Goal: Information Seeking & Learning: Learn about a topic

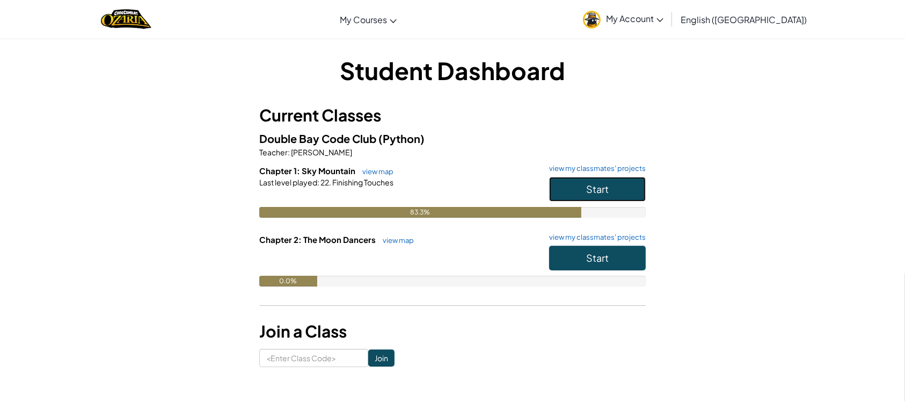
click at [596, 187] on span "Start" at bounding box center [597, 189] width 23 height 12
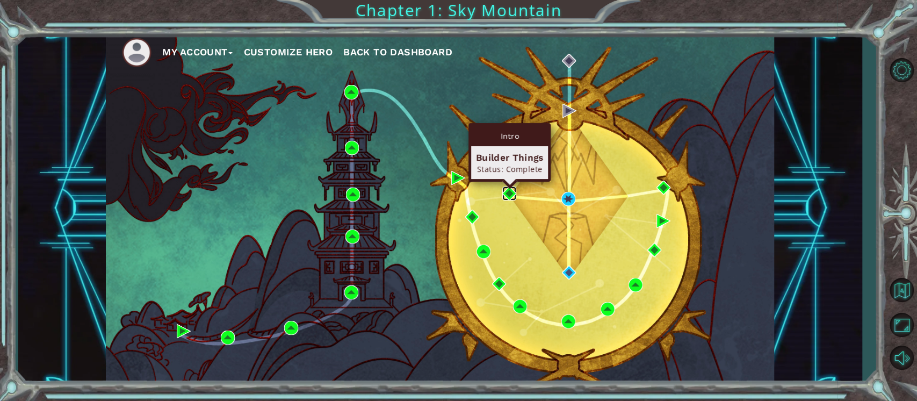
click at [510, 190] on img at bounding box center [509, 193] width 14 height 14
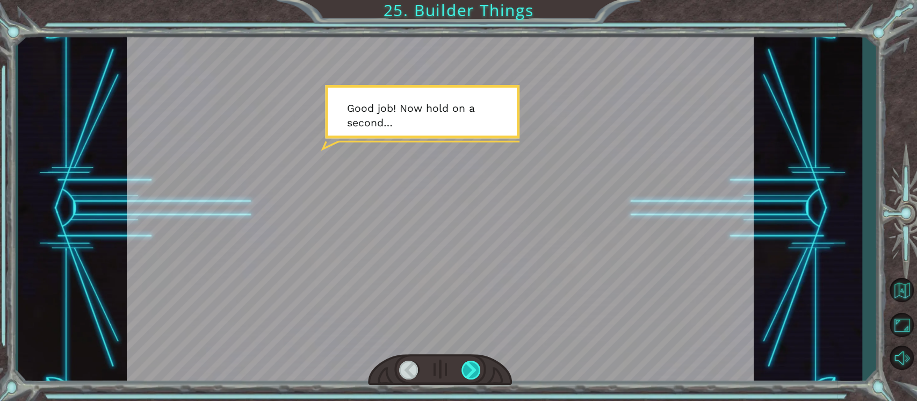
click at [465, 371] on div at bounding box center [471, 369] width 20 height 19
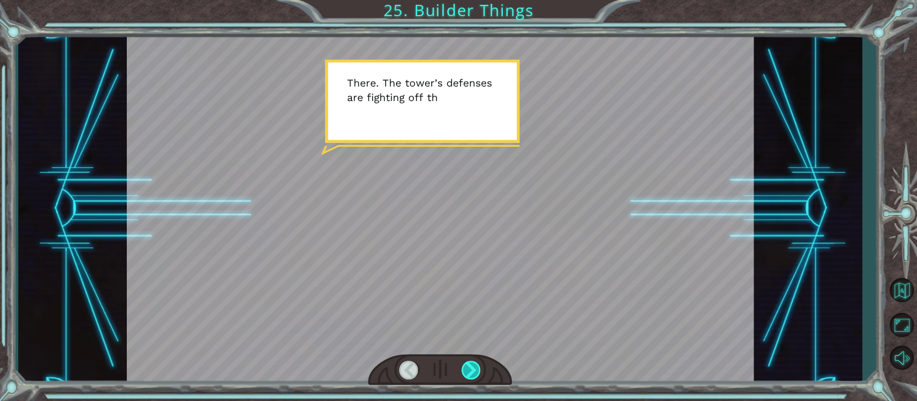
click at [466, 367] on div at bounding box center [471, 369] width 20 height 19
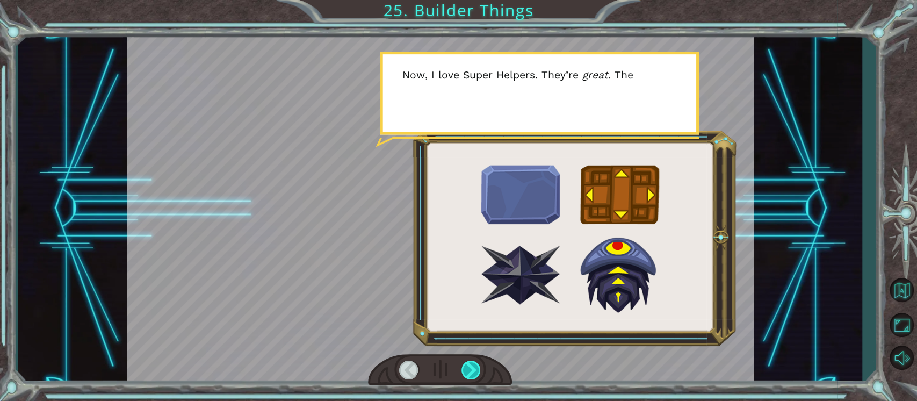
click at [466, 367] on div at bounding box center [471, 369] width 20 height 19
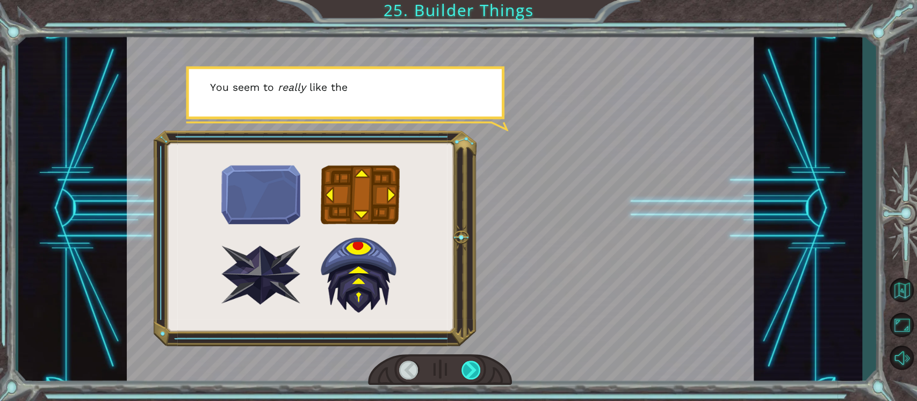
click at [466, 367] on div at bounding box center [471, 369] width 20 height 19
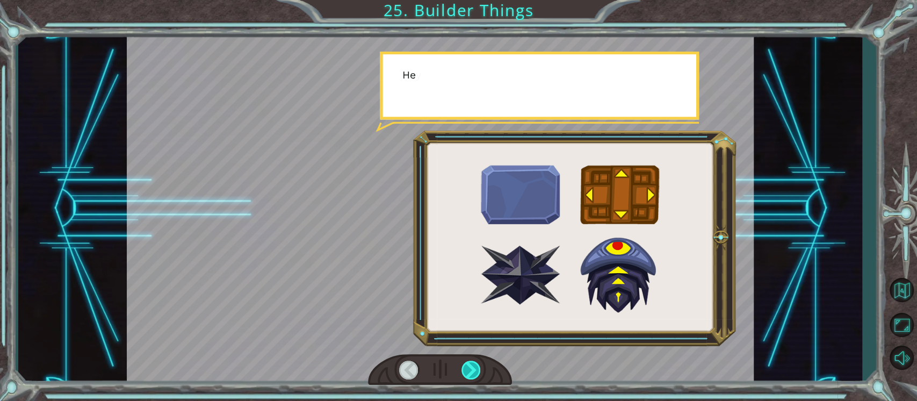
click at [466, 367] on div at bounding box center [471, 369] width 20 height 19
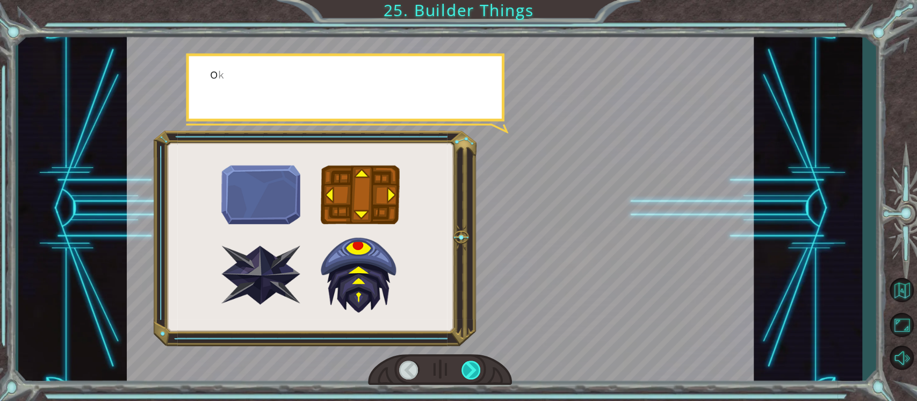
click at [466, 367] on div at bounding box center [471, 369] width 20 height 19
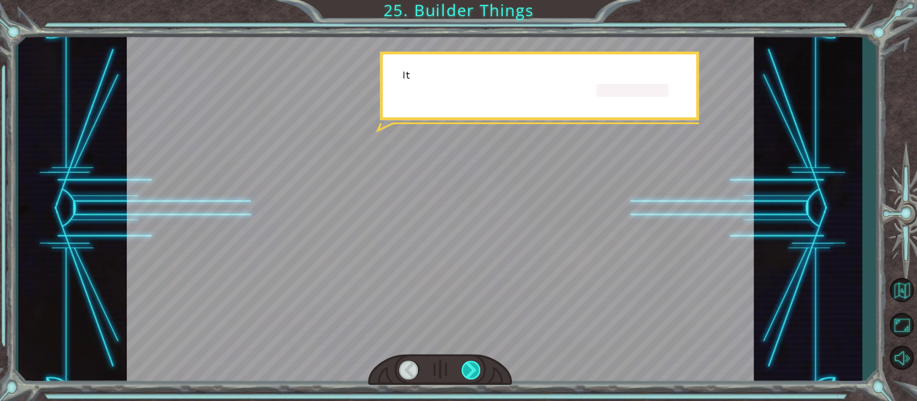
click at [466, 367] on div at bounding box center [471, 369] width 20 height 19
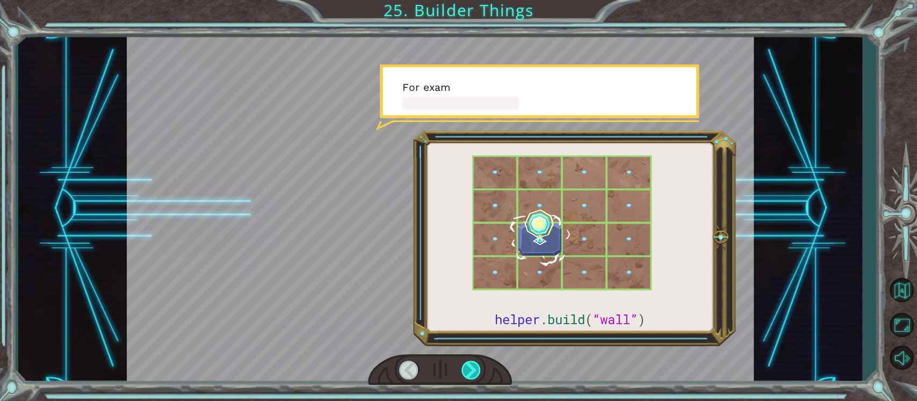
click at [466, 367] on div at bounding box center [471, 369] width 20 height 19
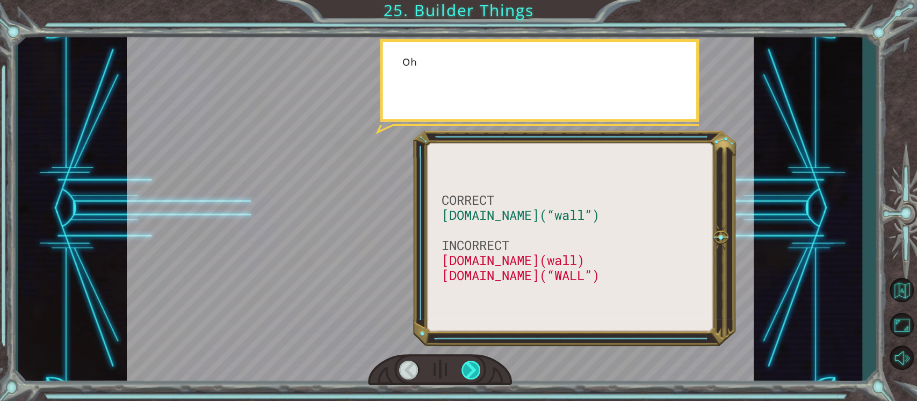
click at [466, 367] on div at bounding box center [471, 369] width 20 height 19
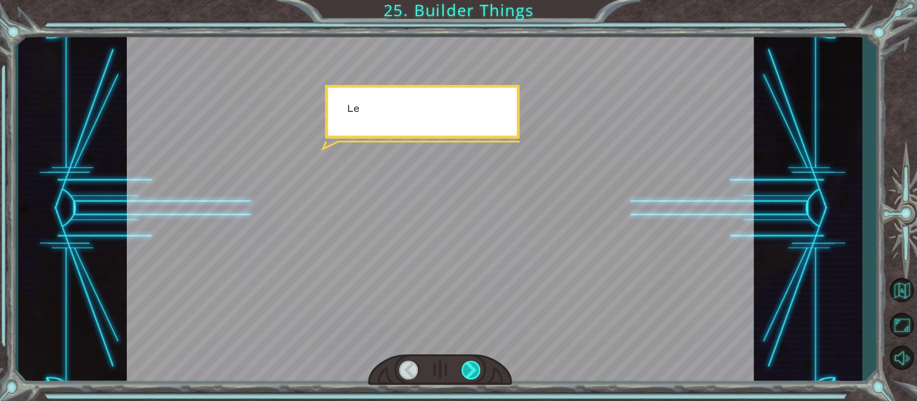
click at [466, 367] on div at bounding box center [471, 369] width 20 height 19
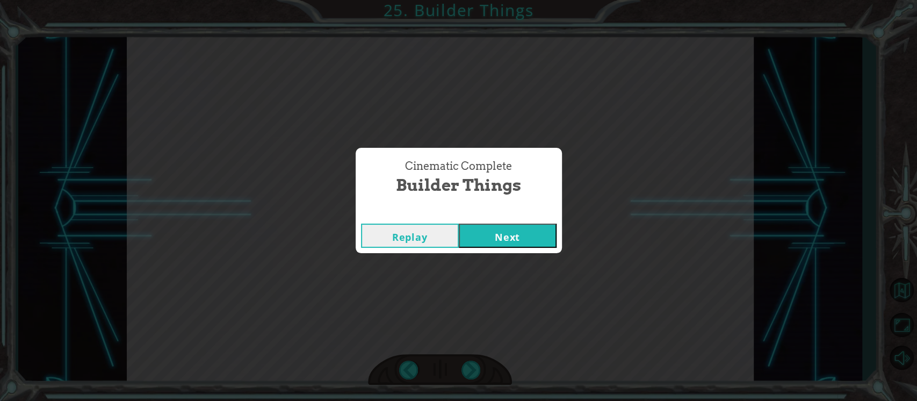
click at [494, 231] on button "Next" at bounding box center [508, 235] width 98 height 24
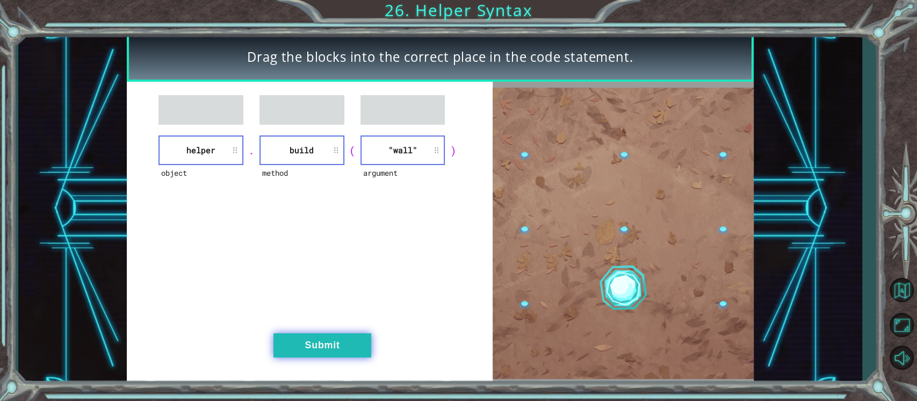
click at [323, 344] on button "Submit" at bounding box center [322, 345] width 98 height 24
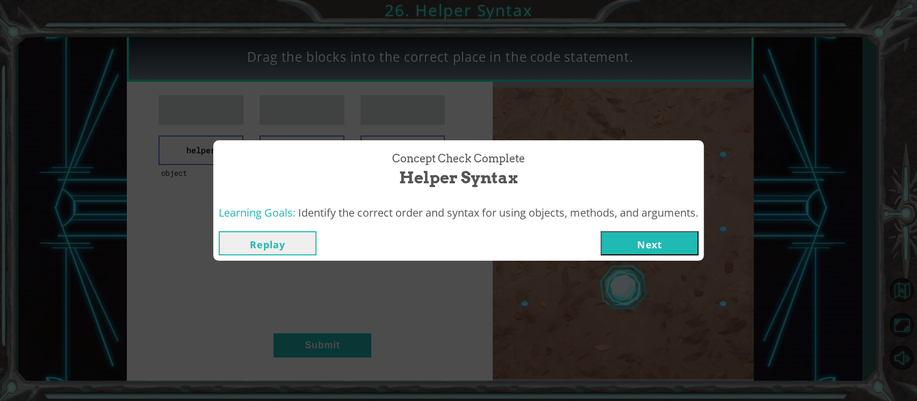
click at [652, 228] on div "Replay Next" at bounding box center [458, 243] width 490 height 35
click at [651, 238] on button "Next" at bounding box center [649, 243] width 98 height 24
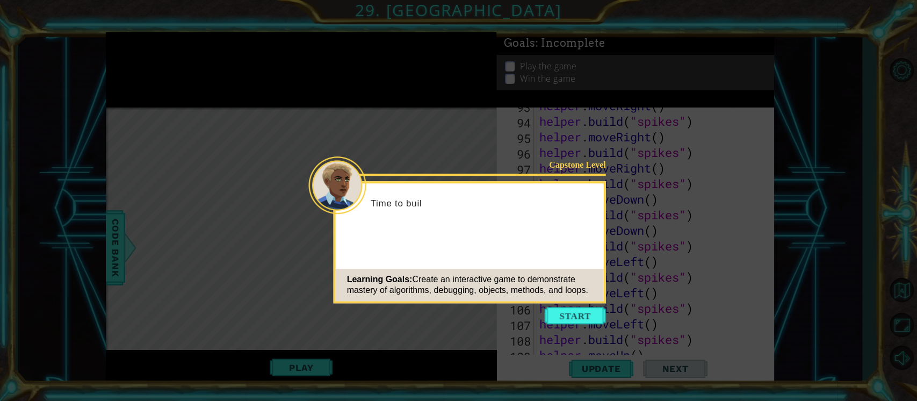
scroll to position [1557, 0]
click at [575, 313] on button "Start" at bounding box center [575, 315] width 61 height 17
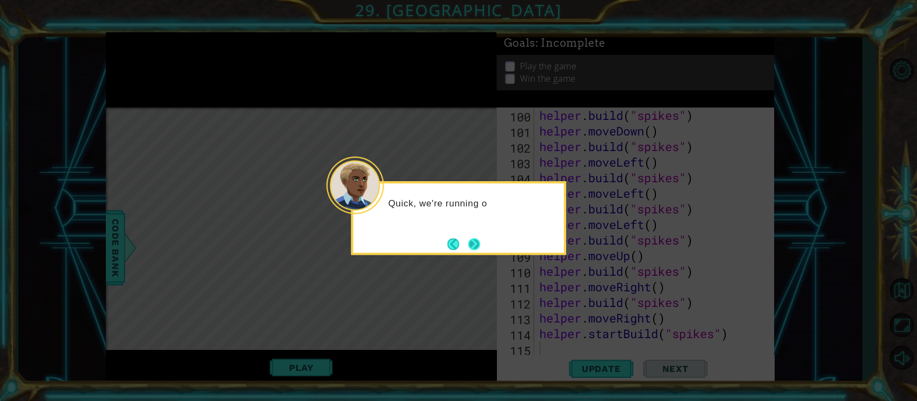
click at [472, 243] on button "Next" at bounding box center [474, 244] width 12 height 12
click at [470, 240] on button "Next" at bounding box center [474, 244] width 12 height 12
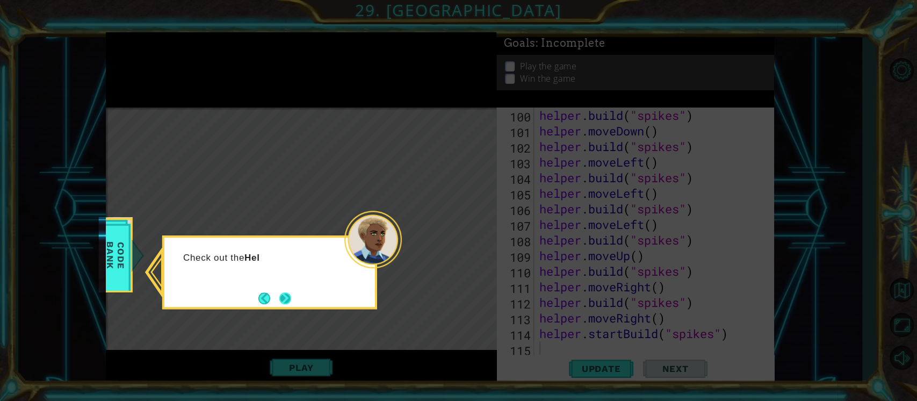
click at [289, 293] on button "Next" at bounding box center [285, 298] width 14 height 14
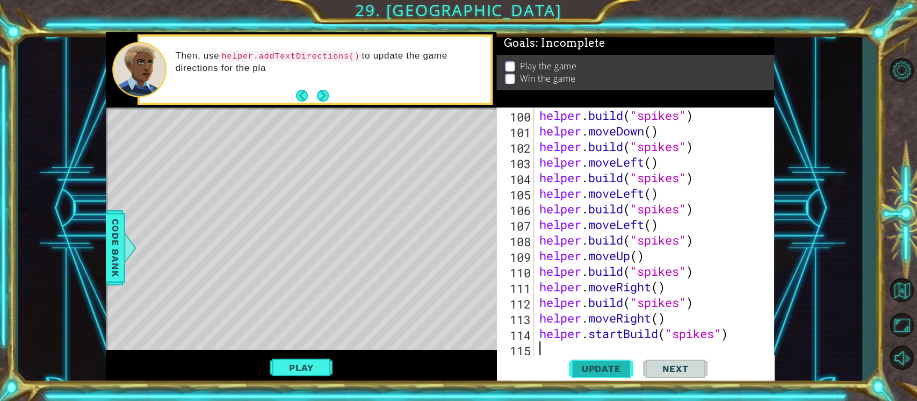
click at [597, 367] on span "Update" at bounding box center [601, 368] width 61 height 11
click at [303, 364] on button "Play" at bounding box center [301, 367] width 63 height 20
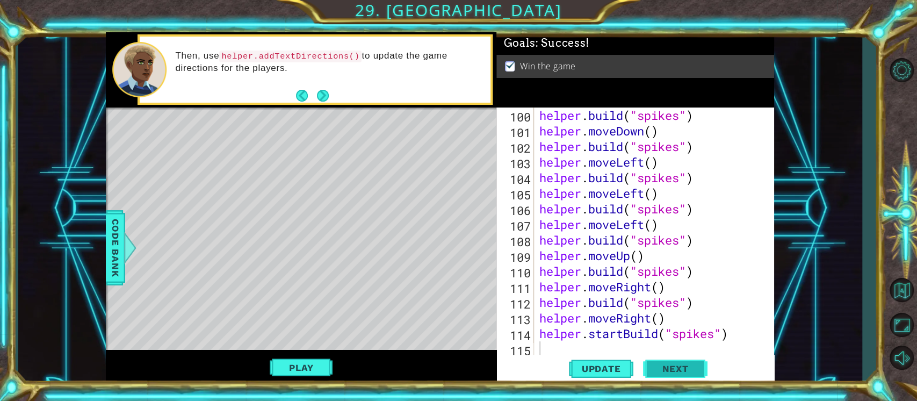
click at [658, 359] on button "Next" at bounding box center [675, 369] width 64 height 28
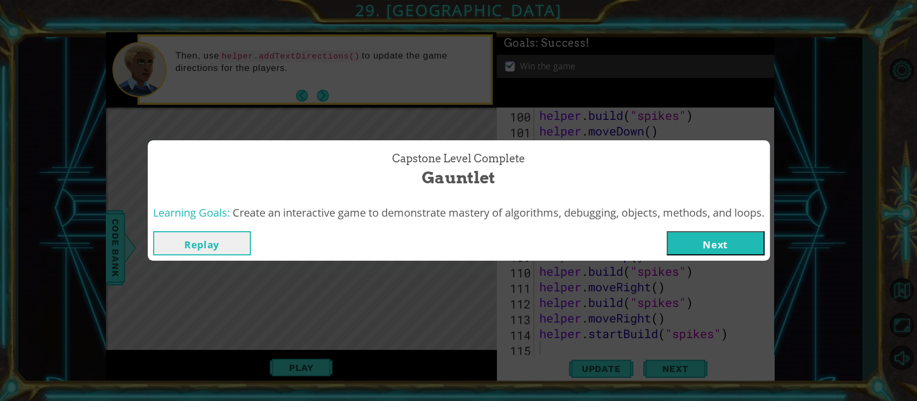
click at [730, 238] on button "Next" at bounding box center [715, 243] width 98 height 24
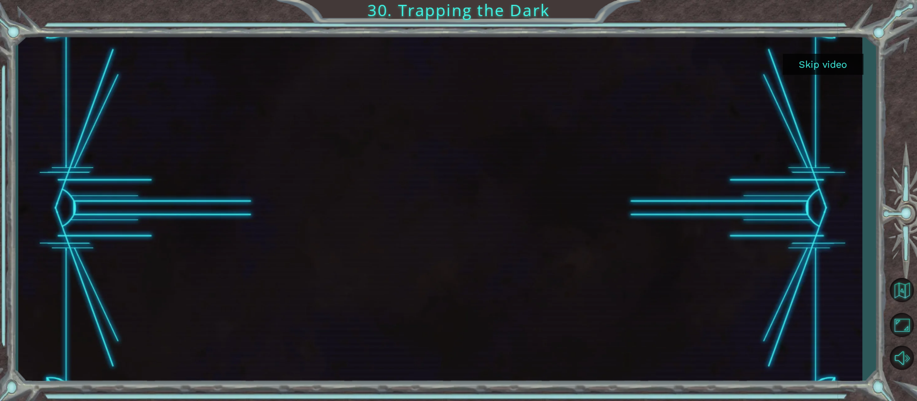
click at [822, 60] on button "Skip video" at bounding box center [822, 64] width 81 height 21
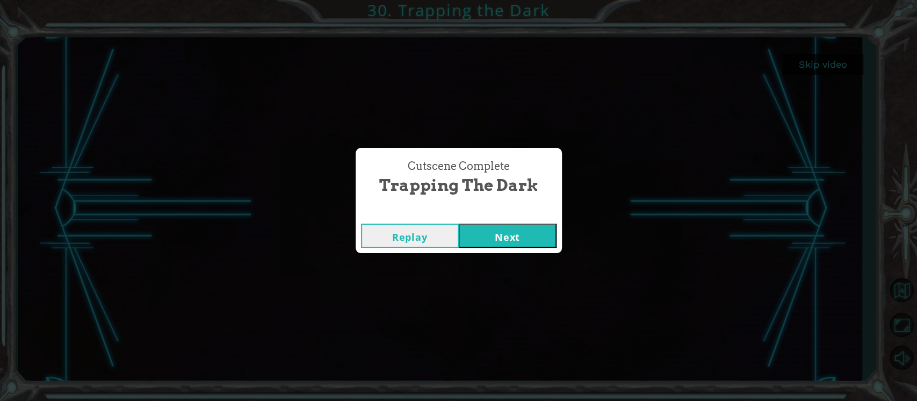
click at [514, 241] on button "Next" at bounding box center [508, 235] width 98 height 24
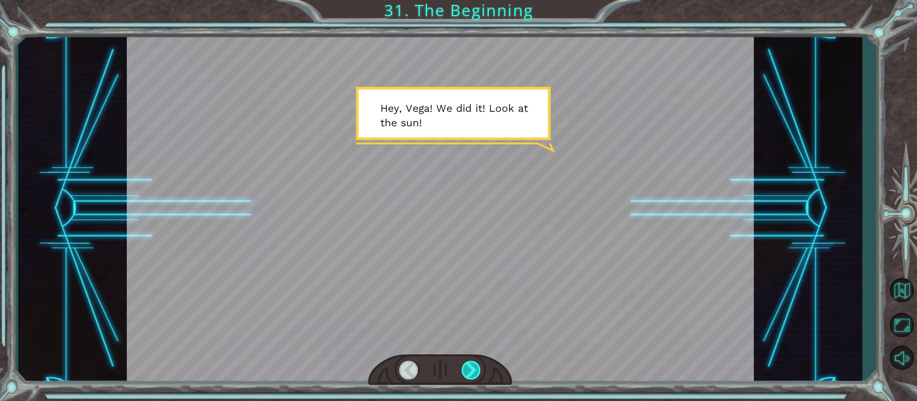
click at [462, 371] on div at bounding box center [471, 369] width 20 height 19
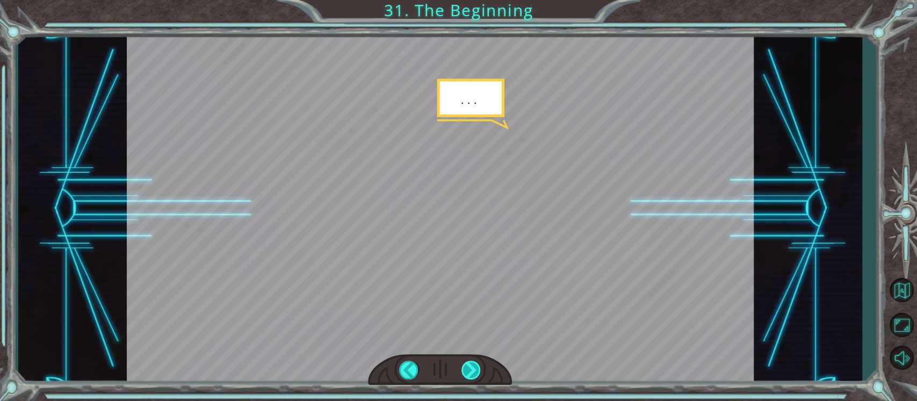
click at [467, 371] on div at bounding box center [471, 369] width 20 height 19
click at [467, 367] on div at bounding box center [471, 369] width 20 height 19
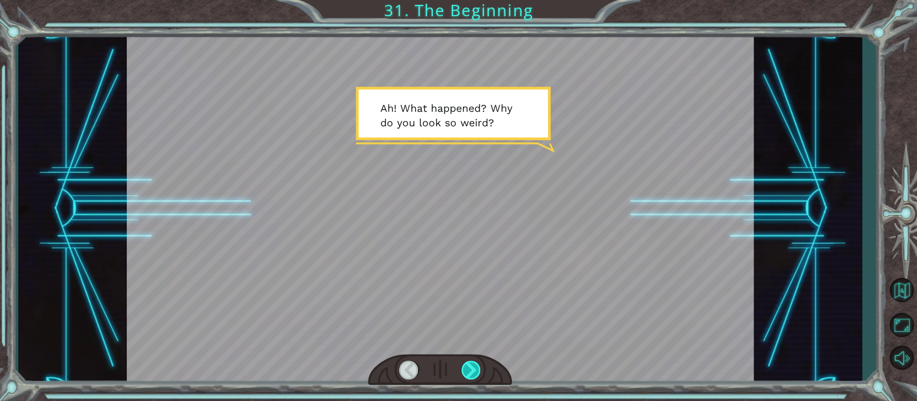
click at [464, 366] on div at bounding box center [471, 369] width 20 height 19
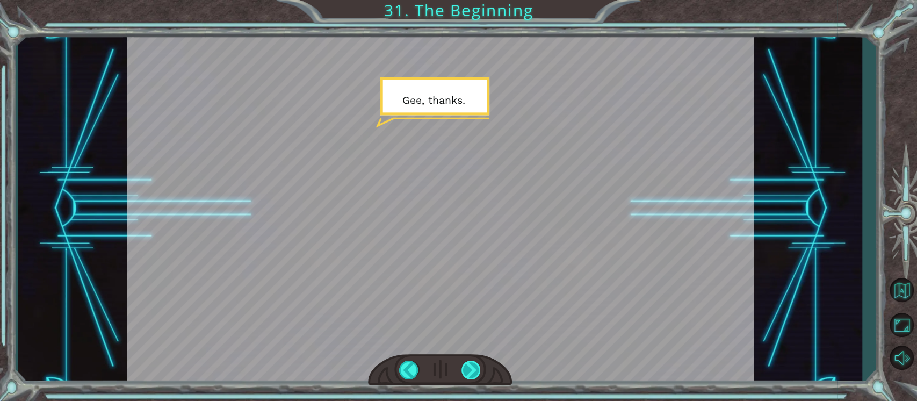
click at [469, 366] on div at bounding box center [471, 369] width 20 height 19
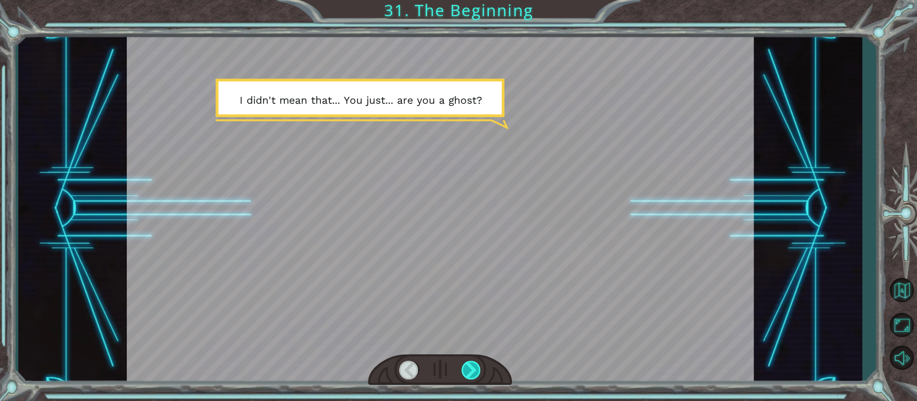
click at [469, 363] on div at bounding box center [471, 369] width 20 height 19
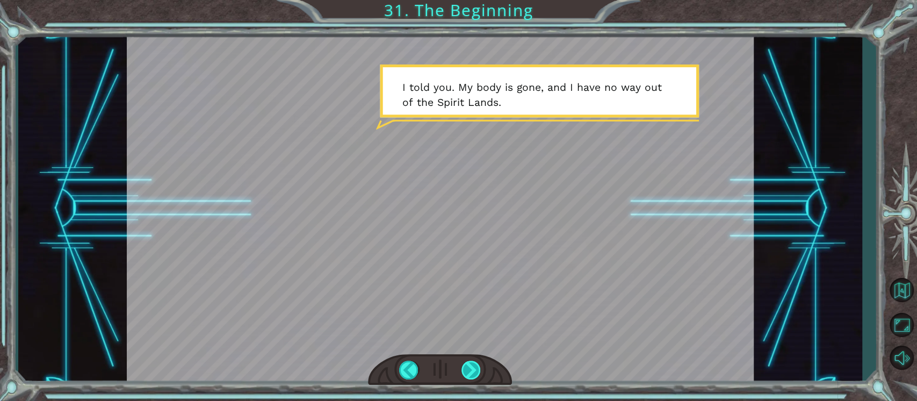
click at [469, 362] on div at bounding box center [471, 369] width 20 height 19
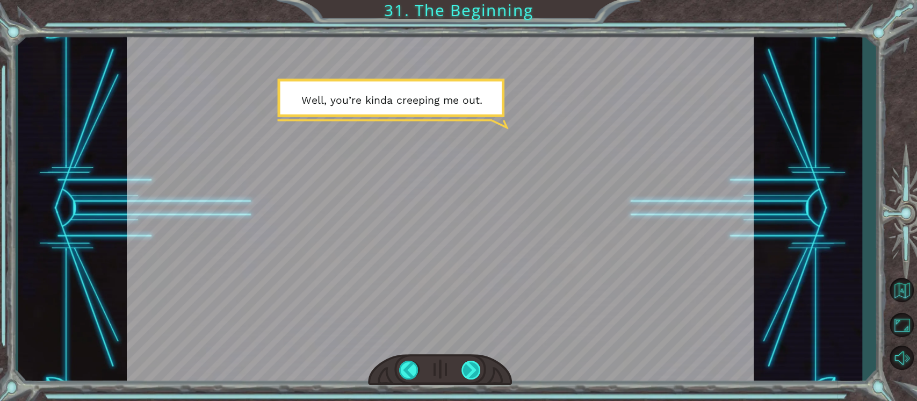
click at [469, 366] on div at bounding box center [471, 369] width 20 height 19
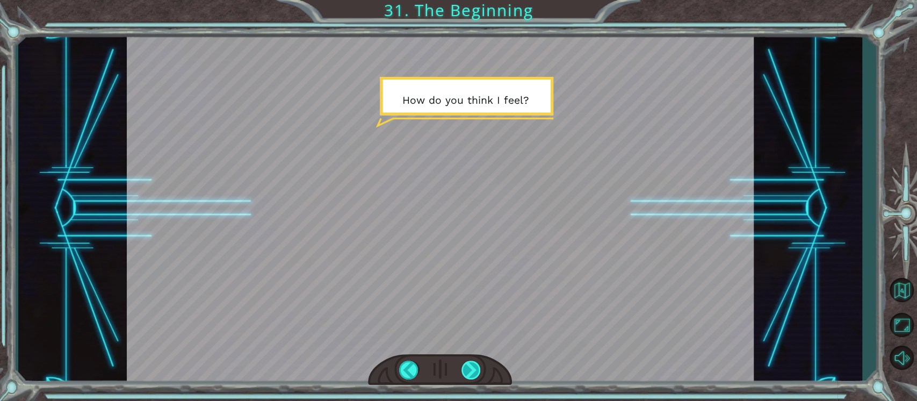
click at [468, 360] on div at bounding box center [471, 369] width 20 height 19
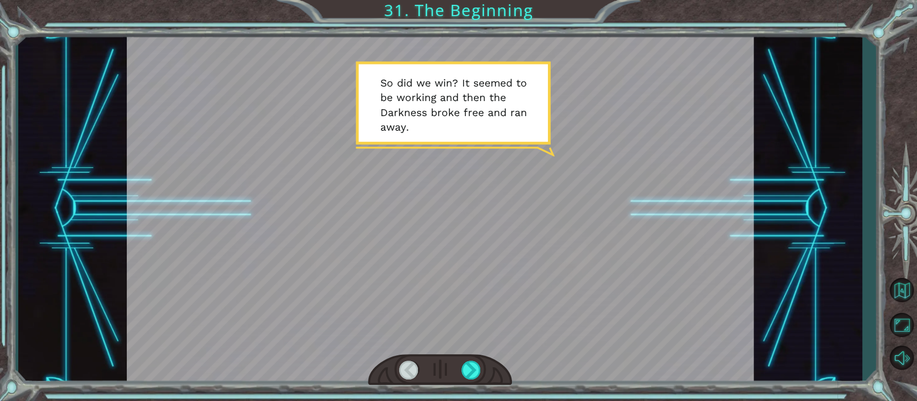
click at [463, 359] on div at bounding box center [440, 370] width 144 height 32
click at [468, 365] on div at bounding box center [471, 369] width 20 height 19
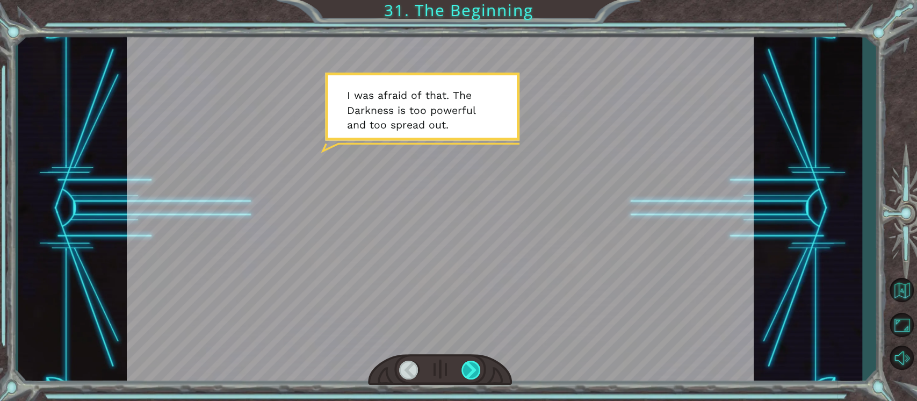
click at [467, 363] on div at bounding box center [471, 369] width 20 height 19
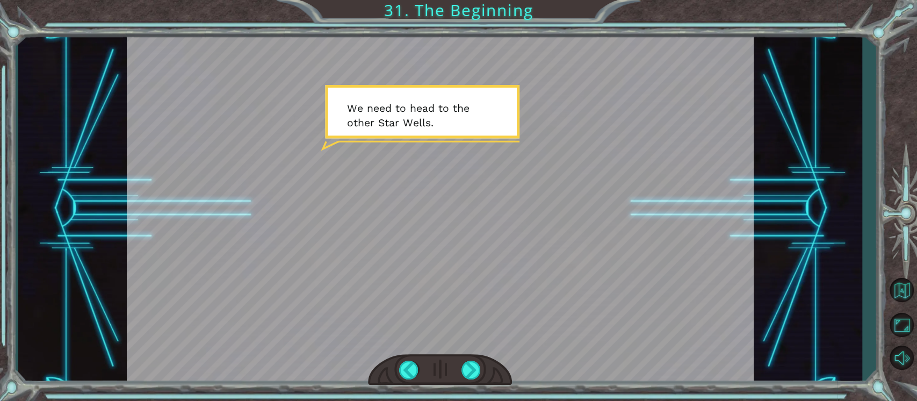
click at [463, 359] on div at bounding box center [440, 370] width 144 height 32
click at [465, 357] on div at bounding box center [440, 370] width 144 height 32
click at [467, 372] on div at bounding box center [471, 369] width 20 height 19
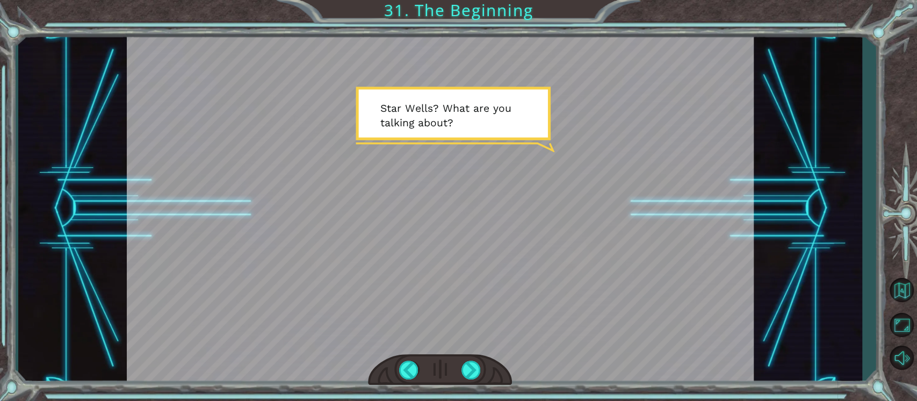
click at [458, 372] on div at bounding box center [440, 370] width 144 height 32
click at [470, 371] on div at bounding box center [471, 369] width 20 height 19
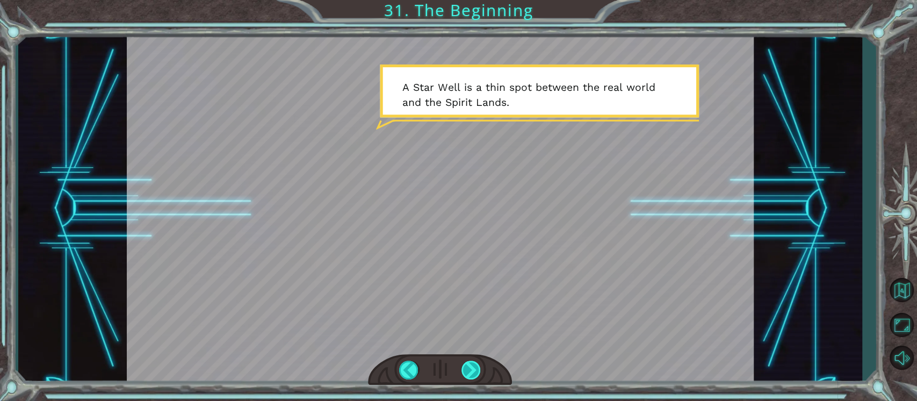
click at [464, 370] on div at bounding box center [471, 369] width 20 height 19
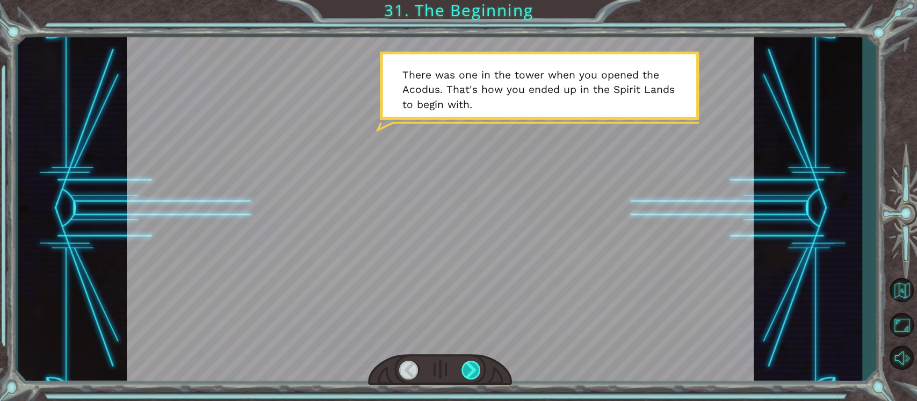
click at [465, 367] on div at bounding box center [471, 369] width 20 height 19
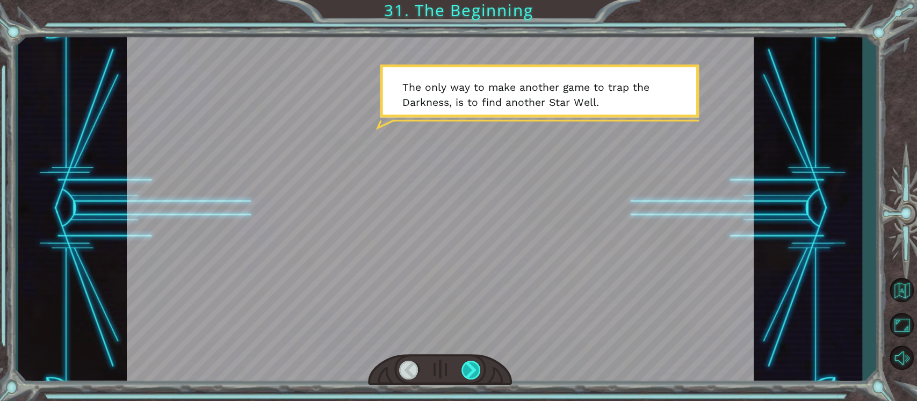
click at [467, 374] on div at bounding box center [471, 369] width 20 height 19
click at [472, 362] on div at bounding box center [471, 369] width 20 height 19
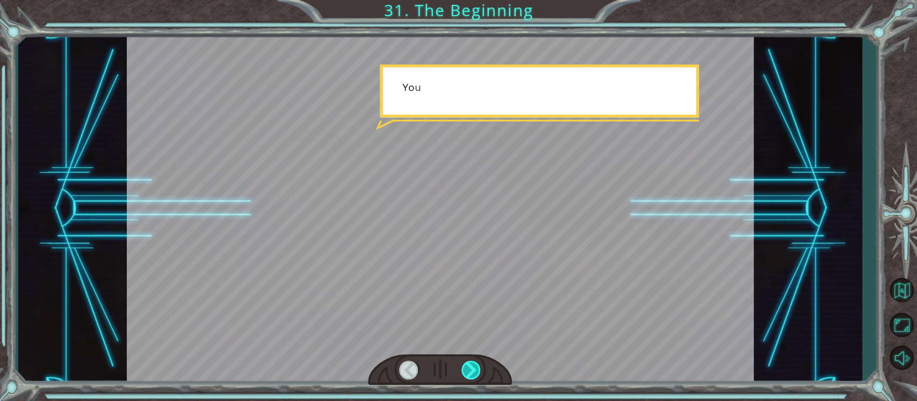
click at [473, 364] on div at bounding box center [471, 369] width 20 height 19
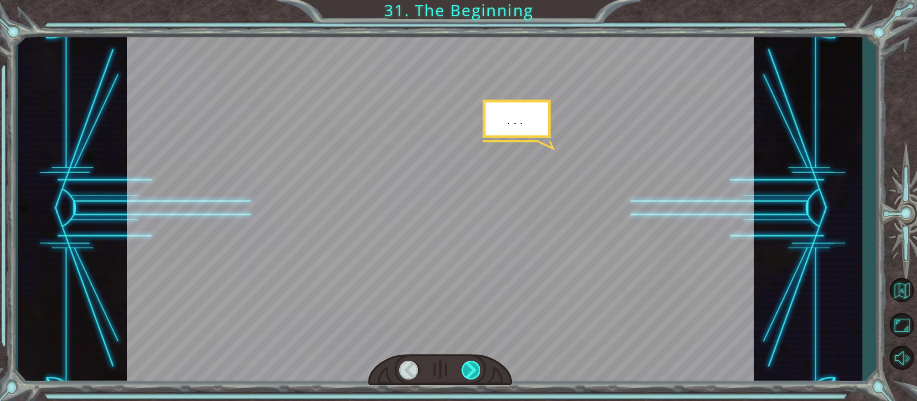
click at [473, 369] on div at bounding box center [471, 369] width 20 height 19
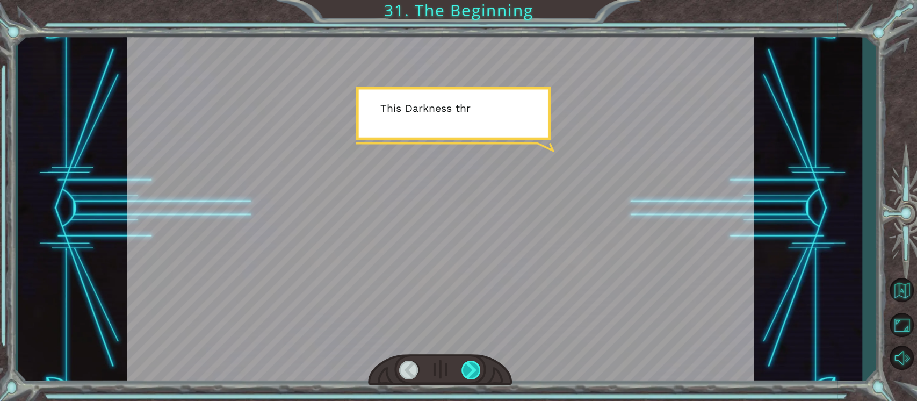
click at [470, 362] on div at bounding box center [471, 369] width 20 height 19
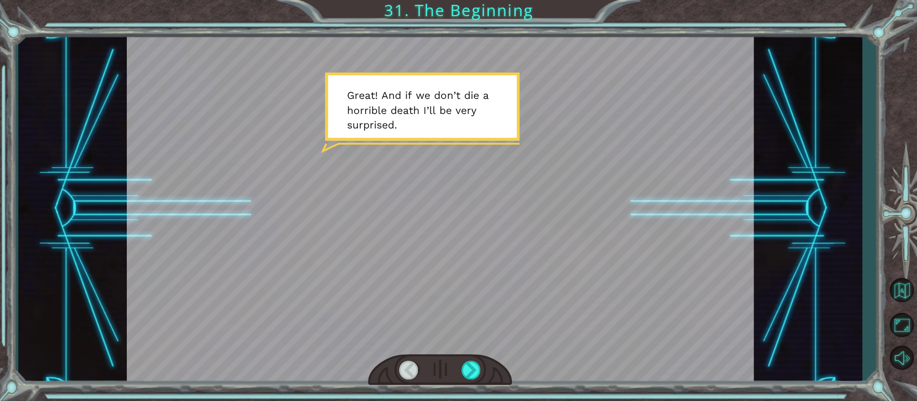
click at [468, 350] on div at bounding box center [440, 208] width 627 height 352
click at [463, 360] on div at bounding box center [471, 369] width 20 height 19
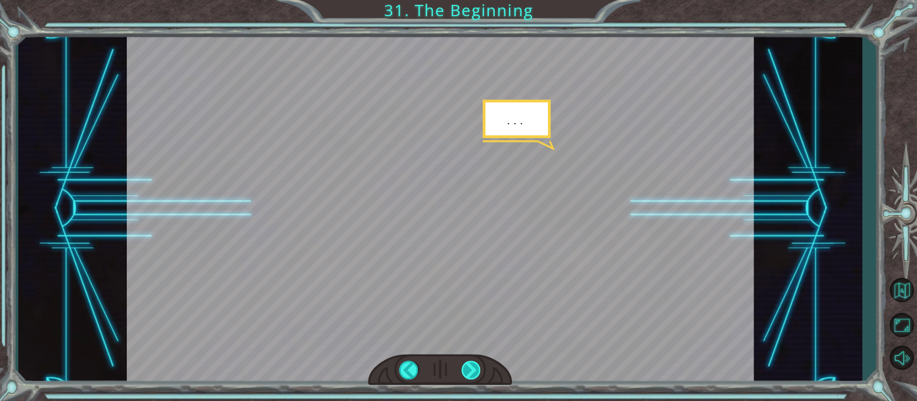
click at [472, 368] on div at bounding box center [471, 369] width 20 height 19
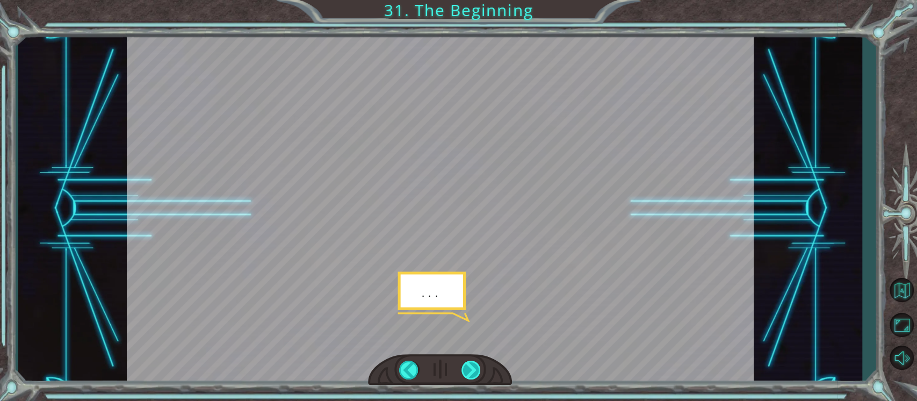
click at [467, 363] on div at bounding box center [471, 369] width 20 height 19
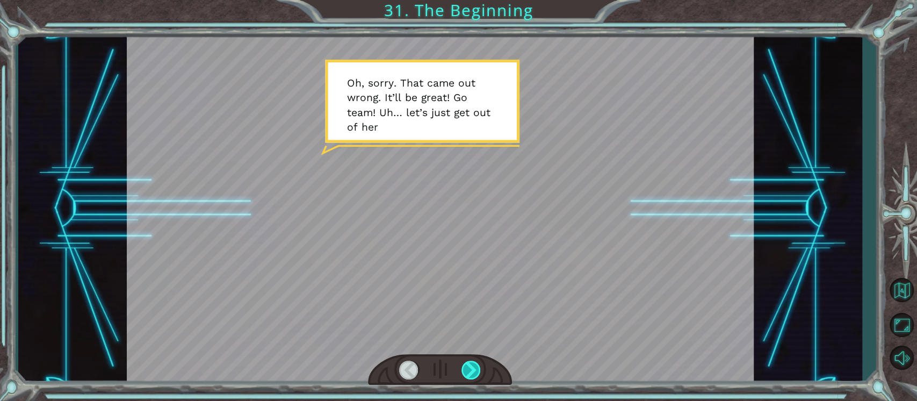
click at [473, 372] on div at bounding box center [471, 369] width 20 height 19
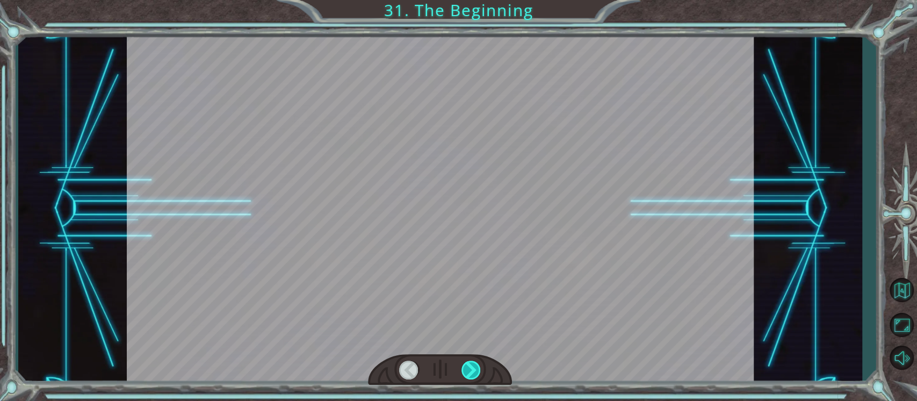
click at [473, 372] on div at bounding box center [471, 369] width 20 height 19
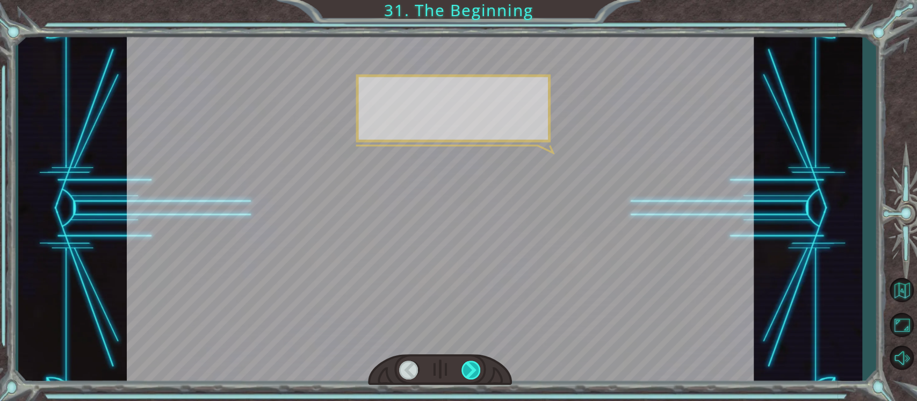
click at [473, 372] on div at bounding box center [471, 369] width 20 height 19
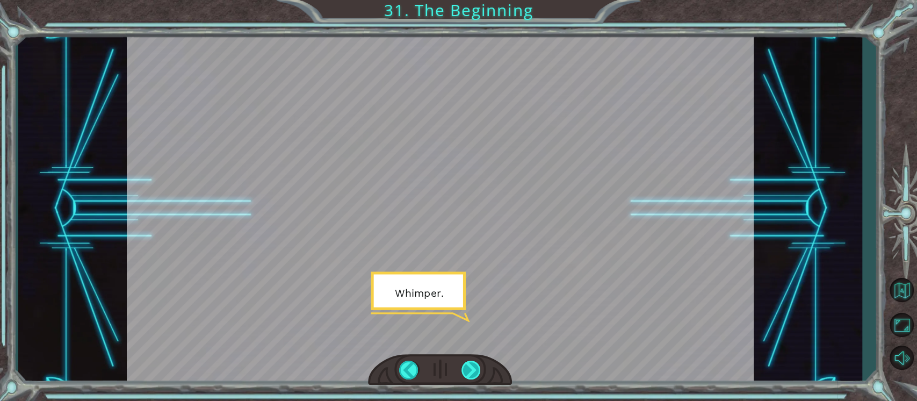
click at [471, 366] on div at bounding box center [471, 369] width 20 height 19
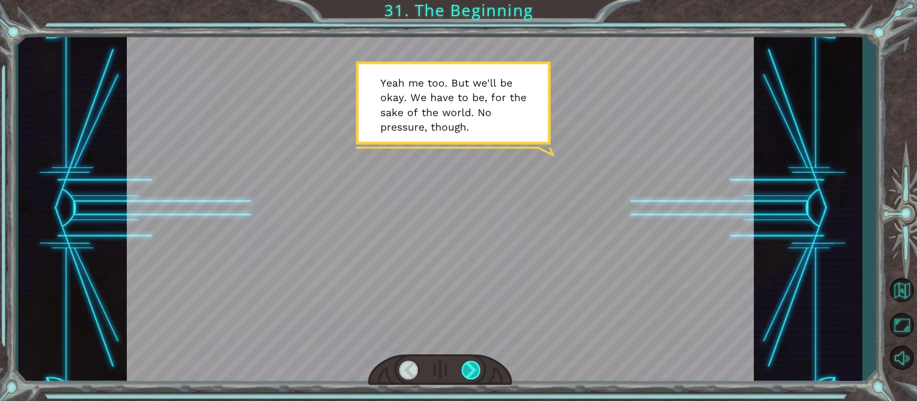
click at [469, 369] on div at bounding box center [471, 369] width 20 height 19
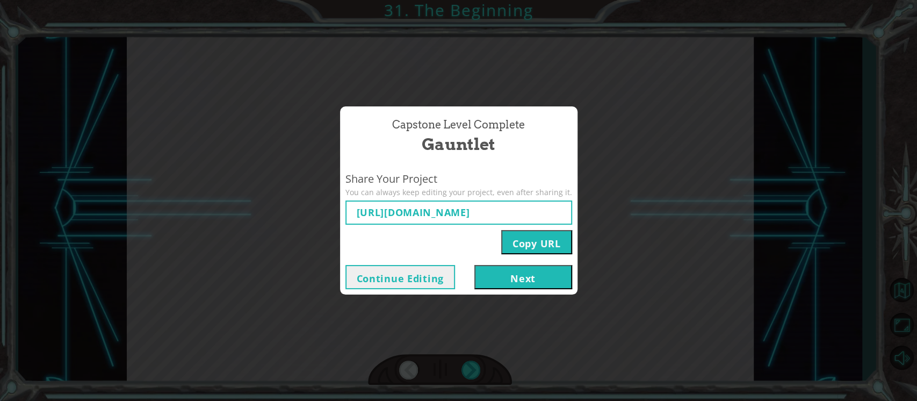
type input "https://www.ozaria.com/play/game-dev-level/1fhcapstoneb/68bfdd5c1c821962d042e63…"
click at [532, 241] on button "Copy URL" at bounding box center [536, 242] width 71 height 24
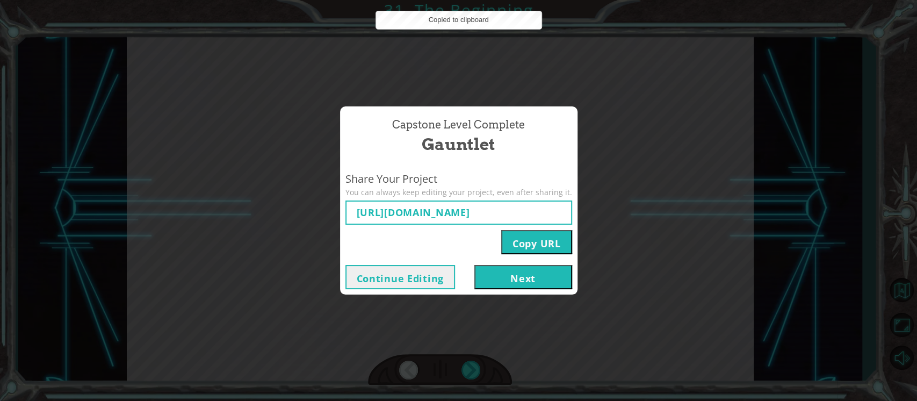
click at [524, 269] on button "Next" at bounding box center [523, 277] width 98 height 24
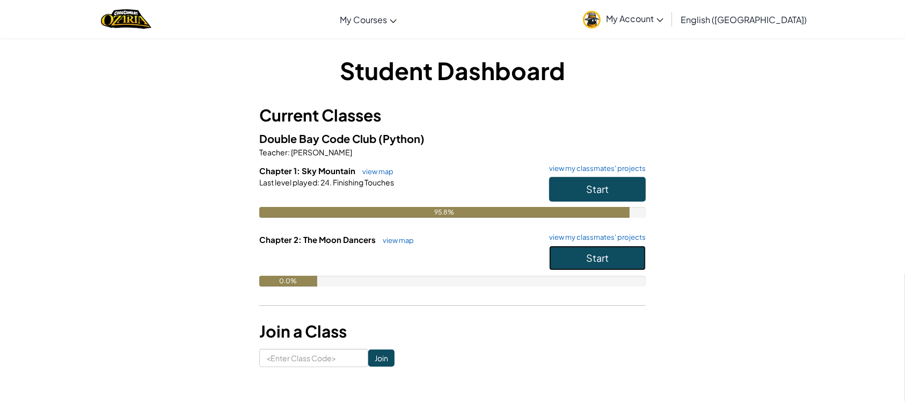
click at [634, 249] on button "Start" at bounding box center [597, 257] width 97 height 25
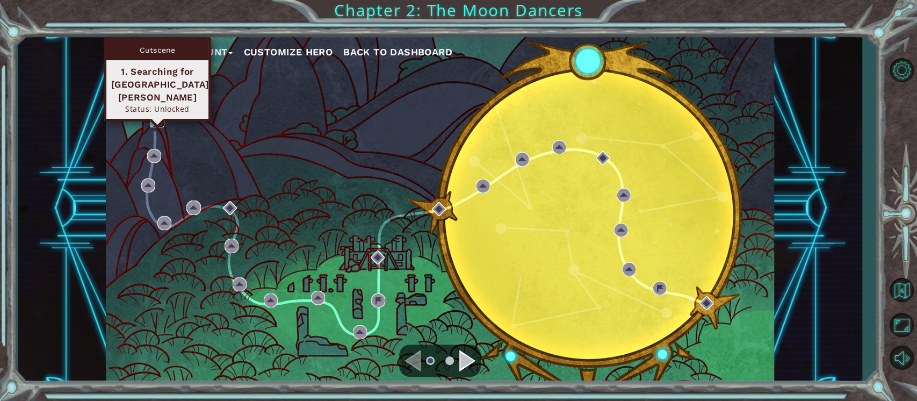
click at [153, 118] on img at bounding box center [157, 120] width 14 height 14
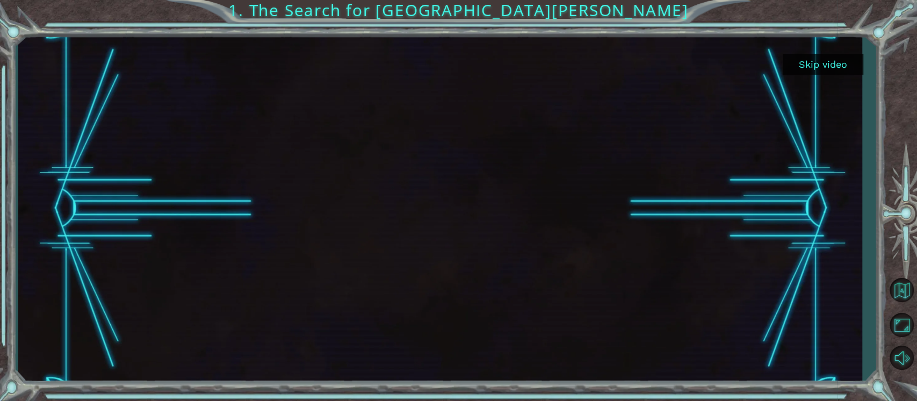
click at [816, 60] on button "Skip video" at bounding box center [822, 64] width 81 height 21
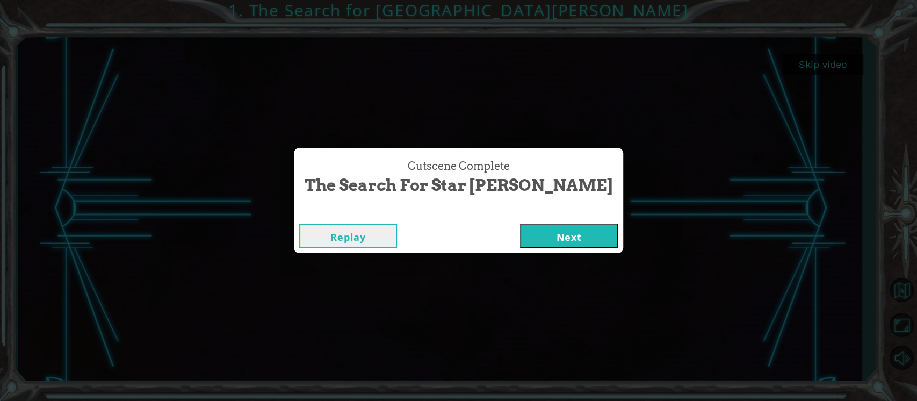
click at [520, 232] on button "Next" at bounding box center [569, 235] width 98 height 24
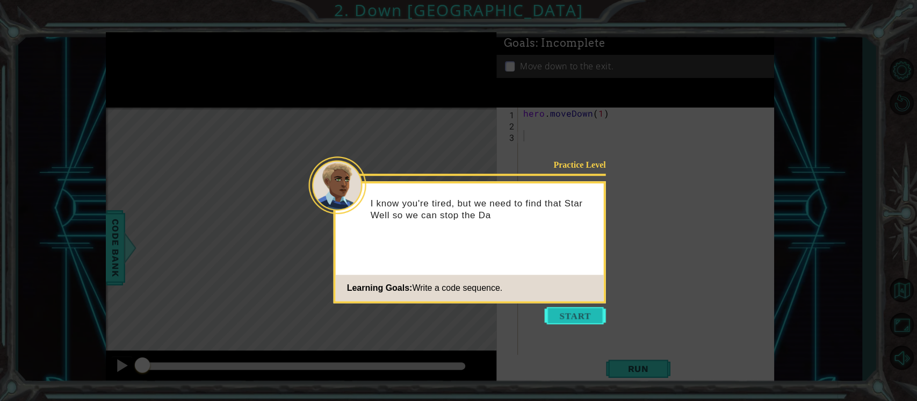
click at [557, 316] on button "Start" at bounding box center [575, 315] width 61 height 17
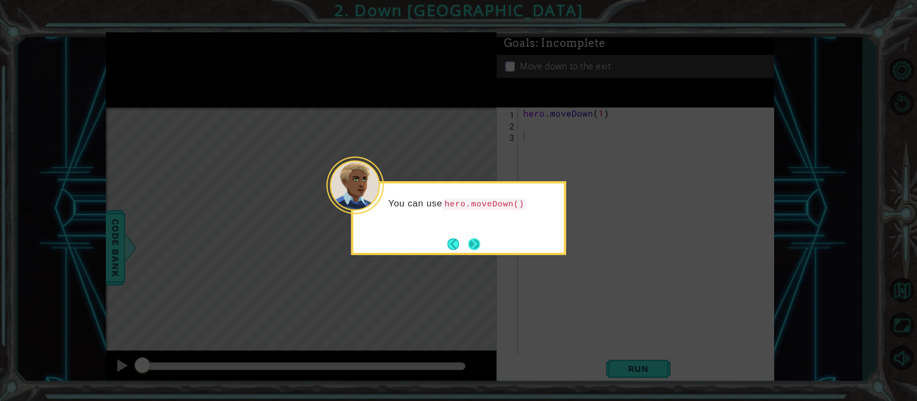
click at [476, 242] on button "Next" at bounding box center [474, 244] width 12 height 12
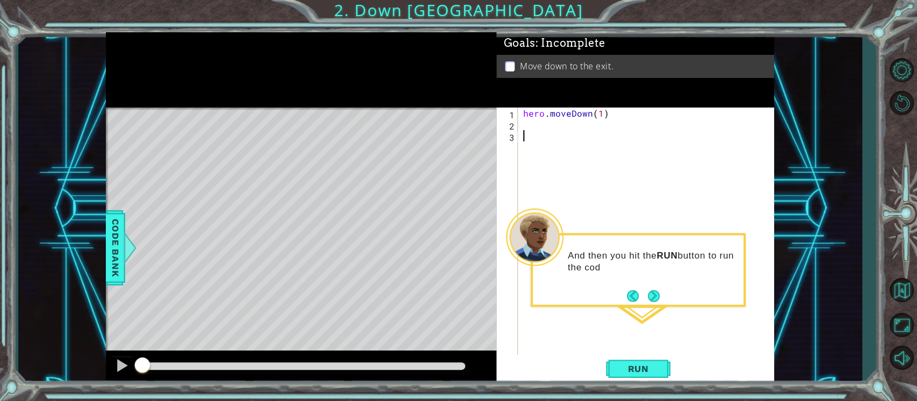
click at [525, 130] on div "hero . moveDown ( 1 )" at bounding box center [649, 242] width 256 height 271
click at [526, 118] on div "hero . moveDown ( 1 )" at bounding box center [649, 242] width 256 height 271
type textarea "hero.moveDown(1)"
click at [524, 132] on div "hero . moveDown ( 1 )" at bounding box center [649, 242] width 256 height 271
click at [523, 122] on div "hero . moveDown ( 1 )" at bounding box center [649, 242] width 256 height 271
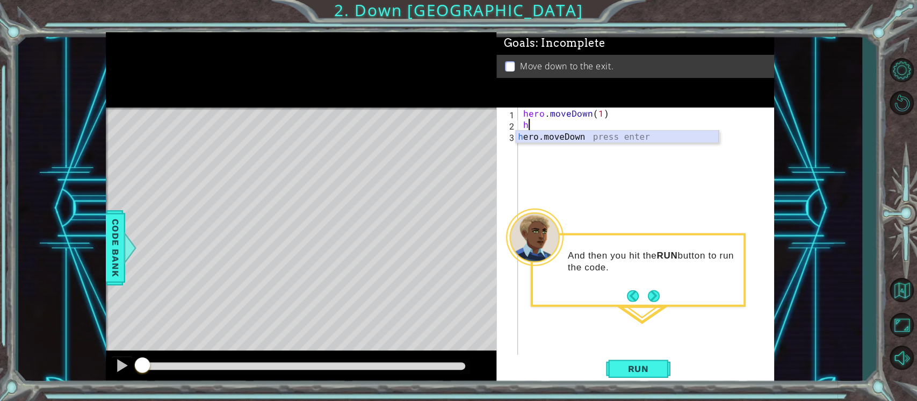
type textarea "hero.moveDown(1)"
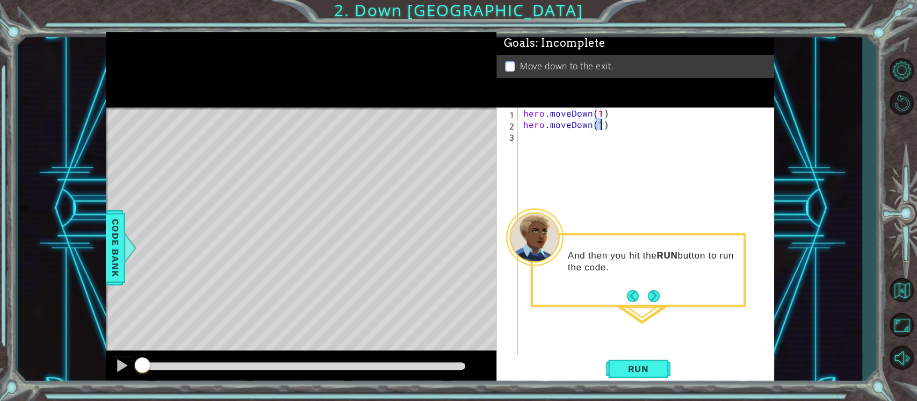
click at [543, 135] on div "hero . moveDown ( 1 ) hero . moveDown ( 1 )" at bounding box center [649, 242] width 256 height 271
click at [642, 371] on span "Run" at bounding box center [638, 368] width 42 height 11
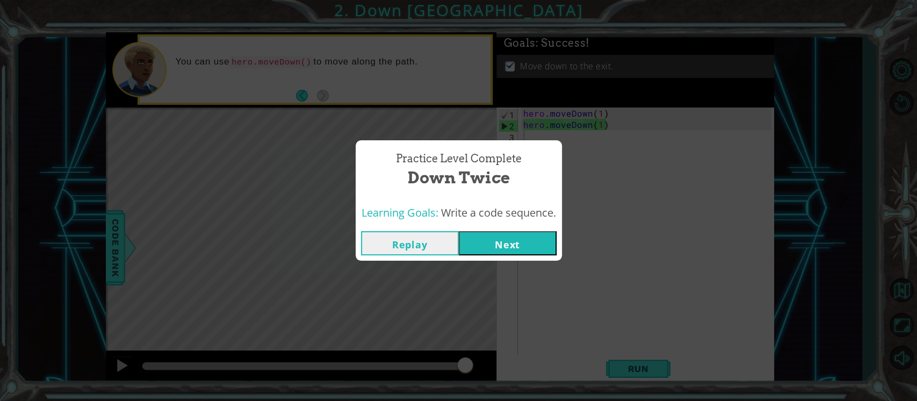
click at [513, 234] on button "Next" at bounding box center [508, 243] width 98 height 24
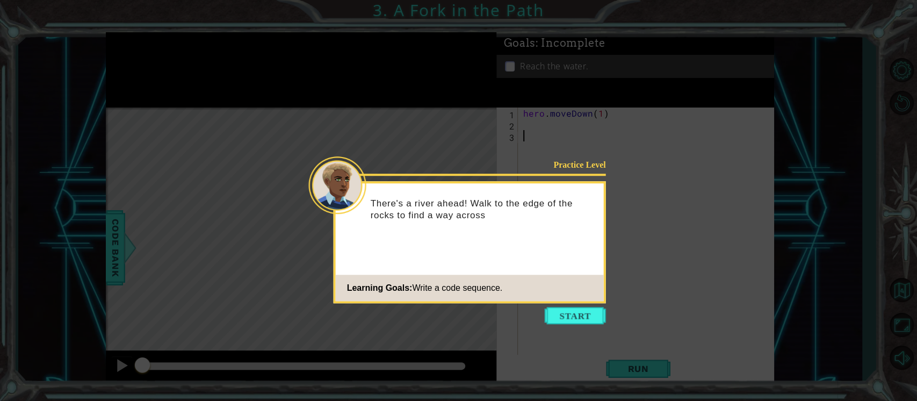
click at [574, 305] on icon at bounding box center [458, 200] width 917 height 401
click at [577, 315] on button "Start" at bounding box center [575, 315] width 61 height 17
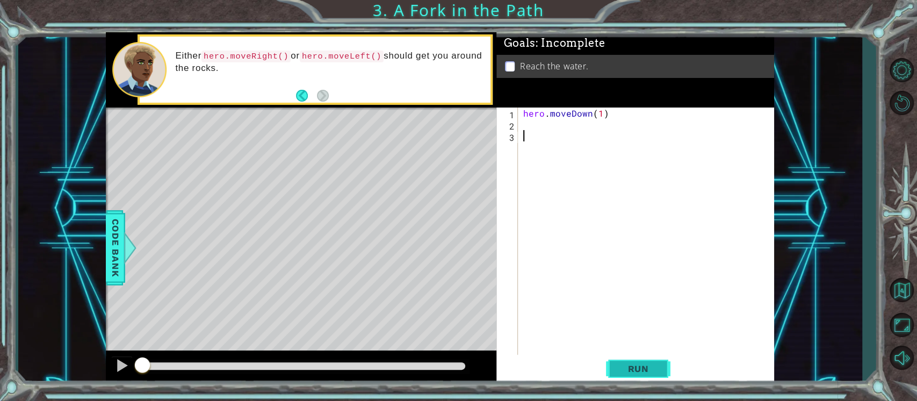
click at [644, 364] on span "Run" at bounding box center [638, 368] width 42 height 11
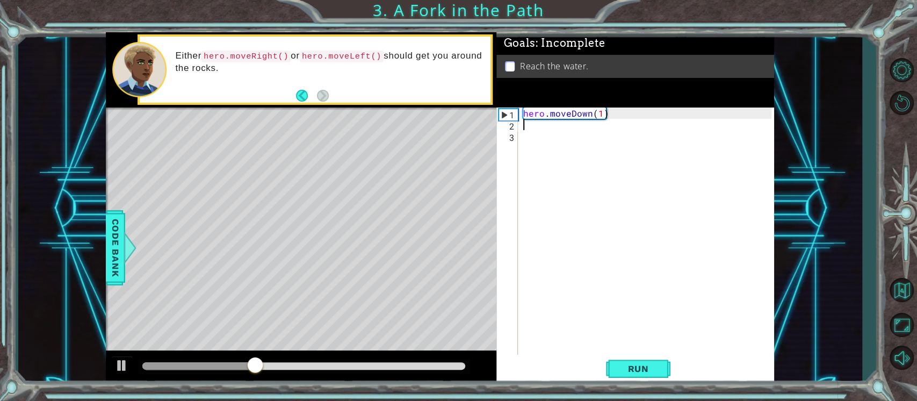
click at [524, 120] on div "hero . moveDown ( 1 )" at bounding box center [649, 242] width 256 height 271
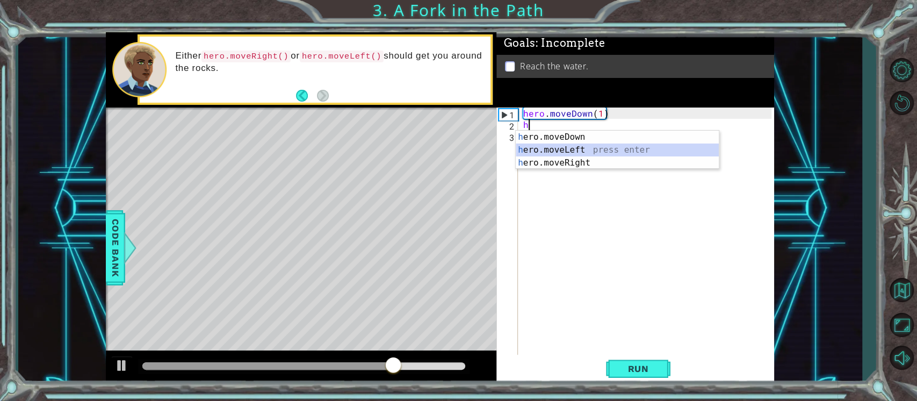
click at [569, 150] on div "h ero.moveDown press enter h ero.moveLeft press enter h ero.moveRight press ent…" at bounding box center [617, 162] width 203 height 64
type textarea "hero.moveLeft(1)"
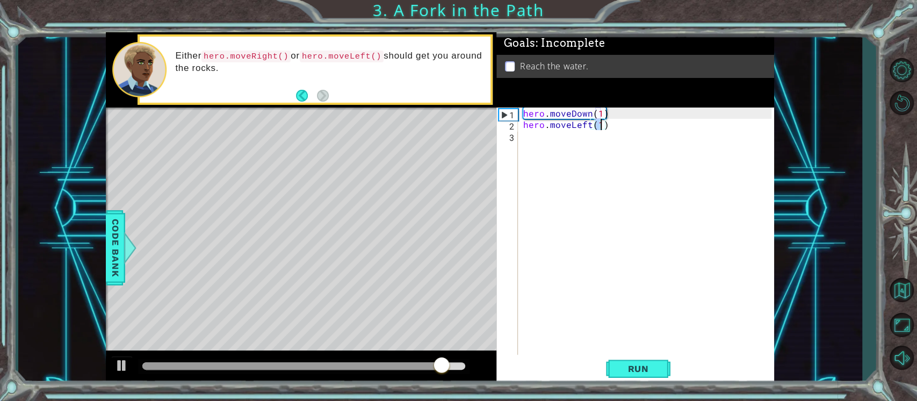
click at [527, 132] on div "hero . moveDown ( 1 ) hero . moveLeft ( 1 )" at bounding box center [649, 242] width 256 height 271
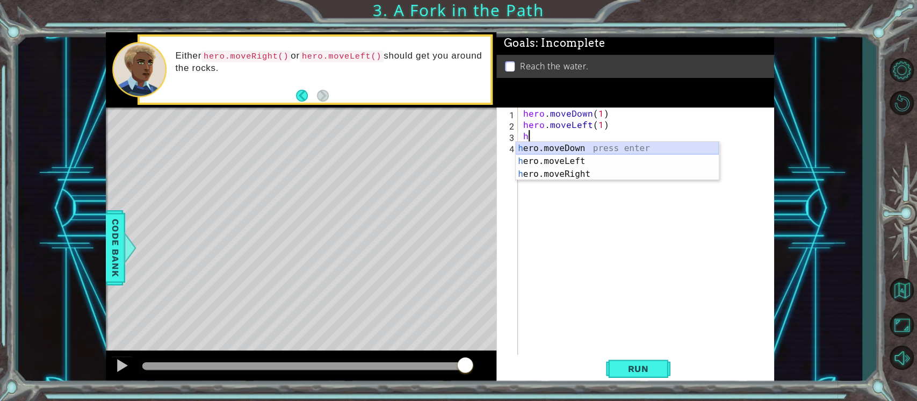
click at [571, 144] on div "h ero.moveDown press enter h ero.moveLeft press enter h ero.moveRight press ent…" at bounding box center [617, 174] width 203 height 64
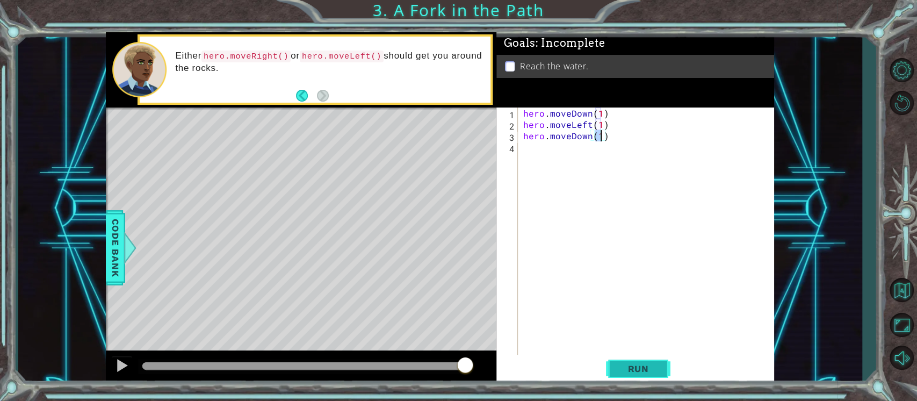
type textarea "hero.moveDown(1)"
click at [630, 365] on span "Run" at bounding box center [638, 368] width 42 height 11
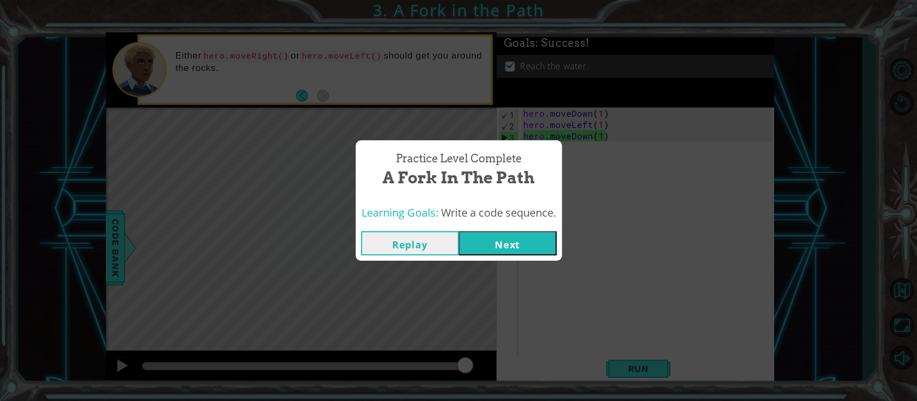
click at [503, 243] on button "Next" at bounding box center [508, 243] width 98 height 24
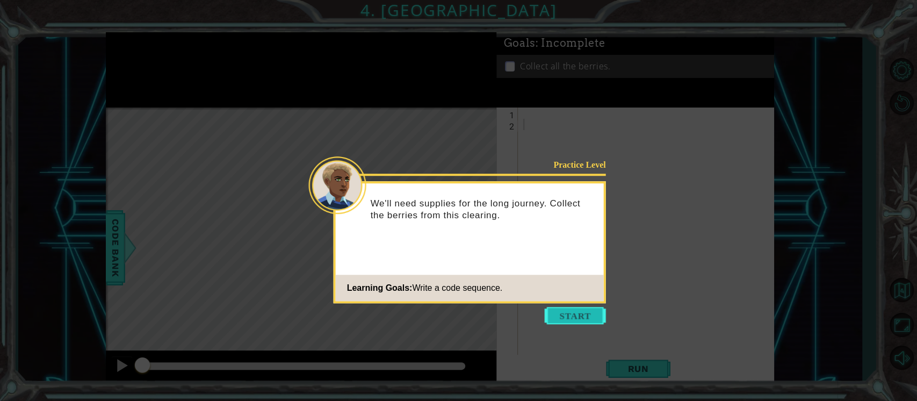
click at [575, 310] on button "Start" at bounding box center [575, 315] width 61 height 17
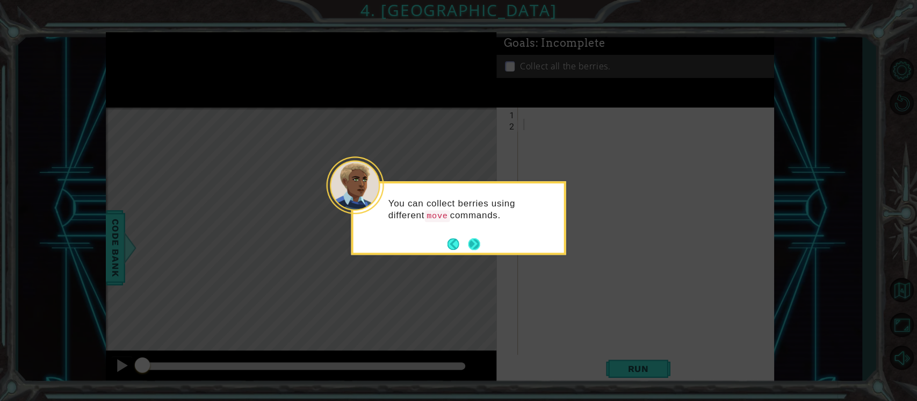
click at [472, 246] on button "Next" at bounding box center [474, 244] width 12 height 12
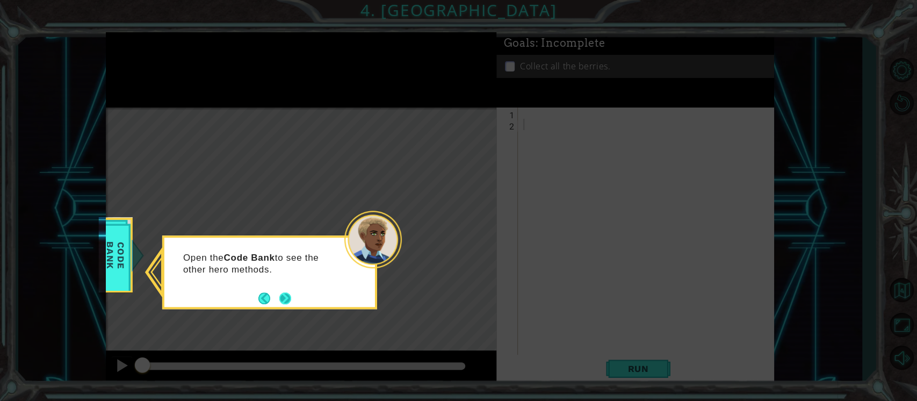
drag, startPoint x: 285, startPoint y: 294, endPoint x: 279, endPoint y: 300, distance: 8.7
click at [279, 300] on button "Next" at bounding box center [285, 298] width 12 height 12
click at [283, 294] on button "Next" at bounding box center [285, 298] width 12 height 12
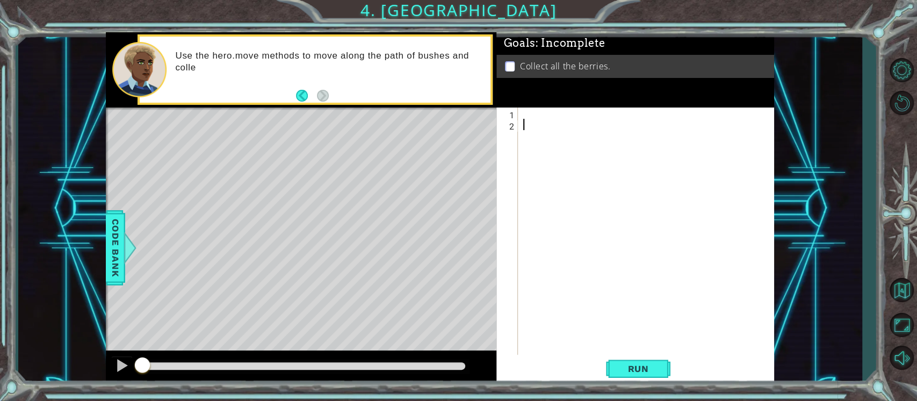
click at [540, 120] on div at bounding box center [649, 242] width 256 height 271
click at [541, 114] on div at bounding box center [649, 242] width 256 height 271
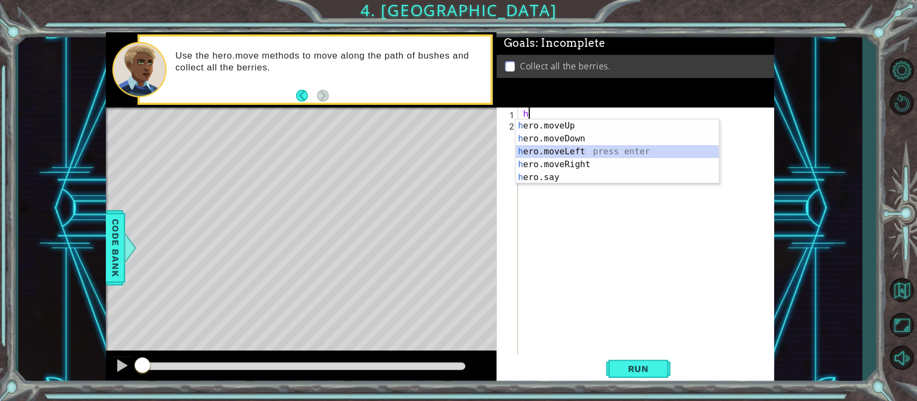
click at [553, 148] on div "h ero.moveUp press enter h ero.moveDown press enter h ero.moveLeft press enter …" at bounding box center [617, 164] width 203 height 90
type textarea "hero.moveLeft(1)"
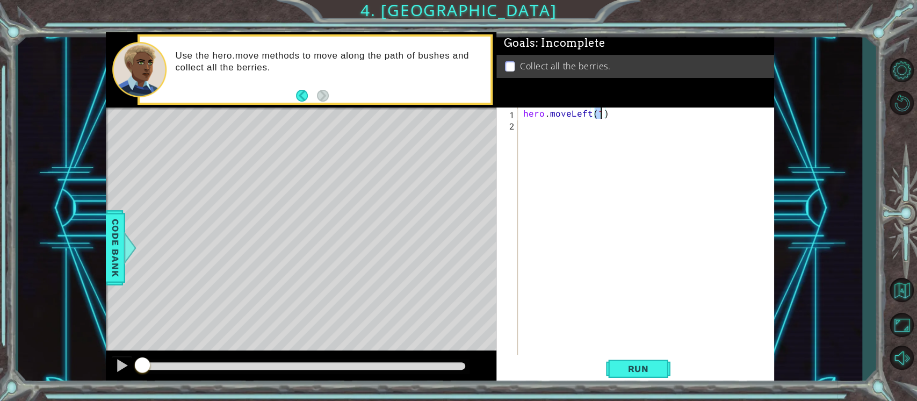
click at [526, 126] on div "hero . moveLeft ( 1 )" at bounding box center [649, 242] width 256 height 271
click at [598, 112] on div "hero . moveLeft ( 1 ) h" at bounding box center [649, 242] width 256 height 271
click at [597, 113] on div "hero . moveLeft ( 1 ) h" at bounding box center [649, 242] width 256 height 271
click at [599, 114] on div "hero . moveLeft ( 1 ) h" at bounding box center [649, 242] width 256 height 271
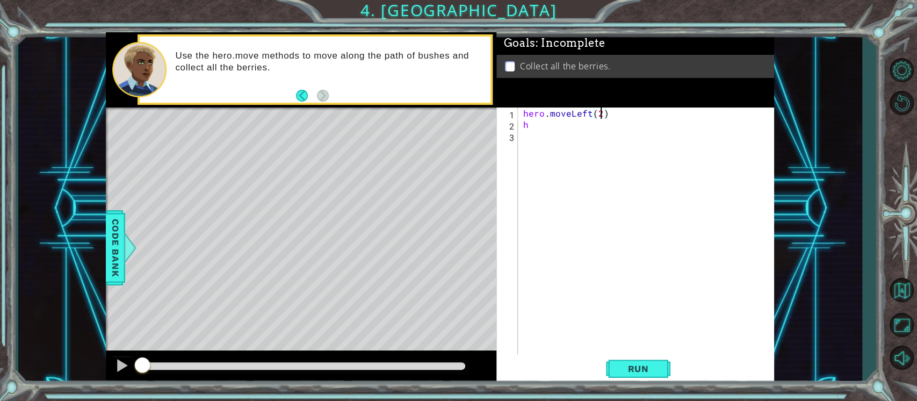
click at [534, 123] on div "hero . moveLeft ( 2 ) h" at bounding box center [649, 242] width 256 height 271
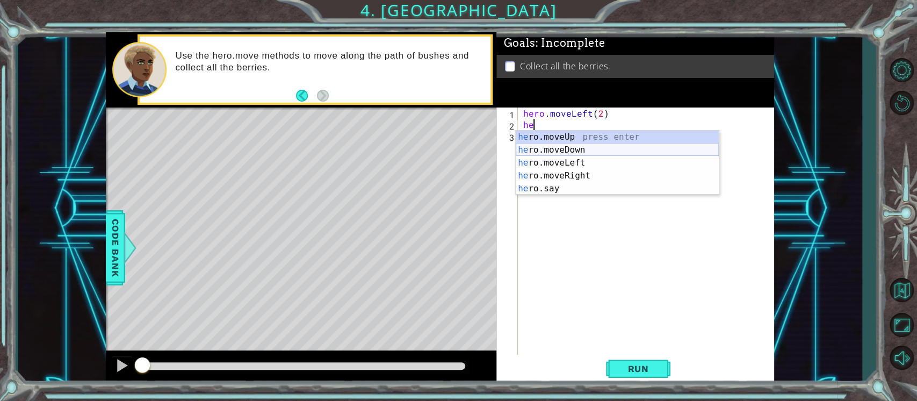
click at [574, 146] on div "he ro.moveUp press enter he ro.moveDown press enter he ro.moveLeft press enter …" at bounding box center [617, 175] width 203 height 90
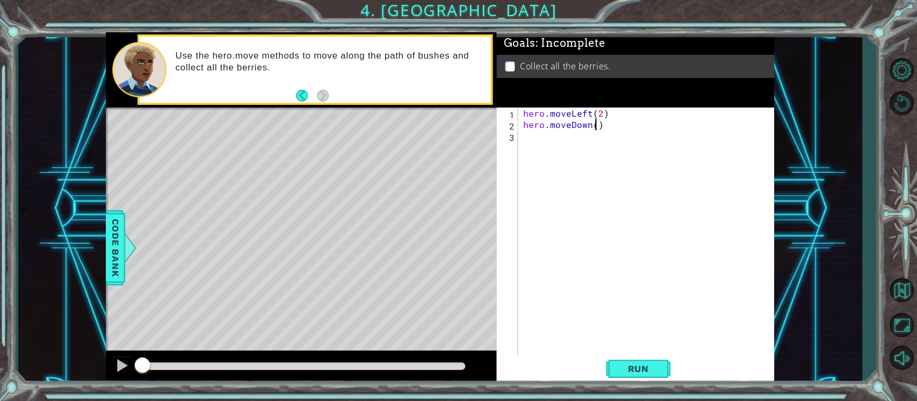
type textarea "hero.moveDown(2)"
click at [526, 133] on div "hero . moveLeft ( 2 ) hero . moveDown ( 2 )" at bounding box center [649, 242] width 256 height 271
type textarea "h"
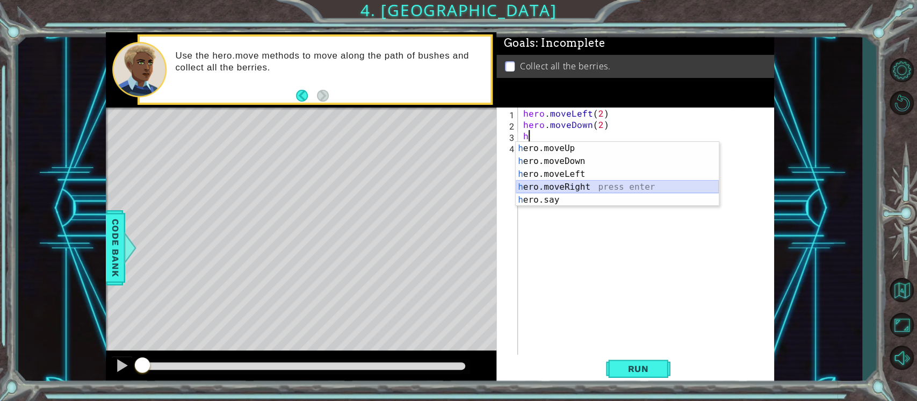
drag, startPoint x: 579, startPoint y: 180, endPoint x: 551, endPoint y: 187, distance: 29.3
drag, startPoint x: 551, startPoint y: 187, endPoint x: 533, endPoint y: 186, distance: 17.7
click at [533, 186] on div "h ero.moveUp press enter h ero.moveDown press enter h ero.moveLeft press enter …" at bounding box center [617, 187] width 203 height 90
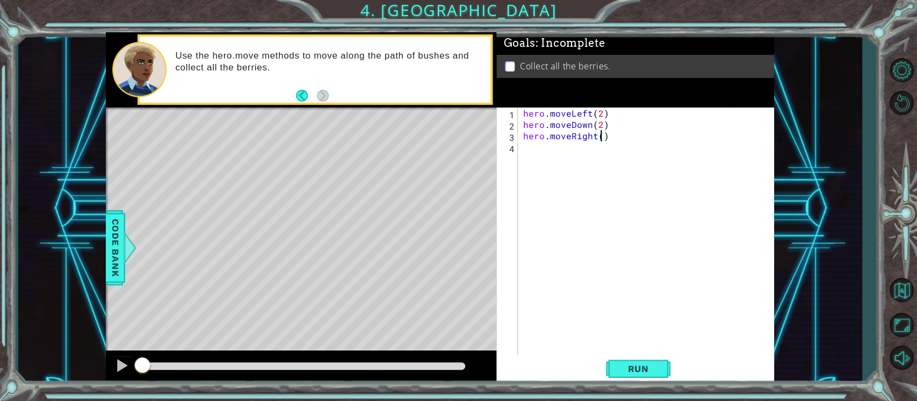
type textarea "hero.moveRight(2)"
click at [524, 146] on div "hero . moveLeft ( 2 ) hero . moveDown ( 2 ) hero . moveRight ( 2 )" at bounding box center [649, 242] width 256 height 271
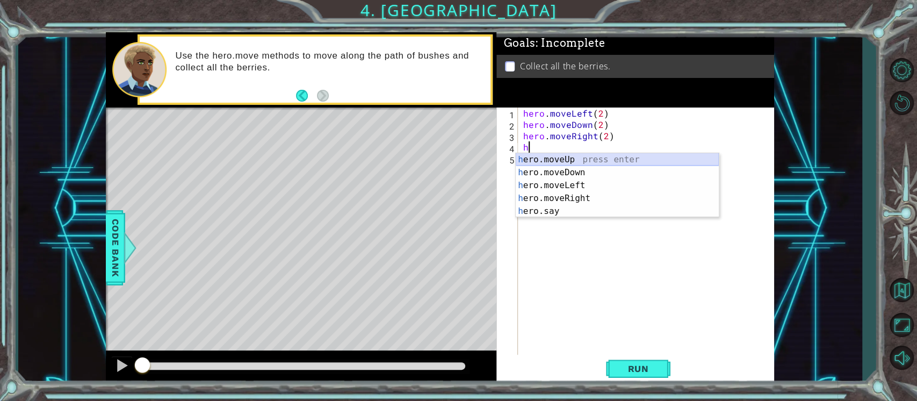
click at [571, 156] on div "h ero.moveUp press enter h ero.moveDown press enter h ero.moveLeft press enter …" at bounding box center [617, 198] width 203 height 90
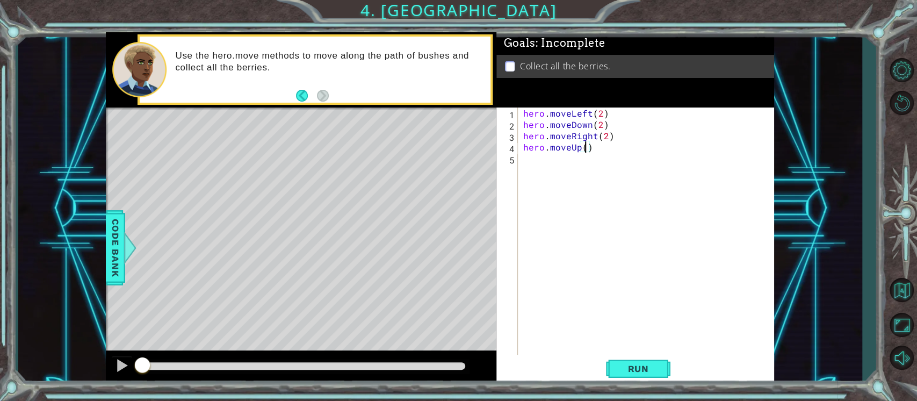
type textarea "hero.moveUp(2)"
click at [525, 162] on div "hero . moveLeft ( 2 ) hero . moveDown ( 2 ) hero . moveRight ( 2 ) hero . moveU…" at bounding box center [649, 242] width 256 height 271
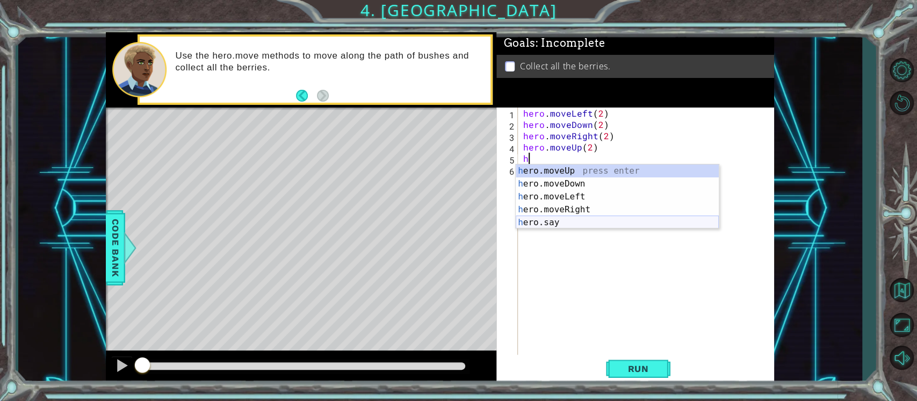
click at [550, 216] on div "h ero.moveUp press enter h ero.moveDown press enter h ero.moveLeft press enter …" at bounding box center [617, 209] width 203 height 90
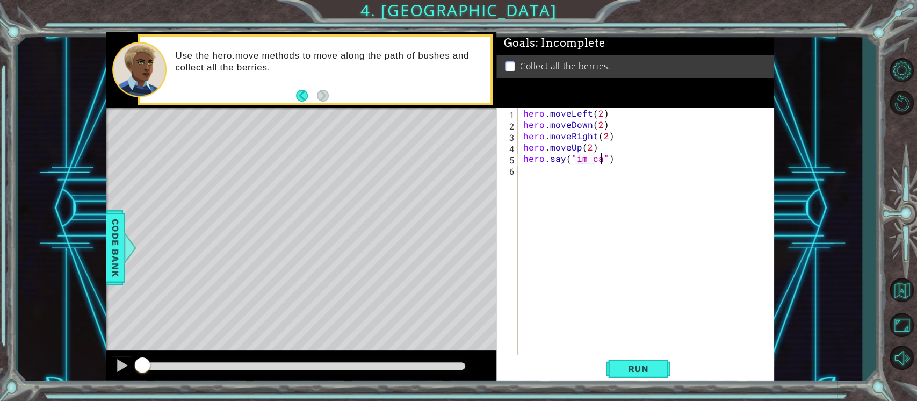
scroll to position [0, 4]
click at [29, 397] on div "1 ההההההההההההההההההההההההההההההההההההההההההההההההההההההההההההההההההההההההההההה…" at bounding box center [458, 200] width 917 height 401
click at [605, 161] on div "hero . moveLeft ( 2 ) hero . moveDown ( 2 ) hero . moveRight ( 2 ) hero . moveU…" at bounding box center [649, 242] width 256 height 271
click at [600, 159] on div "hero . moveLeft ( 2 ) hero . moveDown ( 2 ) hero . moveRight ( 2 ) hero . moveU…" at bounding box center [649, 242] width 256 height 271
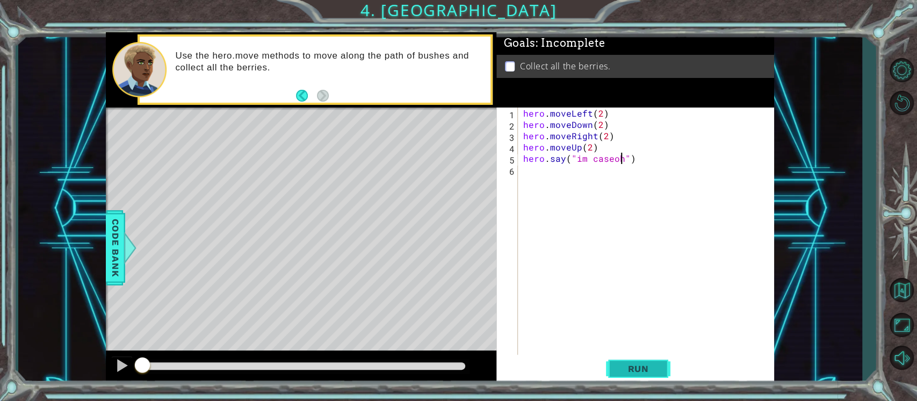
type textarea "hero.say("im caseoh")"
click at [641, 364] on span "Run" at bounding box center [638, 368] width 42 height 11
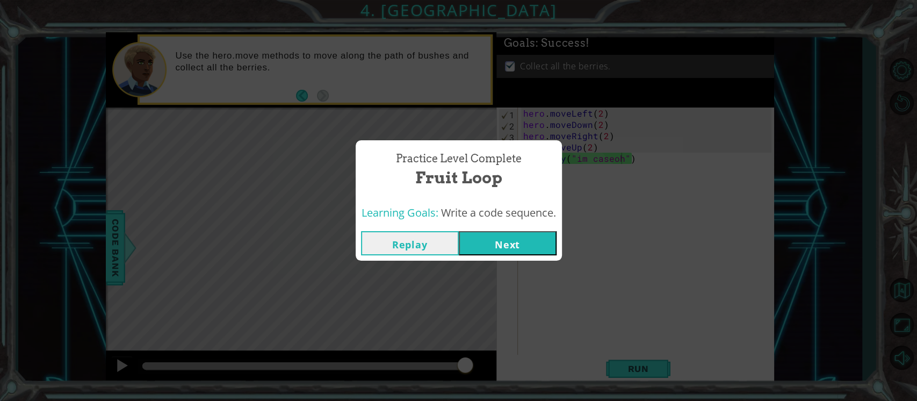
click at [506, 235] on button "Next" at bounding box center [508, 243] width 98 height 24
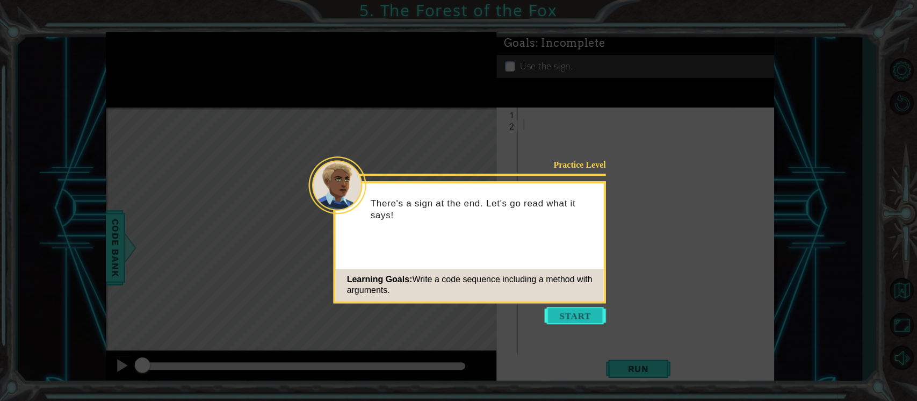
click at [580, 318] on button "Start" at bounding box center [575, 315] width 61 height 17
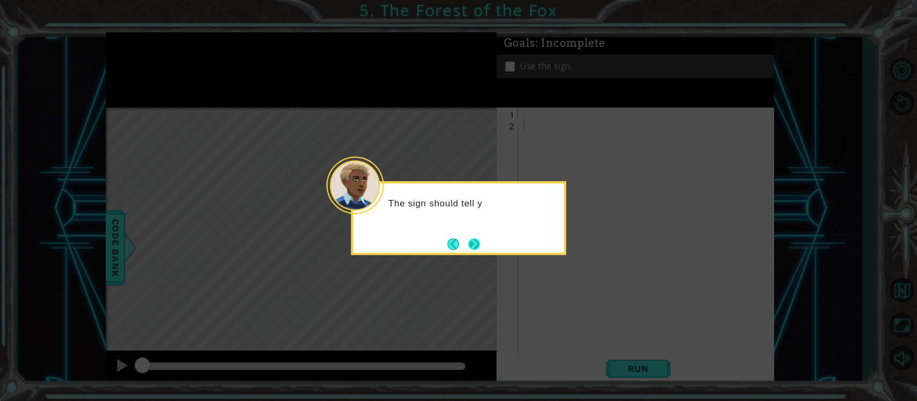
click at [473, 241] on button "Next" at bounding box center [474, 244] width 12 height 12
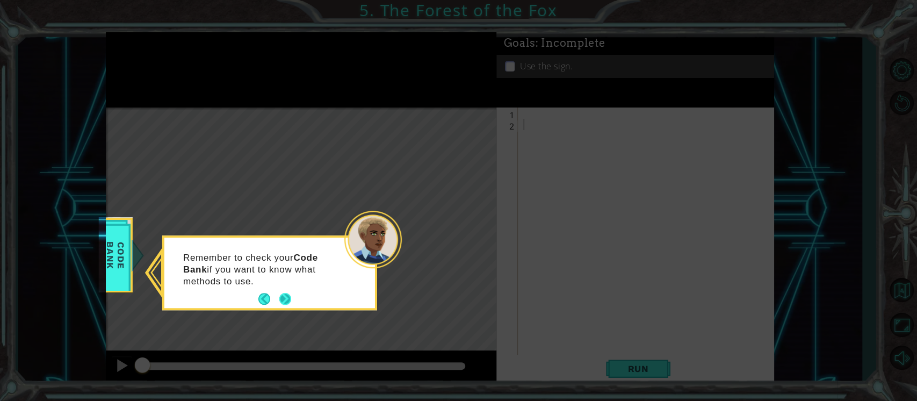
click at [284, 296] on button "Next" at bounding box center [285, 299] width 12 height 12
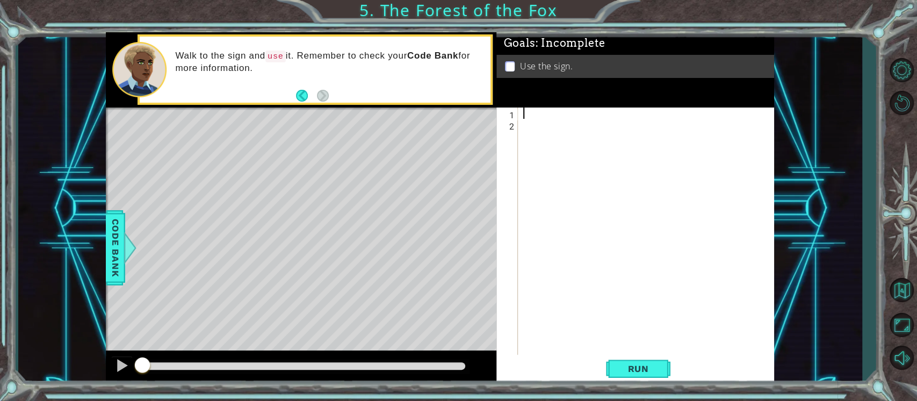
click at [522, 110] on div at bounding box center [649, 242] width 256 height 271
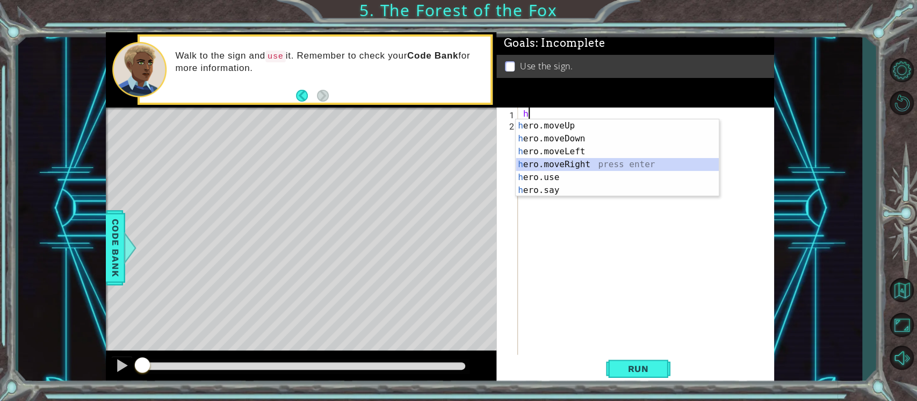
click at [581, 165] on div "h ero.moveUp press enter h ero.moveDown press enter h ero.moveLeft press enter …" at bounding box center [617, 170] width 203 height 103
type textarea "hero.moveRight(1)"
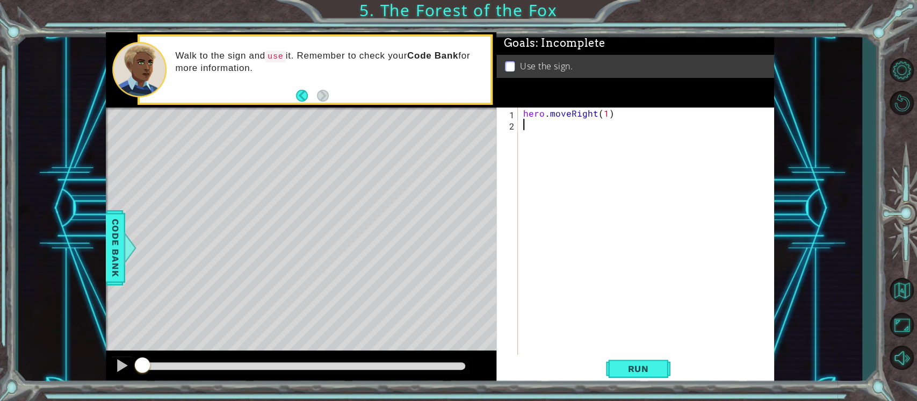
click at [525, 129] on div "hero . moveRight ( 1 )" at bounding box center [649, 242] width 256 height 271
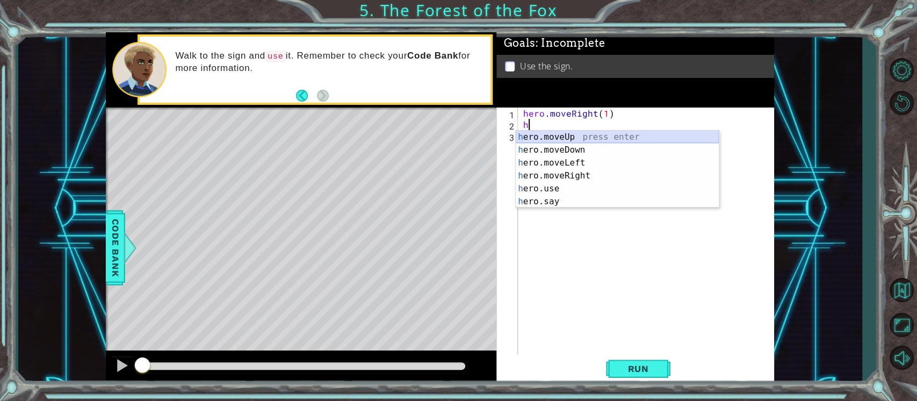
click at [539, 135] on div "h ero.moveUp press enter h ero.moveDown press enter h ero.moveLeft press enter …" at bounding box center [617, 181] width 203 height 103
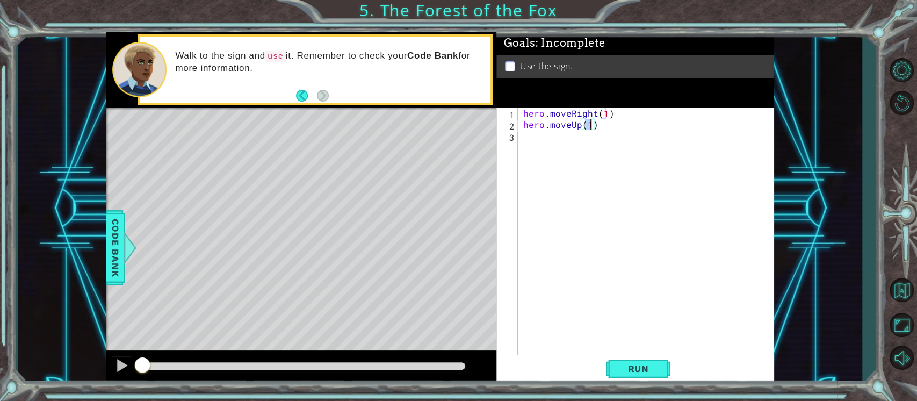
click at [517, 130] on div "2" at bounding box center [507, 125] width 19 height 11
type textarea "hero.moveRight(1)"
click at [531, 140] on div "hero . moveRight ( 1 ) hero . moveUp ( 1 )" at bounding box center [649, 242] width 256 height 271
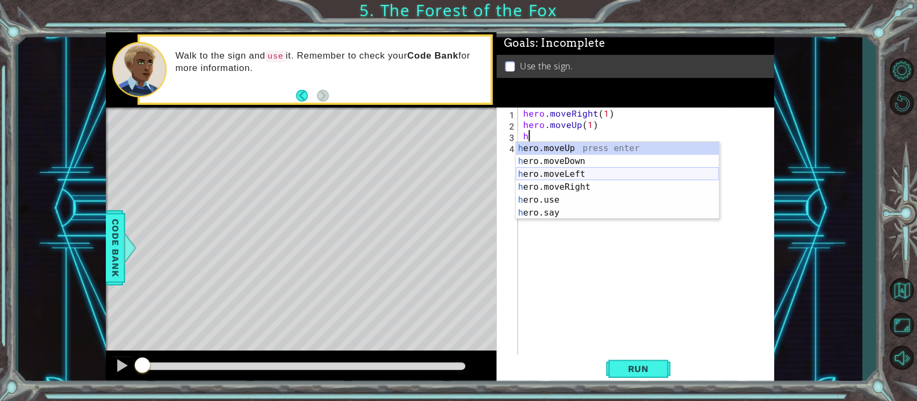
click at [554, 172] on div "h ero.moveUp press enter h ero.moveDown press enter h ero.moveLeft press enter …" at bounding box center [617, 193] width 203 height 103
type textarea "hero.moveLeft(1)"
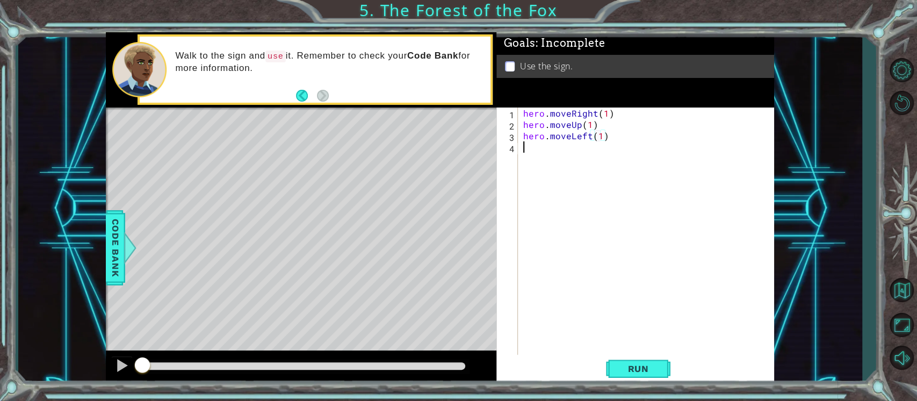
click at [540, 147] on div "hero . moveRight ( 1 ) hero . moveUp ( 1 ) hero . moveLeft ( 1 )" at bounding box center [649, 242] width 256 height 271
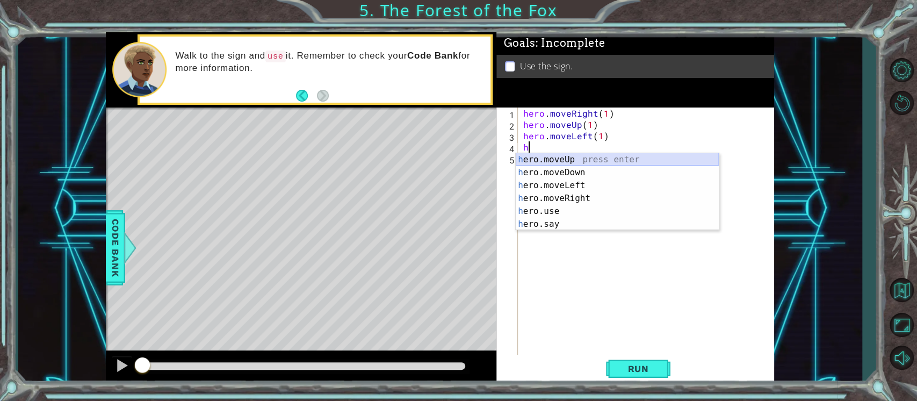
click at [556, 157] on div "h ero.moveUp press enter h ero.moveDown press enter h ero.moveLeft press enter …" at bounding box center [617, 204] width 203 height 103
type textarea "hero.moveUp(1)"
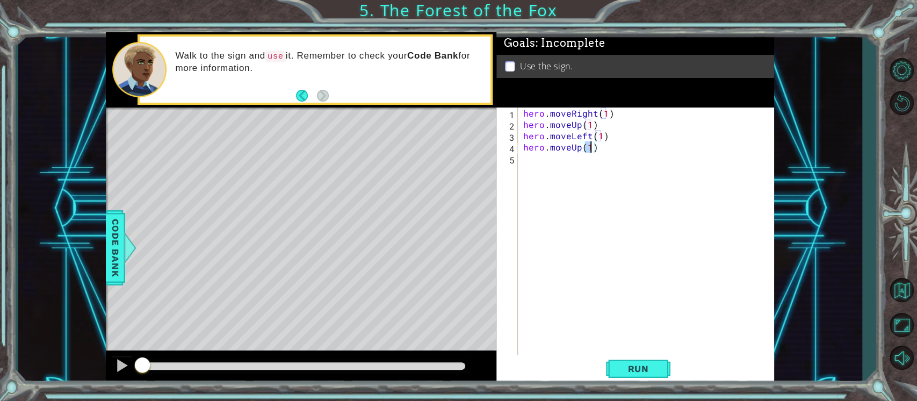
click at [528, 162] on div "hero . moveRight ( 1 ) hero . moveUp ( 1 ) hero . moveLeft ( 1 ) hero . moveUp …" at bounding box center [649, 242] width 256 height 271
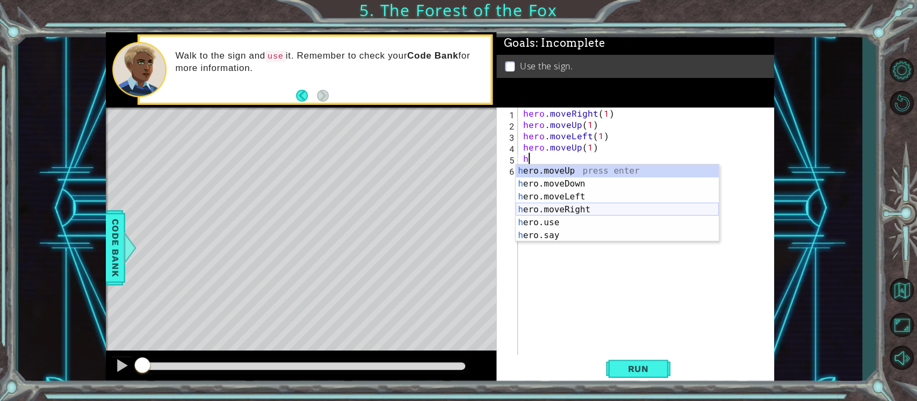
click at [551, 208] on div "h ero.moveUp press enter h ero.moveDown press enter h ero.moveLeft press enter …" at bounding box center [617, 215] width 203 height 103
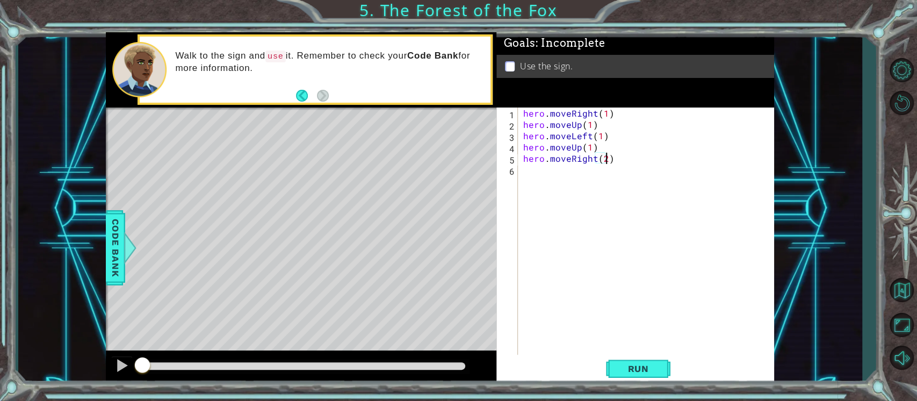
scroll to position [0, 4]
type textarea "hero.moveRight(2)"
click at [642, 366] on span "Run" at bounding box center [638, 368] width 42 height 11
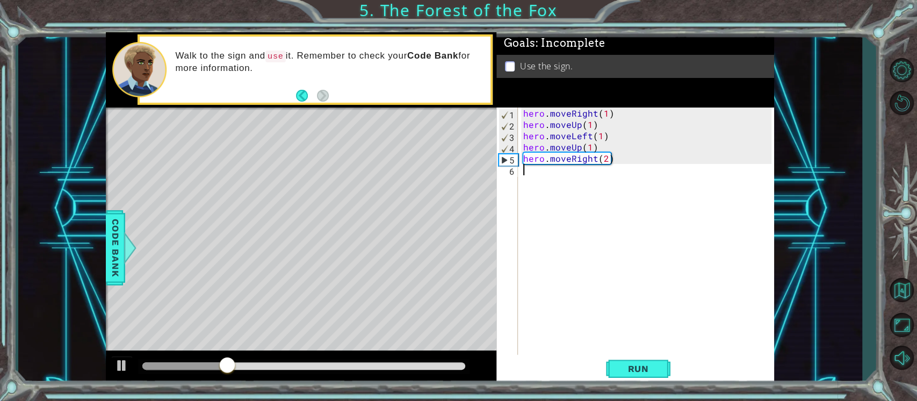
click at [539, 170] on div "hero . moveRight ( 1 ) hero . moveUp ( 1 ) hero . moveLeft ( 1 ) hero . moveUp …" at bounding box center [649, 242] width 256 height 271
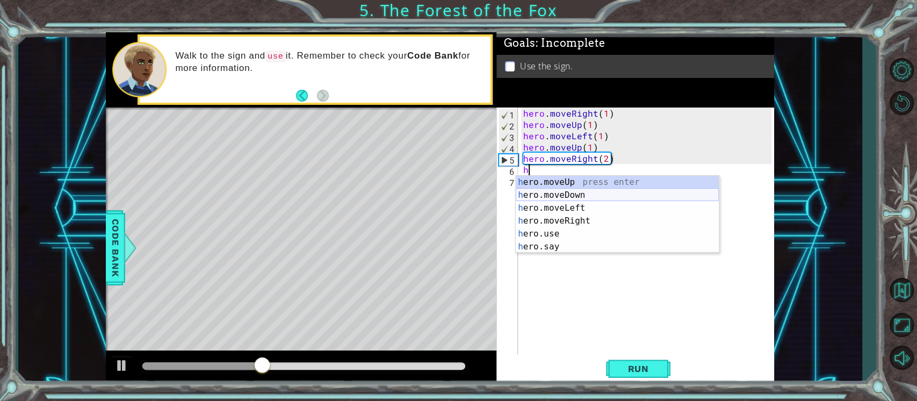
click at [561, 192] on div "h ero.moveUp press enter h ero.moveDown press enter h ero.moveLeft press enter …" at bounding box center [617, 227] width 203 height 103
type textarea "hero.moveDown(1)"
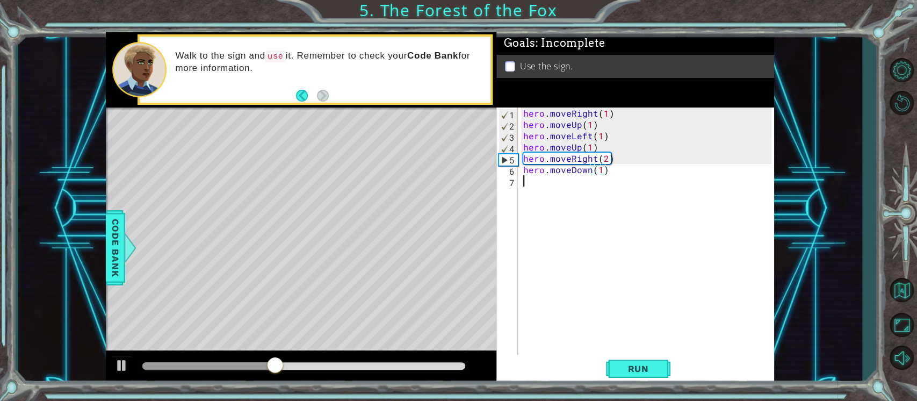
click at [533, 183] on div "hero . moveRight ( 1 ) hero . moveUp ( 1 ) hero . moveLeft ( 1 ) hero . moveUp …" at bounding box center [649, 242] width 256 height 271
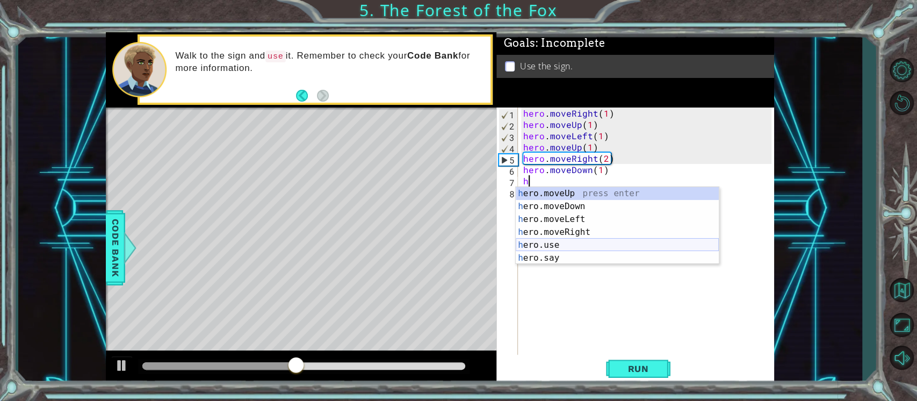
click at [563, 247] on div "h ero.moveUp press enter h ero.moveDown press enter h ero.moveLeft press enter …" at bounding box center [617, 238] width 203 height 103
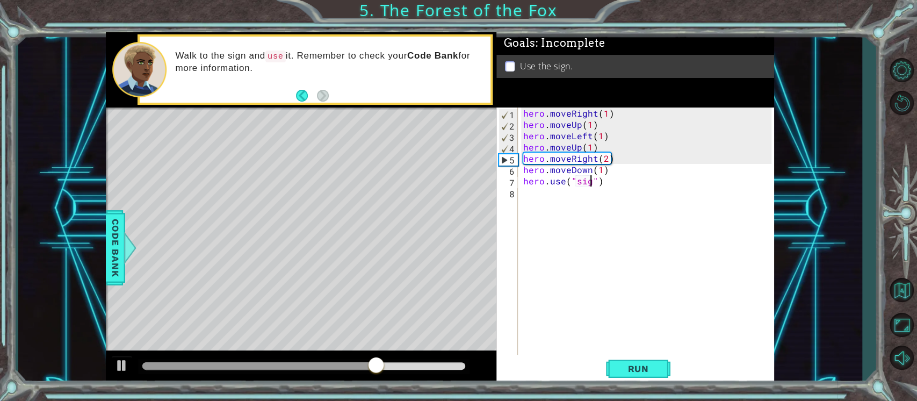
scroll to position [0, 4]
type textarea "hero.use("sign")"
click at [644, 367] on span "Run" at bounding box center [638, 368] width 42 height 11
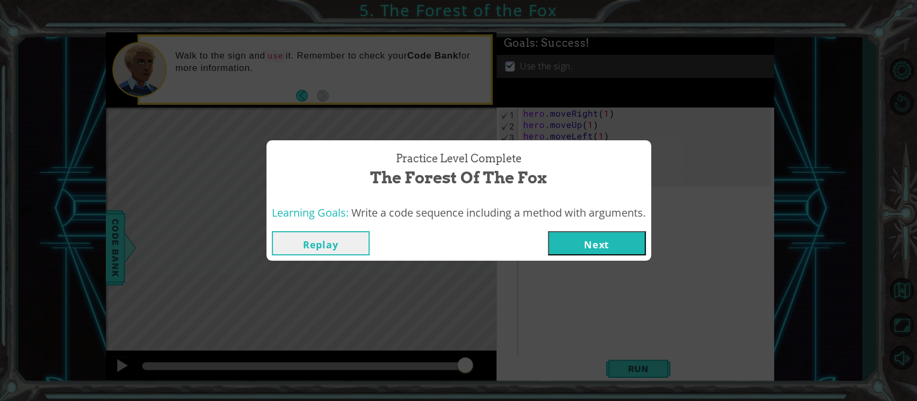
click at [621, 245] on button "Next" at bounding box center [597, 243] width 98 height 24
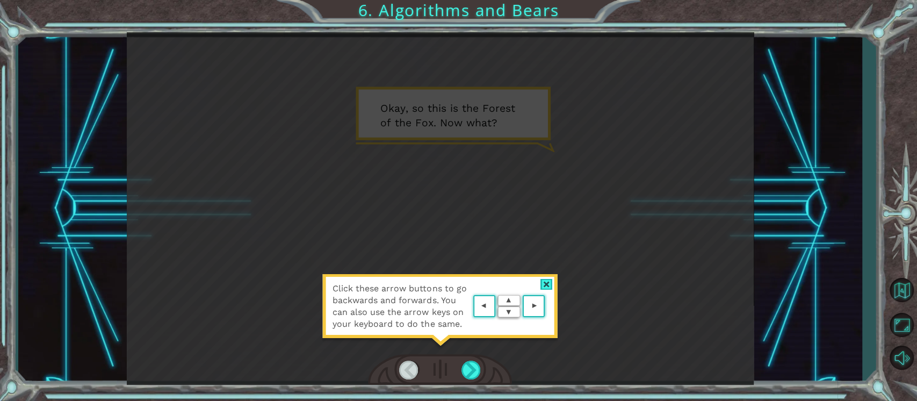
click at [542, 275] on div "Click these arrow buttons to go backwards and forwards. You can also use the ar…" at bounding box center [440, 311] width 236 height 75
click at [546, 284] on div at bounding box center [546, 284] width 12 height 11
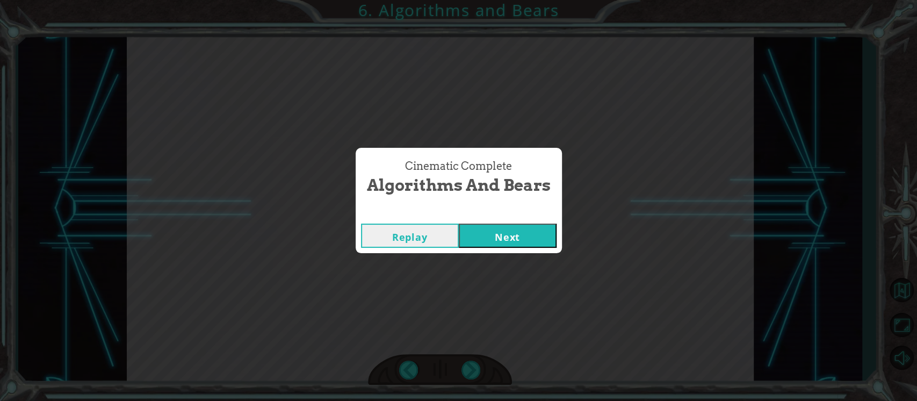
click at [490, 234] on button "Next" at bounding box center [508, 235] width 98 height 24
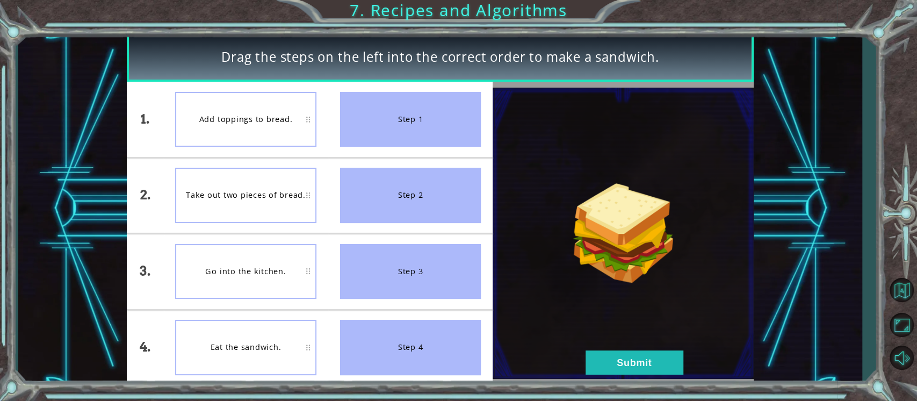
drag, startPoint x: 262, startPoint y: 195, endPoint x: 168, endPoint y: 303, distance: 143.1
click at [168, 303] on li "Go into the kitchen." at bounding box center [245, 271] width 165 height 75
click at [233, 286] on div "Take out two pieces of bread." at bounding box center [245, 271] width 141 height 55
click at [257, 273] on div "Take out two pieces of bread." at bounding box center [245, 271] width 141 height 55
drag, startPoint x: 418, startPoint y: 118, endPoint x: 247, endPoint y: 251, distance: 216.6
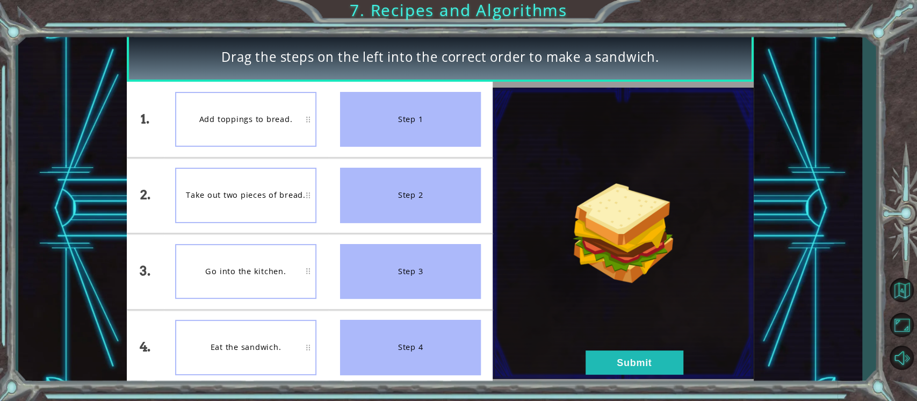
click at [247, 251] on div "1. 2. 3. 4. Add toppings to bread. Take out two pieces of bread. Go into the ki…" at bounding box center [310, 233] width 366 height 303
click at [247, 251] on div "Go into the kitchen." at bounding box center [245, 271] width 141 height 55
click at [250, 254] on div "Go into the kitchen." at bounding box center [245, 271] width 141 height 55
click at [228, 347] on div "Eat the sandwich." at bounding box center [245, 347] width 141 height 55
click at [259, 243] on li "Go into the kitchen." at bounding box center [245, 271] width 165 height 75
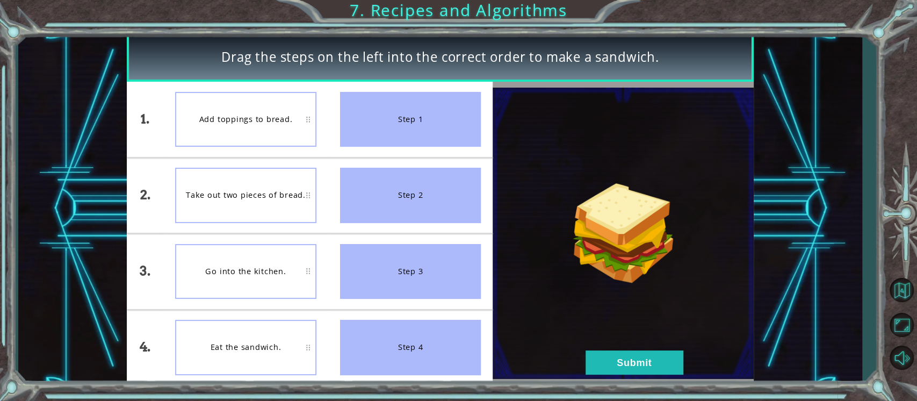
click at [421, 249] on div "Step 3" at bounding box center [410, 271] width 141 height 55
drag, startPoint x: 223, startPoint y: 284, endPoint x: 379, endPoint y: 256, distance: 158.2
click at [308, 269] on div "Go into the kitchen." at bounding box center [245, 271] width 141 height 55
click at [431, 271] on div "Step 3" at bounding box center [410, 271] width 141 height 55
drag, startPoint x: 431, startPoint y: 271, endPoint x: 245, endPoint y: 264, distance: 186.5
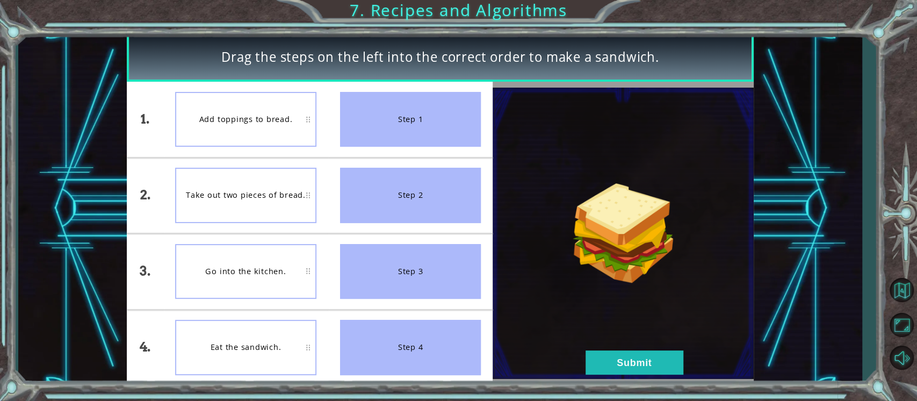
click at [245, 264] on div "1. 2. 3. 4. Add toppings to bread. Take out two pieces of bread. Go into the ki…" at bounding box center [310, 233] width 366 height 303
drag, startPoint x: 249, startPoint y: 127, endPoint x: 390, endPoint y: 97, distance: 144.4
drag, startPoint x: 390, startPoint y: 97, endPoint x: 700, endPoint y: 259, distance: 349.7
click at [700, 259] on img at bounding box center [622, 233] width 260 height 291
click at [652, 359] on button "Submit" at bounding box center [634, 362] width 98 height 24
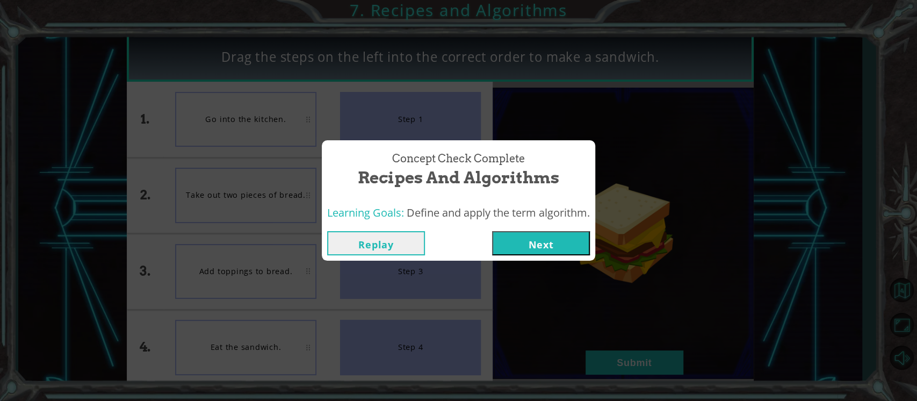
click at [540, 241] on button "Next" at bounding box center [541, 243] width 98 height 24
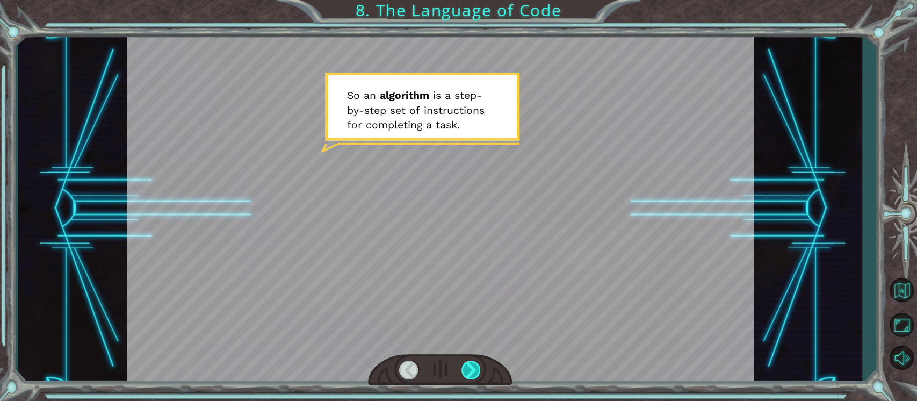
click at [479, 376] on div at bounding box center [471, 369] width 20 height 19
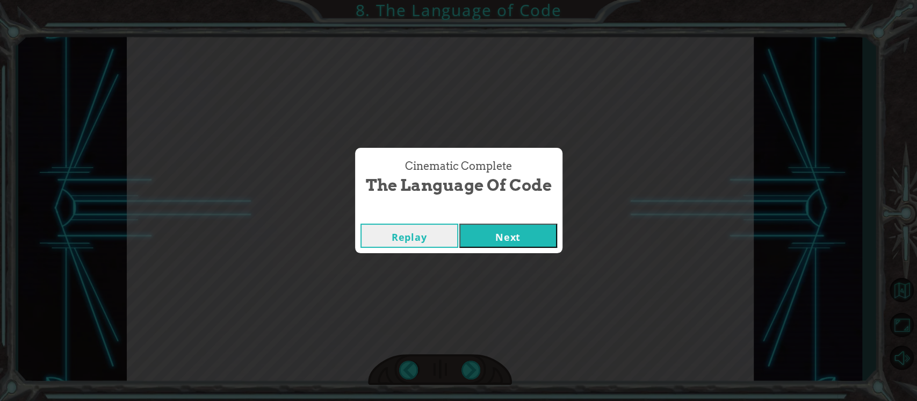
click at [534, 235] on button "Next" at bounding box center [508, 235] width 98 height 24
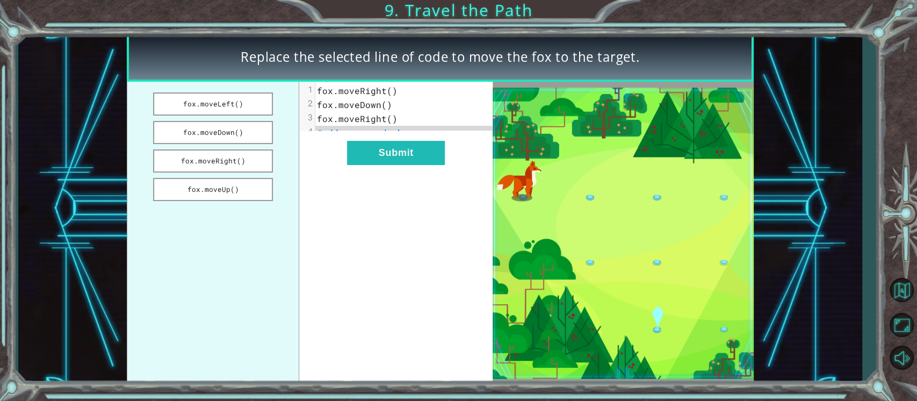
click at [390, 93] on span "fox.moveRight()" at bounding box center [357, 90] width 81 height 11
click at [384, 88] on span "fox.moveRight()" at bounding box center [357, 90] width 81 height 11
click at [216, 136] on button "fox.moveDown()" at bounding box center [213, 132] width 120 height 23
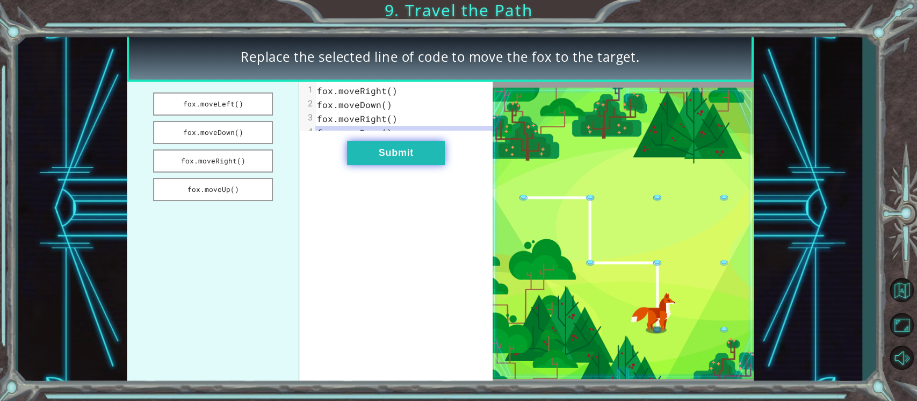
click at [366, 161] on button "Submit" at bounding box center [396, 153] width 98 height 24
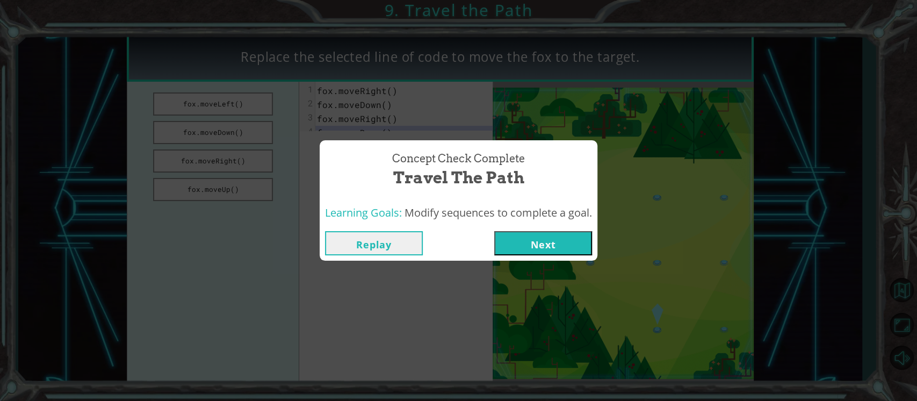
click at [525, 243] on button "Next" at bounding box center [543, 243] width 98 height 24
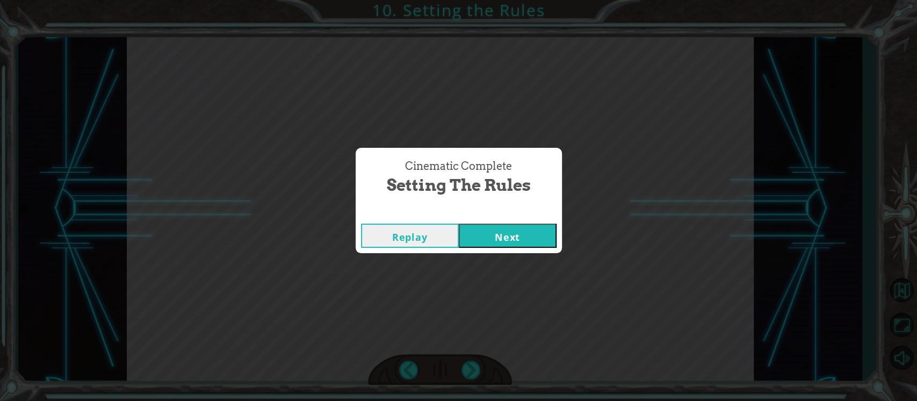
click at [473, 225] on button "Next" at bounding box center [508, 235] width 98 height 24
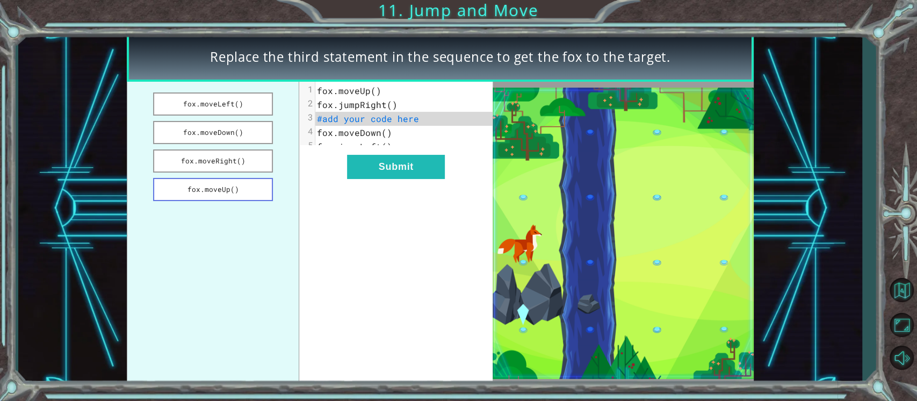
click at [234, 187] on button "fox.moveUp()" at bounding box center [213, 189] width 120 height 23
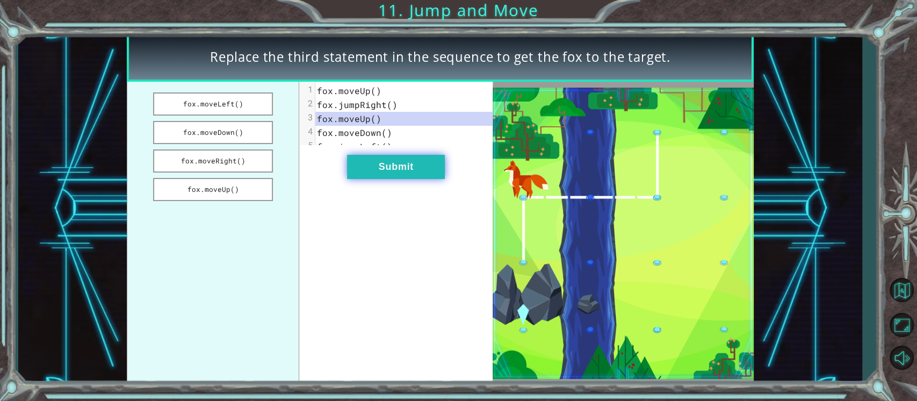
click at [404, 178] on button "Submit" at bounding box center [396, 167] width 98 height 24
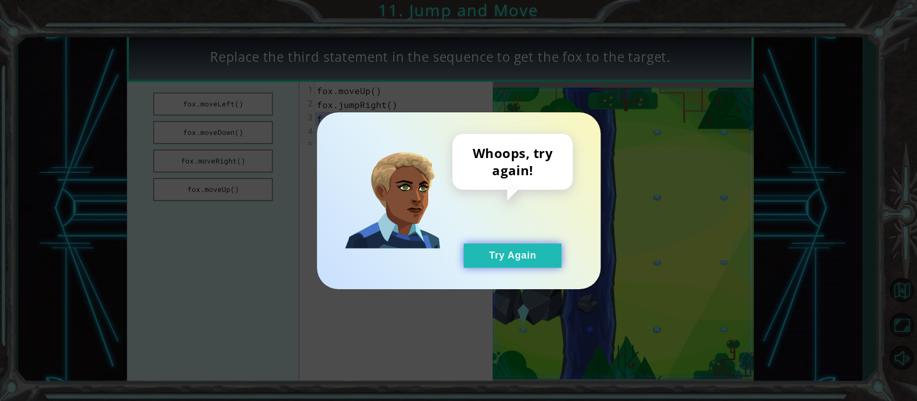
click at [490, 260] on button "Try Again" at bounding box center [512, 255] width 98 height 24
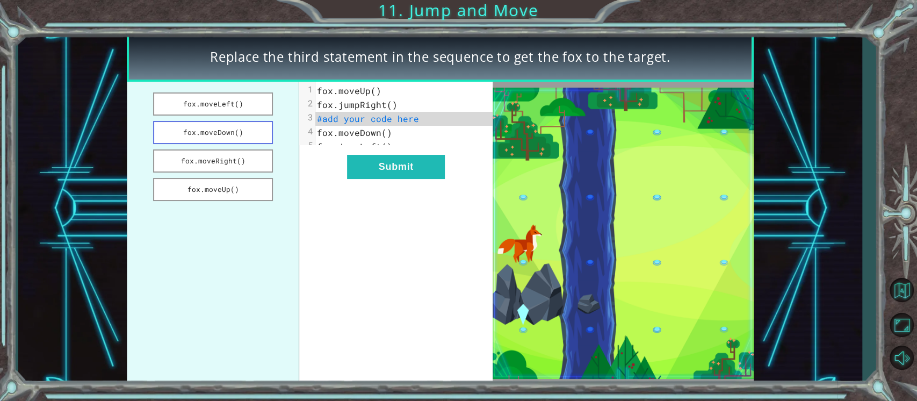
click at [226, 133] on button "fox.moveDown()" at bounding box center [213, 132] width 120 height 23
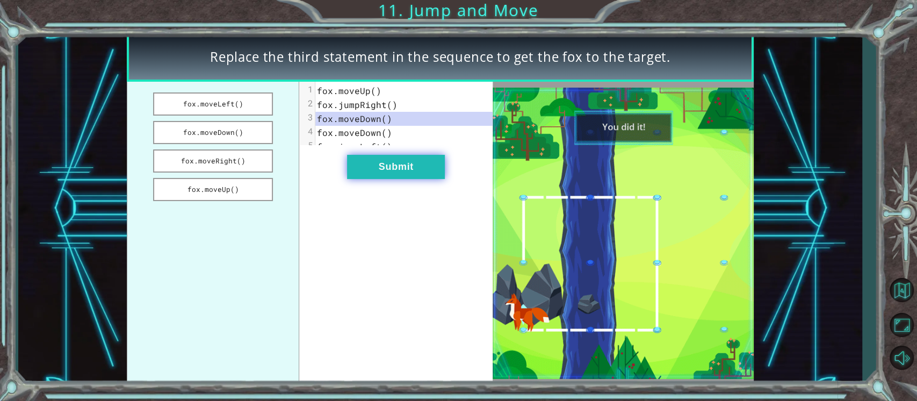
click at [395, 179] on button "Submit" at bounding box center [396, 167] width 98 height 24
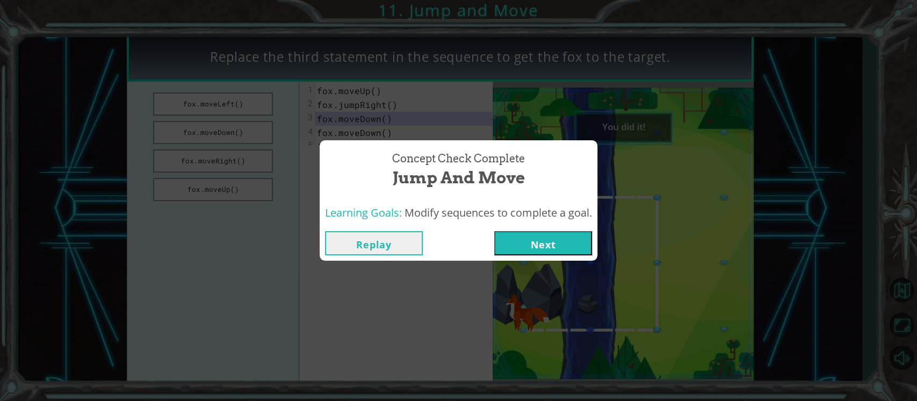
click at [533, 239] on button "Next" at bounding box center [543, 243] width 98 height 24
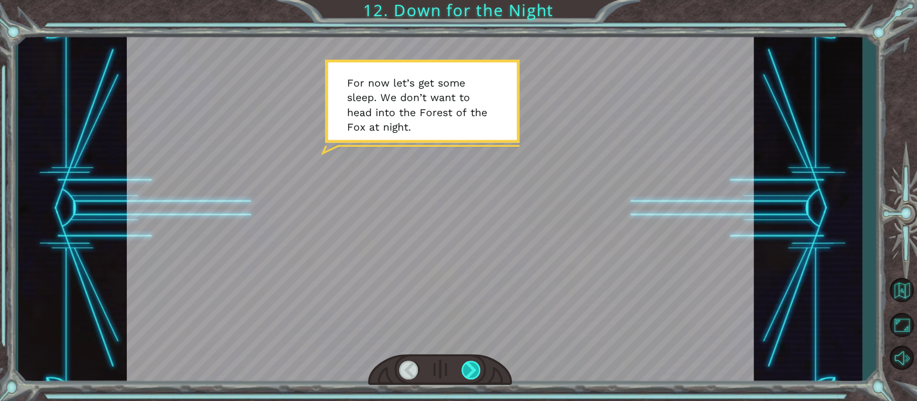
click at [476, 368] on div at bounding box center [471, 369] width 20 height 19
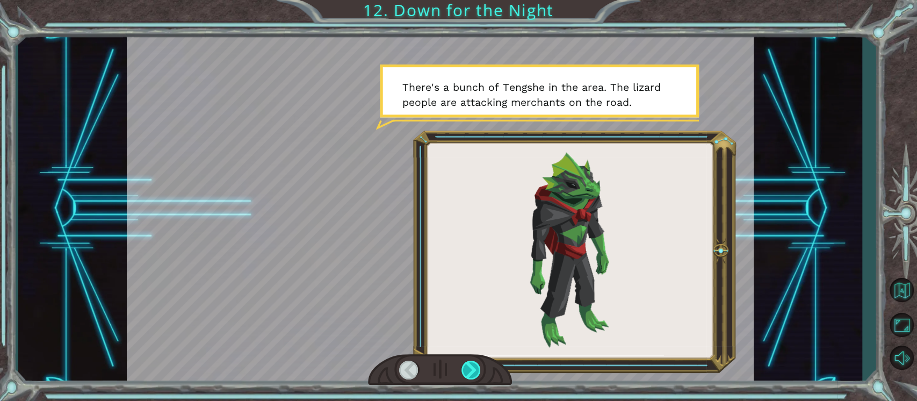
click at [469, 372] on div at bounding box center [471, 369] width 20 height 19
click at [468, 372] on div at bounding box center [471, 369] width 20 height 19
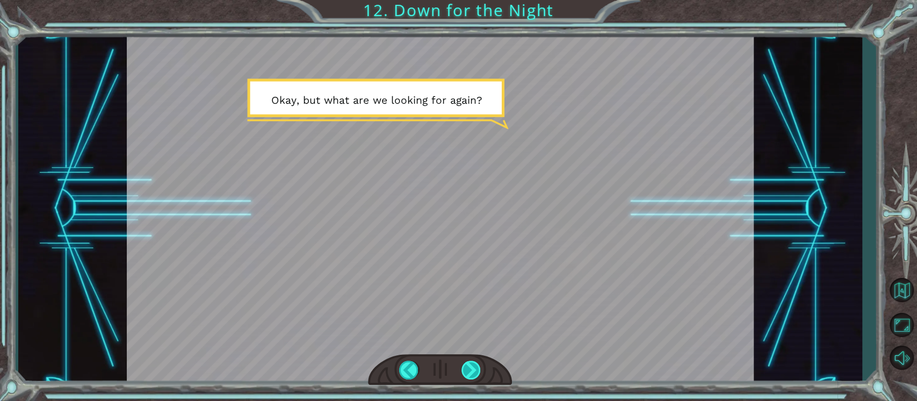
click at [468, 372] on div at bounding box center [471, 369] width 20 height 19
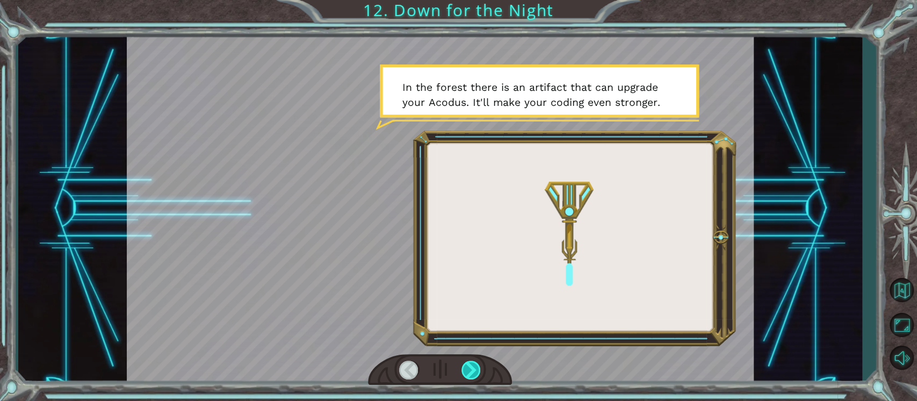
click at [470, 368] on div at bounding box center [471, 369] width 20 height 19
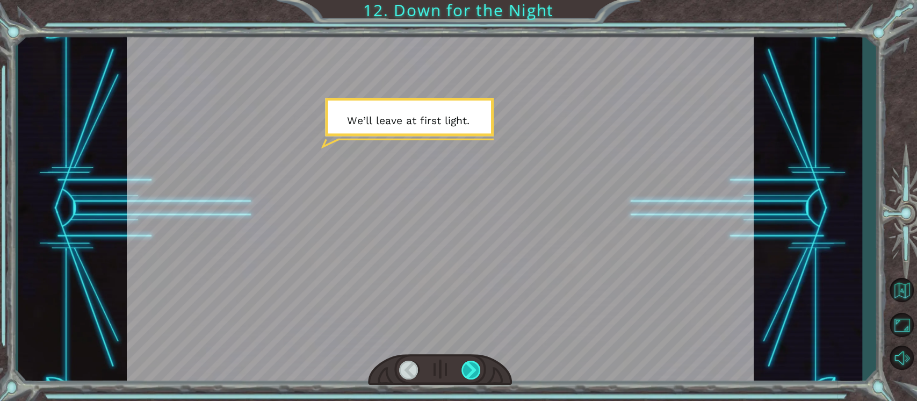
click at [470, 367] on div at bounding box center [471, 369] width 20 height 19
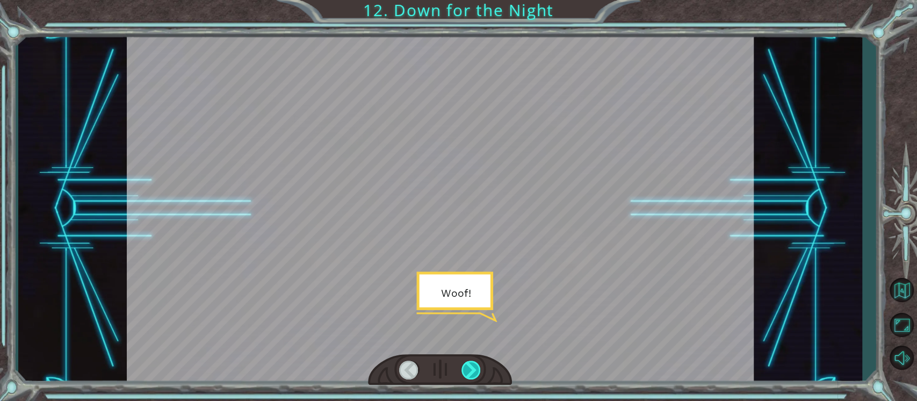
click at [470, 367] on div at bounding box center [471, 369] width 20 height 19
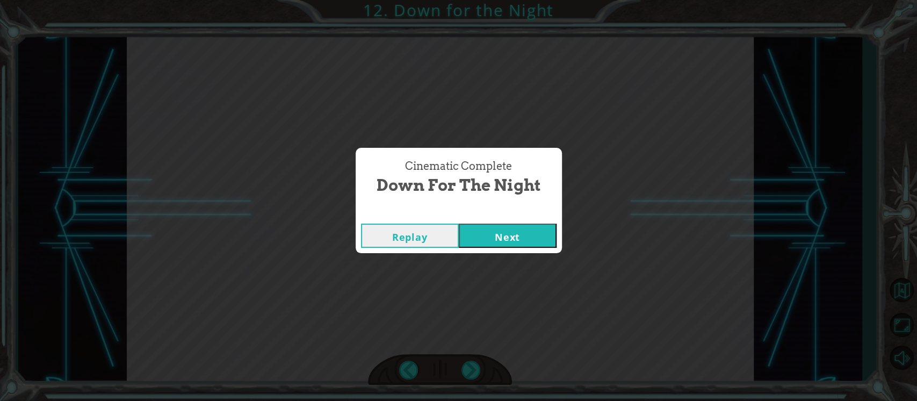
click at [494, 241] on button "Next" at bounding box center [508, 235] width 98 height 24
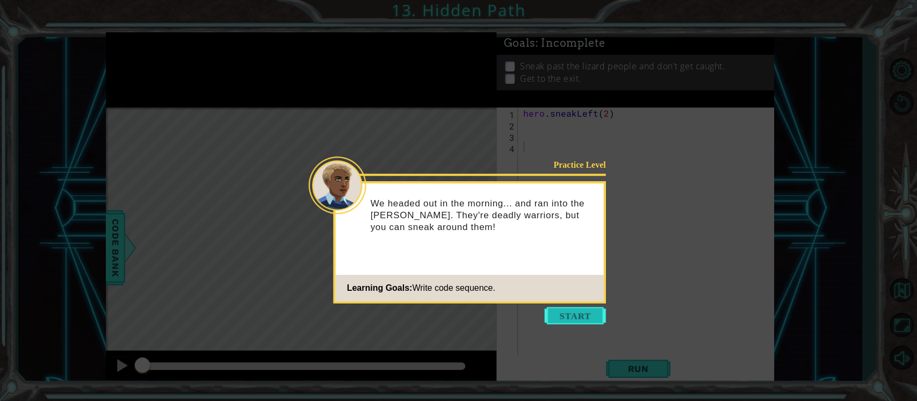
click at [574, 314] on button "Start" at bounding box center [575, 315] width 61 height 17
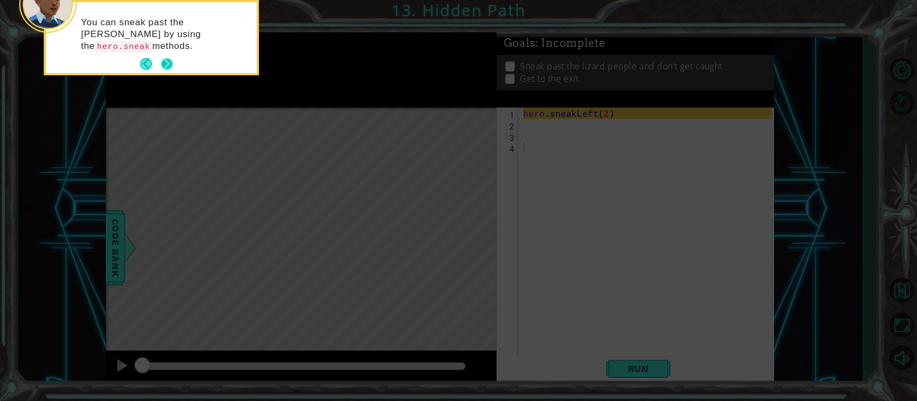
click at [171, 64] on button "Next" at bounding box center [167, 64] width 12 height 12
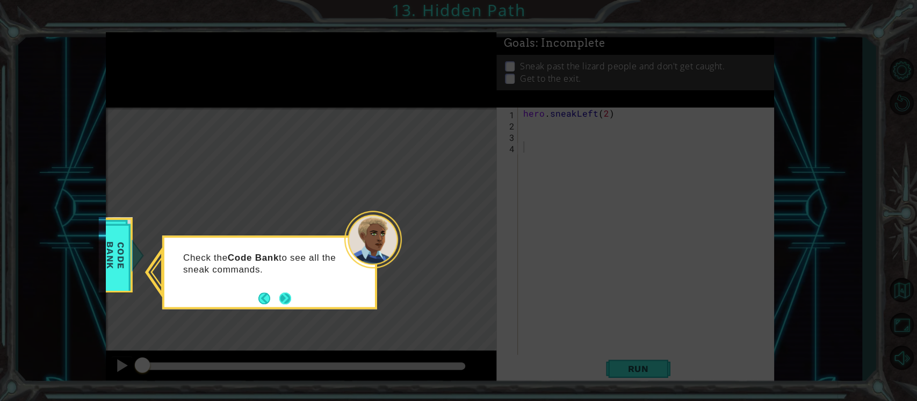
click at [285, 294] on button "Next" at bounding box center [285, 298] width 12 height 12
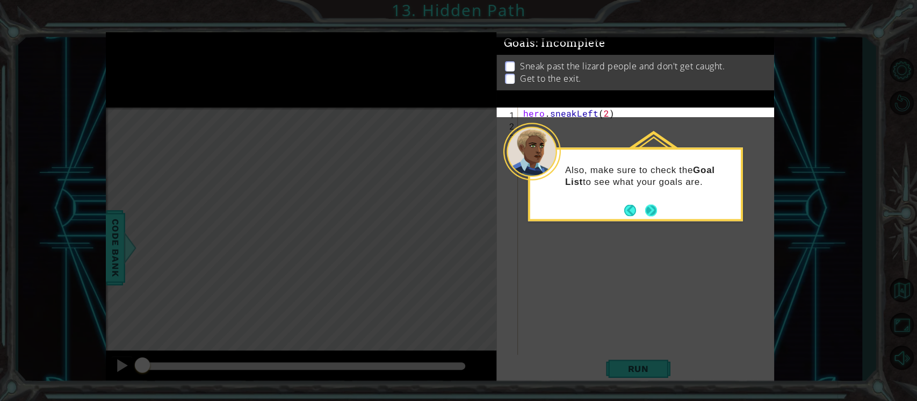
click at [647, 210] on button "Next" at bounding box center [651, 210] width 12 height 12
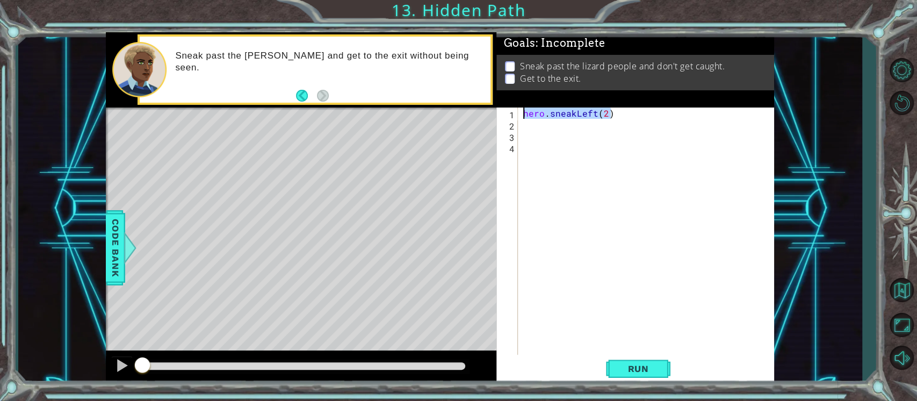
drag, startPoint x: 623, startPoint y: 116, endPoint x: 510, endPoint y: 105, distance: 113.8
click at [510, 110] on div "1 2 3 4 hero . sneakLeft ( 2 ) הההההההההההההההההההההההההההההההההההההההההההההההה…" at bounding box center [633, 231] width 275 height 248
type textarea "hero.sneakLeft(2)"
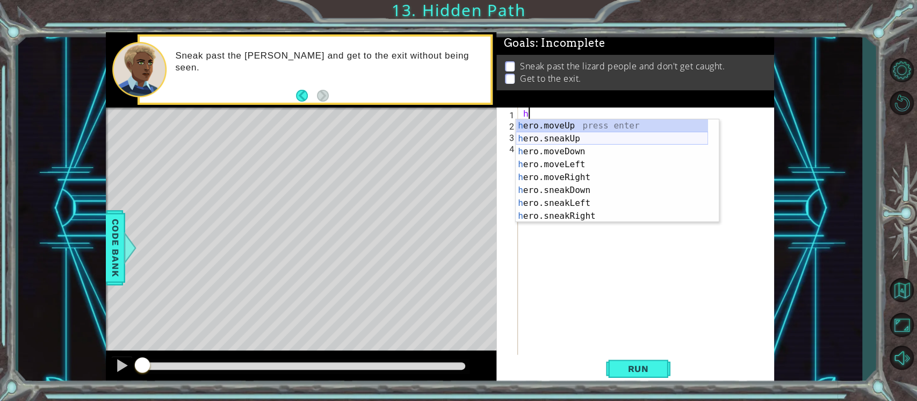
click at [553, 136] on div "h ero.moveUp press enter h ero.sneakUp press enter h ero.moveDown press enter h…" at bounding box center [612, 183] width 192 height 129
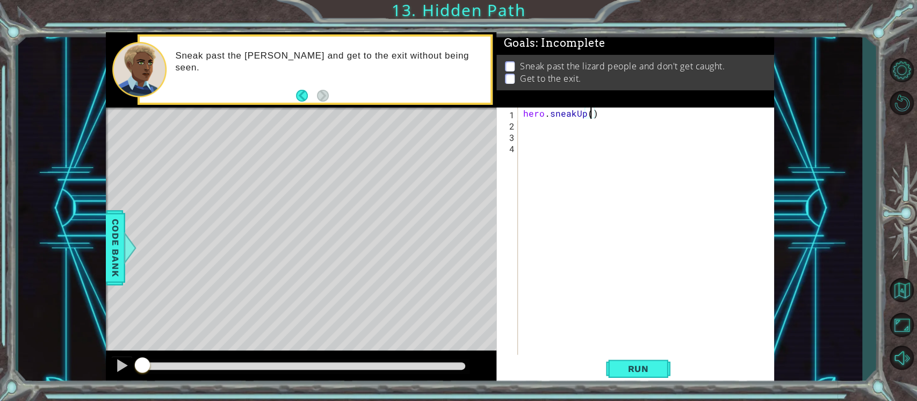
scroll to position [0, 4]
click at [637, 375] on button "Run" at bounding box center [638, 368] width 64 height 28
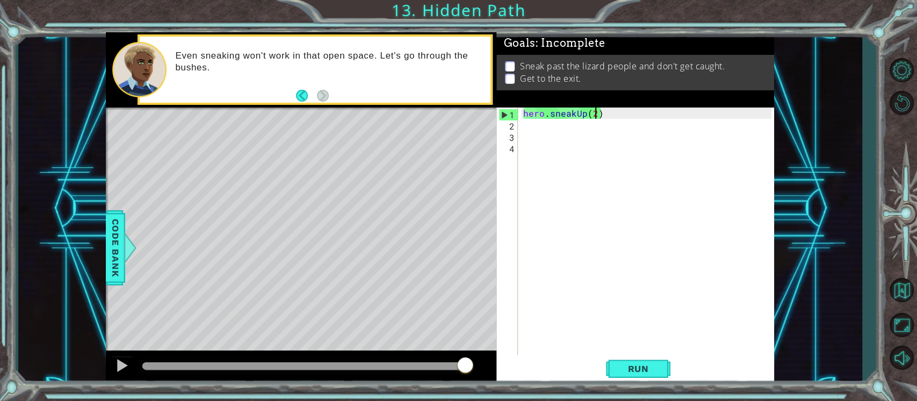
click at [618, 118] on div "hero . sneakUp ( 2 )" at bounding box center [649, 242] width 256 height 271
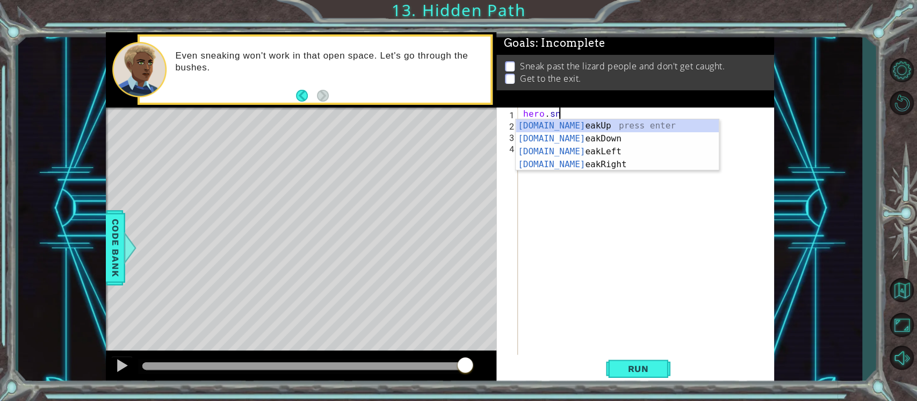
scroll to position [0, 1]
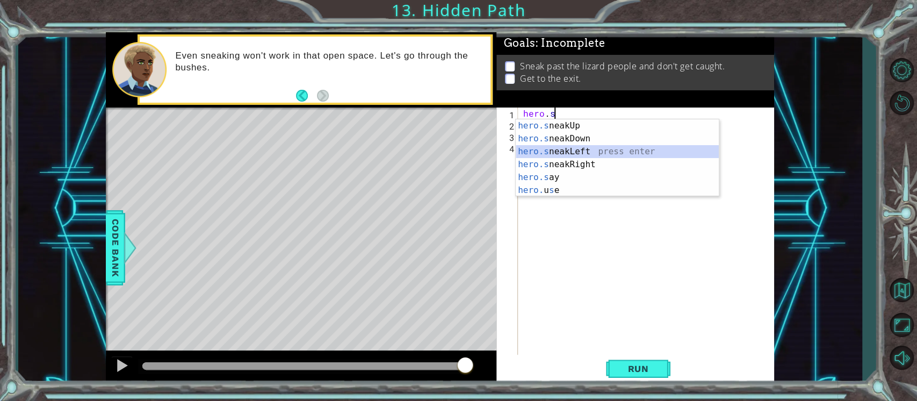
click at [593, 147] on div "hero.s neakUp press enter hero.s neakDown press enter hero.s neakLeft press ent…" at bounding box center [617, 170] width 203 height 103
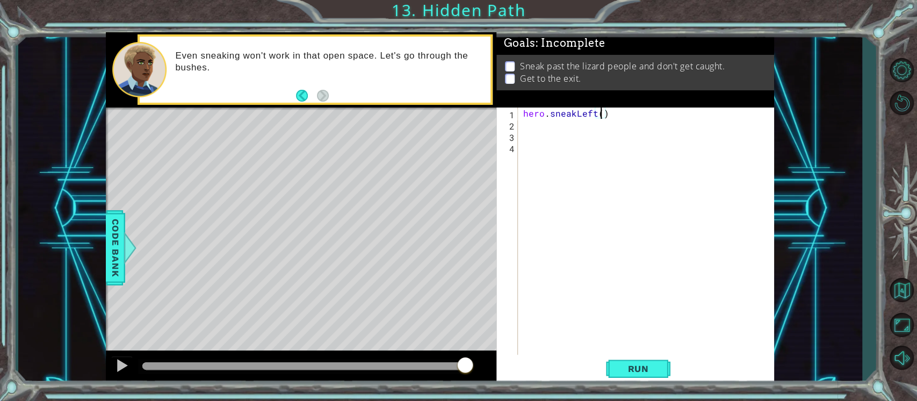
scroll to position [0, 4]
type textarea "hero.sneakLeft(2)"
click at [648, 364] on span "Run" at bounding box center [638, 368] width 42 height 11
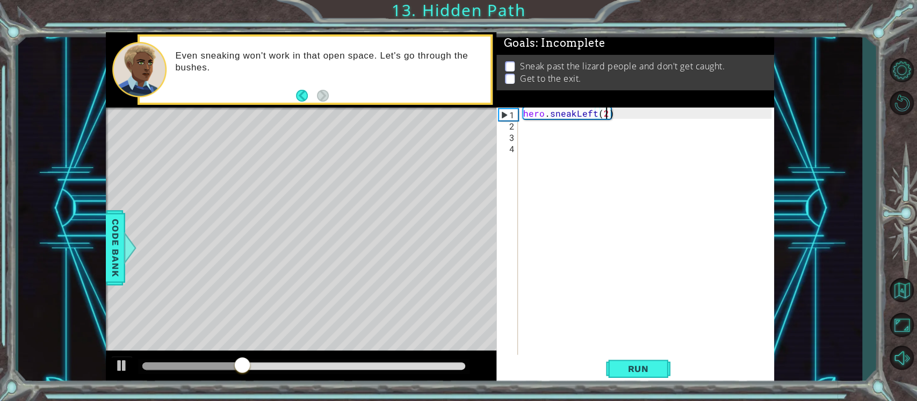
click at [533, 131] on div "hero . sneakLeft ( 2 )" at bounding box center [649, 242] width 256 height 271
click at [527, 125] on div "hero . sneakLeft ( 2 )" at bounding box center [649, 242] width 256 height 271
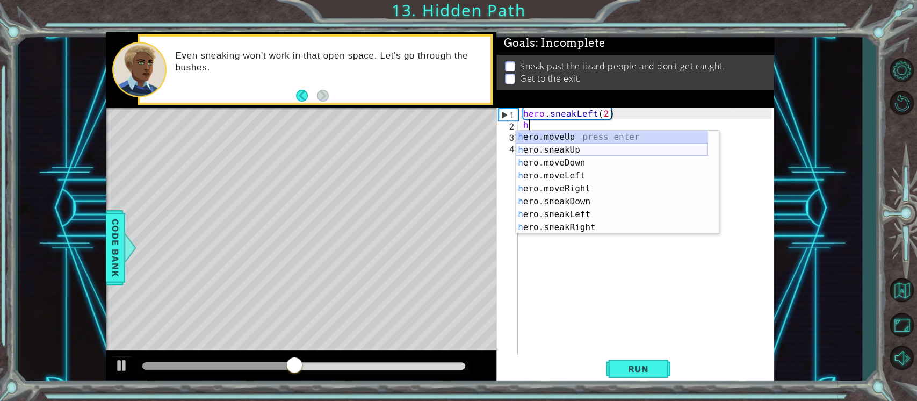
click at [560, 148] on div "h ero.moveUp press enter h ero.sneakUp press enter h ero.moveDown press enter h…" at bounding box center [612, 194] width 192 height 129
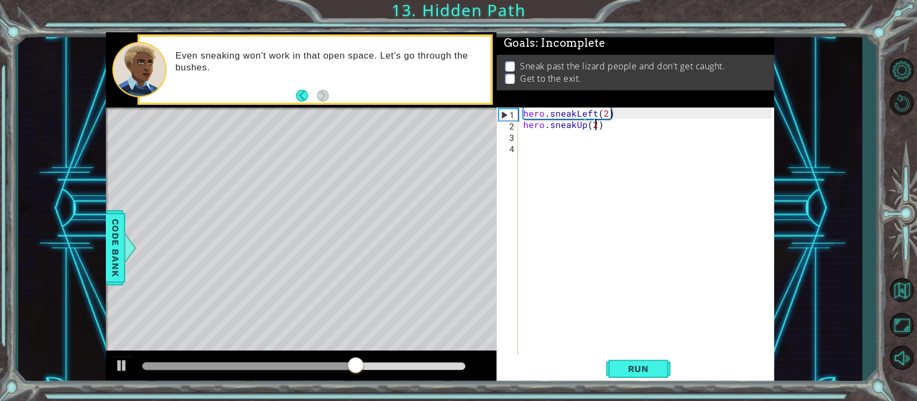
scroll to position [0, 4]
type textarea "hero.sneakUp(2)"
click at [636, 371] on span "Run" at bounding box center [638, 368] width 42 height 11
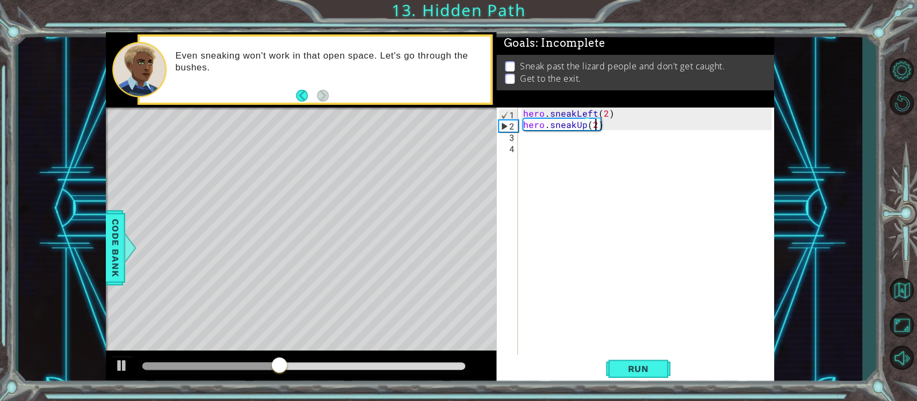
click at [539, 140] on div "hero . sneakLeft ( 2 ) hero . sneakUp ( 2 )" at bounding box center [649, 242] width 256 height 271
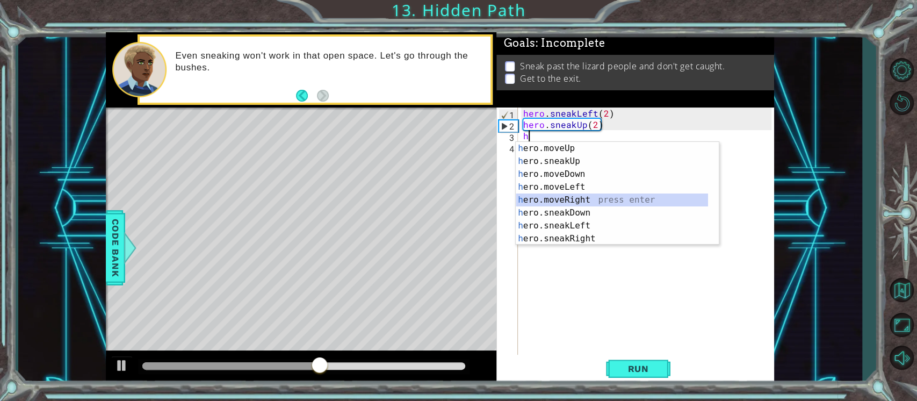
click at [586, 195] on div "h ero.moveUp press enter h ero.sneakUp press enter h ero.moveDown press enter h…" at bounding box center [612, 206] width 192 height 129
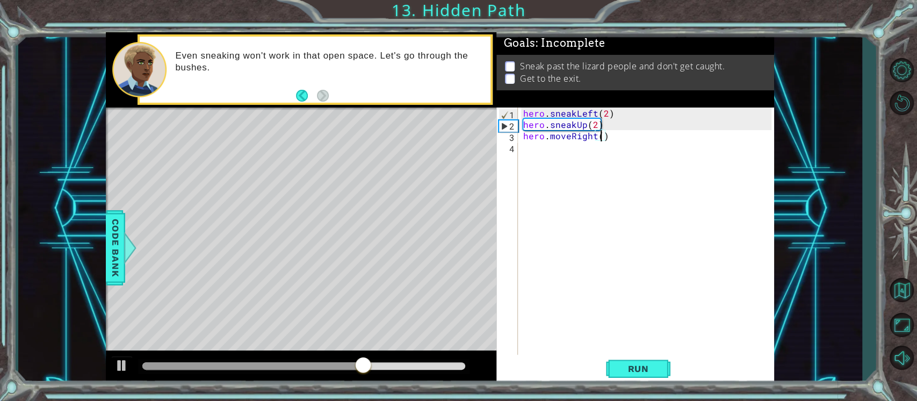
scroll to position [0, 4]
click at [640, 370] on span "Run" at bounding box center [638, 368] width 42 height 11
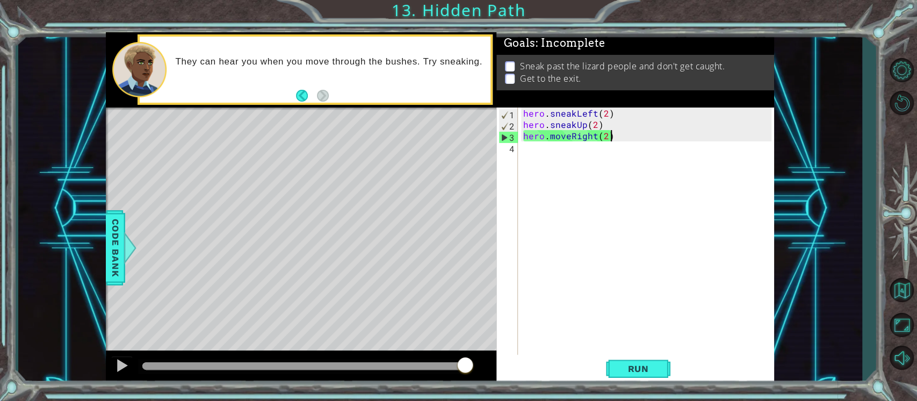
click at [614, 135] on div "hero . sneakLeft ( 2 ) hero . sneakUp ( 2 ) hero . moveRight ( 2 )" at bounding box center [649, 242] width 256 height 271
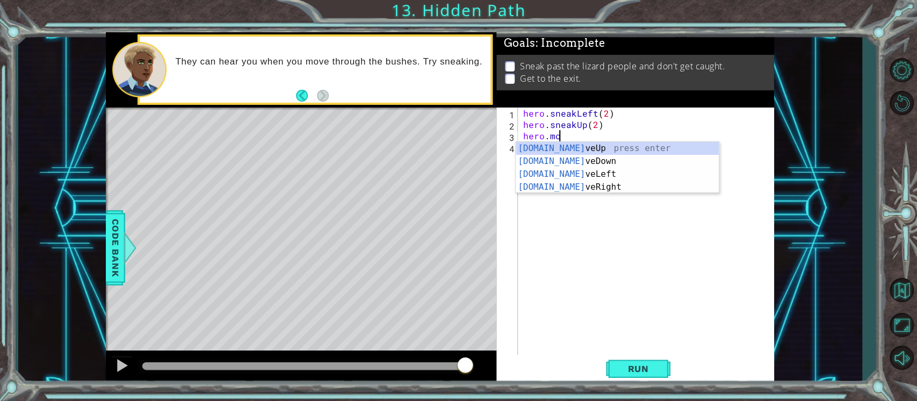
scroll to position [0, 1]
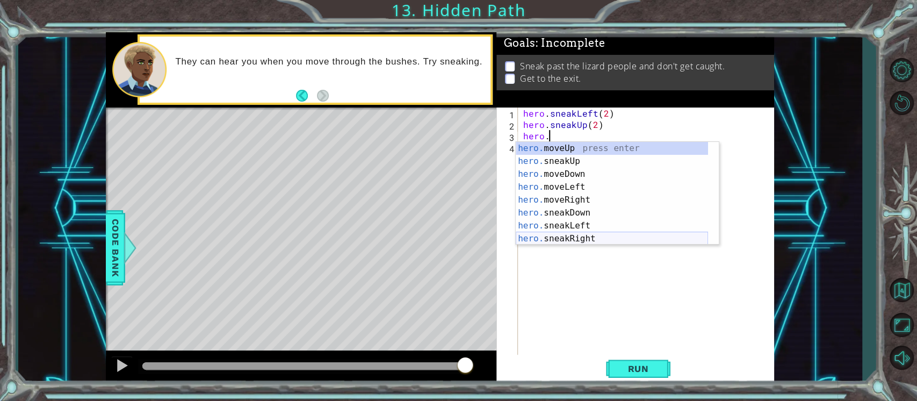
click at [575, 238] on div "hero. moveUp press enter hero. sneakUp press enter hero. moveDown press enter h…" at bounding box center [612, 206] width 192 height 129
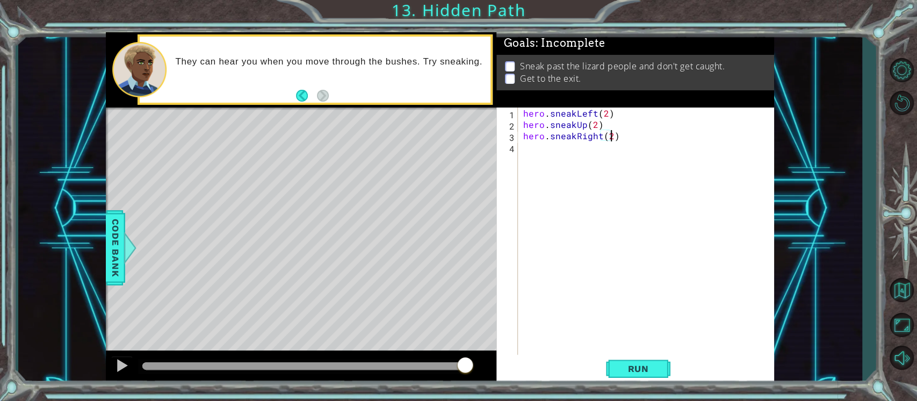
scroll to position [0, 5]
type textarea "hero.sneakRight(2)"
click at [641, 366] on span "Run" at bounding box center [638, 368] width 42 height 11
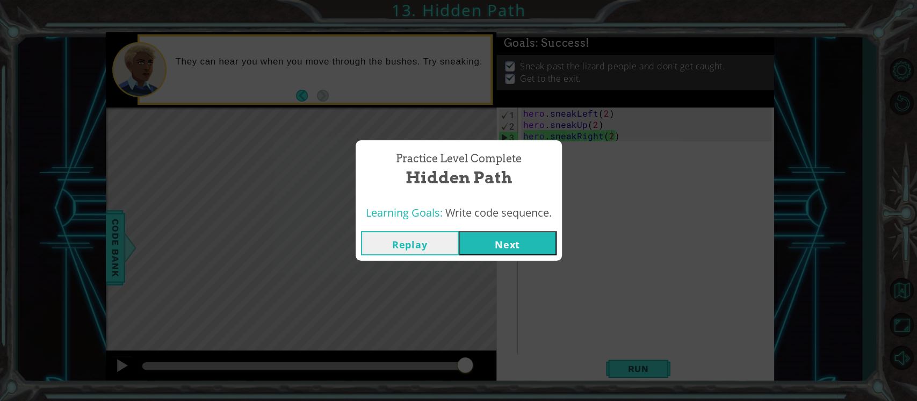
click at [496, 250] on button "Next" at bounding box center [508, 243] width 98 height 24
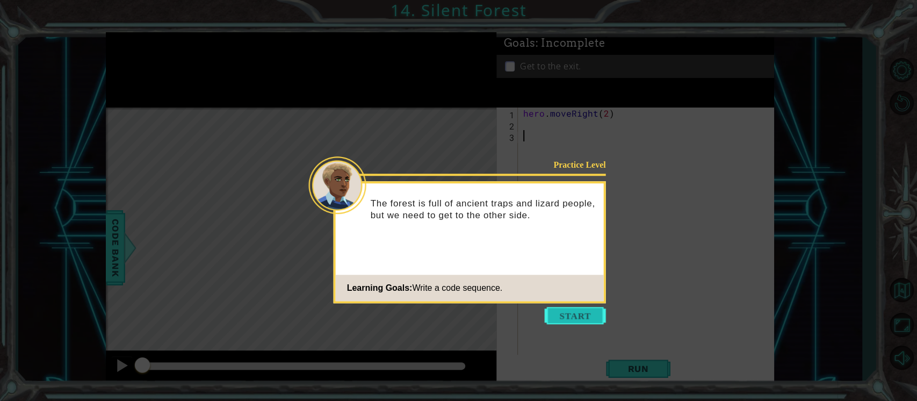
click at [556, 311] on button "Start" at bounding box center [575, 315] width 61 height 17
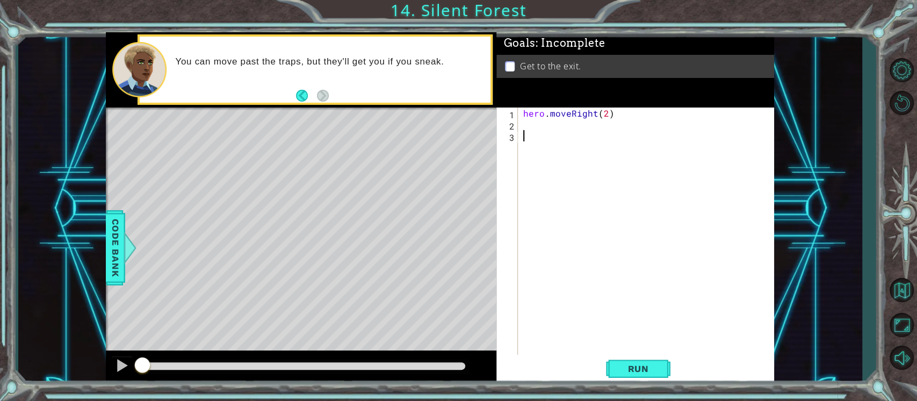
click at [545, 129] on div "hero . moveRight ( 2 )" at bounding box center [649, 242] width 256 height 271
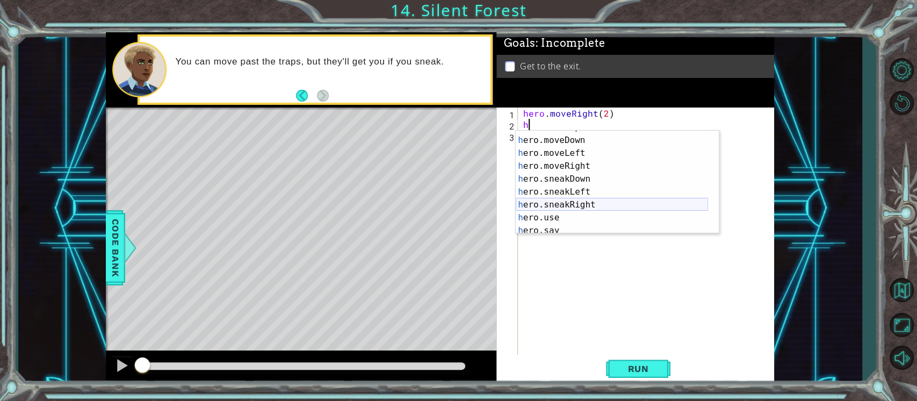
scroll to position [26, 0]
click at [578, 227] on div "h ero.moveDown press enter h ero.moveLeft press enter h ero.moveRight press ent…" at bounding box center [612, 194] width 192 height 129
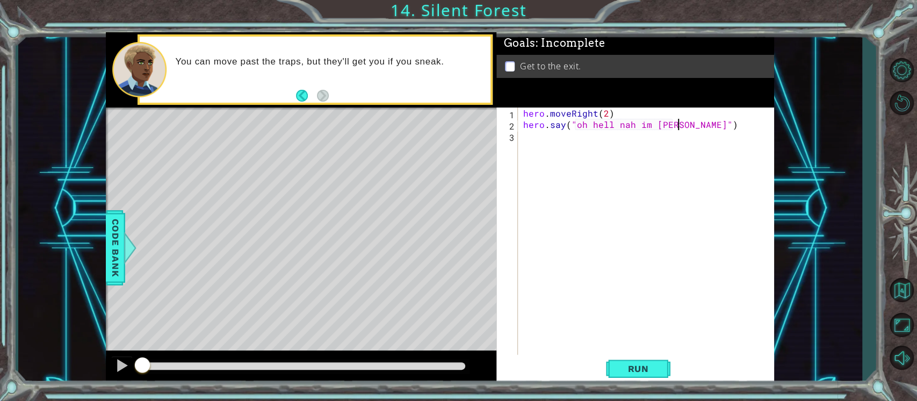
scroll to position [0, 9]
type textarea "hero.say("oh hell nah im cooked")"
click at [634, 366] on span "Run" at bounding box center [638, 368] width 42 height 11
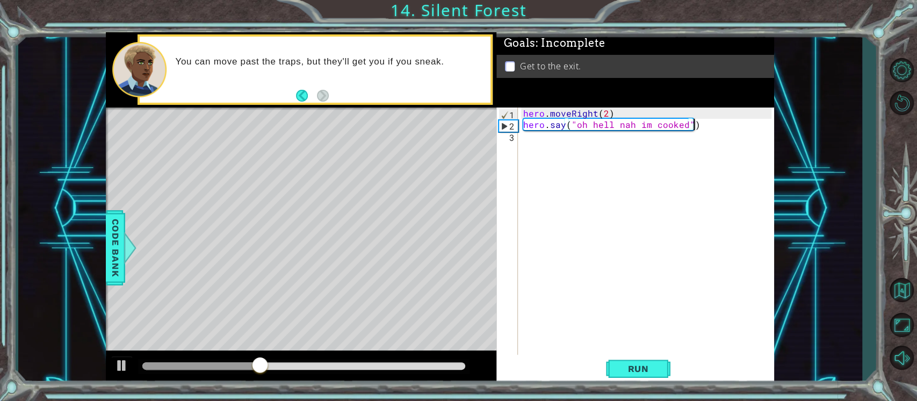
click at [722, 125] on div "hero . moveRight ( 2 ) hero . say ( "oh hell nah im cooked" )" at bounding box center [649, 242] width 256 height 271
click at [702, 128] on div "hero . moveRight ( 2 ) hero . say ( "oh hell nah im cooked" )" at bounding box center [649, 242] width 256 height 271
click at [619, 366] on span "Run" at bounding box center [638, 368] width 42 height 11
click at [710, 126] on div "hero . moveRight ( 2 ) hero . say ( "oh hell nah im cooked" )" at bounding box center [649, 242] width 256 height 271
drag, startPoint x: 712, startPoint y: 126, endPoint x: 509, endPoint y: 122, distance: 202.5
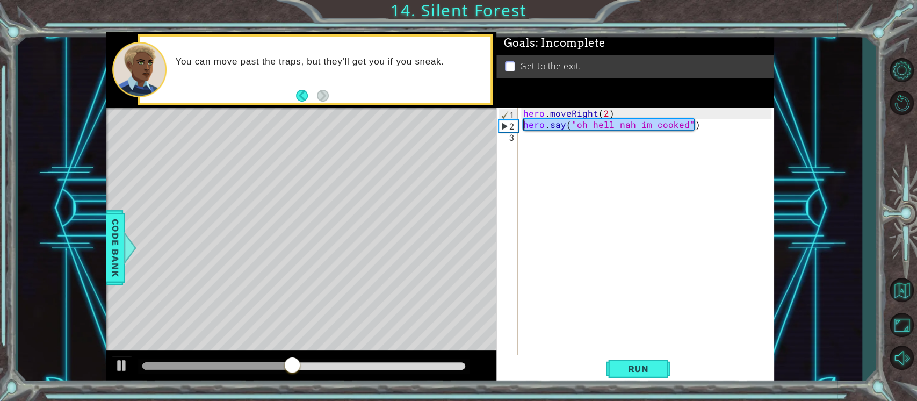
click at [509, 122] on div "hero.say("oh hell nah im cooked") 1 2 3 hero . moveRight ( 2 ) hero . say ( "oh…" at bounding box center [633, 231] width 275 height 248
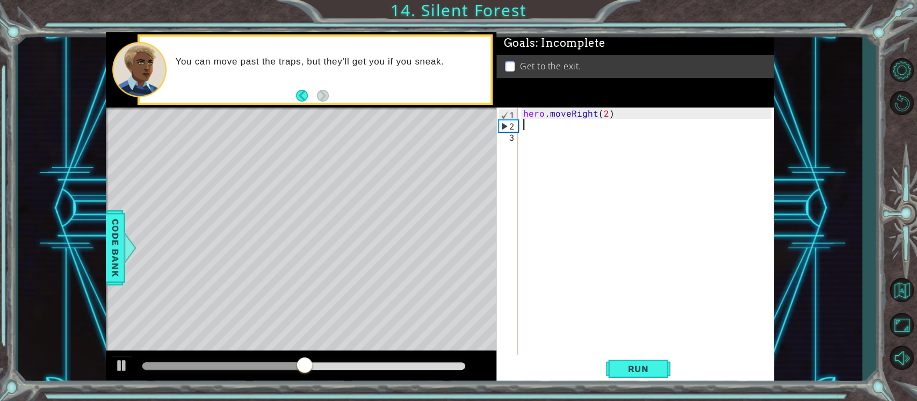
scroll to position [0, 0]
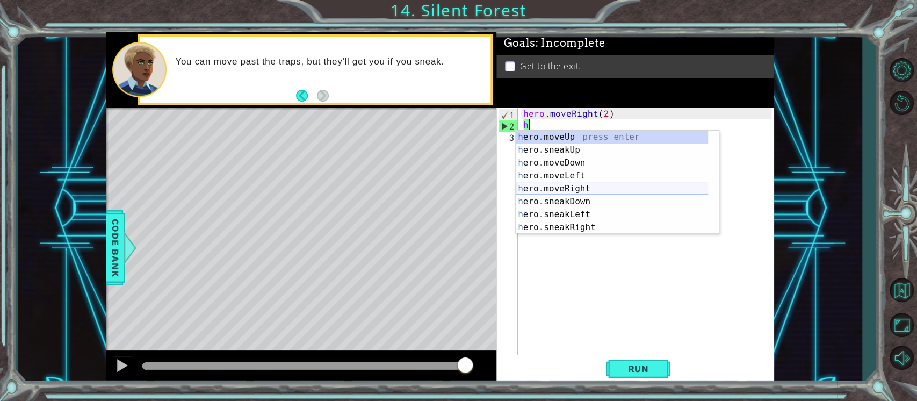
click at [581, 185] on div "h ero.moveUp press enter h ero.sneakUp press enter h ero.moveDown press enter h…" at bounding box center [617, 194] width 203 height 129
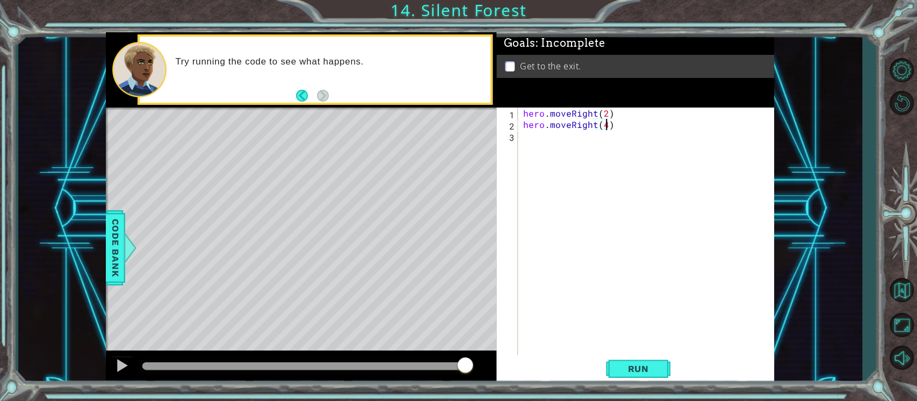
scroll to position [0, 4]
click at [648, 373] on span "Run" at bounding box center [638, 368] width 42 height 11
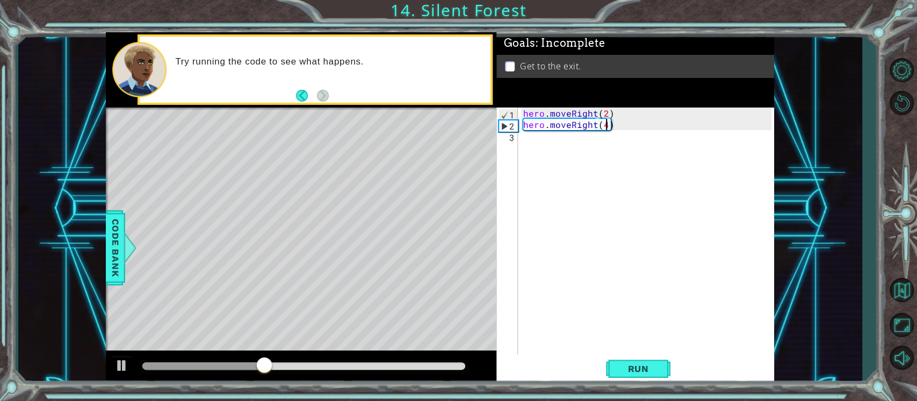
click at [504, 125] on div "2" at bounding box center [508, 125] width 19 height 11
click at [510, 124] on div "2" at bounding box center [508, 125] width 19 height 11
type textarea "hero.moveRight(4)"
drag, startPoint x: 636, startPoint y: 126, endPoint x: 511, endPoint y: 122, distance: 125.2
click at [511, 122] on div "hero.moveRight(4) 1 2 3 hero . moveRight ( 2 ) hero . moveRight ( 4 ) ההההההההה…" at bounding box center [633, 231] width 275 height 248
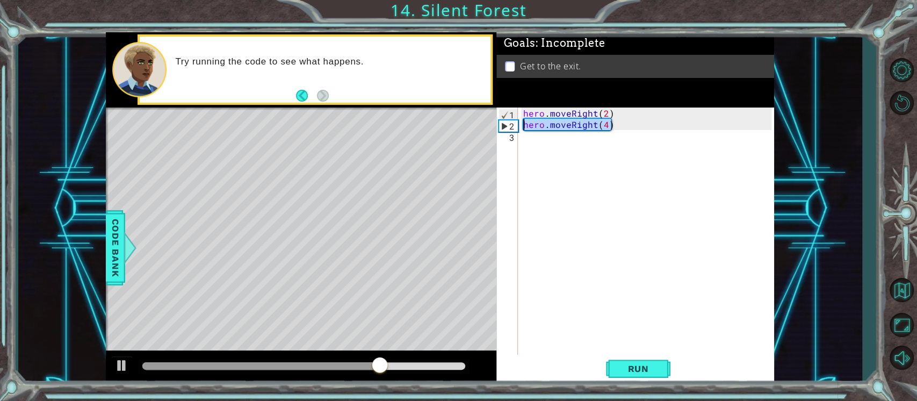
scroll to position [0, 0]
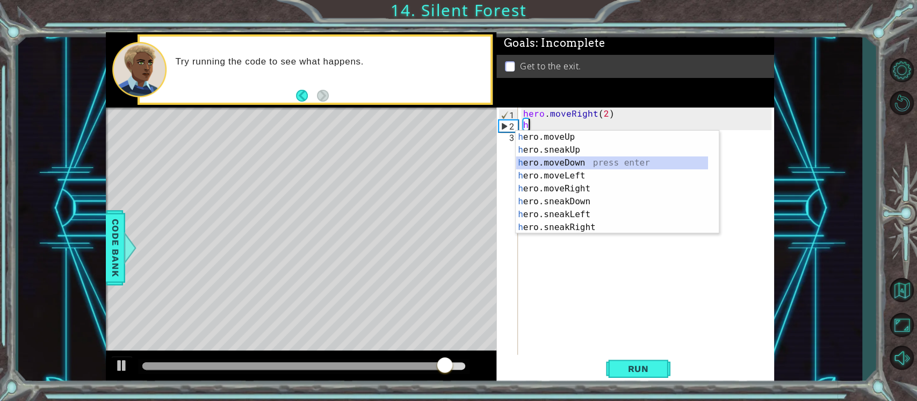
click at [578, 161] on div "h ero.moveUp press enter h ero.sneakUp press enter h ero.moveDown press enter h…" at bounding box center [612, 194] width 192 height 129
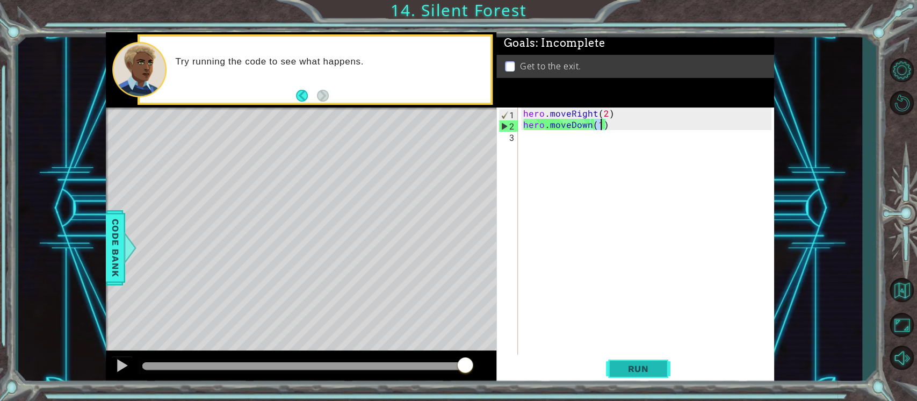
type textarea "hero.moveDown(1)"
click at [634, 366] on span "Run" at bounding box center [638, 368] width 42 height 11
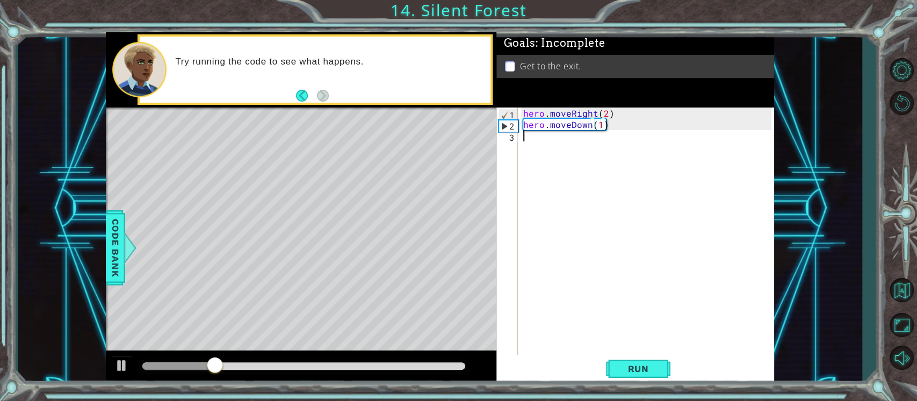
click at [528, 135] on div "hero . moveRight ( 2 ) hero . moveDown ( 1 )" at bounding box center [649, 242] width 256 height 271
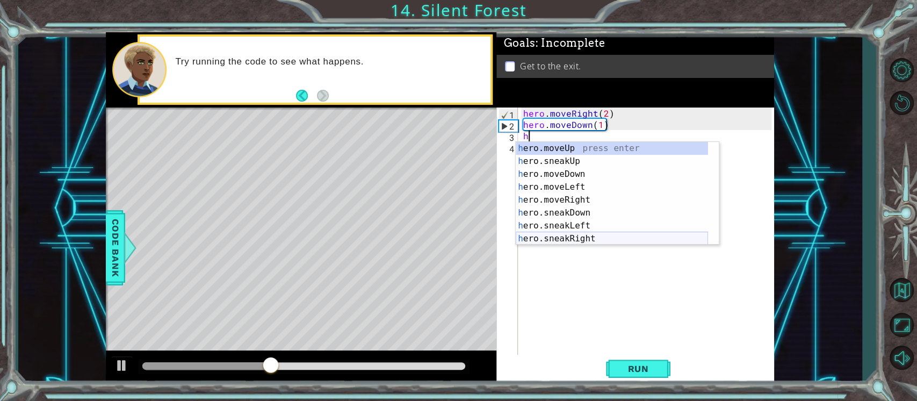
click at [579, 238] on div "h ero.moveUp press enter h ero.sneakUp press enter h ero.moveDown press enter h…" at bounding box center [612, 206] width 192 height 129
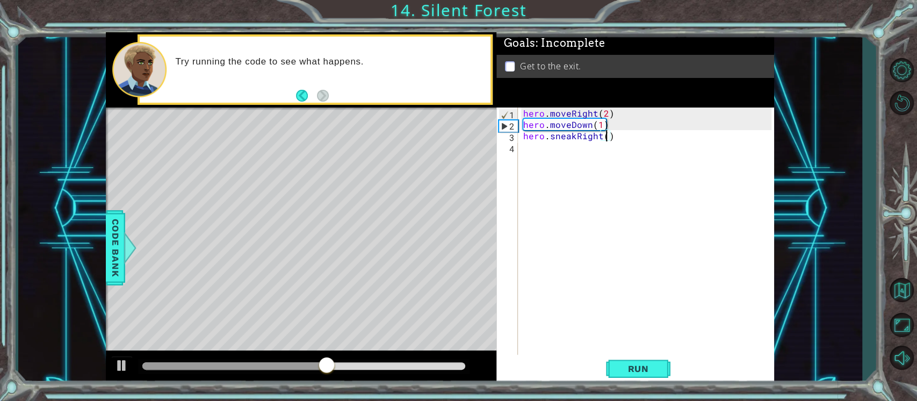
scroll to position [0, 5]
type textarea "hero.sneakRight(3)"
click at [645, 370] on span "Run" at bounding box center [638, 368] width 42 height 11
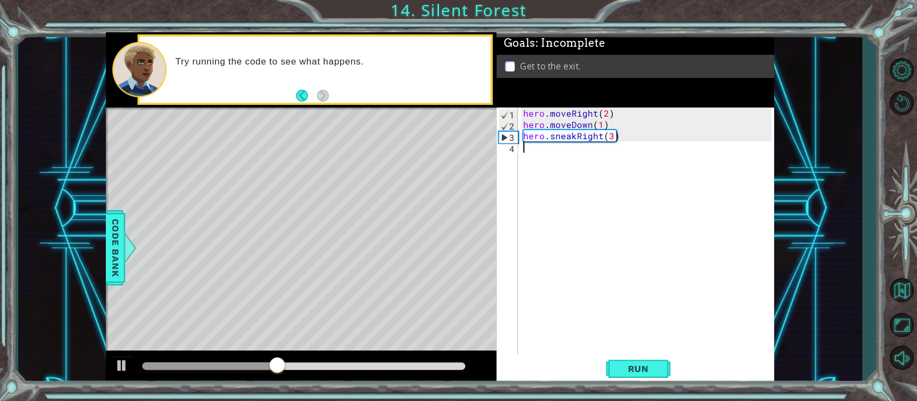
click at [530, 148] on div "hero . moveRight ( 2 ) hero . moveDown ( 1 ) hero . sneakRight ( 3 )" at bounding box center [649, 242] width 256 height 271
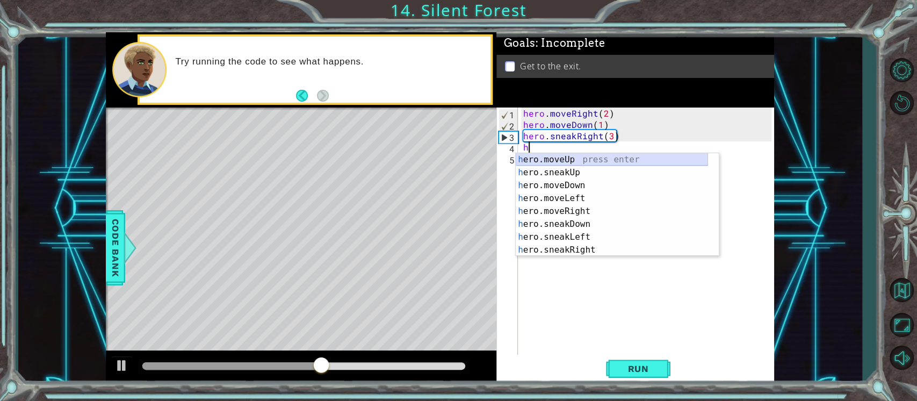
click at [560, 159] on div "h ero.moveUp press enter h ero.sneakUp press enter h ero.moveDown press enter h…" at bounding box center [612, 217] width 192 height 129
type textarea "hero.moveUp(1)"
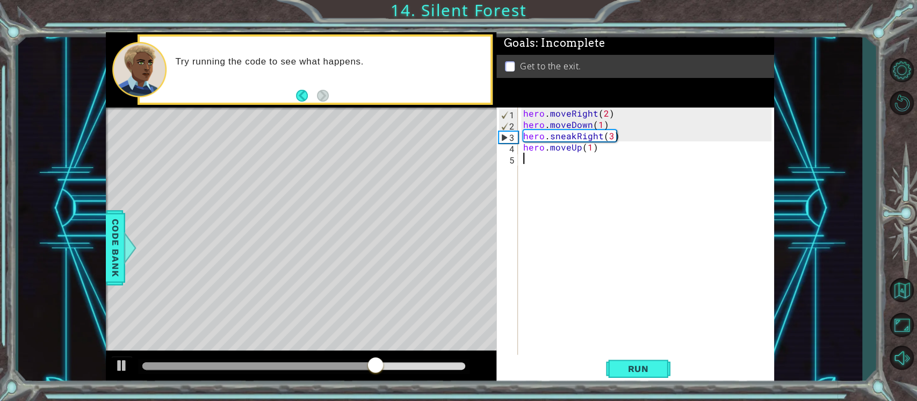
click at [533, 160] on div "hero . moveRight ( 2 ) hero . moveDown ( 1 ) hero . sneakRight ( 3 ) hero . mov…" at bounding box center [649, 242] width 256 height 271
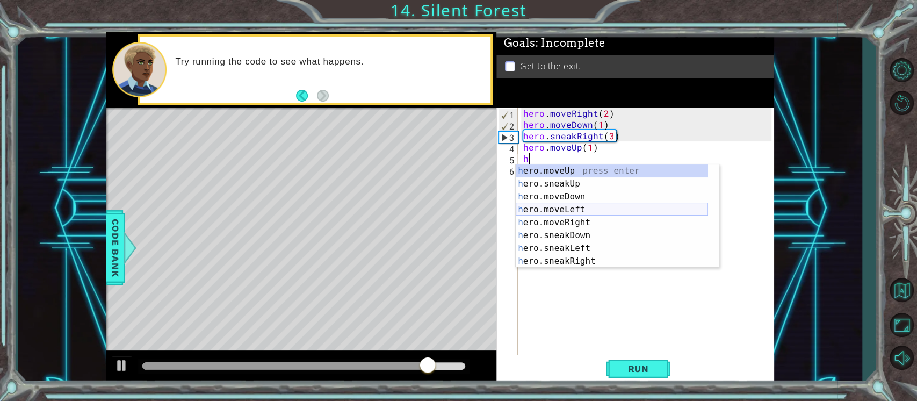
click at [582, 209] on div "h ero.moveUp press enter h ero.sneakUp press enter h ero.moveDown press enter h…" at bounding box center [612, 228] width 192 height 129
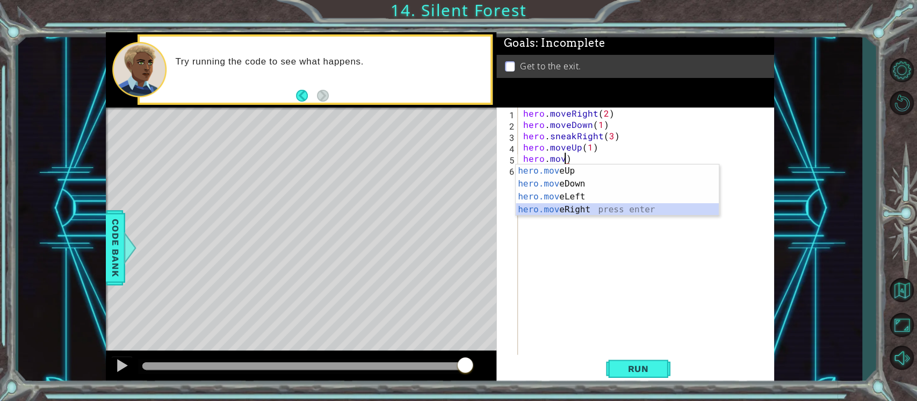
click at [579, 204] on div "hero.mov eUp press enter hero.mov eDown press enter hero.mov eLeft press enter …" at bounding box center [617, 202] width 203 height 77
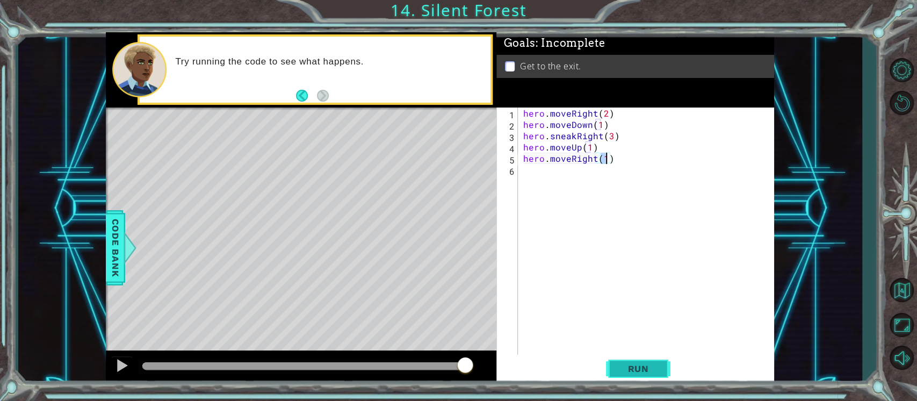
type textarea "hero.moveRight(1)"
click at [638, 371] on span "Run" at bounding box center [638, 368] width 42 height 11
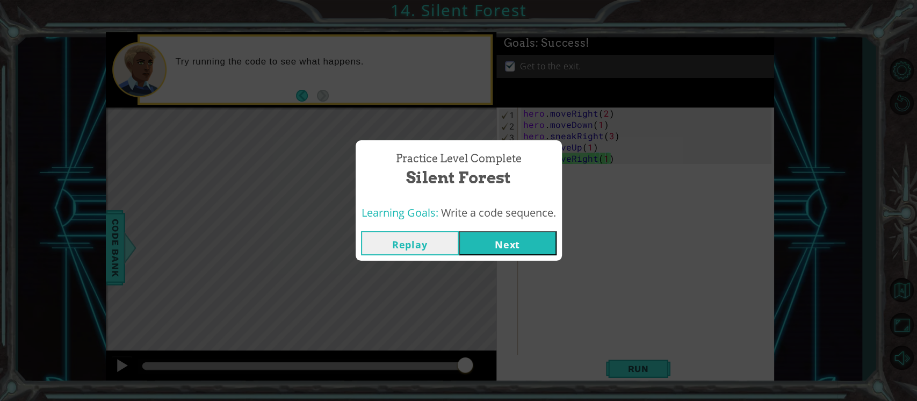
click at [511, 246] on button "Next" at bounding box center [508, 243] width 98 height 24
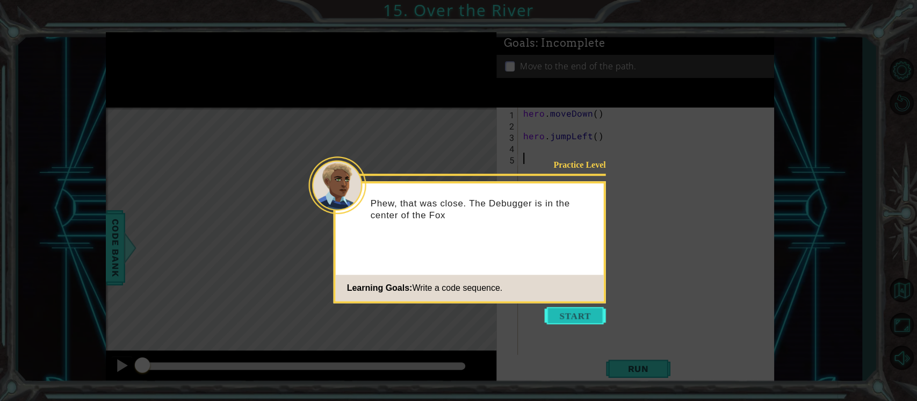
click at [590, 309] on button "Start" at bounding box center [575, 315] width 61 height 17
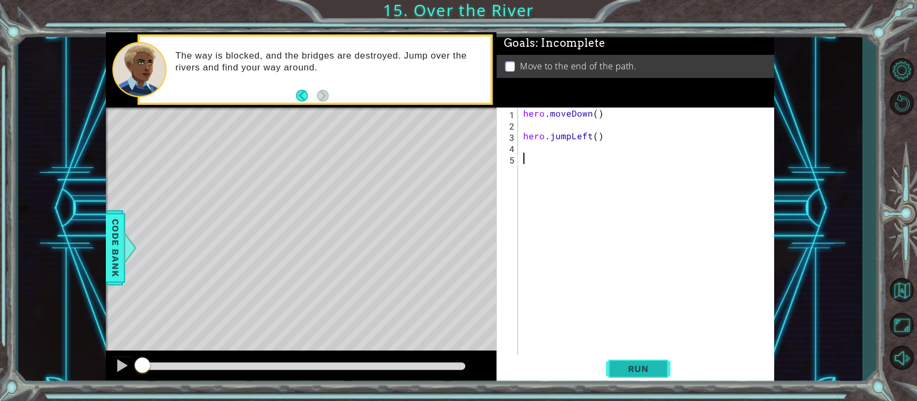
click at [635, 355] on button "Run" at bounding box center [638, 368] width 64 height 28
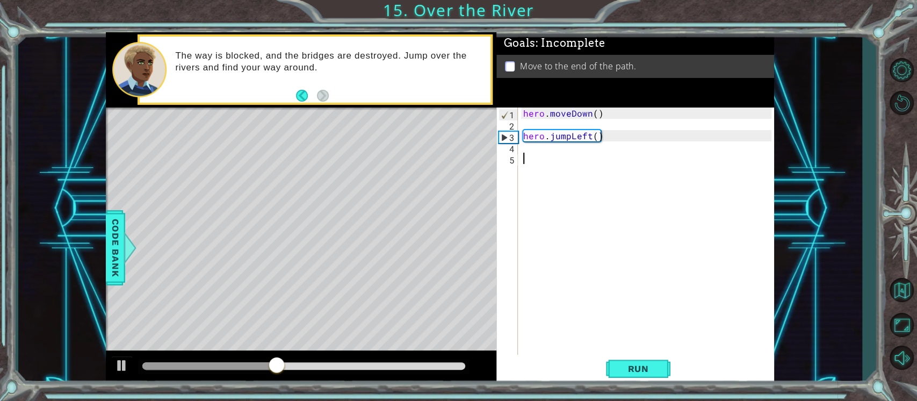
type textarea "h"
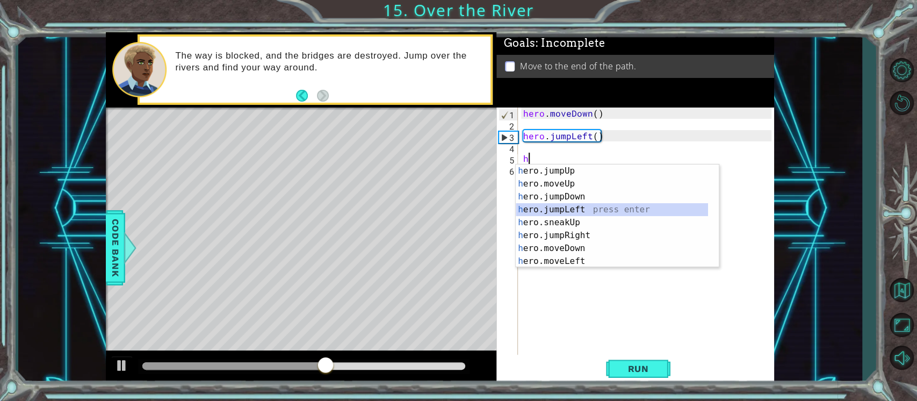
click at [568, 212] on div "h ero.jumpUp press enter h ero.moveUp press enter h ero.jumpDown press enter h …" at bounding box center [612, 228] width 192 height 129
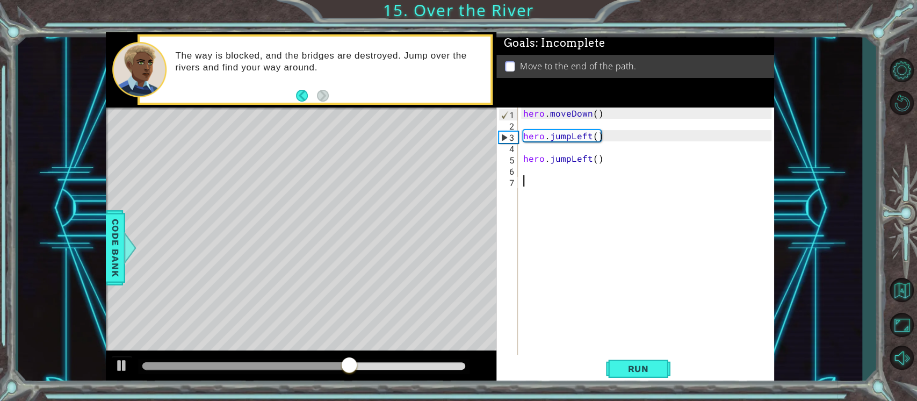
click at [525, 179] on div "hero . moveDown ( ) hero . jumpLeft ( ) hero . jumpLeft ( )" at bounding box center [649, 242] width 256 height 271
type textarea "h"
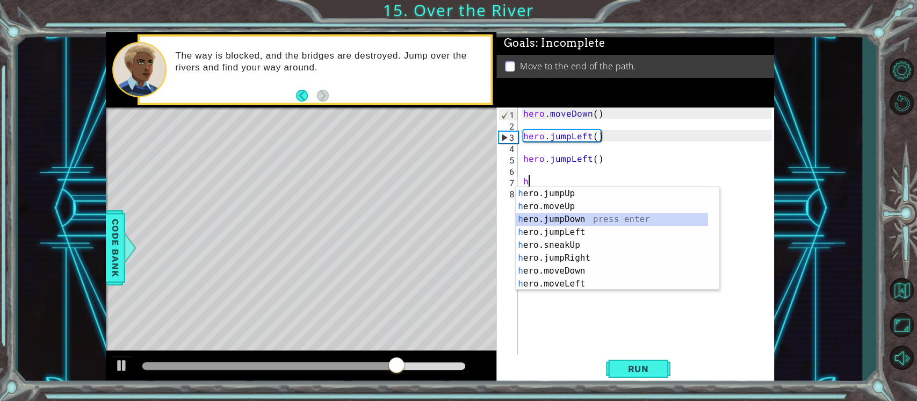
click at [567, 218] on div "h ero.jumpUp press enter h ero.moveUp press enter h ero.jumpDown press enter h …" at bounding box center [612, 251] width 192 height 129
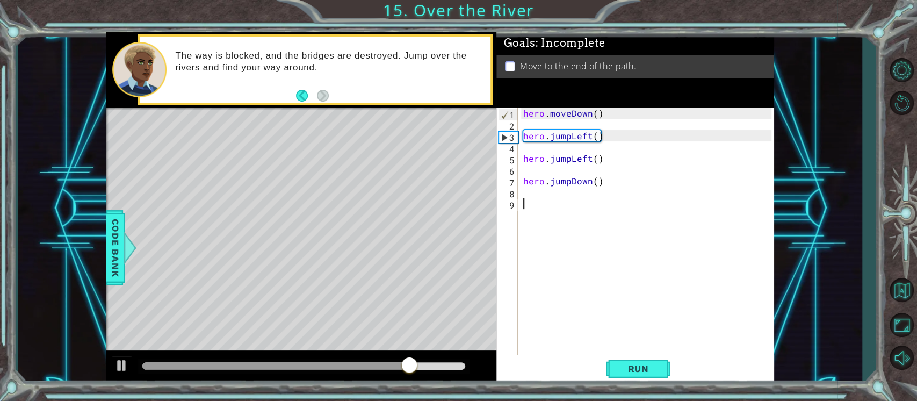
click at [532, 211] on div "hero . moveDown ( ) hero . jumpLeft ( ) hero . jumpLeft ( ) hero . jumpDown ( )" at bounding box center [649, 242] width 256 height 271
type textarea "h"
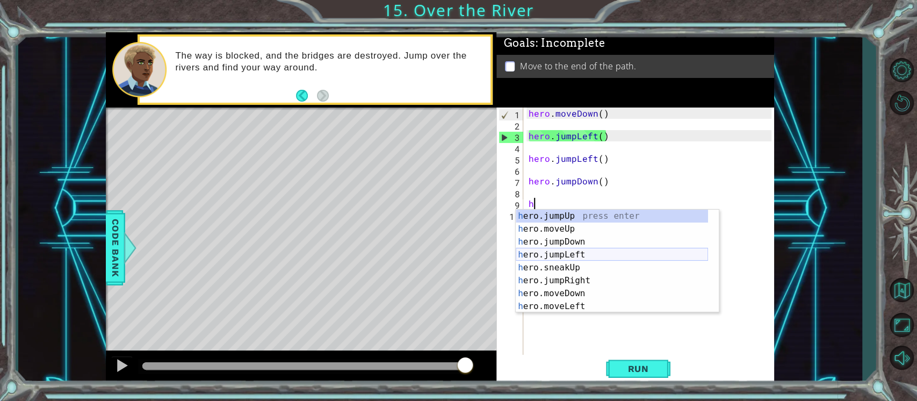
click at [583, 254] on div "h ero.jumpUp press enter h ero.moveUp press enter h ero.jumpDown press enter h …" at bounding box center [612, 273] width 192 height 129
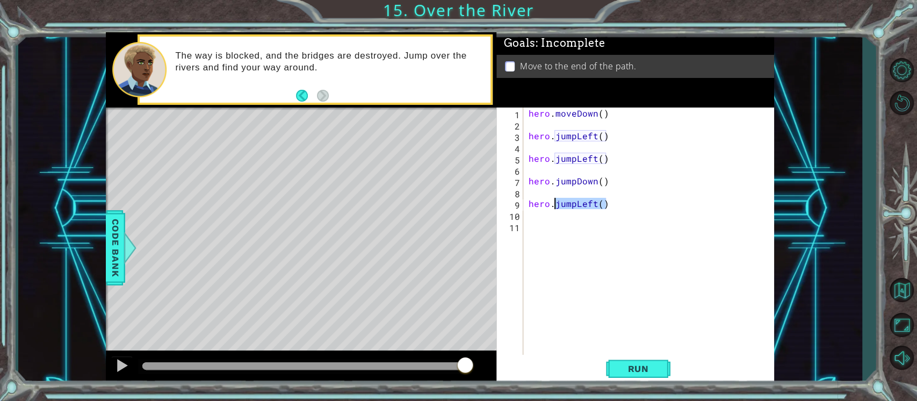
drag, startPoint x: 612, startPoint y: 207, endPoint x: 555, endPoint y: 208, distance: 56.4
click at [555, 208] on div "hero . moveDown ( ) hero . jumpLeft ( ) hero . jumpLeft ( ) hero . jumpDown ( )…" at bounding box center [651, 242] width 251 height 271
type textarea "hero."
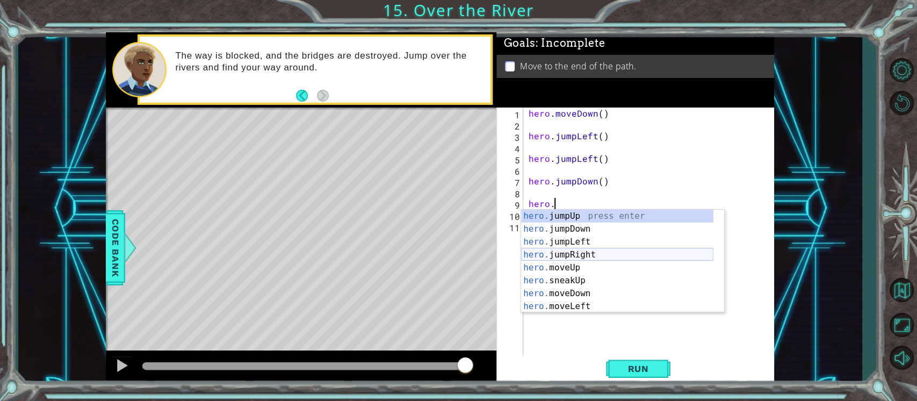
click at [597, 255] on div "hero. jumpUp press enter hero. jumpDown press enter hero. jumpLeft press enter …" at bounding box center [617, 273] width 192 height 129
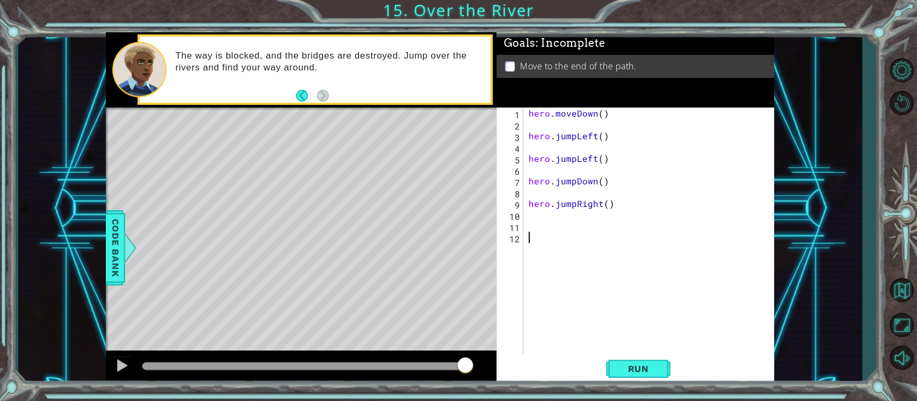
click at [533, 233] on div "hero . moveDown ( ) hero . jumpLeft ( ) hero . jumpLeft ( ) hero . jumpDown ( )…" at bounding box center [651, 242] width 251 height 271
click at [528, 222] on div "hero . moveDown ( ) hero . jumpLeft ( ) hero . jumpLeft ( ) hero . jumpDown ( )…" at bounding box center [651, 242] width 251 height 271
type textarea "h"
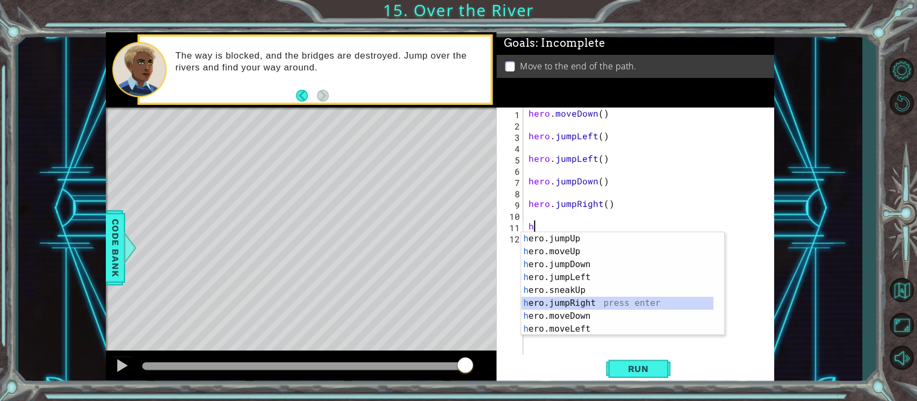
click at [596, 298] on div "h ero.jumpUp press enter h ero.moveUp press enter h ero.jumpDown press enter h …" at bounding box center [617, 296] width 192 height 129
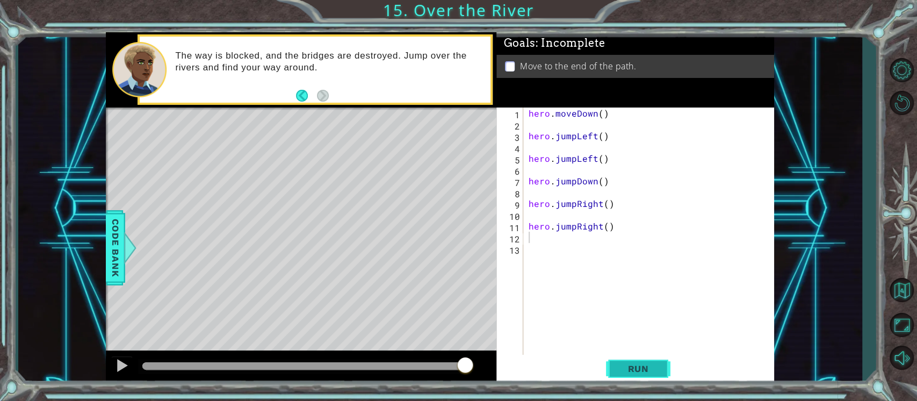
click at [632, 370] on span "Run" at bounding box center [638, 368] width 42 height 11
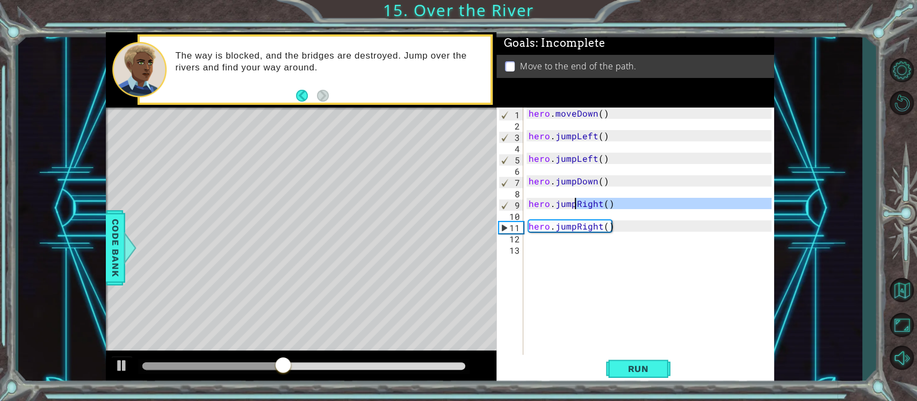
drag, startPoint x: 619, startPoint y: 209, endPoint x: 575, endPoint y: 209, distance: 43.5
click at [575, 209] on div "hero . moveDown ( ) hero . jumpLeft ( ) hero . jumpLeft ( ) hero . jumpDown ( )…" at bounding box center [651, 242] width 251 height 271
drag, startPoint x: 625, startPoint y: 207, endPoint x: 576, endPoint y: 206, distance: 48.9
click at [576, 206] on div "hero . moveDown ( ) hero . jumpLeft ( ) hero . jumpLeft ( ) hero . jumpDown ( )…" at bounding box center [651, 242] width 251 height 271
type textarea "hero.jump"
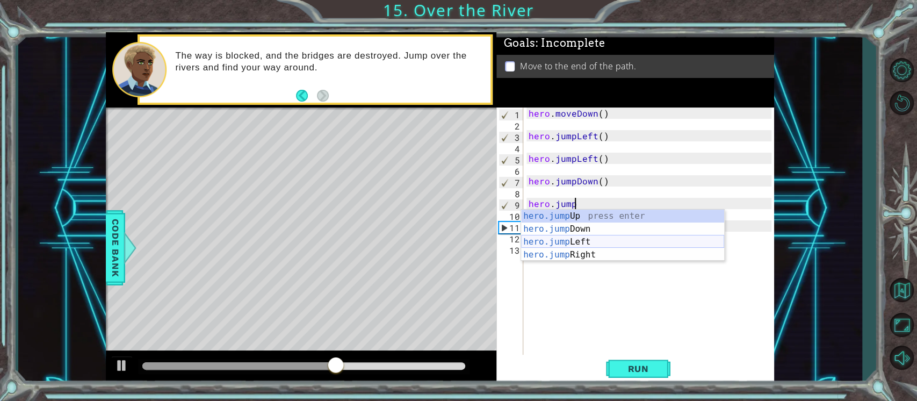
click at [584, 241] on div "hero.jump Up press enter hero.jump Down press enter hero.jump Left press enter …" at bounding box center [622, 247] width 203 height 77
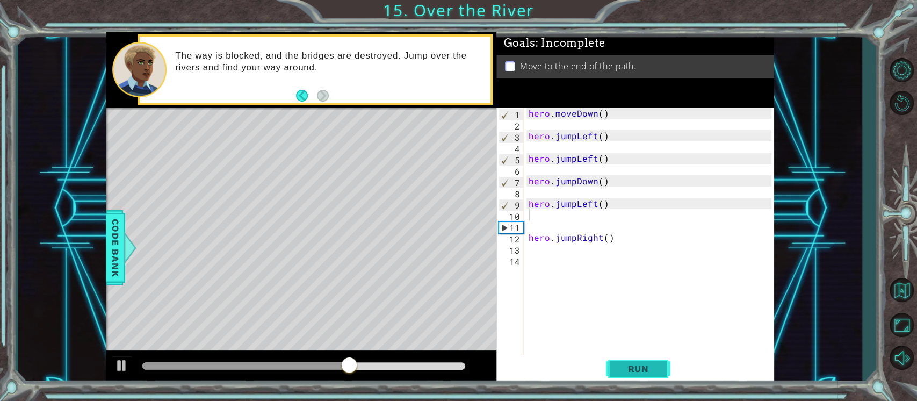
click at [640, 369] on span "Run" at bounding box center [638, 368] width 42 height 11
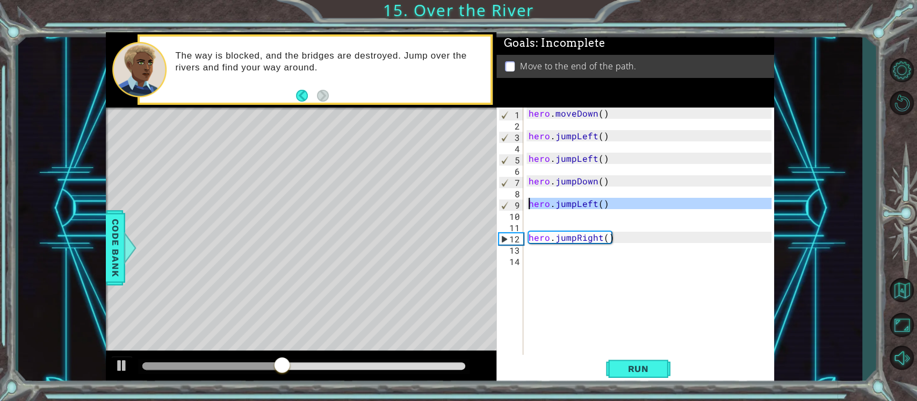
drag, startPoint x: 636, startPoint y: 210, endPoint x: 512, endPoint y: 195, distance: 124.9
click at [512, 195] on div "1 2 3 4 5 6 7 8 9 10 11 12 13 14 hero . moveDown ( ) hero . jumpLeft ( ) hero .…" at bounding box center [633, 231] width 275 height 248
type textarea "hero.jumpLeft()"
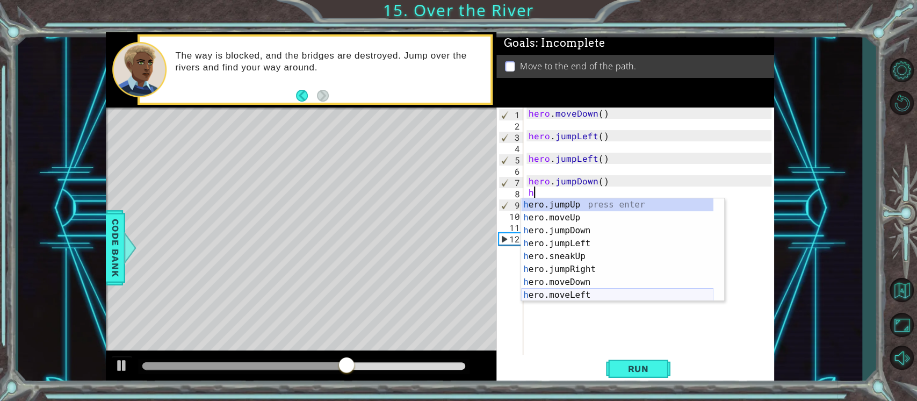
click at [581, 292] on div "h ero.jumpUp press enter h ero.moveUp press enter h ero.jumpDown press enter h …" at bounding box center [617, 262] width 192 height 129
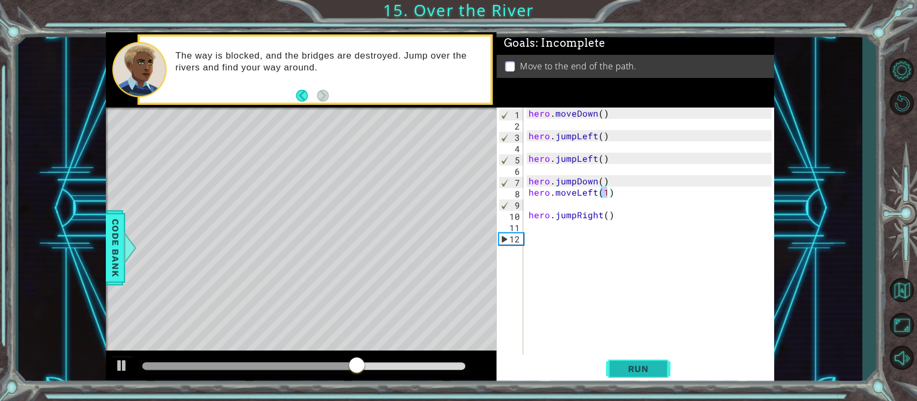
click at [632, 371] on span "Run" at bounding box center [638, 368] width 42 height 11
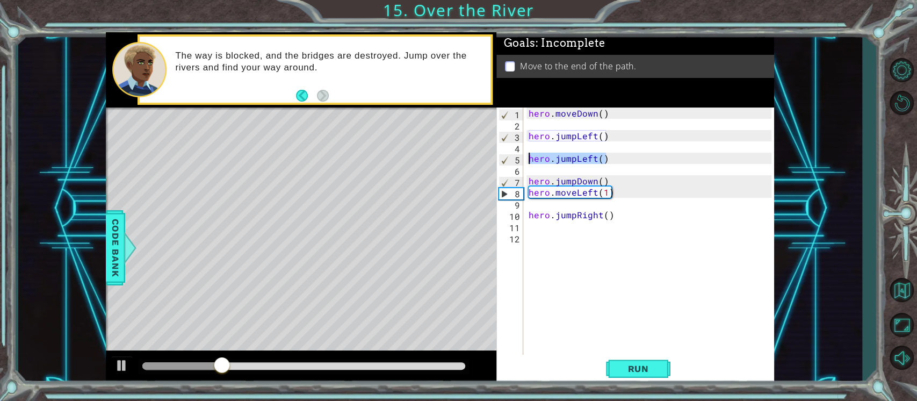
drag, startPoint x: 635, startPoint y: 158, endPoint x: 499, endPoint y: 160, distance: 135.4
click at [499, 160] on div "hero.moveLeft(1) 1 2 3 4 5 6 7 8 9 10 11 12 hero . moveDown ( ) hero . jumpLeft…" at bounding box center [633, 231] width 275 height 248
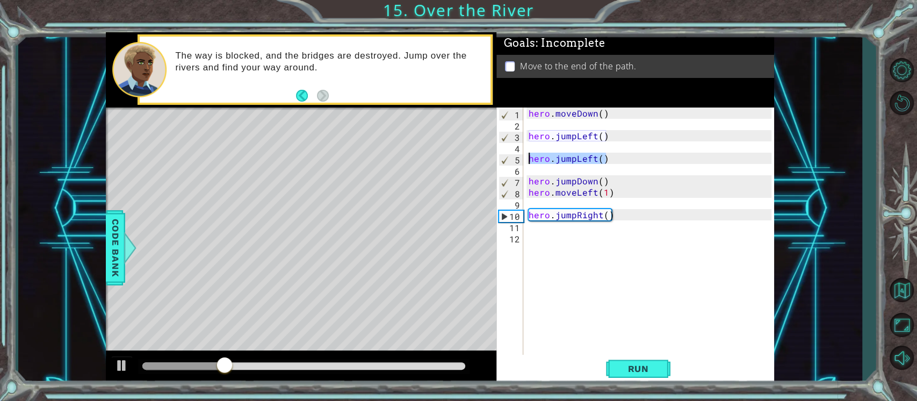
type textarea "hero.jumpLeft()"
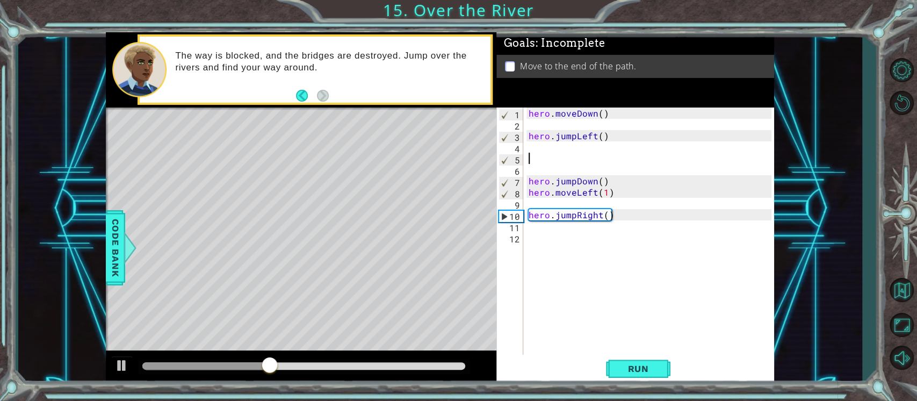
click at [530, 237] on div "hero . moveDown ( ) hero . jumpLeft ( ) hero . jumpDown ( ) hero . moveLeft ( 1…" at bounding box center [651, 242] width 251 height 271
click at [647, 360] on button "Run" at bounding box center [638, 368] width 64 height 28
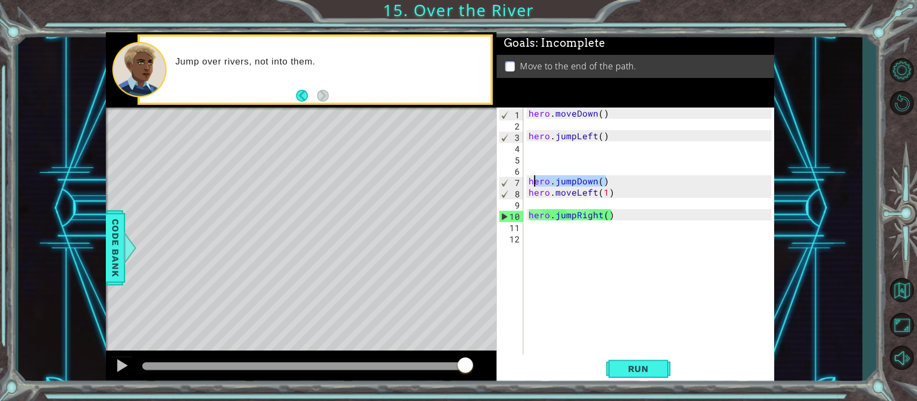
drag, startPoint x: 615, startPoint y: 184, endPoint x: 531, endPoint y: 178, distance: 84.5
click at [531, 178] on div "hero . moveDown ( ) hero . jumpLeft ( ) hero . jumpDown ( ) hero . moveLeft ( 1…" at bounding box center [651, 242] width 251 height 271
type textarea "h"
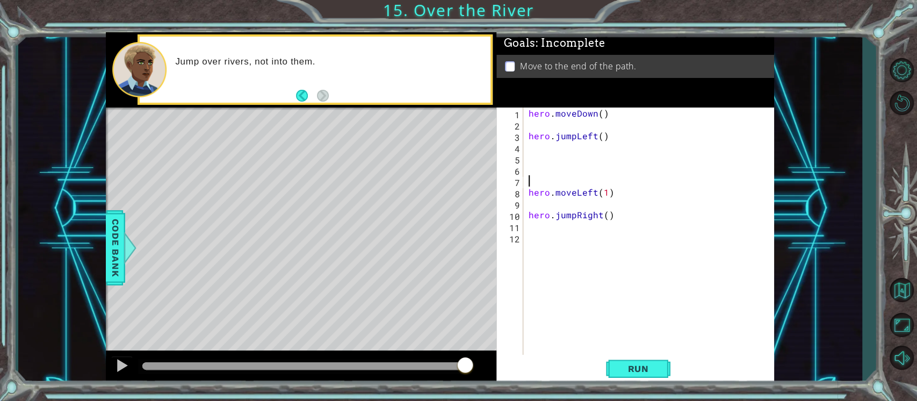
click at [535, 200] on div "hero . moveDown ( ) hero . jumpLeft ( ) hero . moveLeft ( 1 ) hero . jumpRight …" at bounding box center [651, 242] width 251 height 271
type textarea "h"
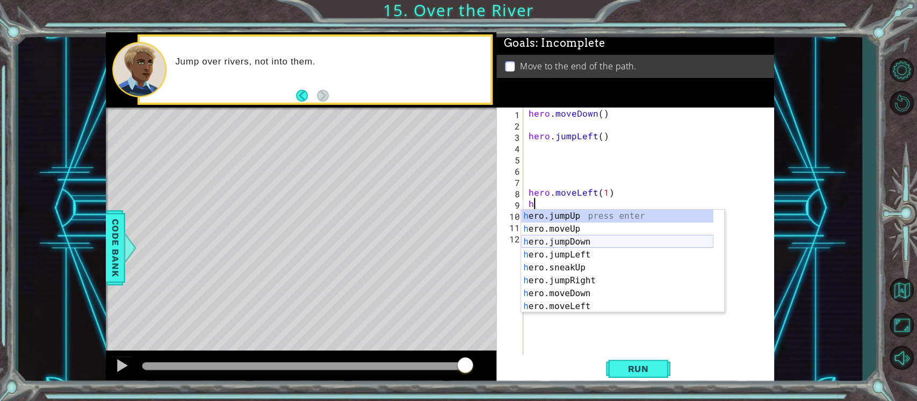
click at [580, 237] on div "h ero.jumpUp press enter h ero.moveUp press enter h ero.jumpDown press enter h …" at bounding box center [617, 273] width 192 height 129
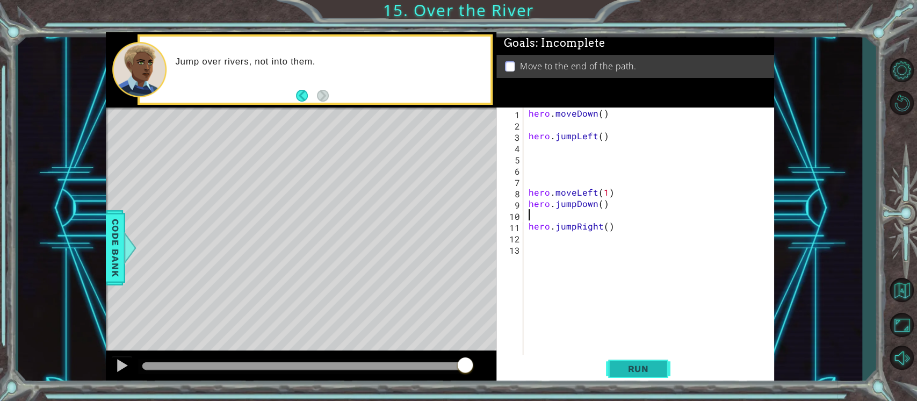
click at [628, 374] on button "Run" at bounding box center [638, 368] width 64 height 28
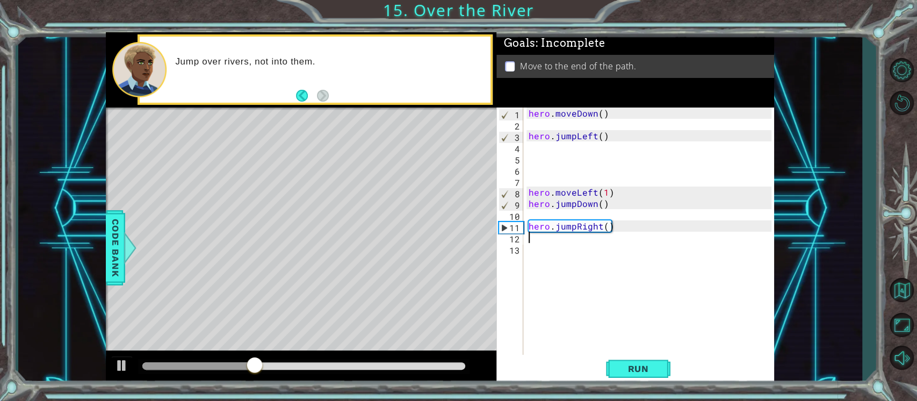
click at [539, 241] on div "hero . moveDown ( ) hero . jumpLeft ( ) hero . moveLeft ( 1 ) hero . jumpDown (…" at bounding box center [651, 242] width 251 height 271
type textarea "h"
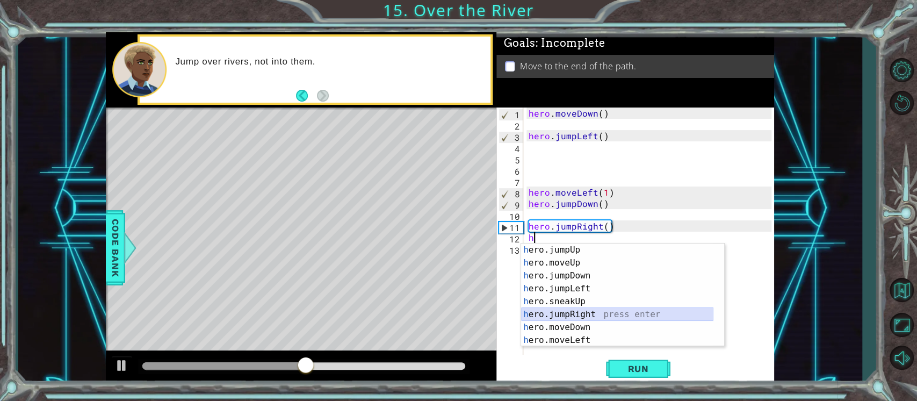
click at [577, 315] on div "h ero.jumpUp press enter h ero.moveUp press enter h ero.jumpDown press enter h …" at bounding box center [617, 307] width 192 height 129
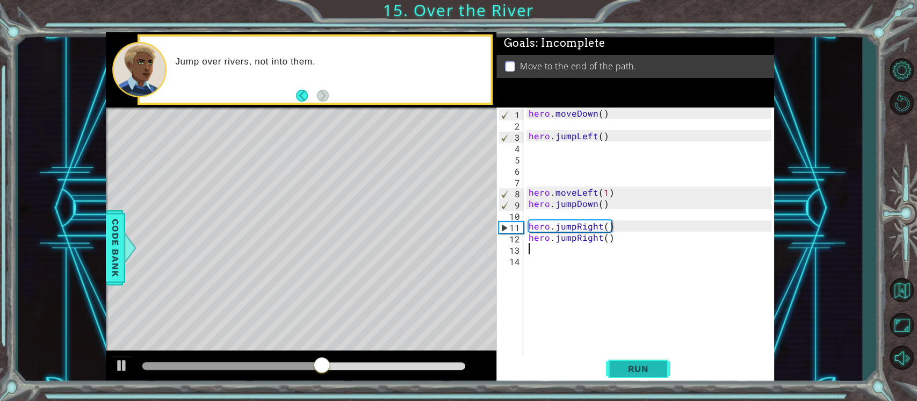
click at [635, 365] on span "Run" at bounding box center [638, 368] width 42 height 11
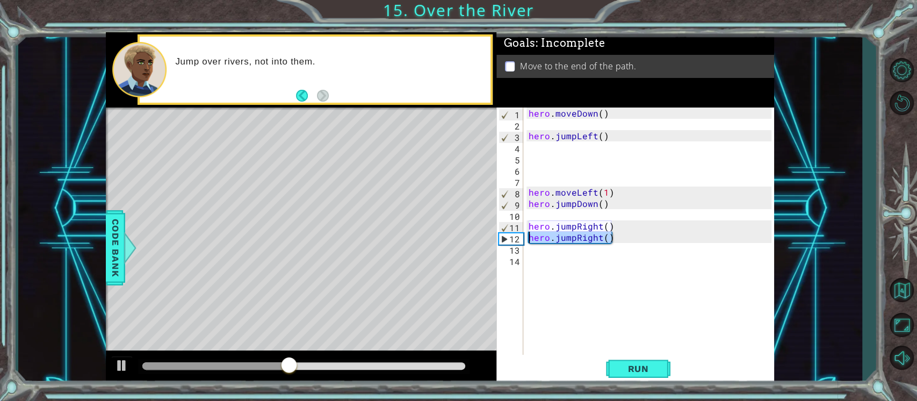
drag, startPoint x: 623, startPoint y: 237, endPoint x: 526, endPoint y: 237, distance: 97.2
click at [526, 237] on div "hero . moveDown ( ) hero . jumpLeft ( ) hero . moveLeft ( 1 ) hero . jumpDown (…" at bounding box center [651, 242] width 251 height 271
type textarea "hero.jumpRight()"
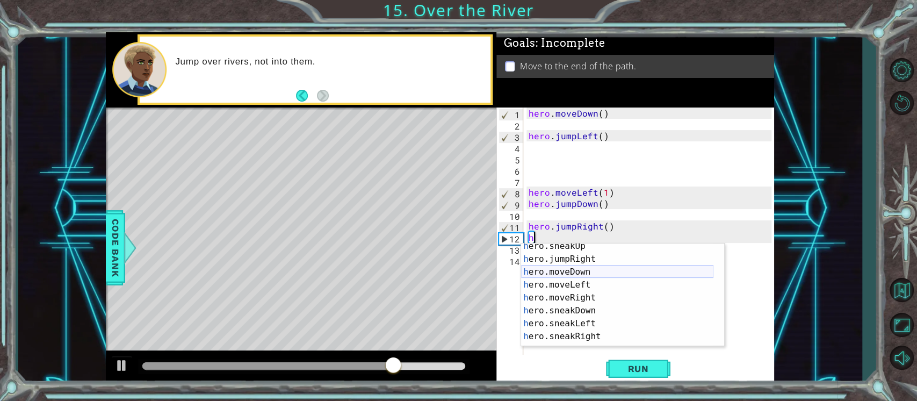
scroll to position [56, 0]
click at [586, 296] on div "h ero.sneakUp press enter h ero.jumpRight press enter h ero.moveDown press ente…" at bounding box center [617, 303] width 192 height 129
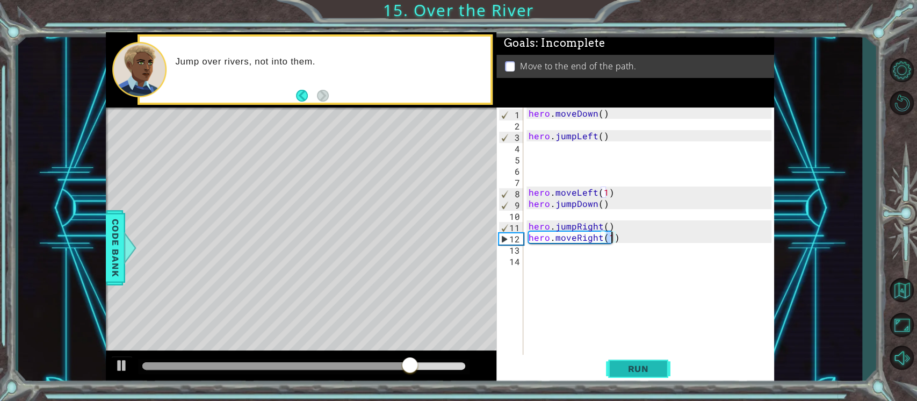
type textarea "hero.moveRight(1)"
click at [633, 367] on span "Run" at bounding box center [638, 368] width 42 height 11
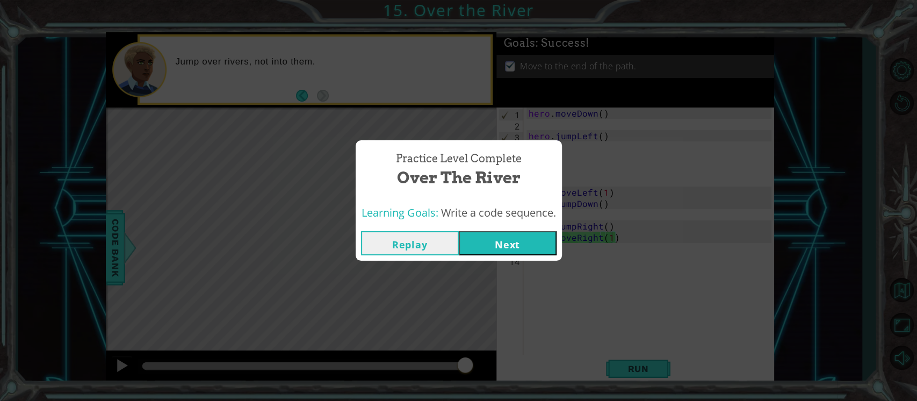
click at [530, 240] on button "Next" at bounding box center [508, 243] width 98 height 24
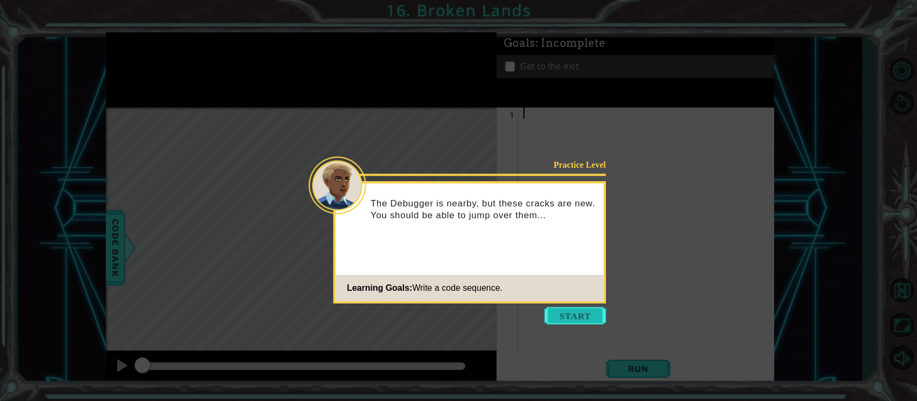
click at [565, 316] on button "Start" at bounding box center [575, 315] width 61 height 17
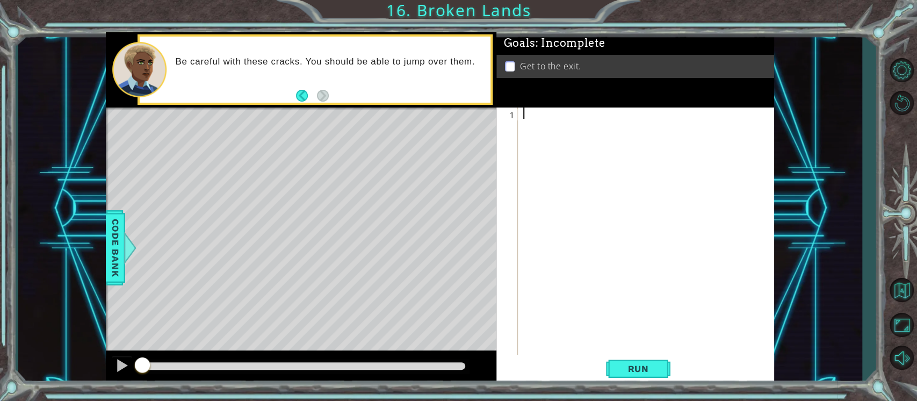
type textarea "h"
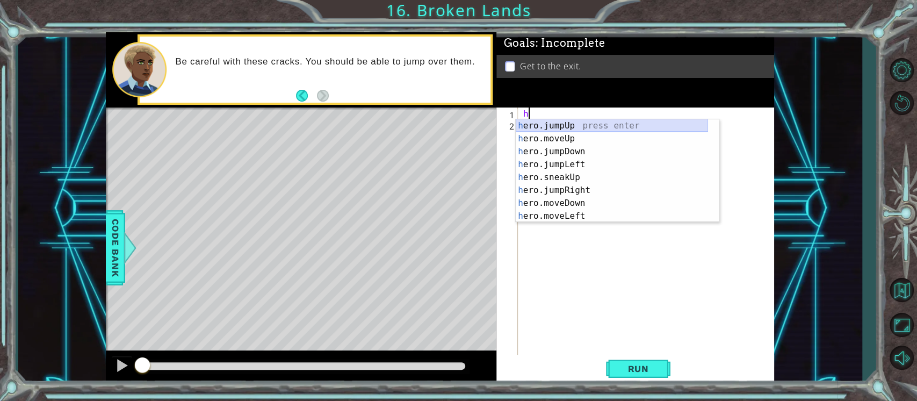
click at [563, 126] on div "h ero.jumpUp press enter h ero.moveUp press enter h ero.jumpDown press enter h …" at bounding box center [612, 183] width 192 height 129
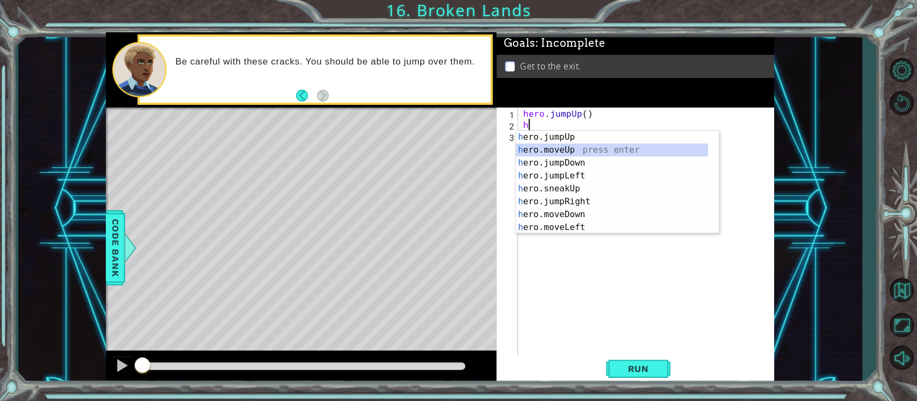
click at [563, 150] on div "h ero.jumpUp press enter h ero.moveUp press enter h ero.jumpDown press enter h …" at bounding box center [612, 194] width 192 height 129
type textarea "hero.moveUp(1)"
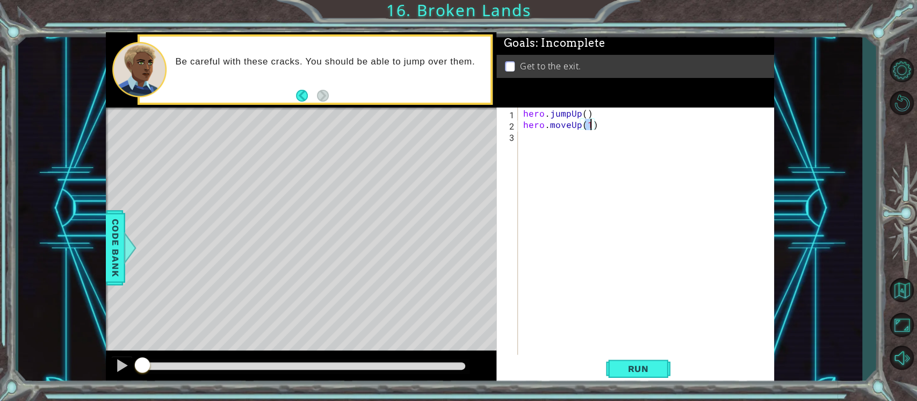
click at [531, 139] on div "hero . jumpUp ( ) hero . moveUp ( 1 )" at bounding box center [649, 242] width 256 height 271
click at [625, 375] on button "Run" at bounding box center [638, 368] width 64 height 28
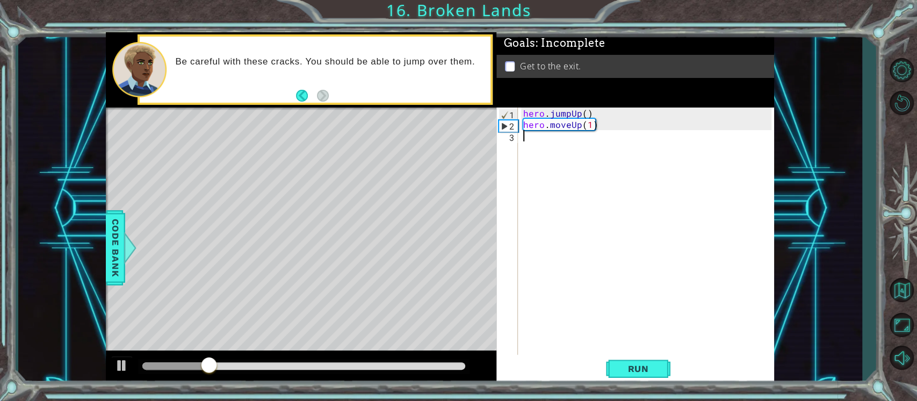
type textarea "h"
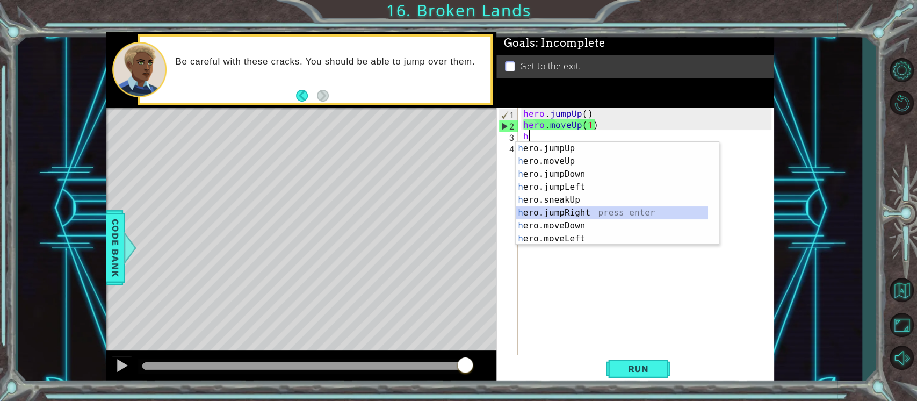
click at [577, 209] on div "h ero.jumpUp press enter h ero.moveUp press enter h ero.jumpDown press enter h …" at bounding box center [612, 206] width 192 height 129
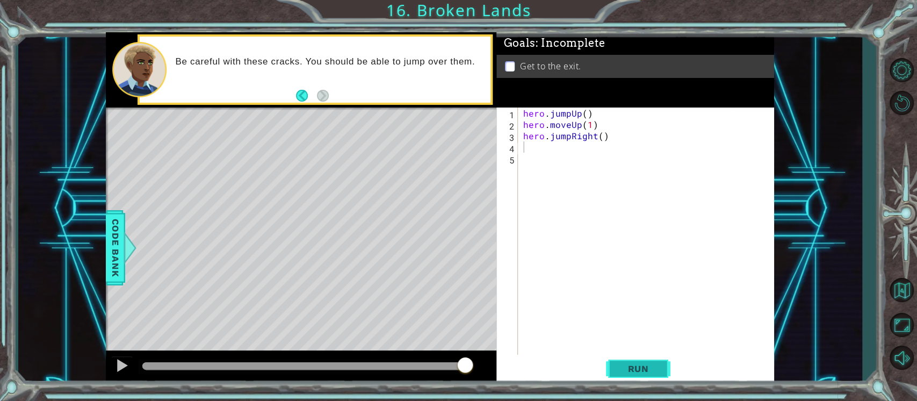
click at [634, 369] on span "Run" at bounding box center [638, 368] width 42 height 11
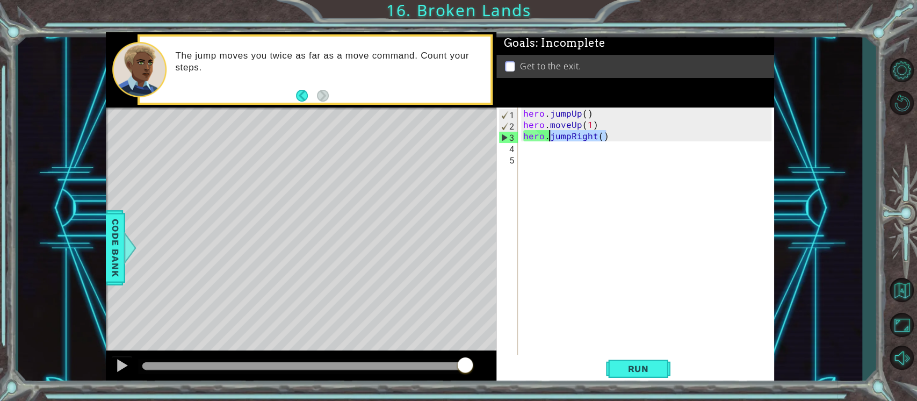
drag, startPoint x: 610, startPoint y: 136, endPoint x: 552, endPoint y: 132, distance: 58.2
click at [552, 132] on div "hero . jumpUp ( ) hero . moveUp ( 1 ) hero . jumpRight ( )" at bounding box center [649, 242] width 256 height 271
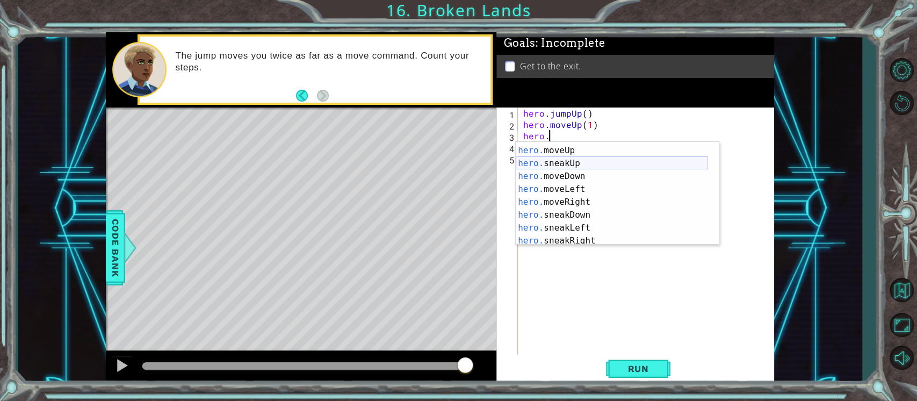
scroll to position [60, 0]
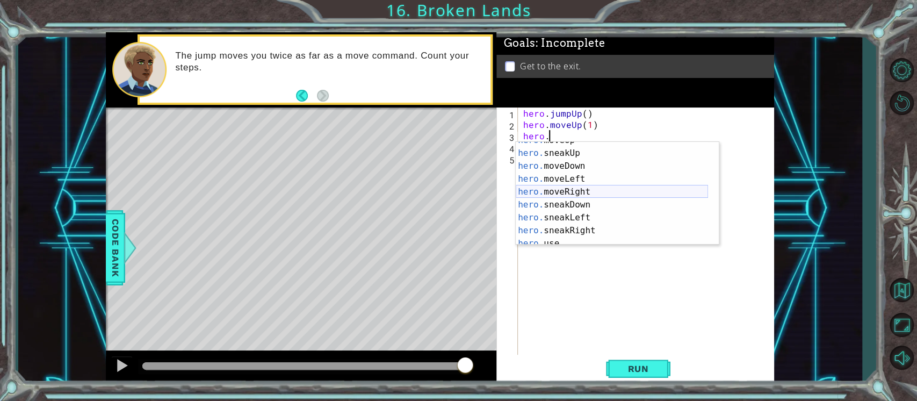
click at [583, 197] on div "hero. moveUp press enter hero. sneakUp press enter hero. moveDown press enter h…" at bounding box center [612, 198] width 192 height 129
type textarea "hero.moveRight(1)"
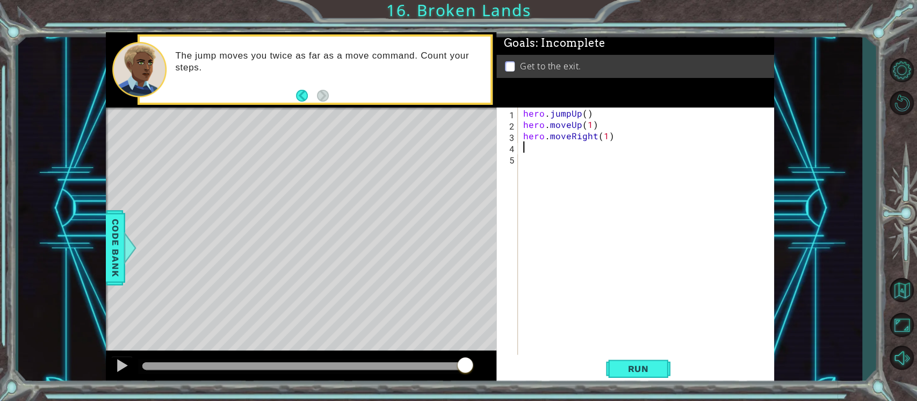
click at [551, 147] on div "hero . jumpUp ( ) hero . moveUp ( 1 ) hero . moveRight ( 1 )" at bounding box center [649, 242] width 256 height 271
type textarea "h"
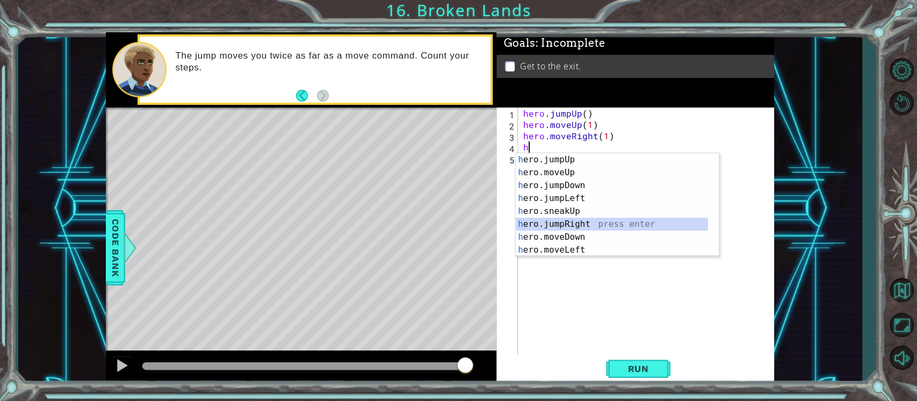
click at [593, 225] on div "h ero.jumpUp press enter h ero.moveUp press enter h ero.jumpDown press enter h …" at bounding box center [612, 217] width 192 height 129
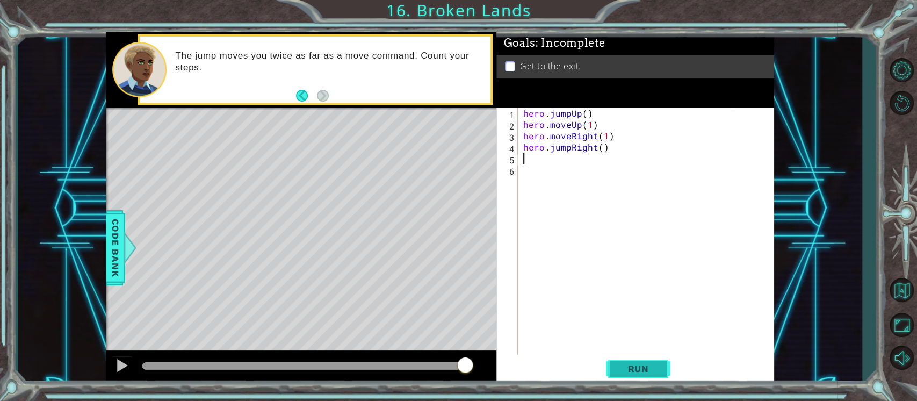
click at [640, 368] on span "Run" at bounding box center [638, 368] width 42 height 11
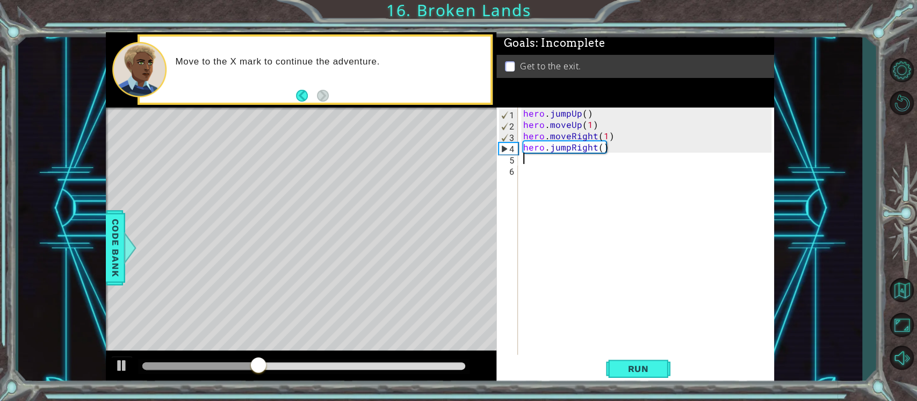
type textarea "h"
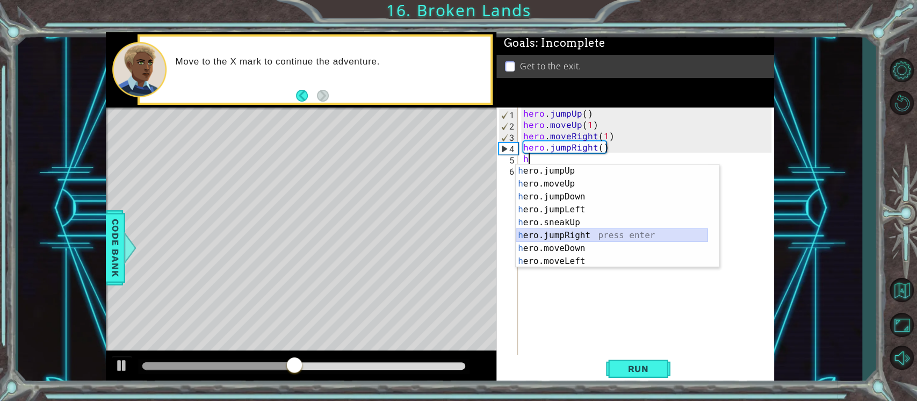
click at [572, 234] on div "h ero.jumpUp press enter h ero.moveUp press enter h ero.jumpDown press enter h …" at bounding box center [612, 228] width 192 height 129
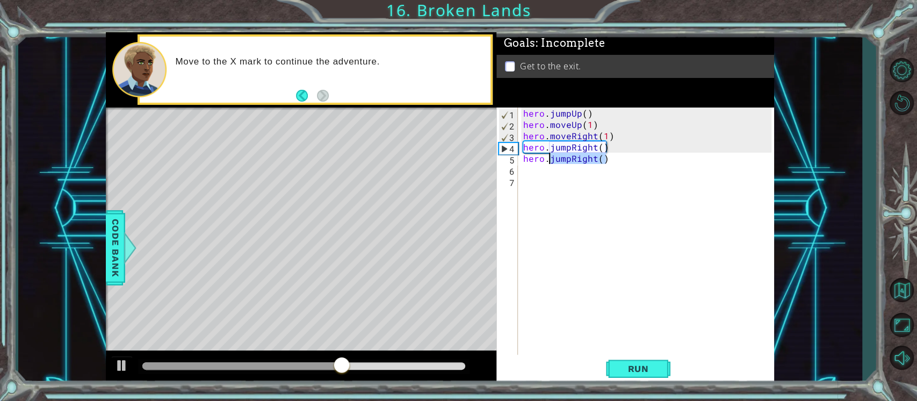
drag, startPoint x: 614, startPoint y: 157, endPoint x: 553, endPoint y: 159, distance: 61.8
click at [553, 159] on div "hero . jumpUp ( ) hero . moveUp ( 1 ) hero . moveRight ( 1 ) hero . jumpRight (…" at bounding box center [649, 242] width 256 height 271
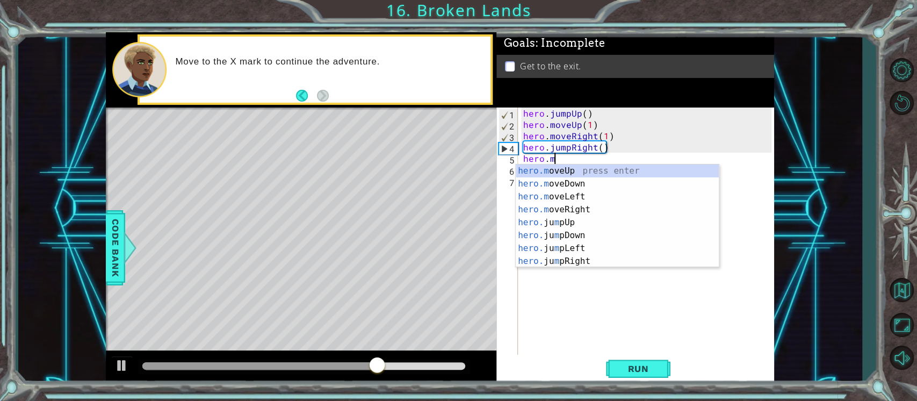
scroll to position [0, 2]
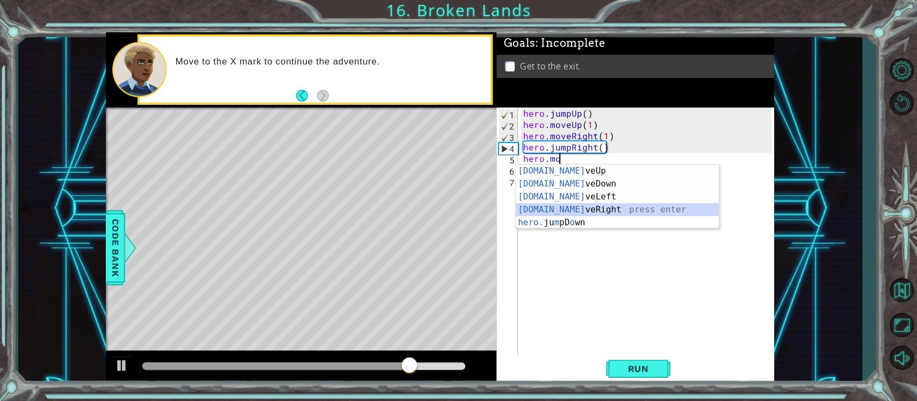
click at [554, 208] on div "hero.mo veUp press enter hero.mo veDown press enter hero.mo veLeft press enter …" at bounding box center [617, 209] width 203 height 90
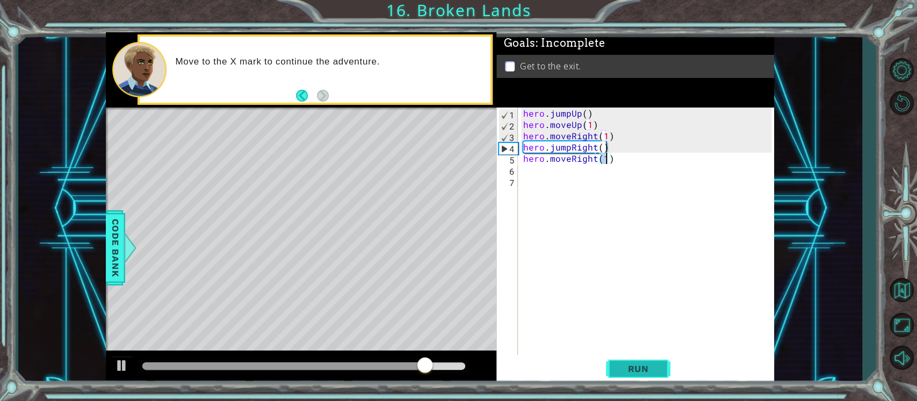
type textarea "hero.moveRight(1)"
click at [630, 367] on span "Run" at bounding box center [638, 368] width 42 height 11
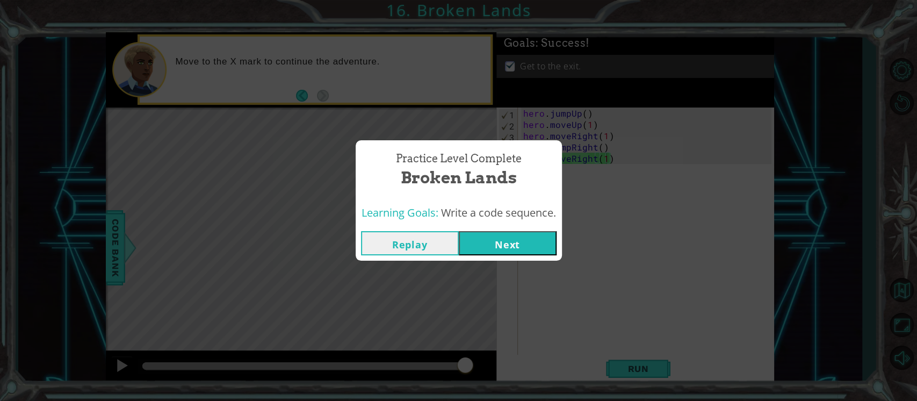
click at [473, 236] on button "Next" at bounding box center [508, 243] width 98 height 24
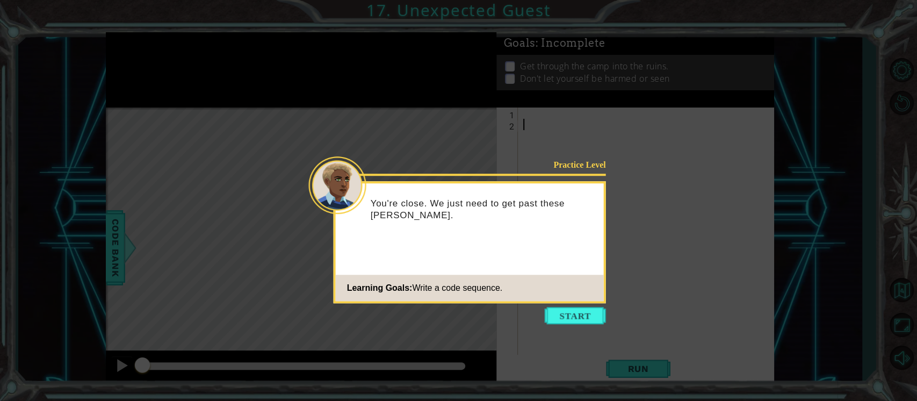
click at [571, 303] on div "Practice Level You're close. We just need to get past these Tengshe. Learning G…" at bounding box center [469, 242] width 272 height 122
click at [569, 311] on button "Start" at bounding box center [575, 315] width 61 height 17
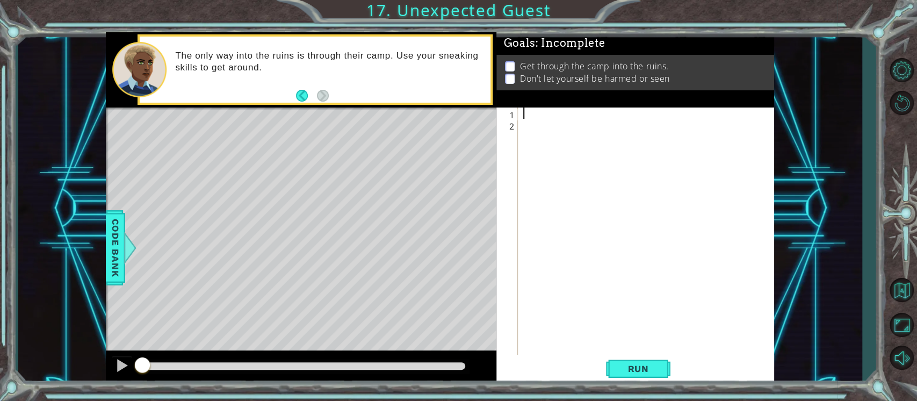
click at [527, 112] on div at bounding box center [649, 242] width 256 height 271
type textarea "h"
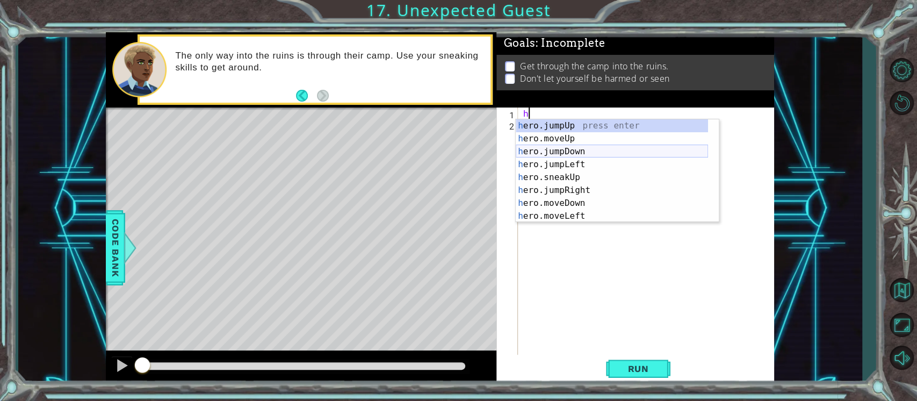
click at [550, 149] on div "h ero.jumpUp press enter h ero.moveUp press enter h ero.jumpDown press enter h …" at bounding box center [612, 183] width 192 height 129
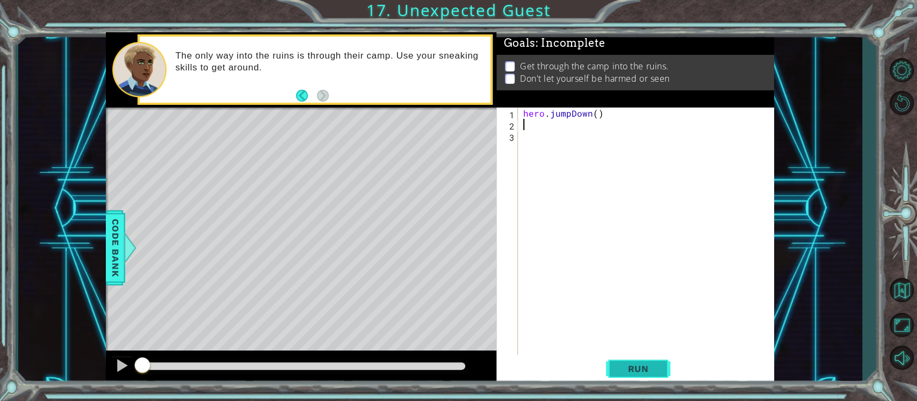
click at [619, 367] on span "Run" at bounding box center [638, 368] width 42 height 11
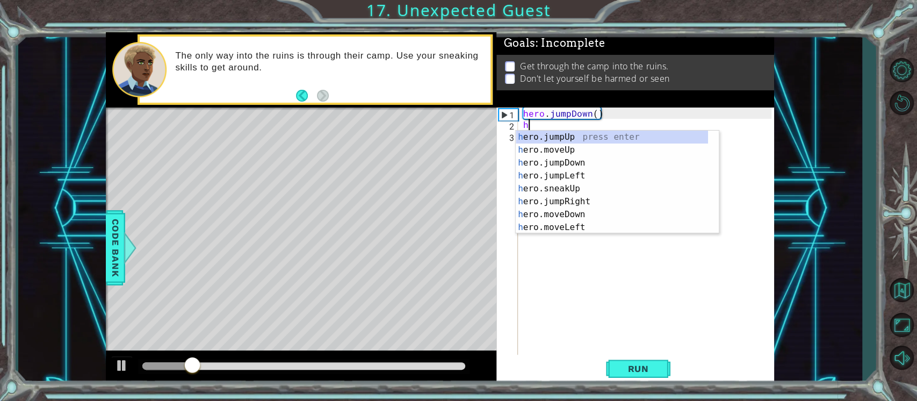
type textarea "h"
click at [584, 198] on div "h ero.jumpUp press enter h ero.moveUp press enter h ero.jumpDown press enter h …" at bounding box center [612, 194] width 192 height 129
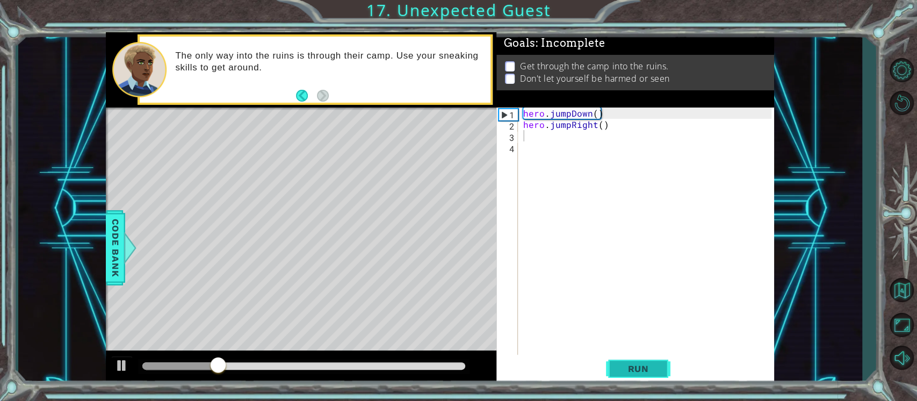
click at [635, 365] on span "Run" at bounding box center [638, 368] width 42 height 11
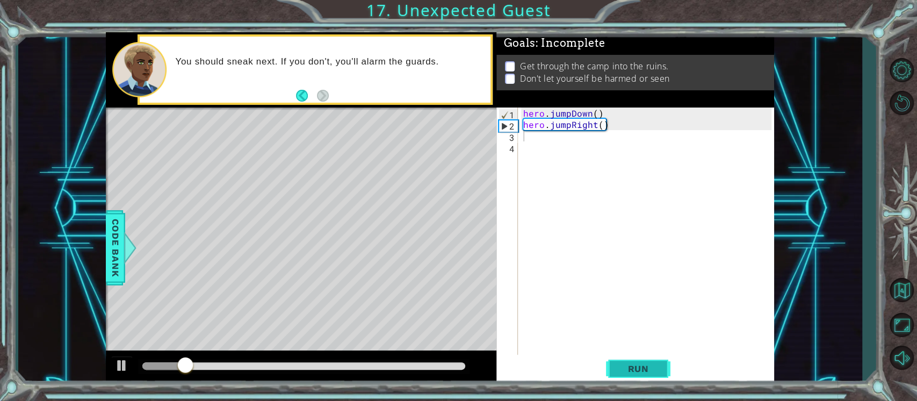
click at [635, 365] on span "Run" at bounding box center [638, 368] width 42 height 11
type textarea "h"
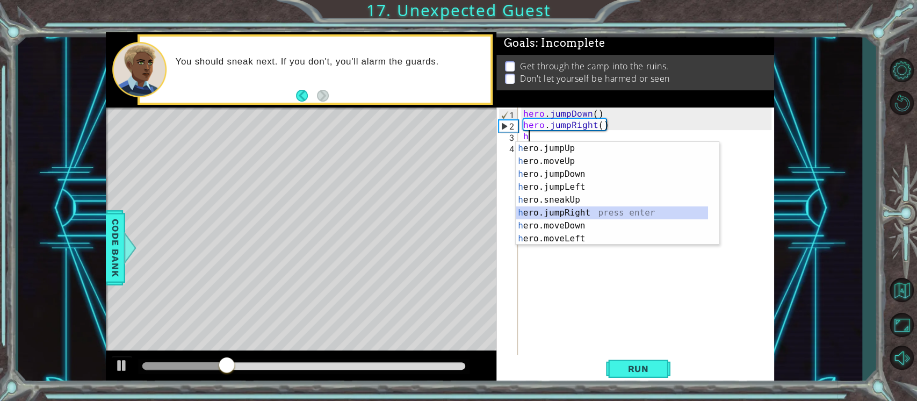
click at [568, 213] on div "h ero.jumpUp press enter h ero.moveUp press enter h ero.jumpDown press enter h …" at bounding box center [612, 206] width 192 height 129
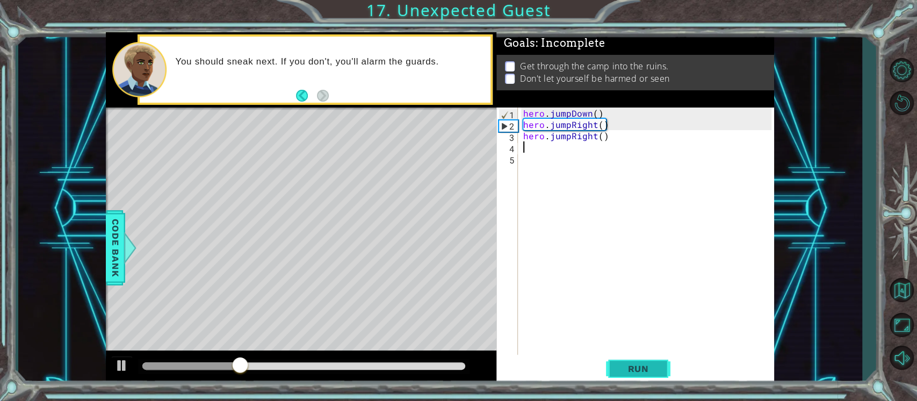
click at [622, 366] on span "Run" at bounding box center [638, 368] width 42 height 11
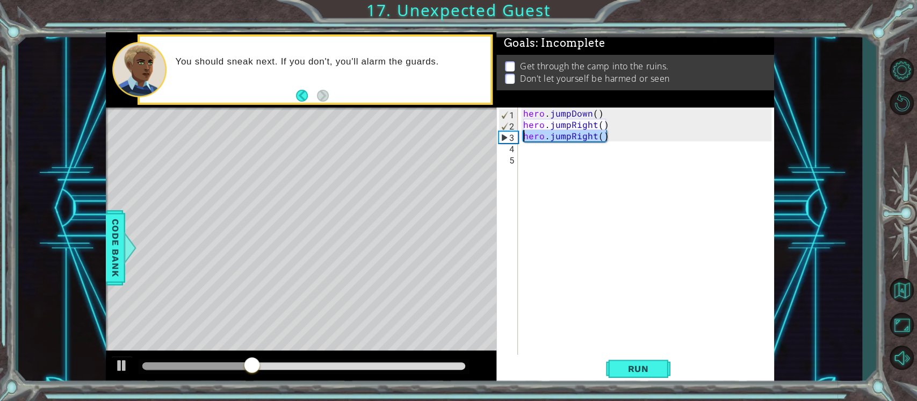
drag, startPoint x: 618, startPoint y: 138, endPoint x: 520, endPoint y: 135, distance: 97.8
click at [521, 135] on div "hero . jumpDown ( ) hero . jumpRight ( ) hero . jumpRight ( )" at bounding box center [646, 231] width 250 height 248
type textarea "hero.jumpRight()"
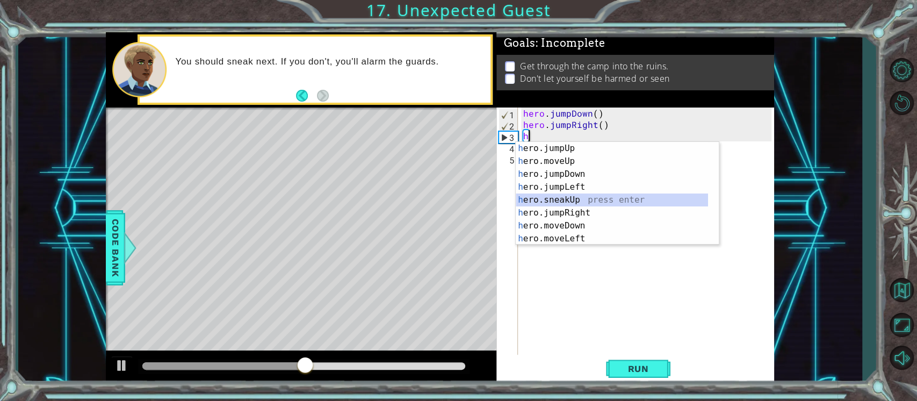
click at [567, 200] on div "h ero.jumpUp press enter h ero.moveUp press enter h ero.jumpDown press enter h …" at bounding box center [612, 206] width 192 height 129
type textarea "hero.sneakUp(1)"
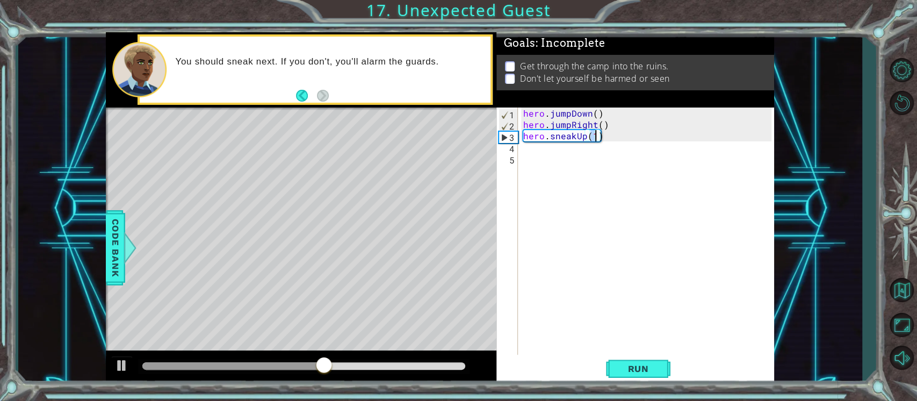
click at [534, 151] on div "hero . jumpDown ( ) hero . jumpRight ( ) hero . sneakUp ( 1 )" at bounding box center [649, 242] width 256 height 271
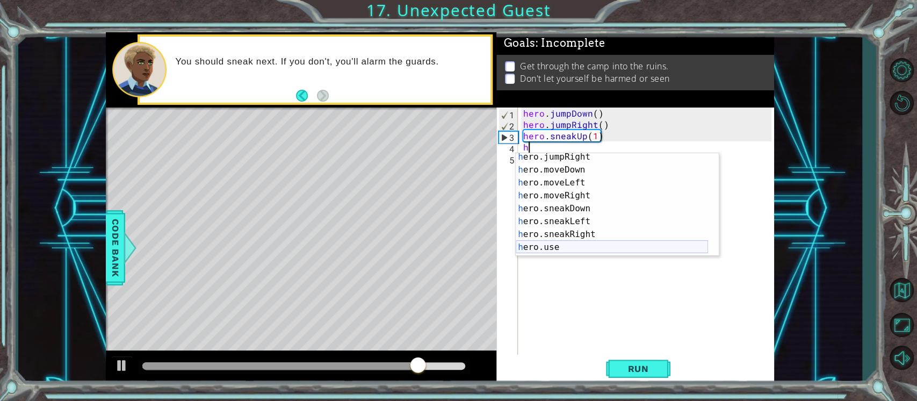
scroll to position [67, 0]
click at [579, 230] on div "h ero.jumpRight press enter h ero.moveDown press enter h ero.moveLeft press ent…" at bounding box center [612, 214] width 192 height 129
type textarea "hero.sneakRight(1)"
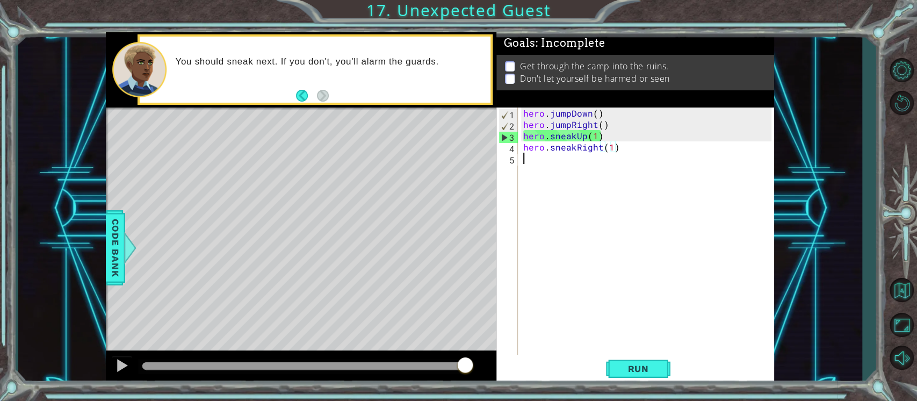
click at [533, 159] on div "hero . jumpDown ( ) hero . jumpRight ( ) hero . sneakUp ( 1 ) hero . sneakRight…" at bounding box center [649, 242] width 256 height 271
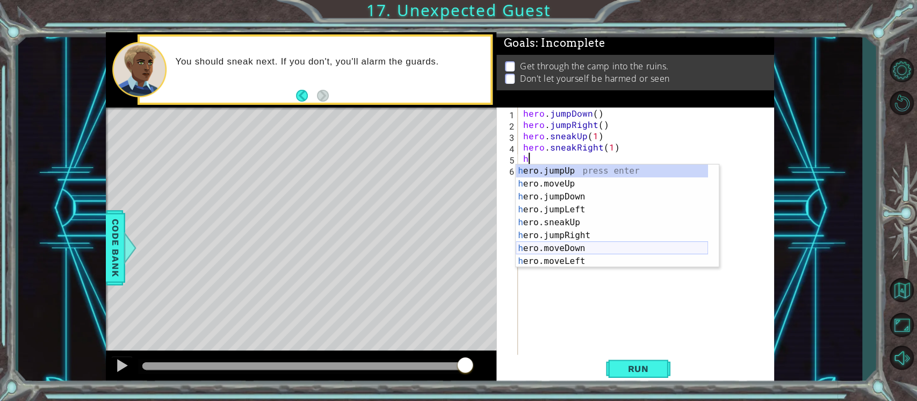
scroll to position [77, 0]
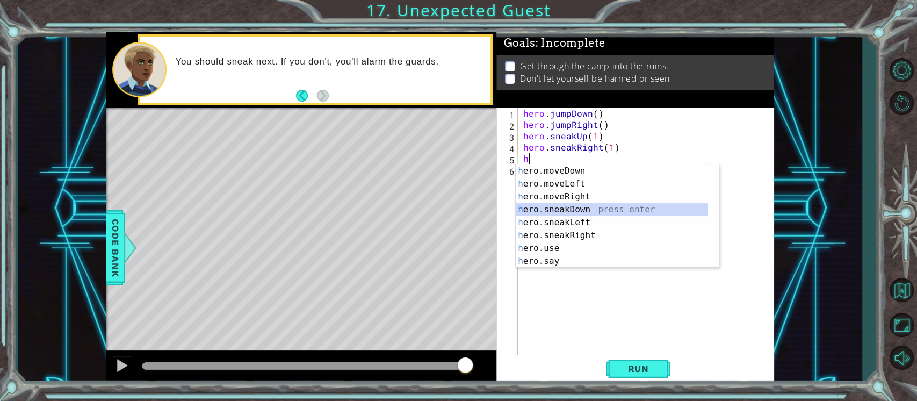
click at [578, 208] on div "h ero.moveDown press enter h ero.moveLeft press enter h ero.moveRight press ent…" at bounding box center [612, 228] width 192 height 129
type textarea "hero.sneakDown(1)"
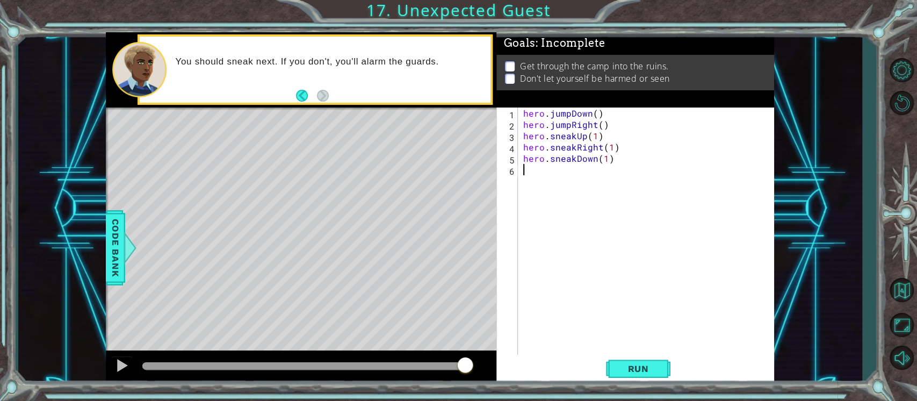
click at [543, 170] on div "hero . jumpDown ( ) hero . jumpRight ( ) hero . sneakUp ( 1 ) hero . sneakRight…" at bounding box center [649, 242] width 256 height 271
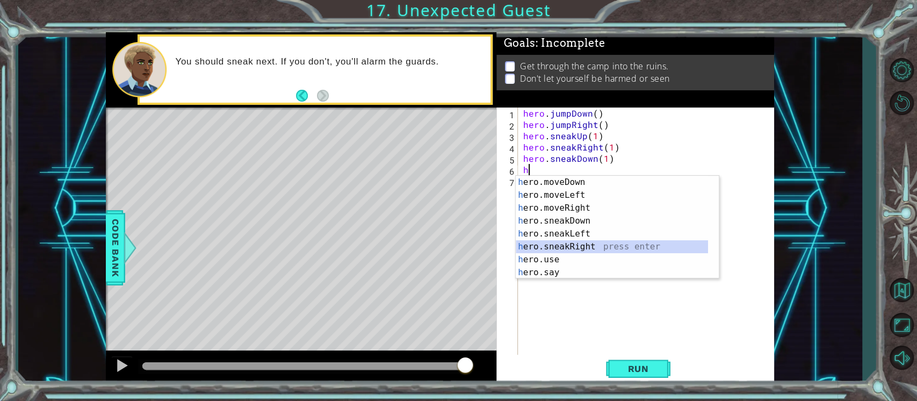
click at [568, 245] on div "h ero.moveDown press enter h ero.moveLeft press enter h ero.moveRight press ent…" at bounding box center [612, 240] width 192 height 129
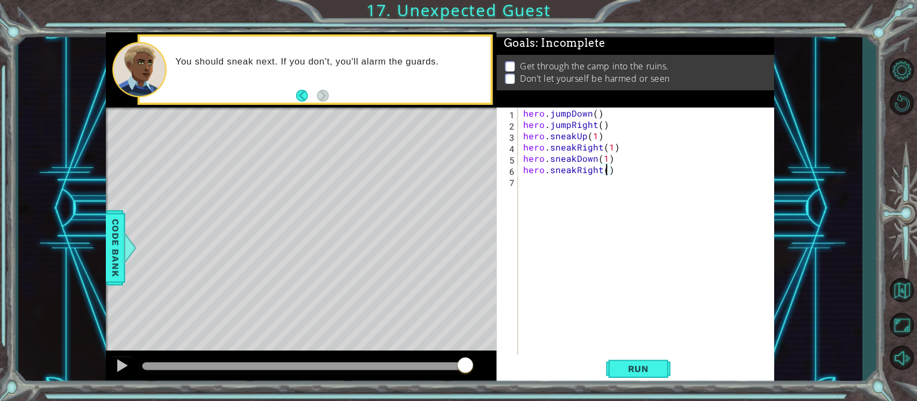
type textarea "hero.sneakRight(2)"
click at [531, 178] on div "hero . jumpDown ( ) hero . jumpRight ( ) hero . sneakUp ( 1 ) hero . sneakRight…" at bounding box center [649, 242] width 256 height 271
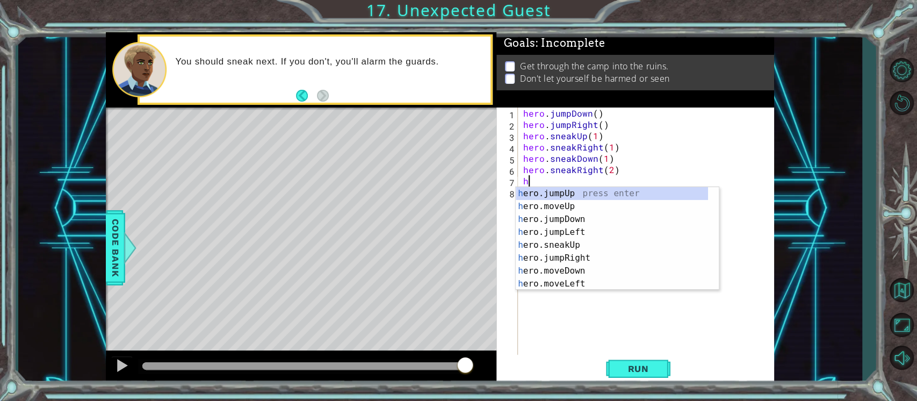
scroll to position [0, 0]
click at [559, 246] on div "h ero.jumpUp press enter h ero.moveUp press enter h ero.jumpDown press enter h …" at bounding box center [612, 251] width 192 height 129
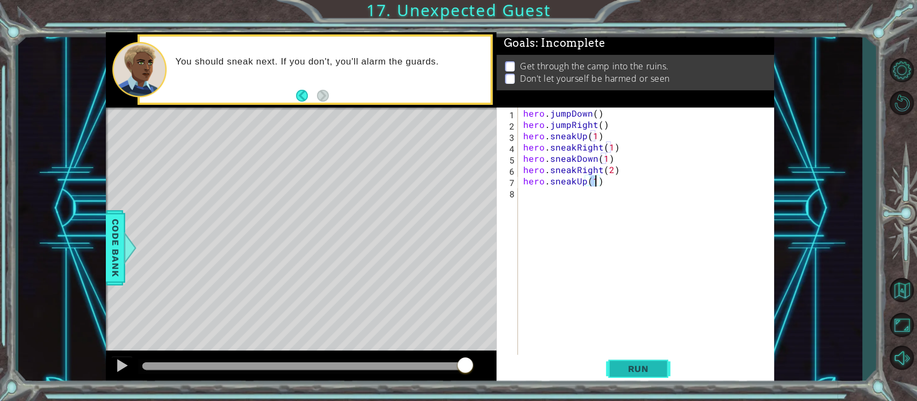
type textarea "hero.sneakUp(1)"
click at [637, 369] on span "Run" at bounding box center [638, 368] width 42 height 11
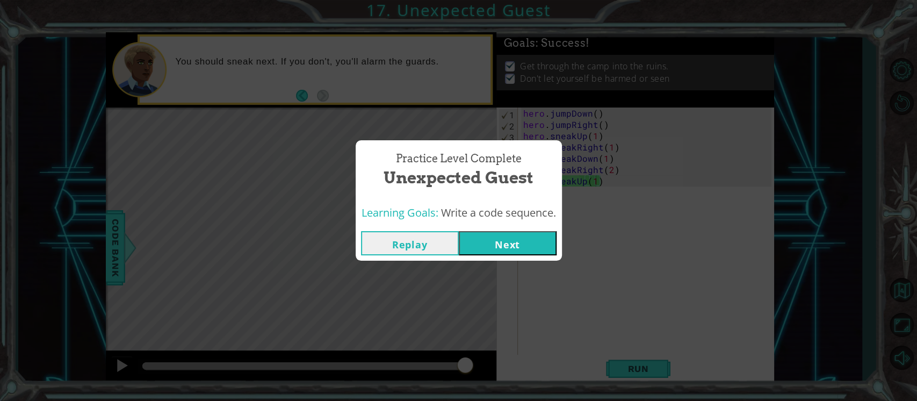
drag, startPoint x: 637, startPoint y: 369, endPoint x: 605, endPoint y: 307, distance: 69.7
click at [605, 307] on div "Practice Level Complete Unexpected Guest Learning Goals: Write a code sequence.…" at bounding box center [458, 200] width 917 height 401
click at [511, 242] on button "Next" at bounding box center [508, 243] width 98 height 24
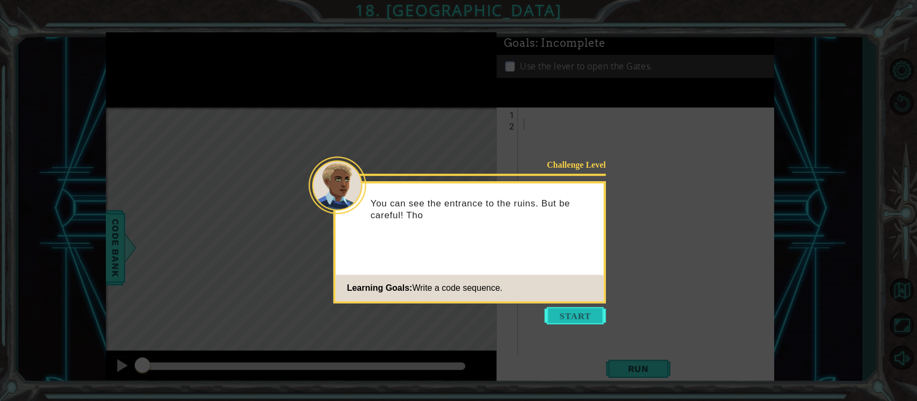
click at [585, 311] on button "Start" at bounding box center [575, 315] width 61 height 17
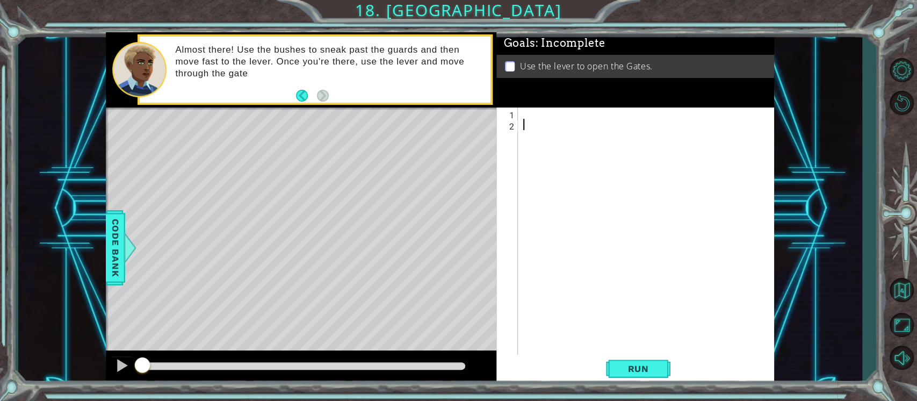
click at [323, 257] on div "Level Map" at bounding box center [354, 265] width 496 height 316
click at [524, 107] on div at bounding box center [649, 242] width 256 height 271
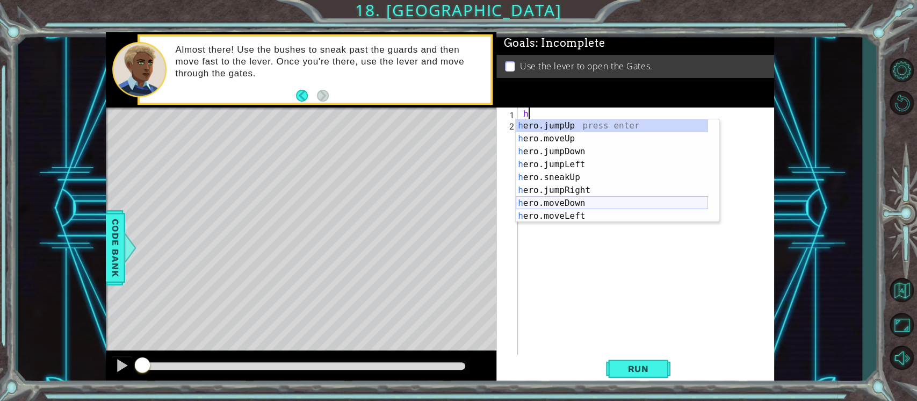
scroll to position [77, 0]
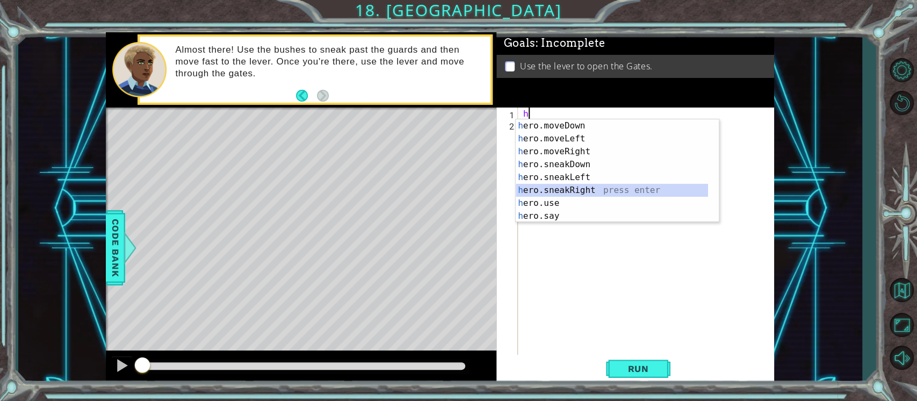
click at [576, 185] on div "h ero.moveDown press enter h ero.moveLeft press enter h ero.moveRight press ent…" at bounding box center [612, 183] width 192 height 129
type textarea "hero.sneakRight(1)"
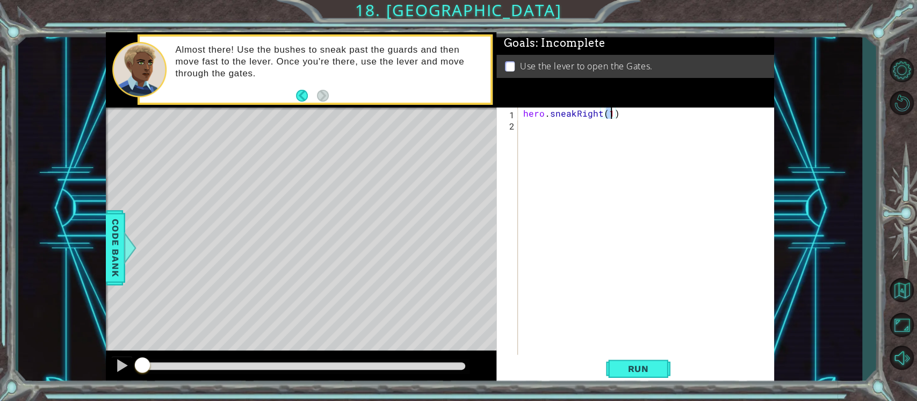
click at [521, 131] on div "hero . sneakRight ( 1 )" at bounding box center [646, 231] width 250 height 248
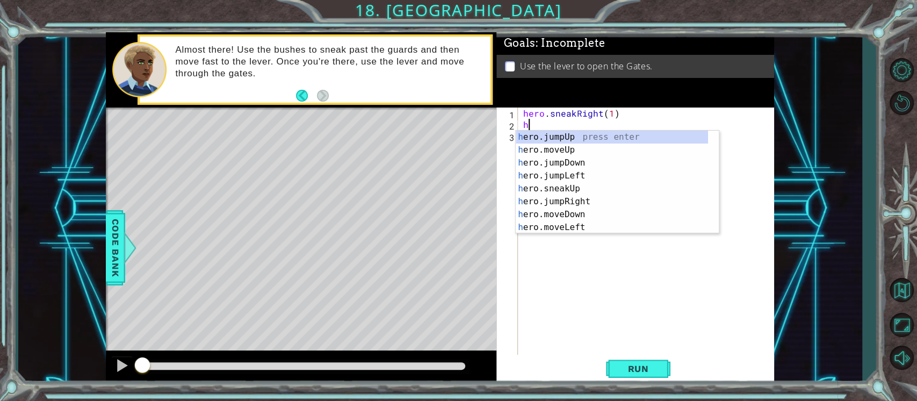
scroll to position [0, 0]
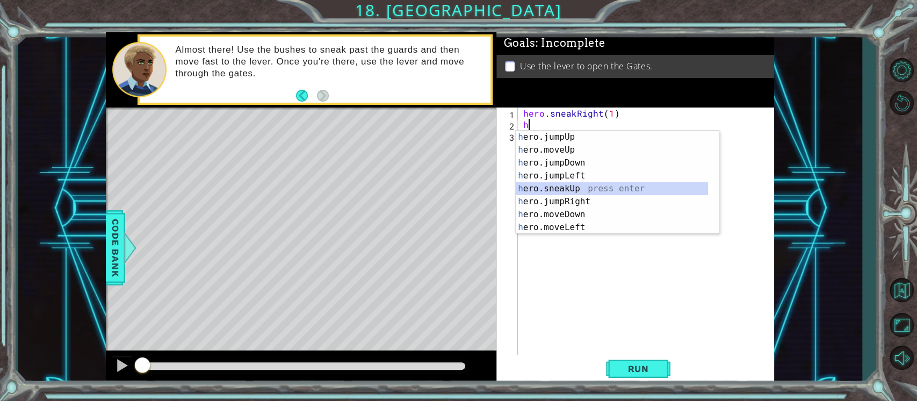
click at [561, 187] on div "h ero.jumpUp press enter h ero.moveUp press enter h ero.jumpDown press enter h …" at bounding box center [612, 194] width 192 height 129
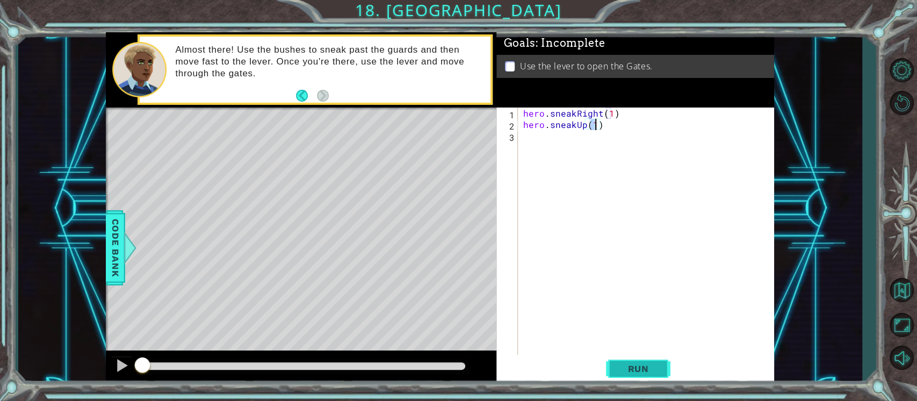
type textarea "hero.sneakUp(1)"
click at [634, 365] on span "Run" at bounding box center [638, 368] width 42 height 11
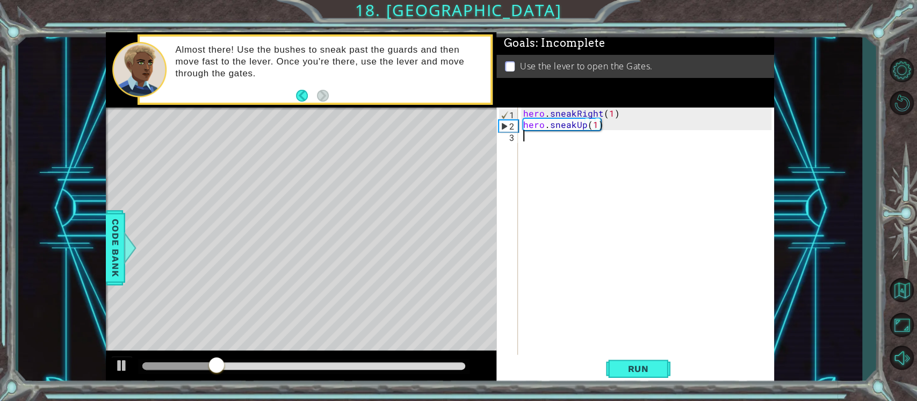
click at [535, 136] on div "hero . sneakRight ( 1 ) hero . sneakUp ( 1 )" at bounding box center [649, 242] width 256 height 271
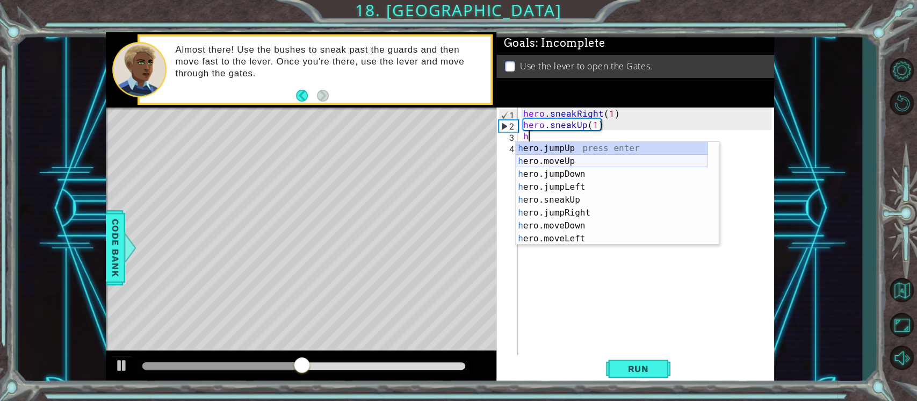
click at [567, 161] on div "h ero.jumpUp press enter h ero.moveUp press enter h ero.jumpDown press enter h …" at bounding box center [612, 206] width 192 height 129
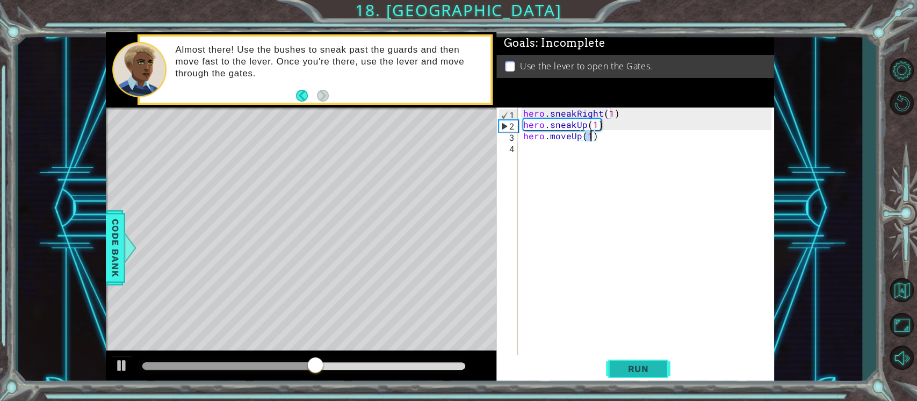
type textarea "hero.moveUp(1)"
click at [650, 368] on span "Run" at bounding box center [638, 368] width 42 height 11
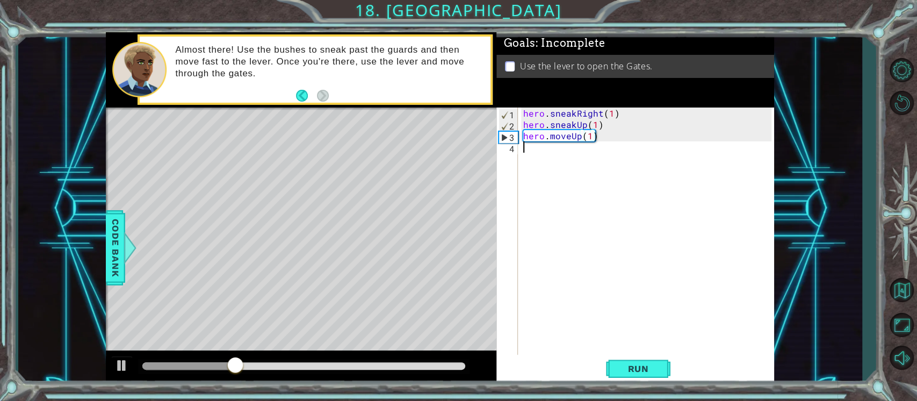
click at [530, 153] on div "hero . sneakRight ( 1 ) hero . sneakUp ( 1 ) hero . moveUp ( 1 )" at bounding box center [649, 242] width 256 height 271
type textarea "h"
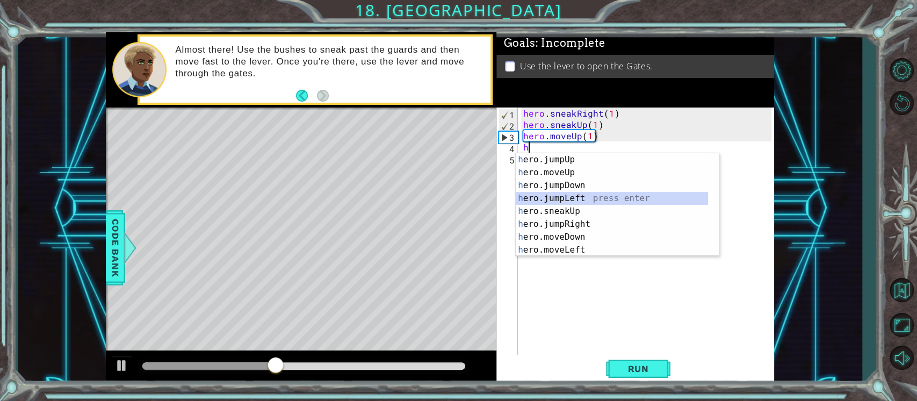
click at [580, 202] on div "h ero.jumpUp press enter h ero.moveUp press enter h ero.jumpDown press enter h …" at bounding box center [612, 217] width 192 height 129
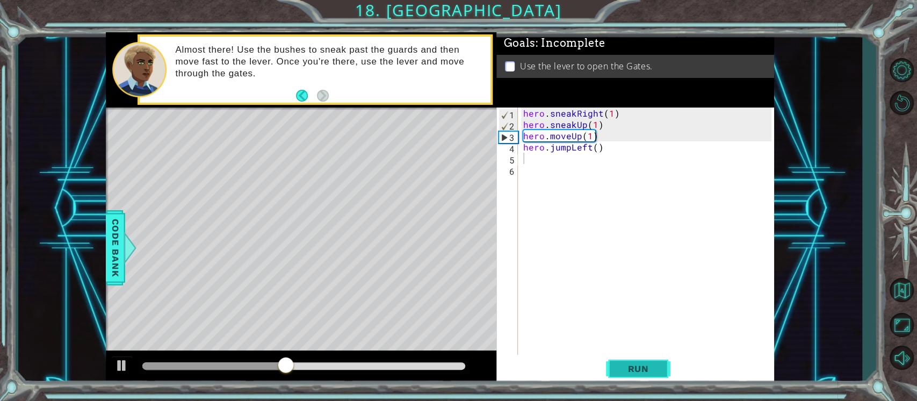
click at [646, 377] on button "Run" at bounding box center [638, 368] width 64 height 28
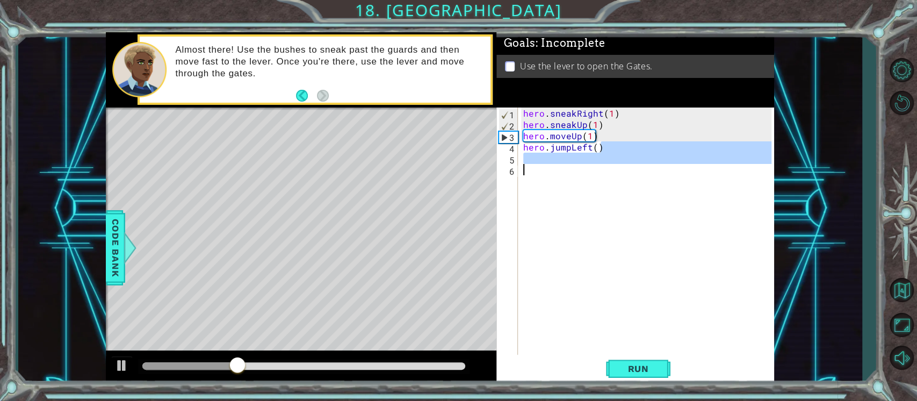
drag, startPoint x: 619, startPoint y: 147, endPoint x: 453, endPoint y: 165, distance: 167.0
click at [453, 165] on div "1 ההההההההההההההההההההההההההההההההההההההההההההההההההההההההההההההההההההההההההההה…" at bounding box center [440, 208] width 668 height 352
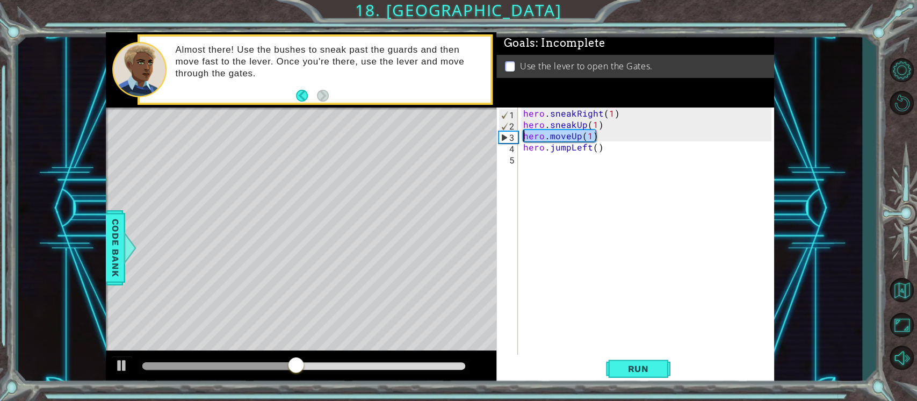
drag, startPoint x: 615, startPoint y: 140, endPoint x: 526, endPoint y: 137, distance: 89.2
click at [526, 137] on div "hero . sneakRight ( 1 ) hero . sneakUp ( 1 ) hero . moveUp ( 1 ) hero . jumpLef…" at bounding box center [649, 242] width 256 height 271
type textarea "hero.moveUp(1)"
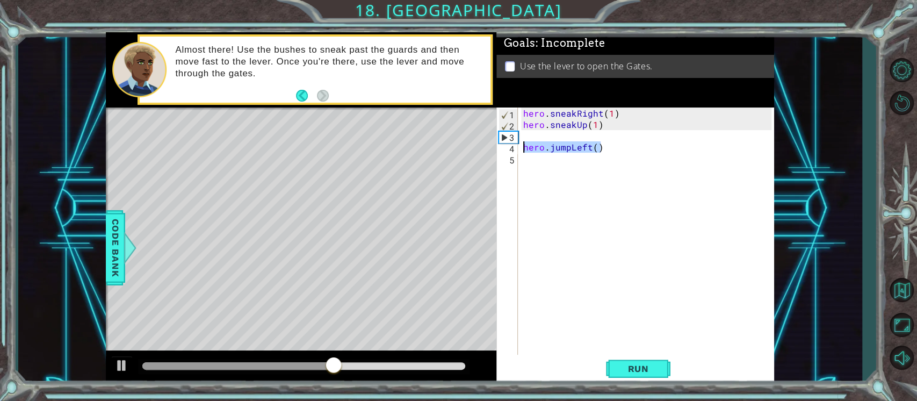
drag, startPoint x: 627, startPoint y: 144, endPoint x: 506, endPoint y: 142, distance: 120.3
click at [506, 142] on div "1 2 3 4 5 hero . sneakRight ( 1 ) hero . sneakUp ( 1 ) hero . jumpLeft ( ) הההה…" at bounding box center [633, 231] width 275 height 248
type textarea "hero.jumpLeft()"
click at [533, 135] on div "hero . sneakRight ( 1 ) hero . sneakUp ( 1 )" at bounding box center [649, 242] width 256 height 271
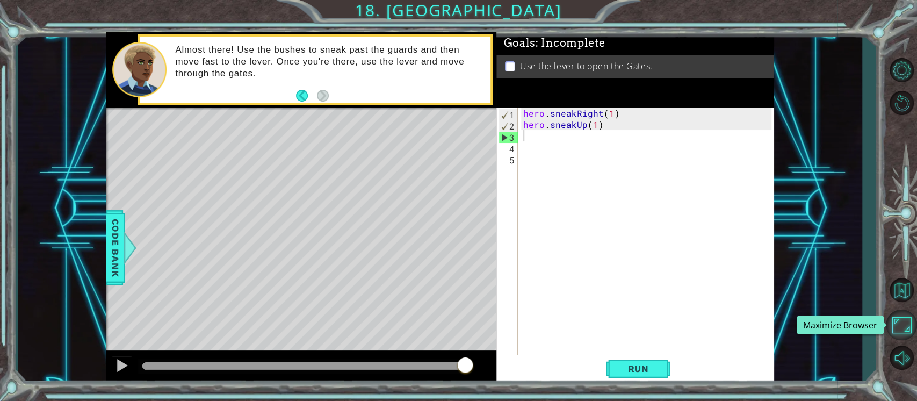
click at [900, 323] on button "Maximize Browser" at bounding box center [901, 325] width 31 height 30
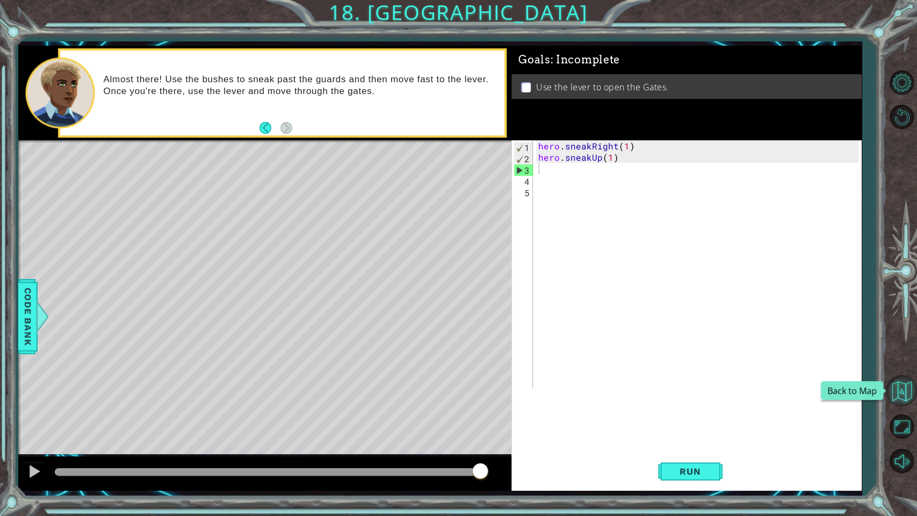
click at [898, 391] on button "Back to Map" at bounding box center [901, 390] width 31 height 31
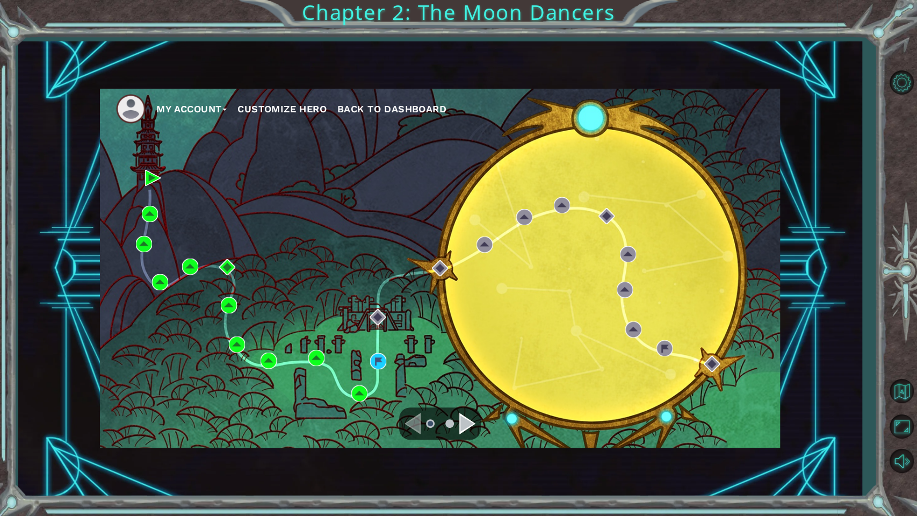
click at [362, 106] on span "Back to Dashboard" at bounding box center [391, 108] width 109 height 11
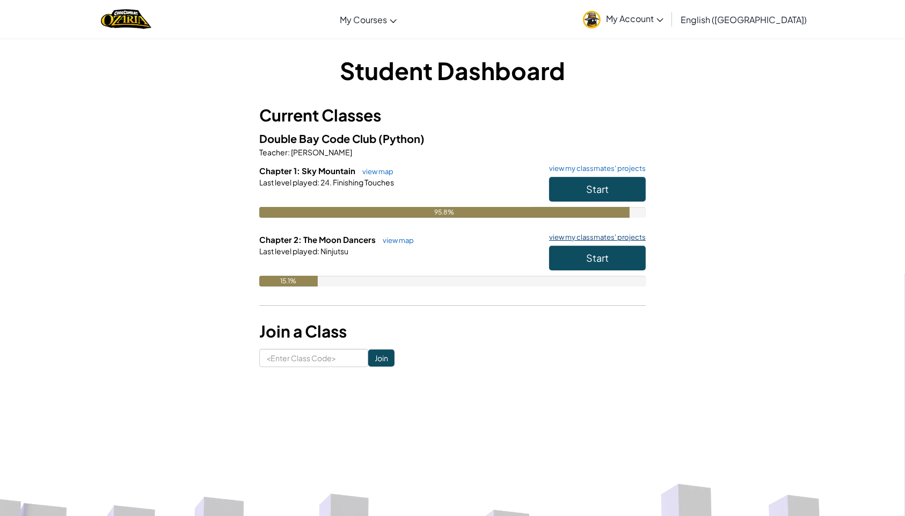
click at [588, 236] on link "view my classmates' projects" at bounding box center [595, 237] width 102 height 7
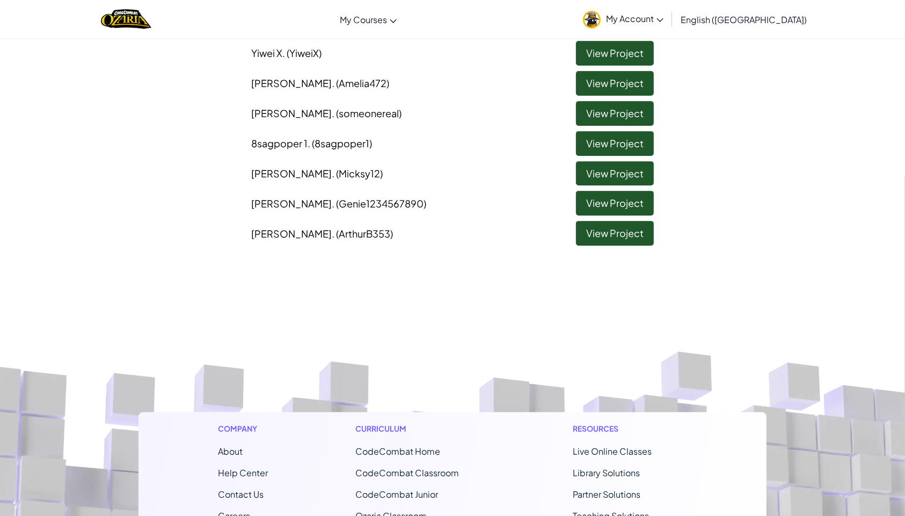
scroll to position [235, 0]
click at [600, 232] on link "View Project" at bounding box center [615, 232] width 78 height 25
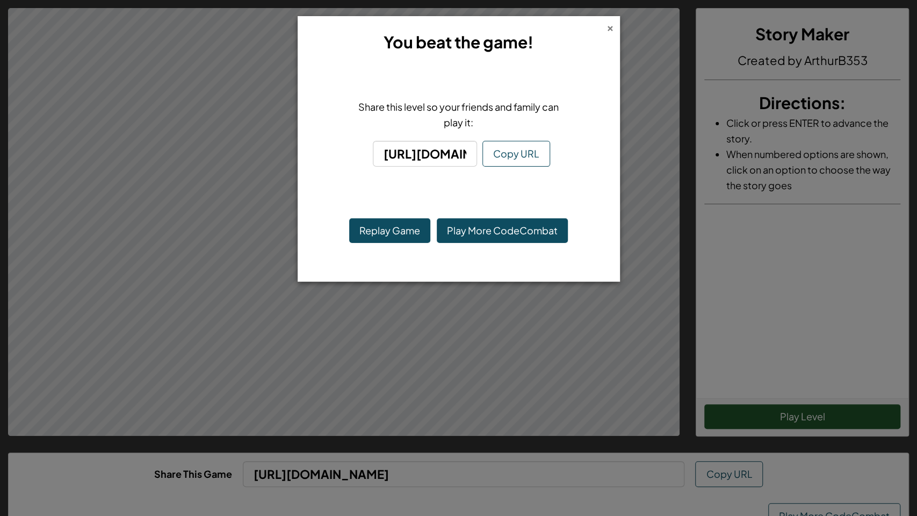
click at [610, 24] on div "×" at bounding box center [610, 26] width 8 height 11
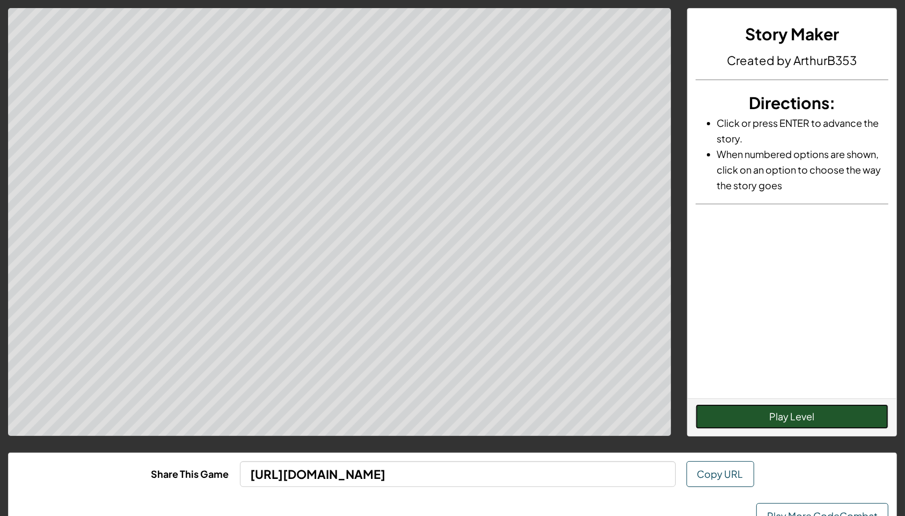
click at [784, 400] on button "Play Level" at bounding box center [792, 416] width 193 height 25
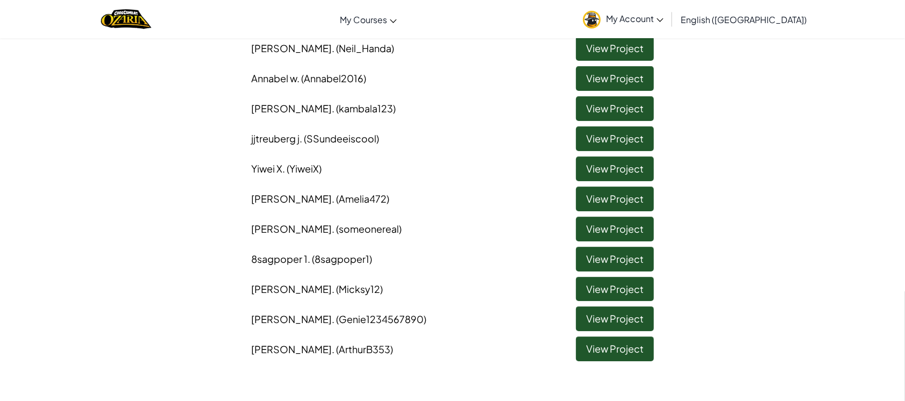
scroll to position [120, 0]
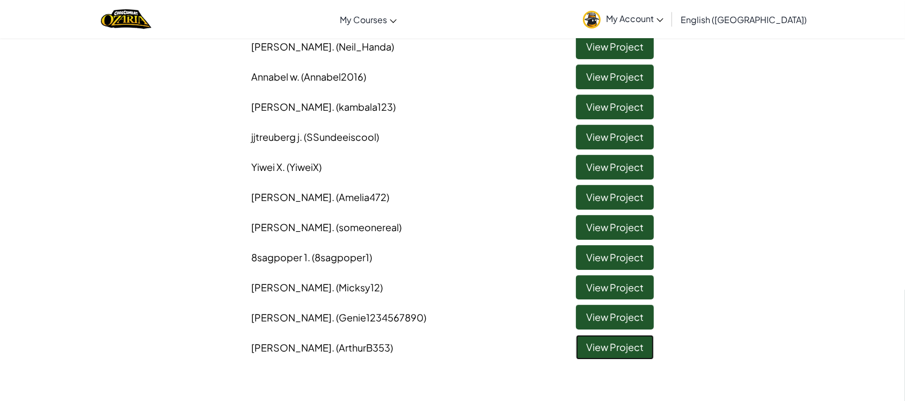
click at [634, 350] on link "View Project" at bounding box center [615, 347] width 78 height 25
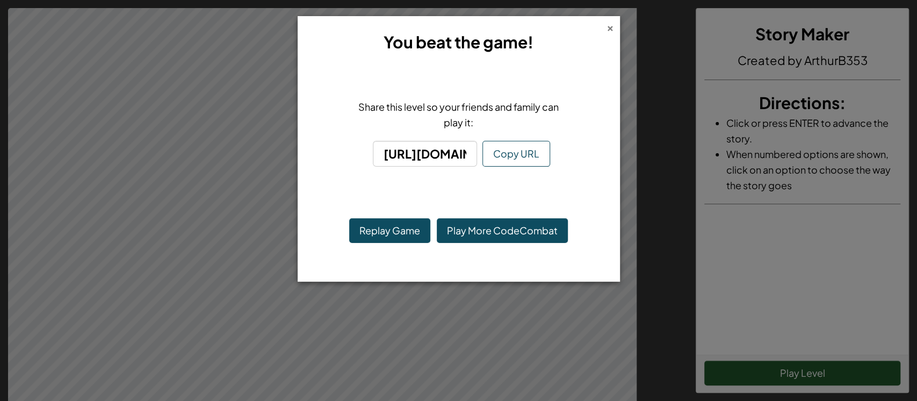
click at [608, 32] on div "×" at bounding box center [610, 26] width 8 height 11
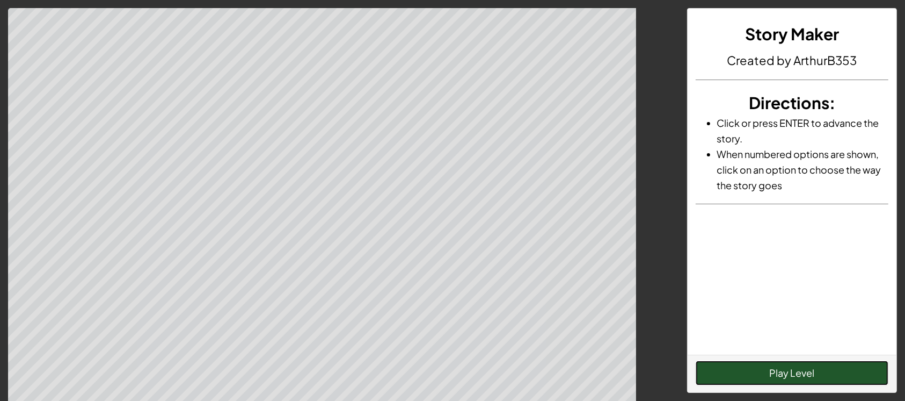
click at [823, 380] on button "Play Level" at bounding box center [792, 372] width 193 height 25
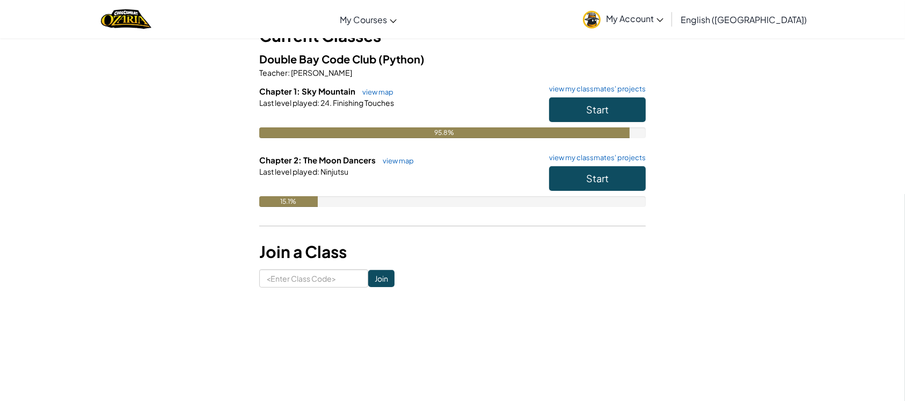
scroll to position [34, 0]
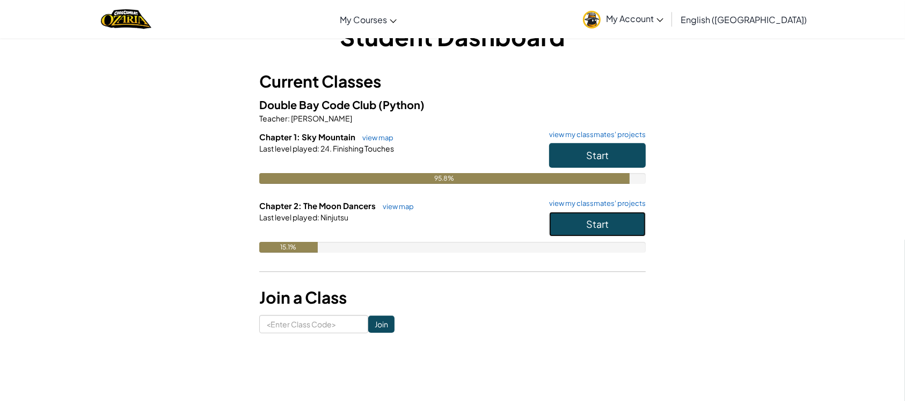
click at [576, 220] on button "Start" at bounding box center [597, 224] width 97 height 25
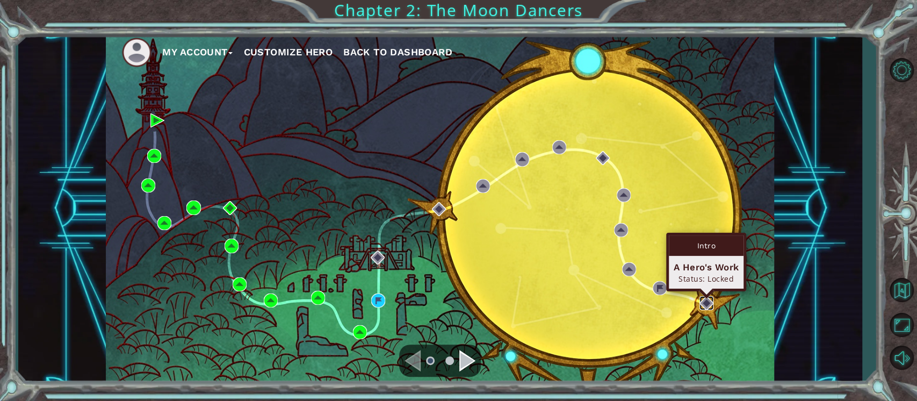
click at [700, 301] on img at bounding box center [706, 303] width 14 height 14
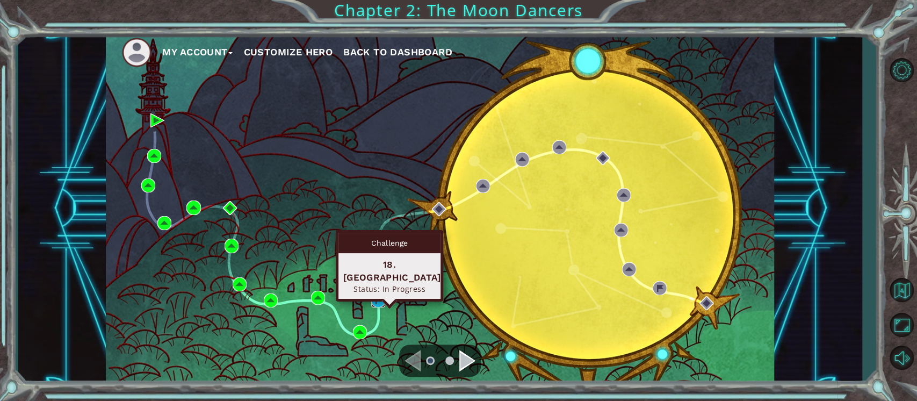
click at [378, 300] on img at bounding box center [378, 300] width 14 height 14
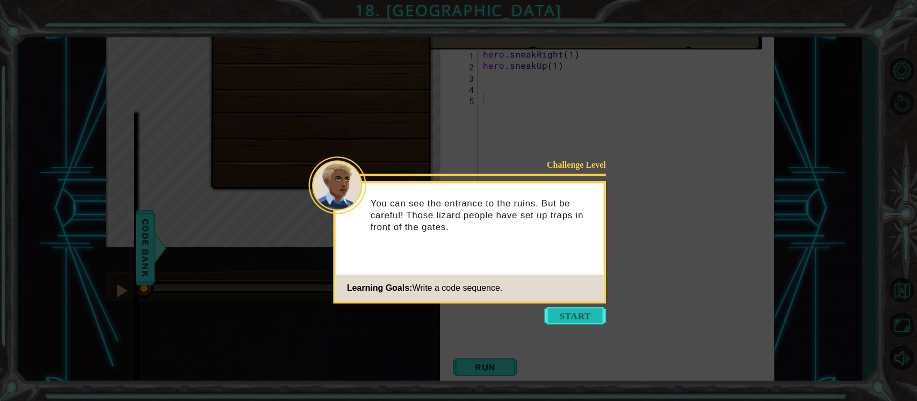
click at [567, 313] on button "Start" at bounding box center [575, 315] width 61 height 17
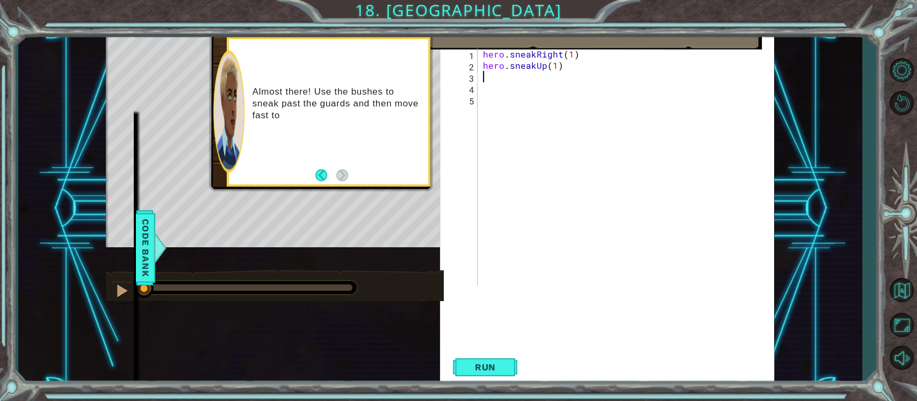
click at [491, 78] on div "hero . sneakRight ( 1 ) hero . sneakUp ( 1 )" at bounding box center [628, 177] width 295 height 259
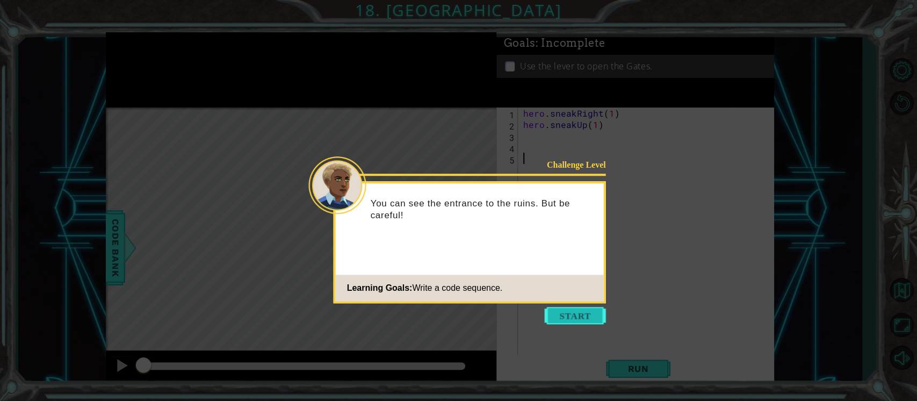
click at [571, 313] on button "Start" at bounding box center [575, 315] width 61 height 17
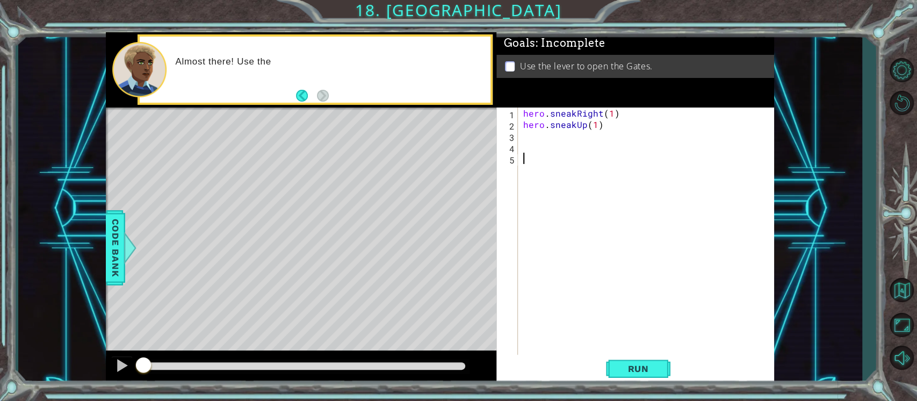
click at [530, 122] on div "hero . sneakRight ( 1 ) hero . sneakUp ( 1 )" at bounding box center [649, 242] width 256 height 271
type textarea "hero.sneakUp(1)"
click at [526, 130] on div "hero . sneakRight ( 1 ) hero . sneakUp ( 1 )" at bounding box center [649, 242] width 256 height 271
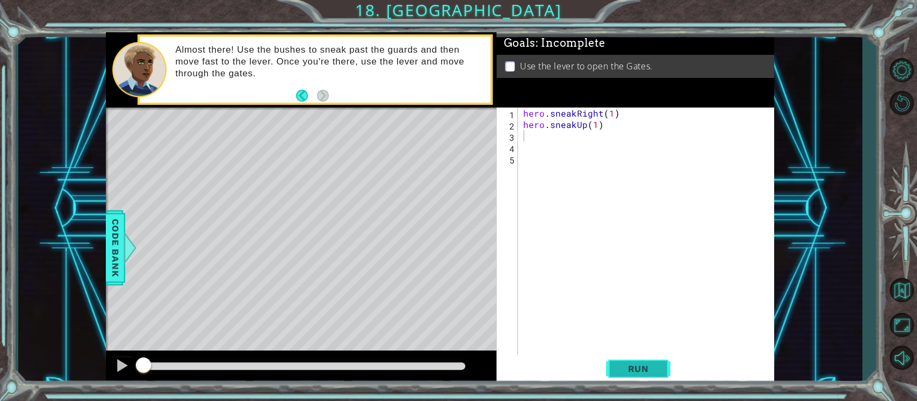
click at [641, 360] on button "Run" at bounding box center [638, 368] width 64 height 28
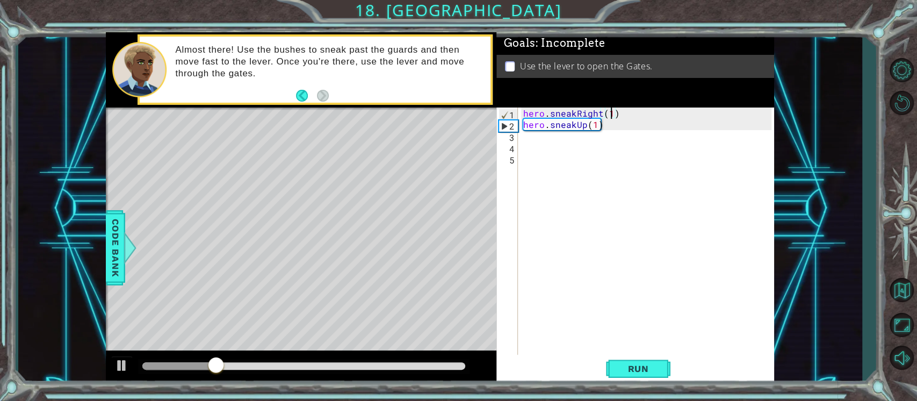
click at [610, 115] on div "hero . sneakRight ( 1 ) hero . sneakUp ( 1 )" at bounding box center [649, 242] width 256 height 271
click at [593, 122] on div "hero . sneakRight ( 1 ) hero . sneakUp ( 1 )" at bounding box center [649, 242] width 256 height 271
type textarea "hero.sneakUp(2)"
click at [630, 371] on span "Run" at bounding box center [638, 368] width 42 height 11
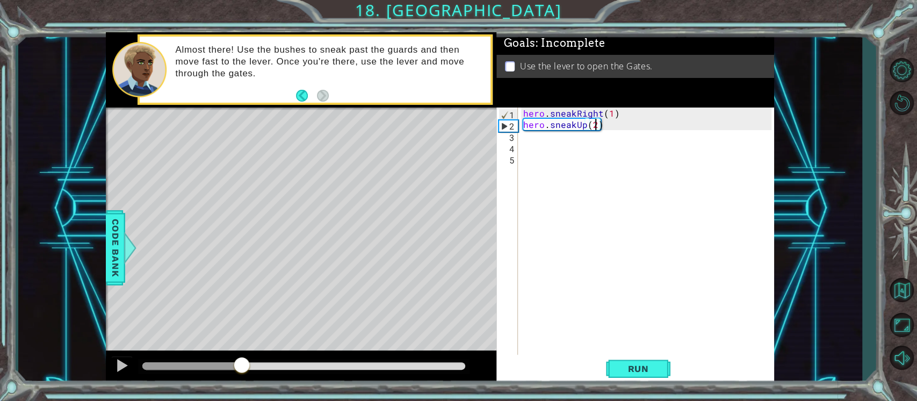
drag, startPoint x: 179, startPoint y: 356, endPoint x: 242, endPoint y: 330, distance: 68.6
click at [242, 330] on div "methods hero use(thing) moveUp(steps) moveDown(steps) moveLeft(steps) moveRight…" at bounding box center [440, 208] width 668 height 352
click at [530, 140] on div "hero . sneakRight ( 1 ) hero . sneakUp ( 2 )" at bounding box center [649, 242] width 256 height 271
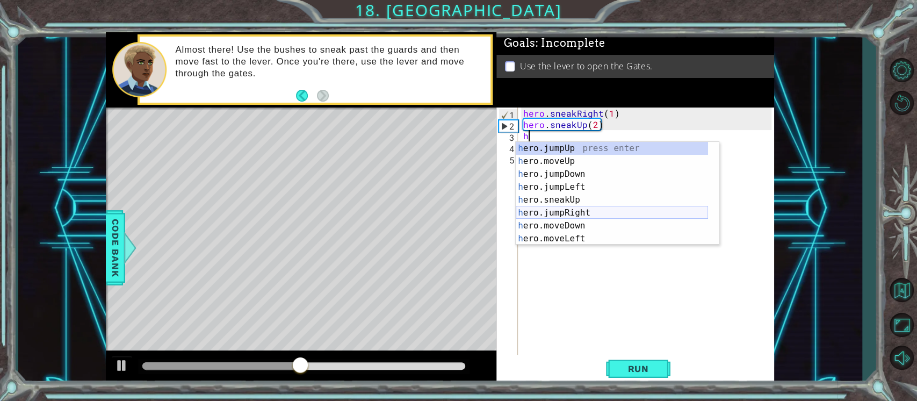
scroll to position [77, 0]
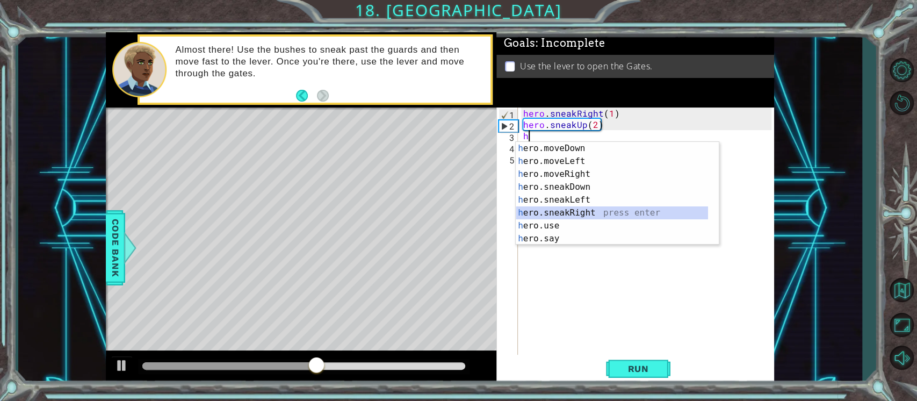
click at [581, 209] on div "h ero.moveDown press enter h ero.moveLeft press enter h ero.moveRight press ent…" at bounding box center [612, 206] width 192 height 129
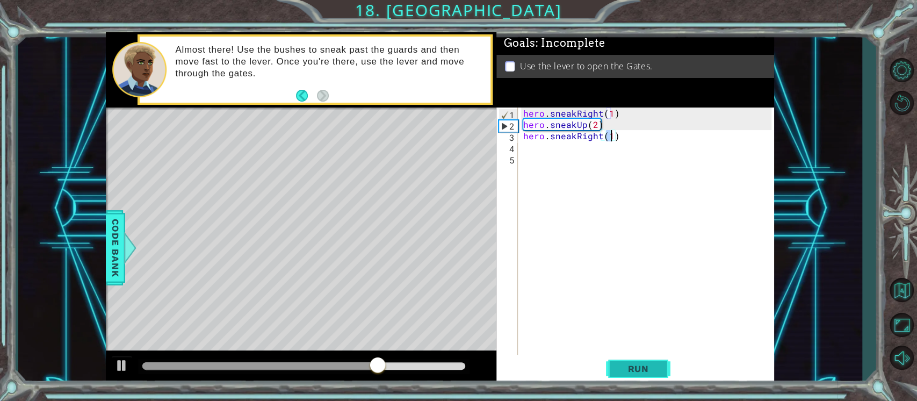
type textarea "hero.sneakRight(1)"
drag, startPoint x: 630, startPoint y: 371, endPoint x: 503, endPoint y: 376, distance: 127.4
click at [617, 372] on span "Run" at bounding box center [638, 368] width 42 height 11
drag, startPoint x: 151, startPoint y: 360, endPoint x: 177, endPoint y: 359, distance: 25.8
drag, startPoint x: 177, startPoint y: 359, endPoint x: 189, endPoint y: 362, distance: 12.8
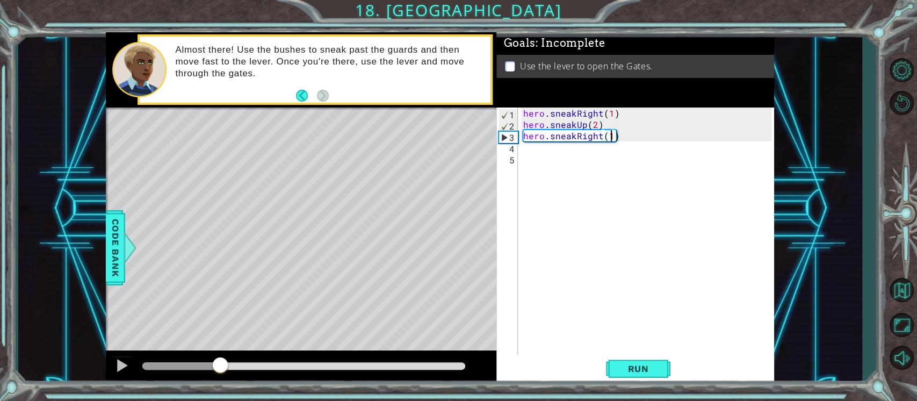
drag, startPoint x: 192, startPoint y: 362, endPoint x: 220, endPoint y: 363, distance: 28.5
click at [216, 363] on div at bounding box center [216, 365] width 19 height 19
click at [216, 363] on div at bounding box center [216, 363] width 19 height 19
click at [216, 363] on div at bounding box center [216, 359] width 19 height 19
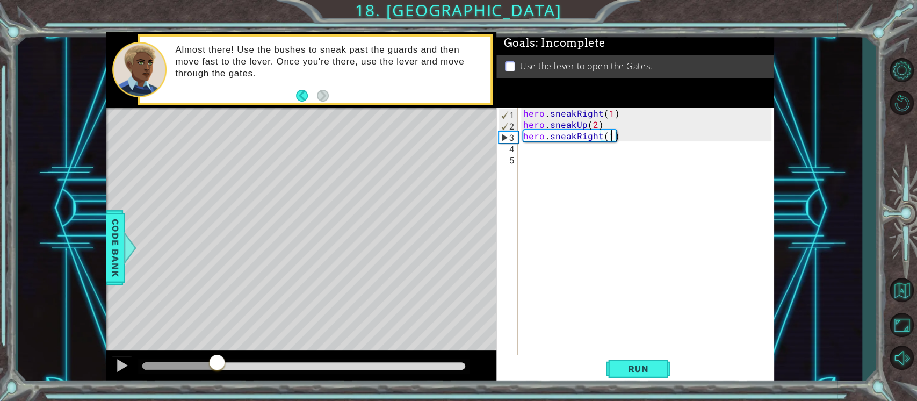
click at [216, 363] on div at bounding box center [216, 362] width 19 height 19
drag, startPoint x: 216, startPoint y: 363, endPoint x: 249, endPoint y: 362, distance: 32.8
click at [523, 146] on div "hero . sneakRight ( 1 ) hero . sneakUp ( 2 ) hero . sneakRight ( 1 )" at bounding box center [649, 242] width 256 height 271
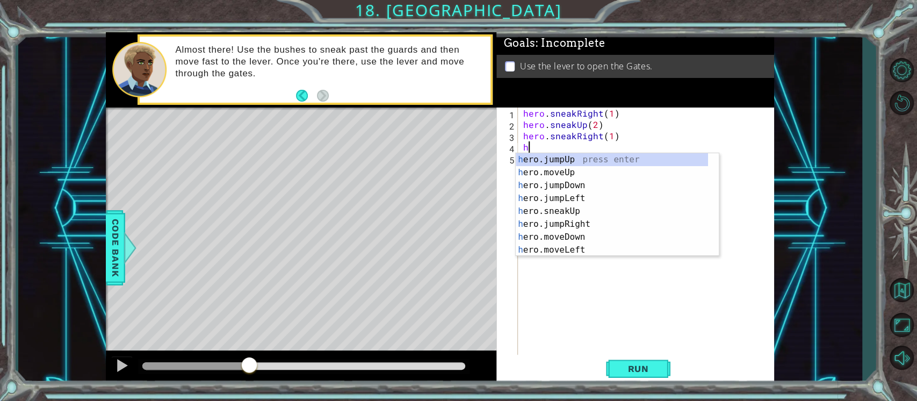
scroll to position [0, 0]
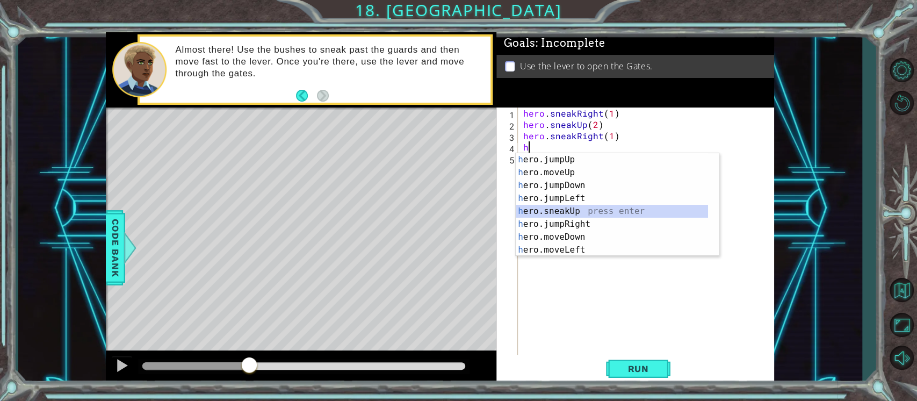
click at [577, 212] on div "h ero.jumpUp press enter h ero.moveUp press enter h ero.jumpDown press enter h …" at bounding box center [612, 217] width 192 height 129
type textarea "hero.sneakUp(1)"
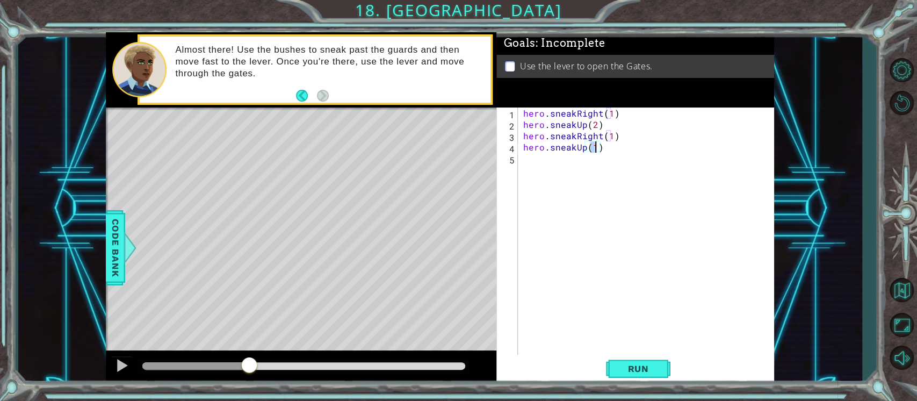
click at [534, 158] on div "hero . sneakRight ( 1 ) hero . sneakUp ( 2 ) hero . sneakRight ( 1 ) hero . sne…" at bounding box center [649, 242] width 256 height 271
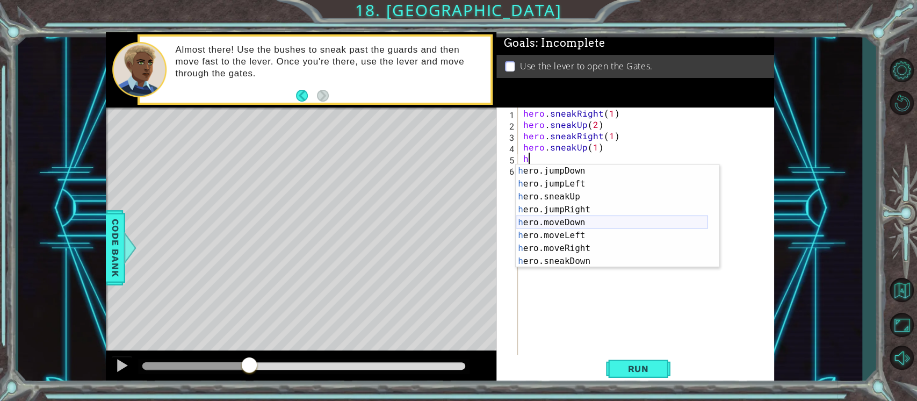
scroll to position [77, 0]
click at [577, 233] on div "h ero.moveDown press enter h ero.moveLeft press enter h ero.moveRight press ent…" at bounding box center [612, 228] width 192 height 129
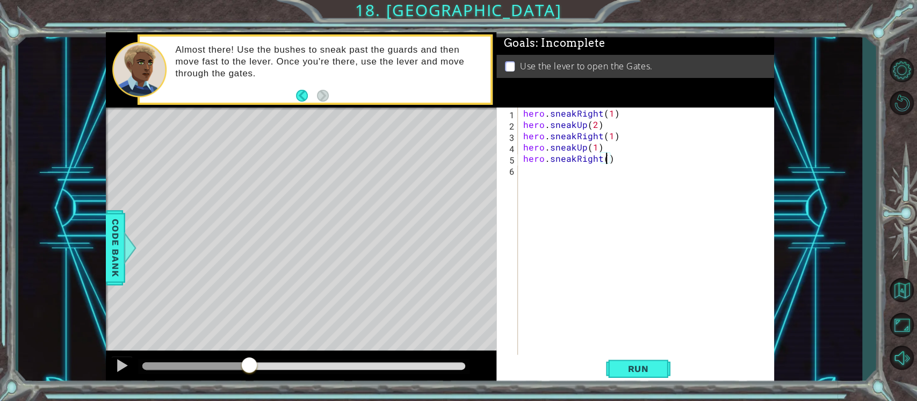
type textarea "hero.sneakRight(2)"
click at [525, 168] on div "hero . sneakRight ( 1 ) hero . sneakUp ( 2 ) hero . sneakRight ( 1 ) hero . sne…" at bounding box center [649, 242] width 256 height 271
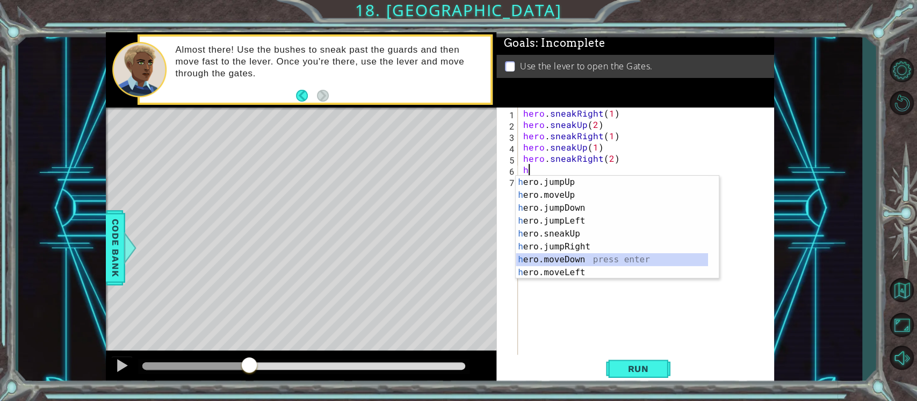
click at [593, 259] on div "h ero.jumpUp press enter h ero.moveUp press enter h ero.jumpDown press enter h …" at bounding box center [612, 240] width 192 height 129
type textarea "hero.moveDown(1)"
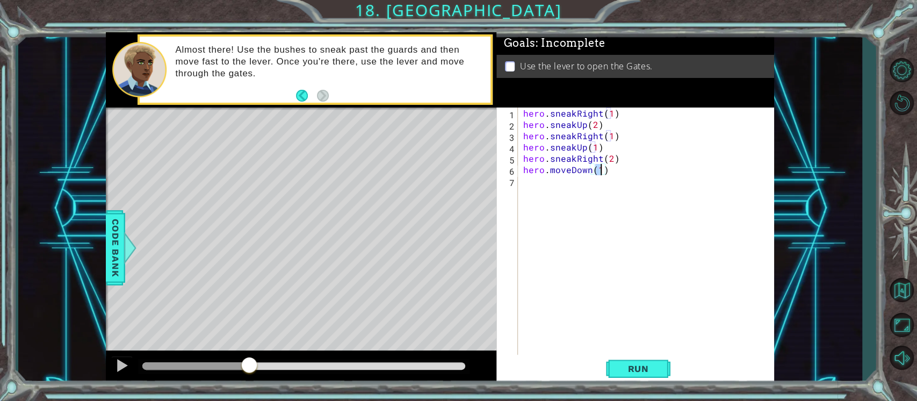
click at [528, 174] on div "hero . sneakRight ( 1 ) hero . sneakUp ( 2 ) hero . sneakRight ( 1 ) hero . sne…" at bounding box center [649, 242] width 256 height 271
click at [530, 182] on div "hero . sneakRight ( 1 ) hero . sneakUp ( 2 ) hero . sneakRight ( 1 ) hero . sne…" at bounding box center [649, 242] width 256 height 271
type textarea "h"
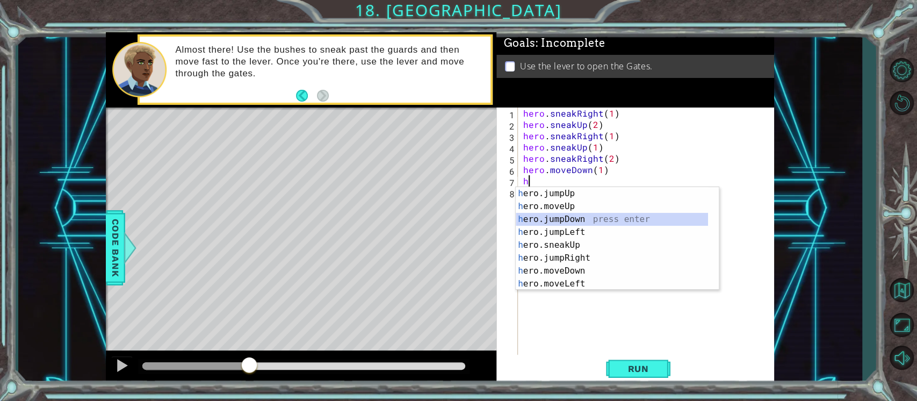
click at [564, 217] on div "h ero.jumpUp press enter h ero.moveUp press enter h ero.jumpDown press enter h …" at bounding box center [612, 251] width 192 height 129
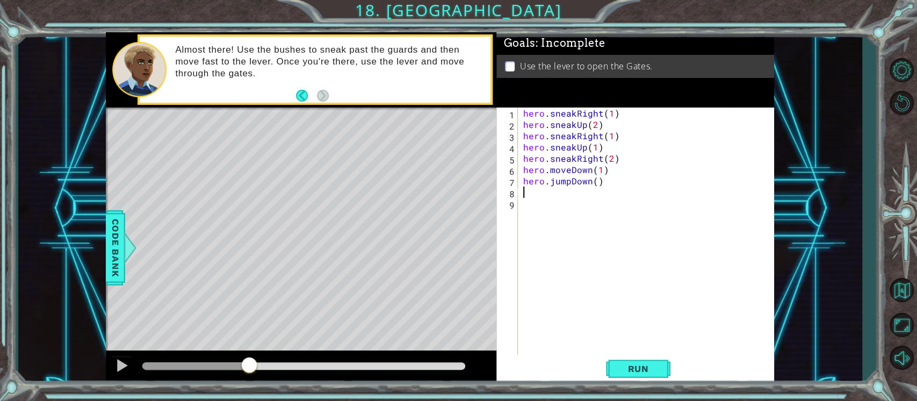
type textarea "h"
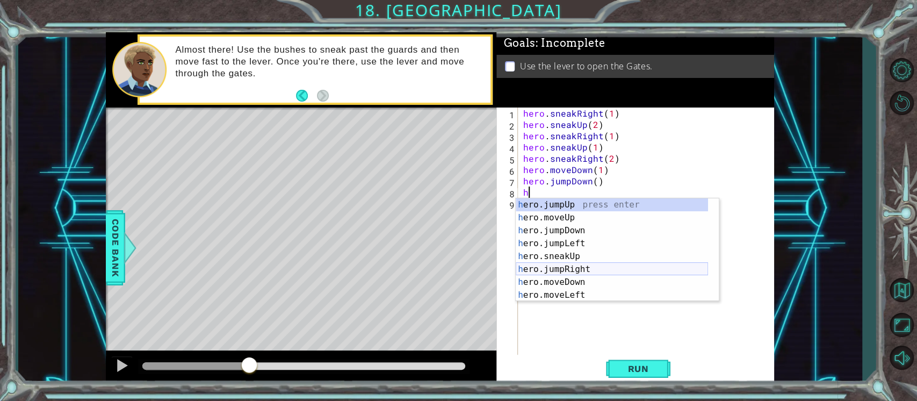
click at [584, 269] on div "h ero.jumpUp press enter h ero.moveUp press enter h ero.jumpDown press enter h …" at bounding box center [612, 262] width 192 height 129
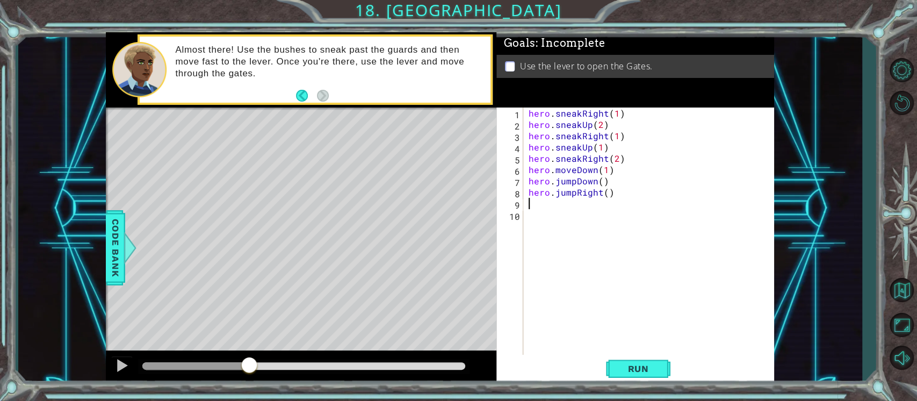
click at [606, 191] on div "hero . sneakRight ( 1 ) hero . sneakUp ( 2 ) hero . sneakRight ( 1 ) hero . sne…" at bounding box center [651, 242] width 251 height 271
click at [575, 193] on div "hero . sneakRight ( 1 ) hero . sneakUp ( 2 ) hero . sneakRight ( 1 ) hero . sne…" at bounding box center [651, 242] width 251 height 271
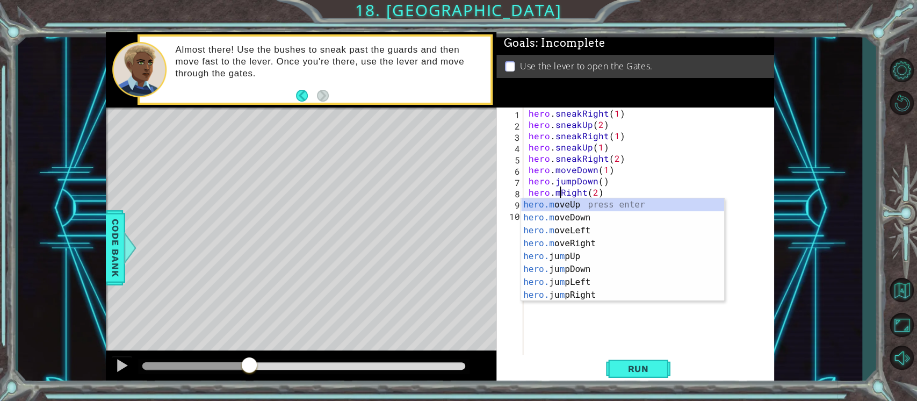
scroll to position [0, 2]
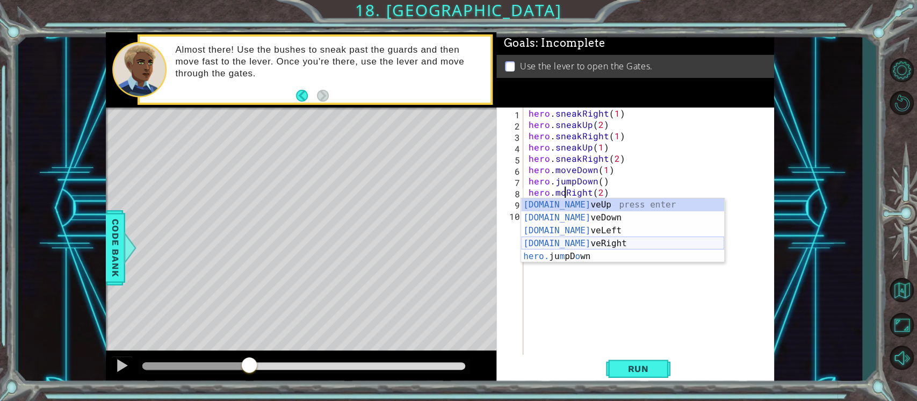
click at [570, 242] on div "hero.mo veUp press enter hero.mo veDown press enter hero.mo veLeft press enter …" at bounding box center [622, 243] width 203 height 90
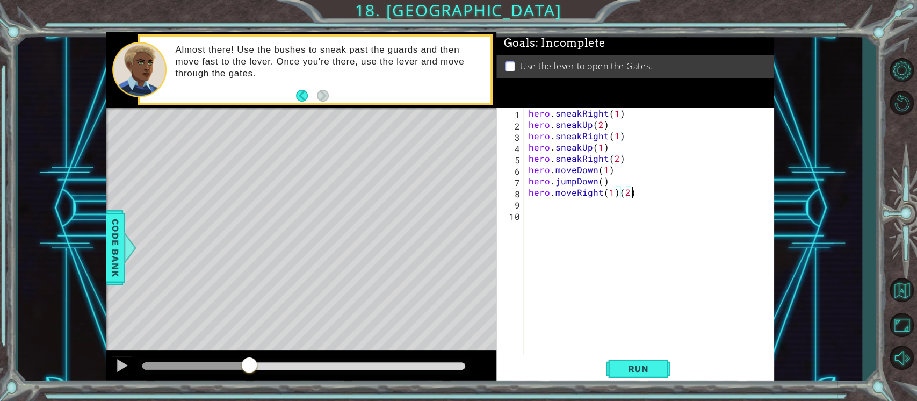
click at [636, 196] on div "hero . sneakRight ( 1 ) hero . sneakUp ( 2 ) hero . sneakRight ( 1 ) hero . sne…" at bounding box center [651, 242] width 251 height 271
drag, startPoint x: 614, startPoint y: 191, endPoint x: 602, endPoint y: 193, distance: 12.5
click at [602, 193] on div "hero . sneakRight ( 1 ) hero . sneakUp ( 2 ) hero . sneakRight ( 1 ) hero . sne…" at bounding box center [651, 242] width 251 height 271
type textarea "hero.moveRight(2)"
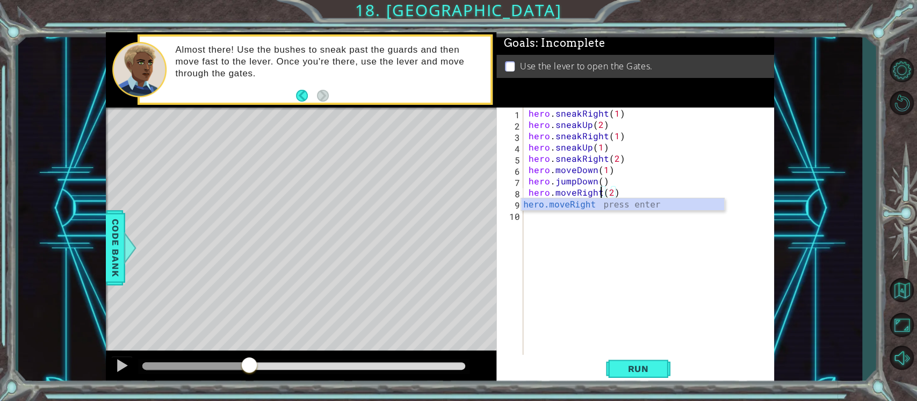
click at [687, 279] on div "hero . sneakRight ( 1 ) hero . sneakUp ( 2 ) hero . sneakRight ( 1 ) hero . sne…" at bounding box center [651, 242] width 251 height 271
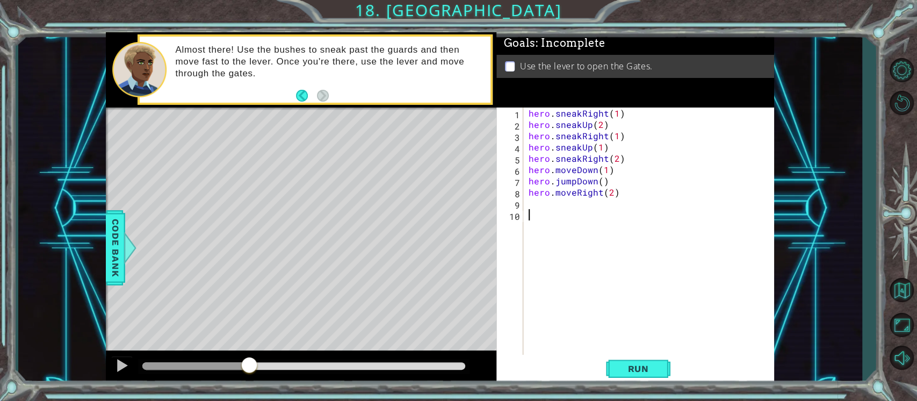
scroll to position [0, 0]
click at [627, 195] on div "hero . sneakRight ( 1 ) hero . sneakUp ( 2 ) hero . sneakRight ( 1 ) hero . sne…" at bounding box center [651, 242] width 251 height 271
type textarea "hero.moveRight(2)"
click at [549, 205] on div "hero . sneakRight ( 1 ) hero . sneakUp ( 2 ) hero . sneakRight ( 1 ) hero . sne…" at bounding box center [651, 242] width 251 height 271
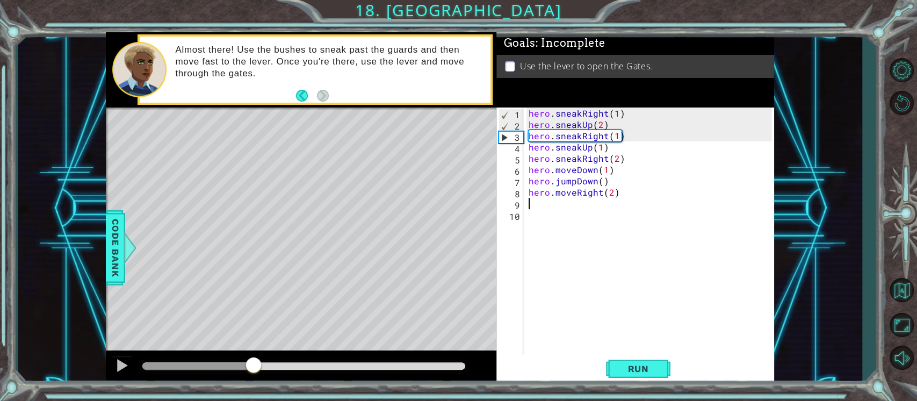
drag, startPoint x: 244, startPoint y: 367, endPoint x: 505, endPoint y: 340, distance: 263.0
click at [263, 368] on div at bounding box center [253, 365] width 19 height 19
click at [619, 368] on span "Run" at bounding box center [638, 368] width 42 height 11
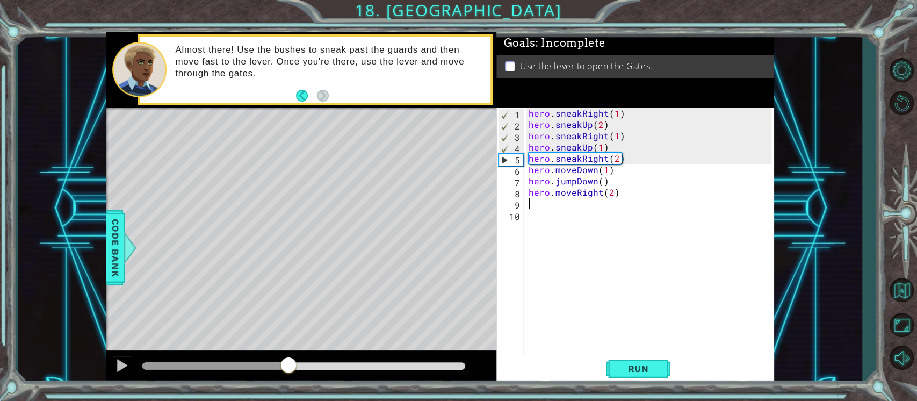
drag, startPoint x: 153, startPoint y: 362, endPoint x: 289, endPoint y: 337, distance: 138.2
click at [289, 337] on div "methods hero use(thing) moveUp(steps) moveDown(steps) moveLeft(steps) moveRight…" at bounding box center [440, 208] width 668 height 352
click at [583, 157] on div "hero . sneakRight ( 1 ) hero . sneakUp ( 2 ) hero . sneakRight ( 1 ) hero . sne…" at bounding box center [651, 242] width 251 height 271
click at [579, 157] on div "hero . sneakRight ( 1 ) hero . sneakUp ( 2 ) hero . sneakRight ( 1 ) hero . sne…" at bounding box center [651, 242] width 251 height 271
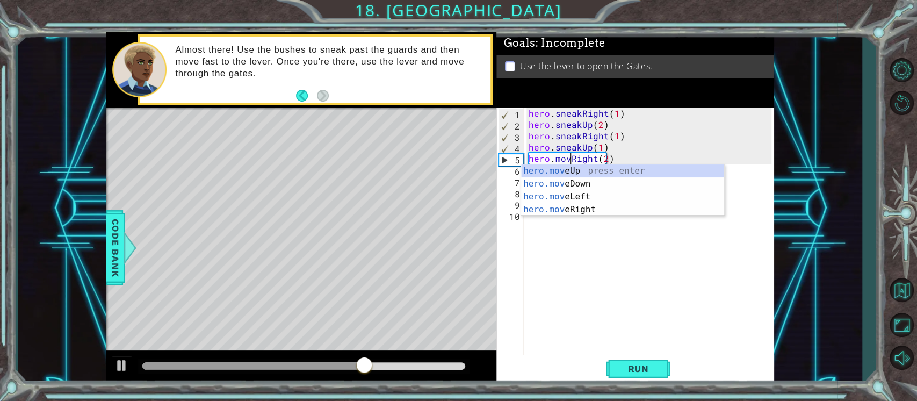
scroll to position [0, 3]
type textarea "hero.moveRight(2)"
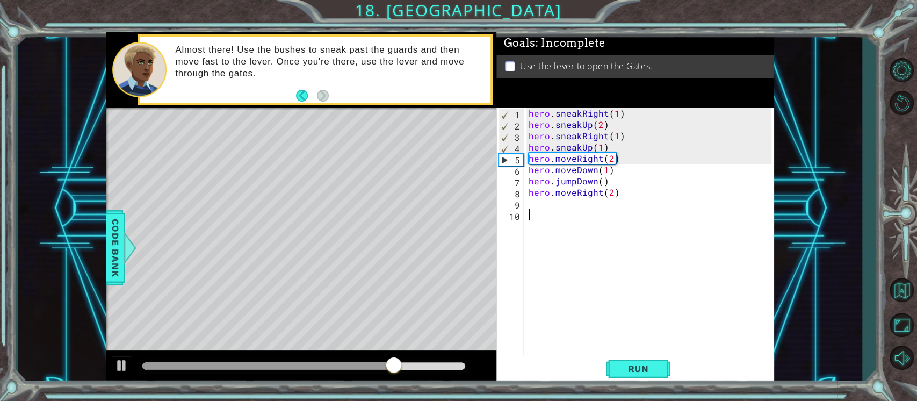
click at [632, 232] on div "hero . sneakRight ( 1 ) hero . sneakUp ( 2 ) hero . sneakRight ( 1 ) hero . sne…" at bounding box center [651, 242] width 251 height 271
click at [637, 365] on span "Run" at bounding box center [638, 368] width 42 height 11
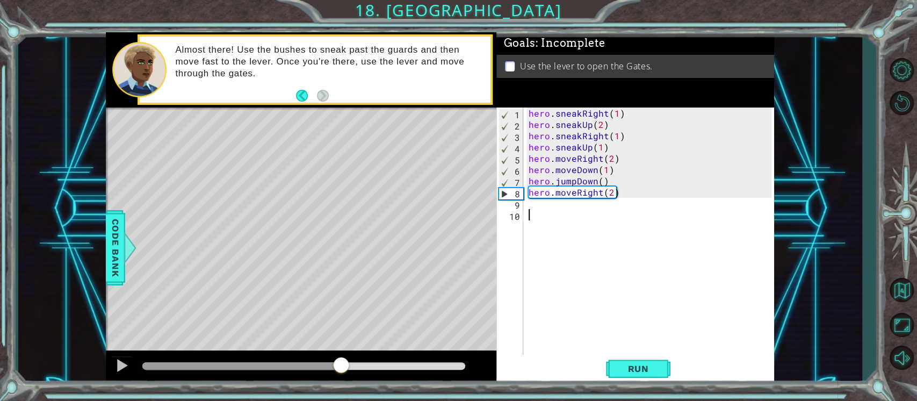
drag, startPoint x: 154, startPoint y: 359, endPoint x: 341, endPoint y: 360, distance: 186.9
click at [341, 360] on div at bounding box center [340, 365] width 19 height 19
click at [540, 207] on div "hero . sneakRight ( 1 ) hero . sneakUp ( 2 ) hero . sneakRight ( 1 ) hero . sne…" at bounding box center [651, 242] width 251 height 271
type textarea "h"
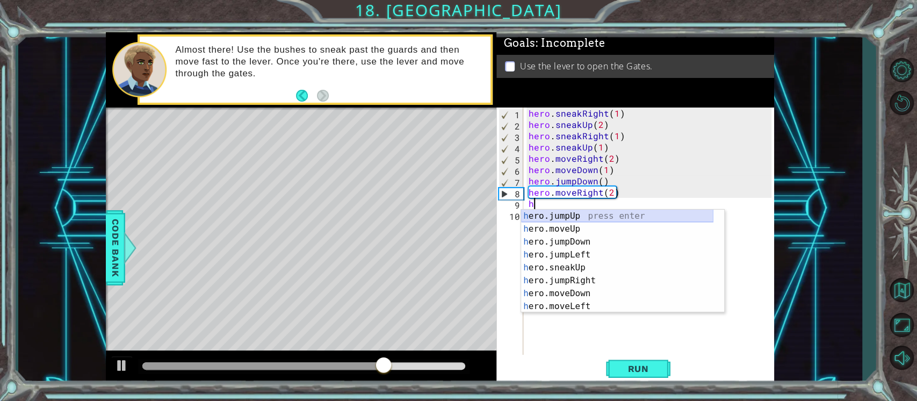
click at [580, 216] on div "h ero.jumpUp press enter h ero.moveUp press enter h ero.jumpDown press enter h …" at bounding box center [617, 273] width 192 height 129
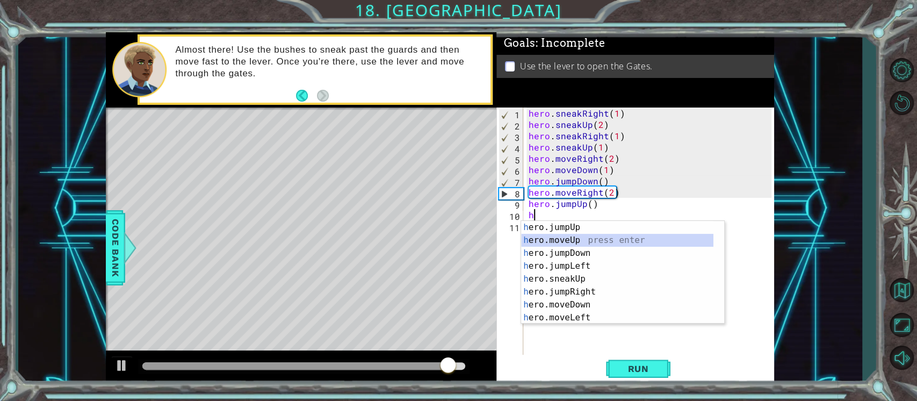
click at [563, 234] on div "h ero.jumpUp press enter h ero.moveUp press enter h ero.jumpDown press enter h …" at bounding box center [617, 285] width 192 height 129
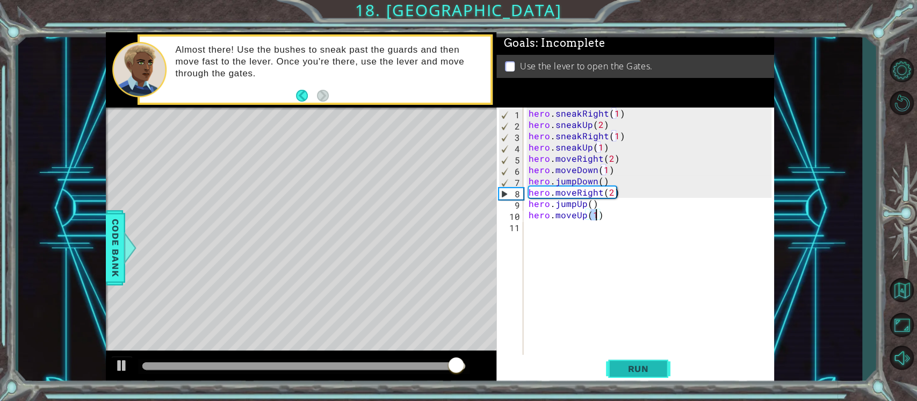
type textarea "hero.moveUp(1)"
click at [626, 366] on span "Run" at bounding box center [638, 368] width 42 height 11
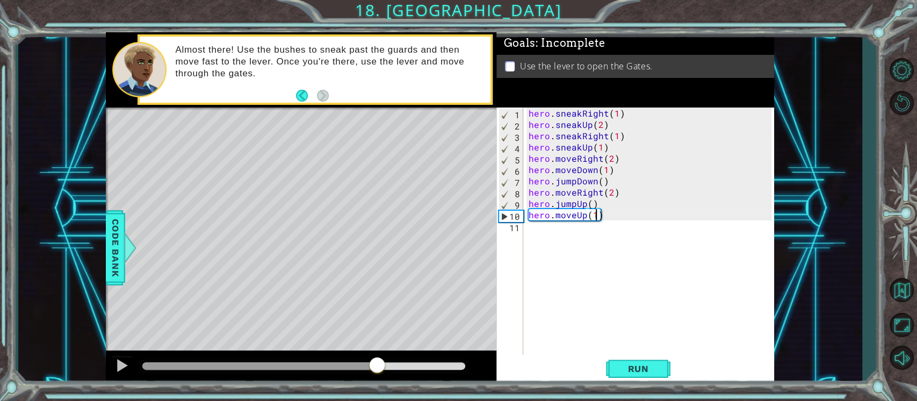
drag, startPoint x: 158, startPoint y: 361, endPoint x: 376, endPoint y: 366, distance: 217.6
click at [376, 366] on div at bounding box center [376, 365] width 19 height 19
click at [536, 230] on div "hero . sneakRight ( 1 ) hero . sneakUp ( 2 ) hero . sneakRight ( 1 ) hero . sne…" at bounding box center [651, 242] width 251 height 271
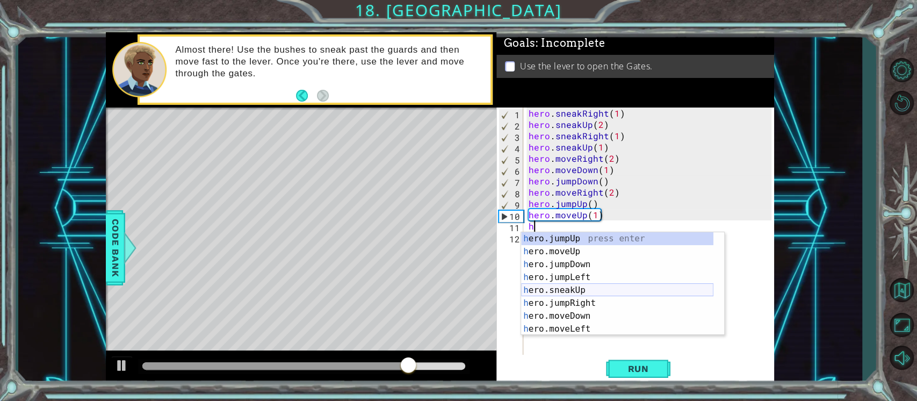
scroll to position [77, 0]
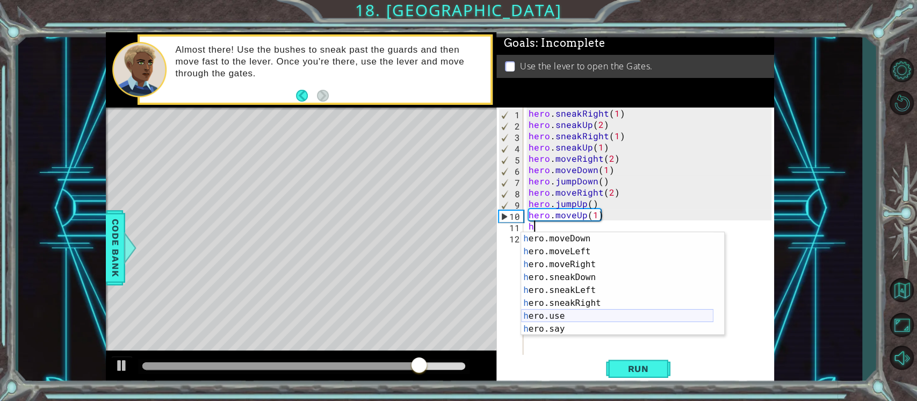
click at [551, 314] on div "h ero.moveDown press enter h ero.moveLeft press enter h ero.moveRight press ent…" at bounding box center [617, 296] width 192 height 129
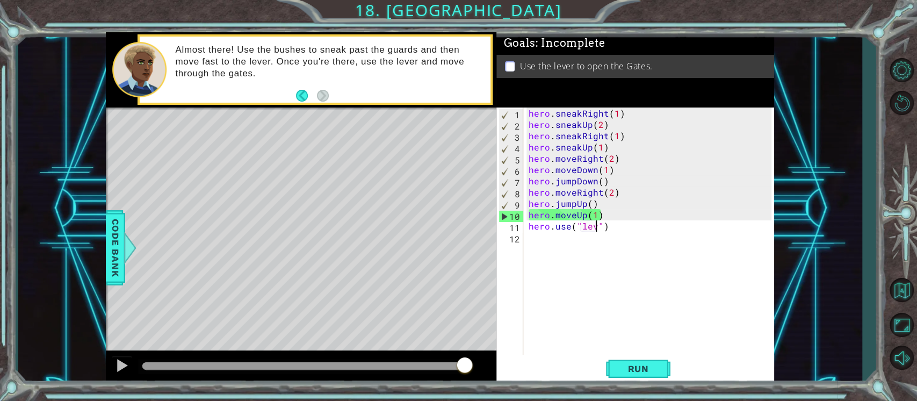
scroll to position [0, 4]
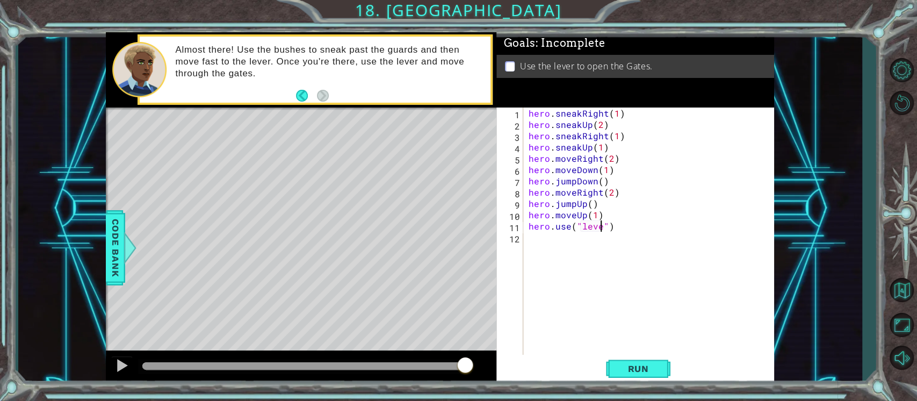
type textarea "hero.use("lever")"
click at [549, 240] on div "hero . sneakRight ( 1 ) hero . sneakUp ( 2 ) hero . sneakRight ( 1 ) hero . sne…" at bounding box center [651, 242] width 251 height 271
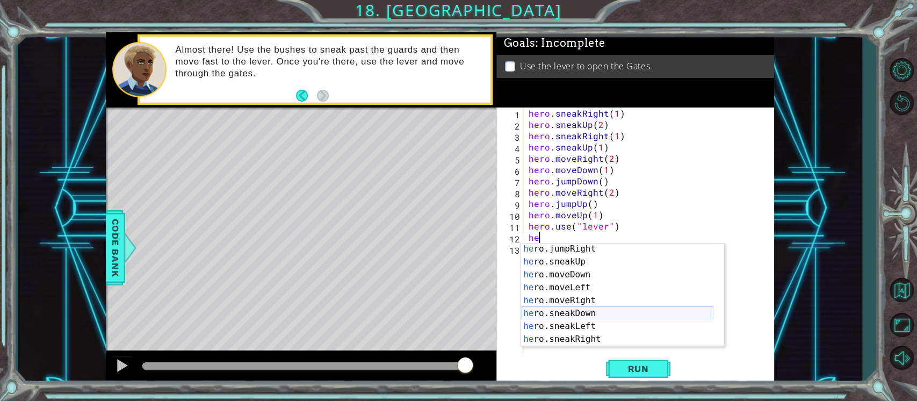
scroll to position [52, 0]
click at [575, 298] on div "he ro.jumpRight press enter he ro.sneakUp press enter he ro.moveDown press ente…" at bounding box center [617, 306] width 192 height 129
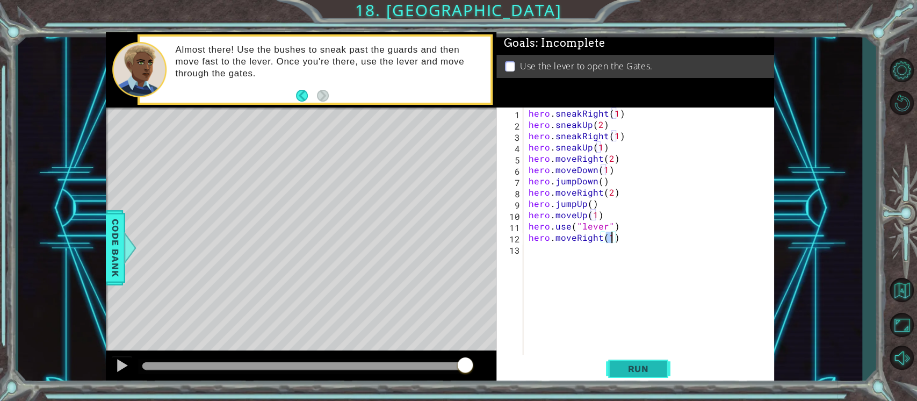
type textarea "hero.moveRight(1)"
click at [627, 369] on span "Run" at bounding box center [638, 368] width 42 height 11
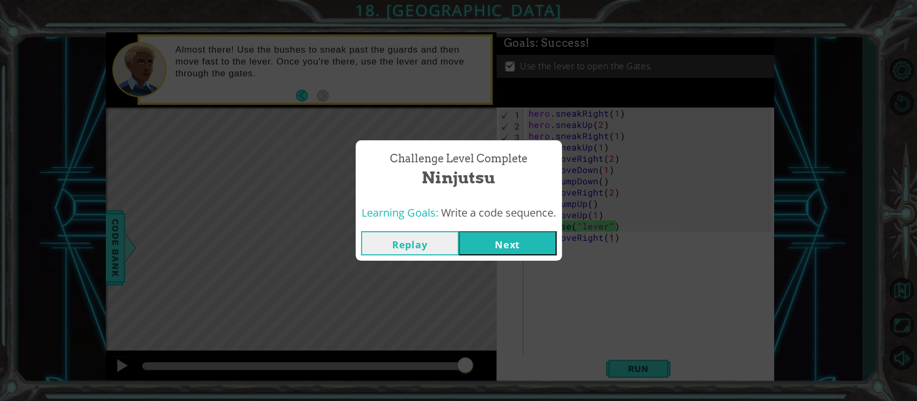
click at [487, 240] on button "Next" at bounding box center [508, 243] width 98 height 24
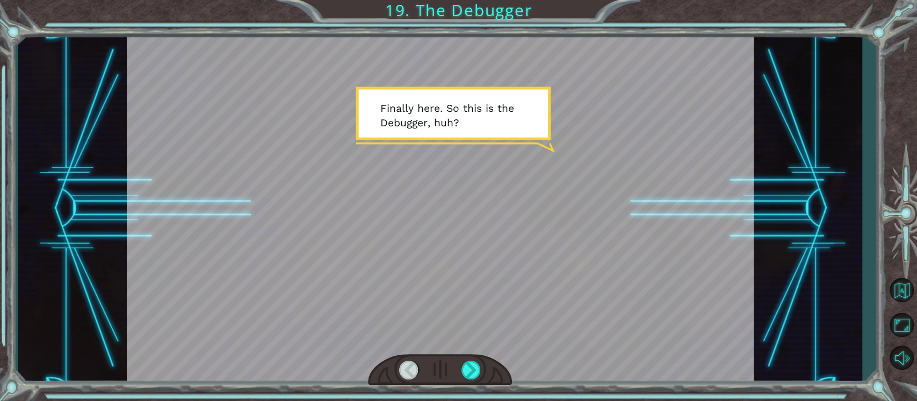
drag, startPoint x: 443, startPoint y: 211, endPoint x: 483, endPoint y: 330, distance: 125.8
click at [483, 330] on div at bounding box center [440, 208] width 627 height 352
click at [474, 366] on div at bounding box center [471, 369] width 20 height 19
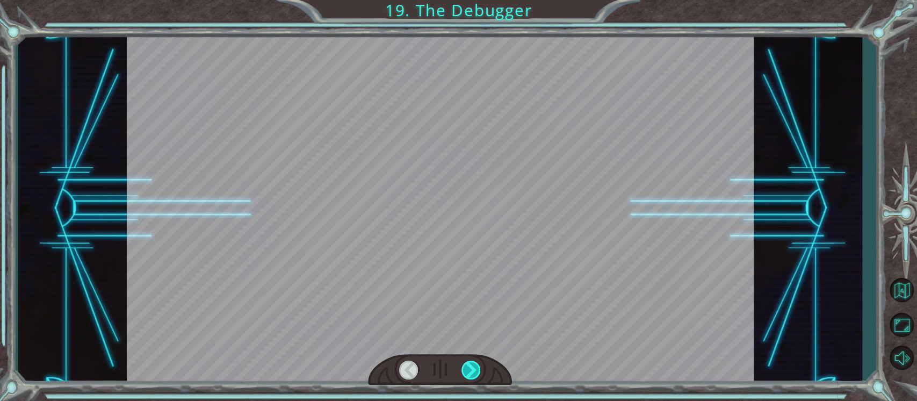
click at [474, 366] on div at bounding box center [471, 369] width 20 height 19
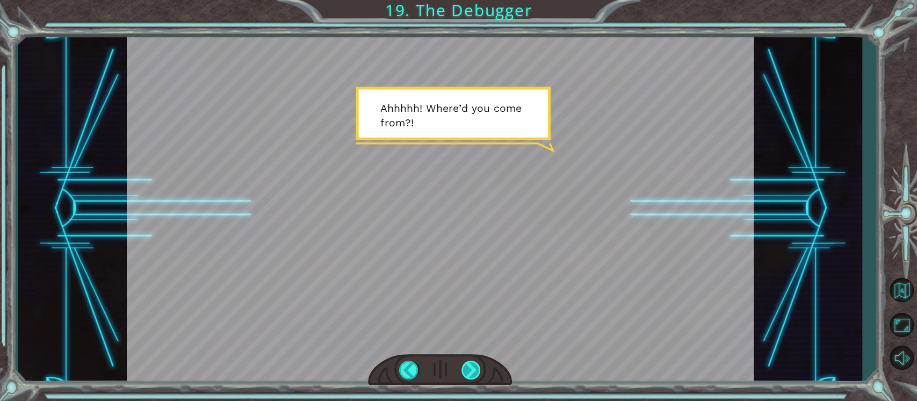
click at [474, 366] on div at bounding box center [471, 369] width 20 height 19
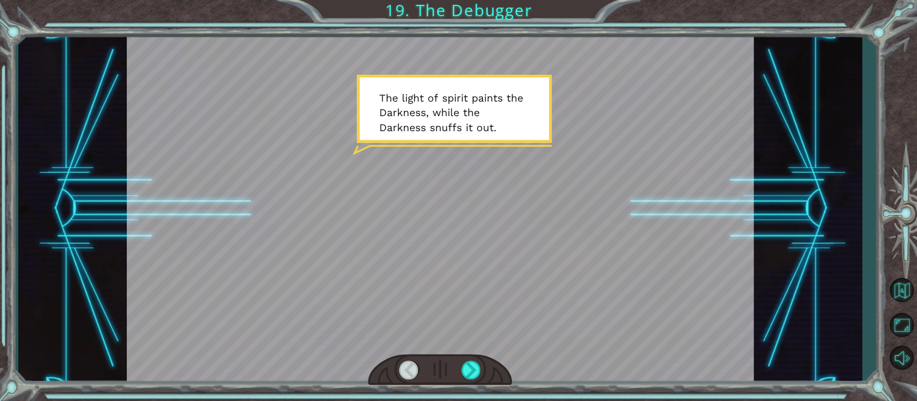
click at [460, 351] on div at bounding box center [440, 208] width 627 height 352
click at [468, 367] on div at bounding box center [471, 369] width 20 height 19
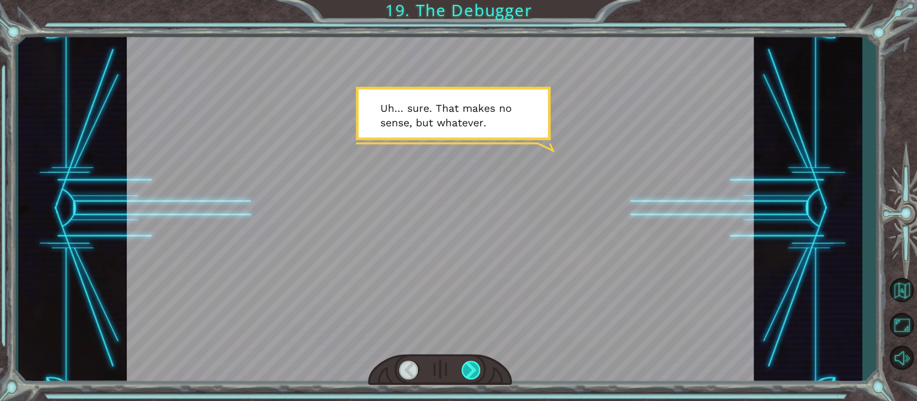
click at [468, 367] on div at bounding box center [471, 369] width 20 height 19
click at [476, 367] on div at bounding box center [471, 369] width 20 height 19
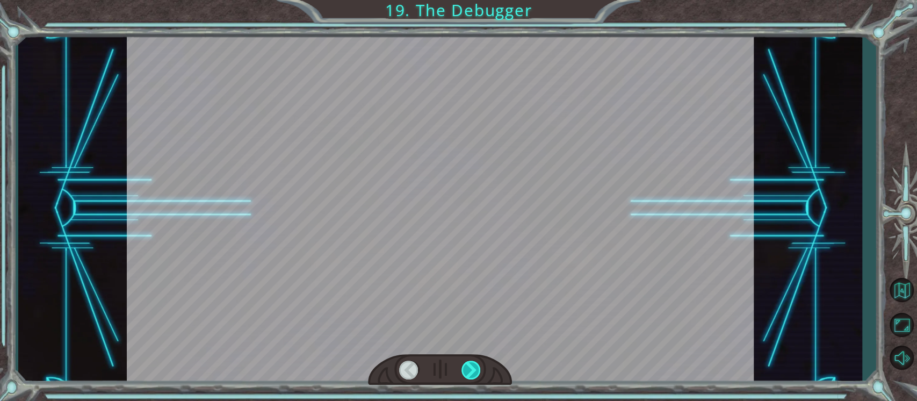
click at [474, 367] on div at bounding box center [471, 369] width 20 height 19
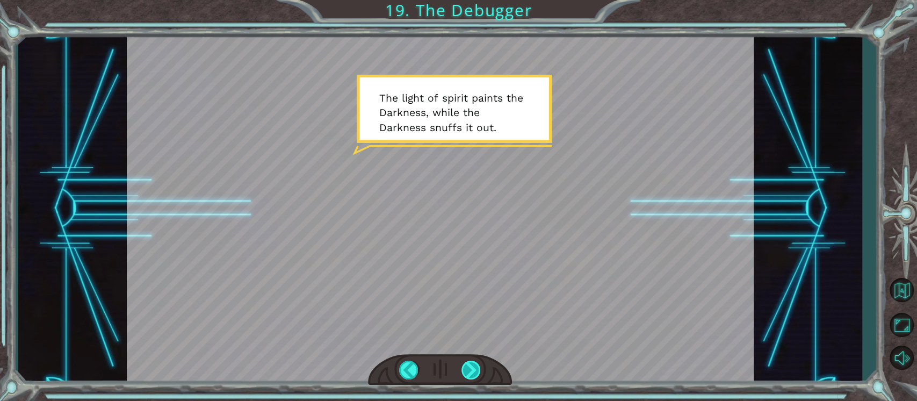
drag, startPoint x: 471, startPoint y: 375, endPoint x: 464, endPoint y: 372, distance: 7.7
click at [466, 372] on div at bounding box center [471, 369] width 20 height 19
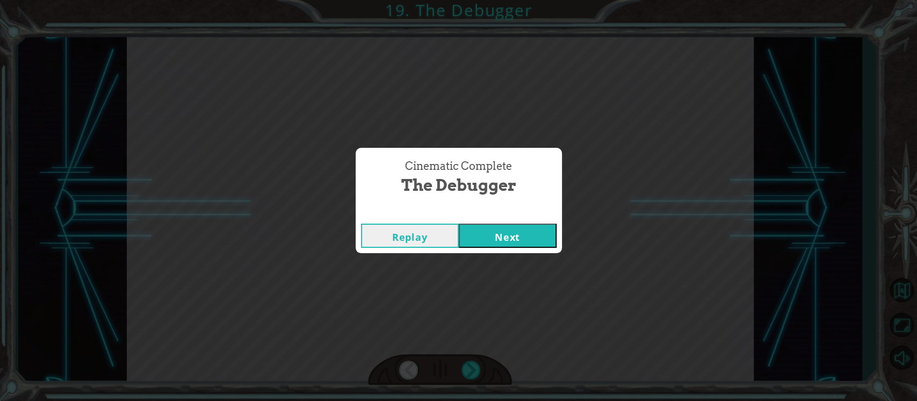
click at [495, 235] on button "Next" at bounding box center [508, 235] width 98 height 24
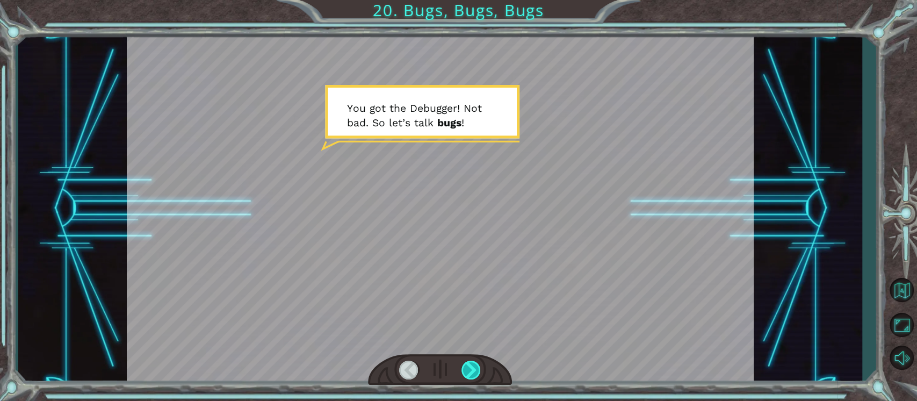
click at [467, 369] on div at bounding box center [471, 369] width 20 height 19
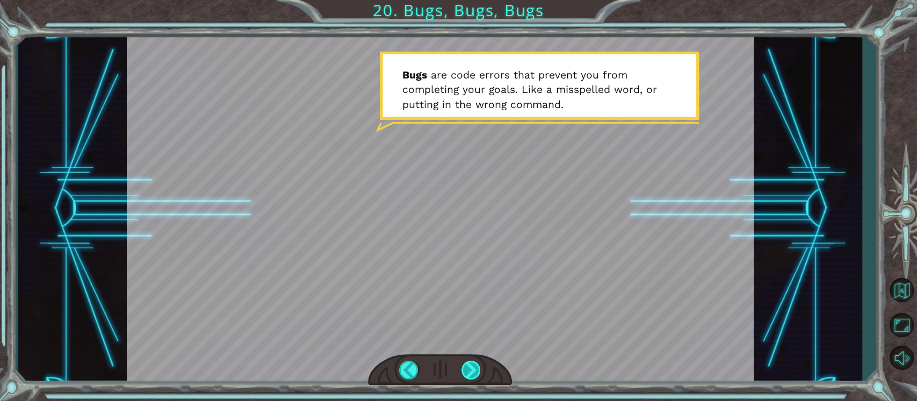
click at [469, 366] on div at bounding box center [471, 369] width 20 height 19
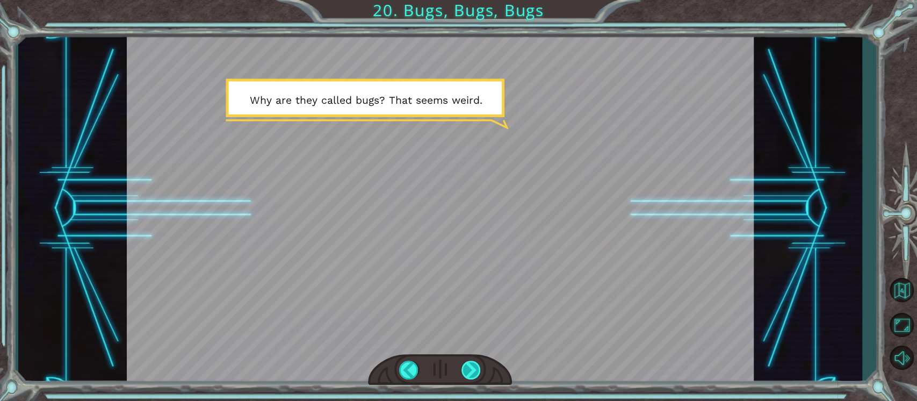
click at [474, 367] on div at bounding box center [471, 369] width 20 height 19
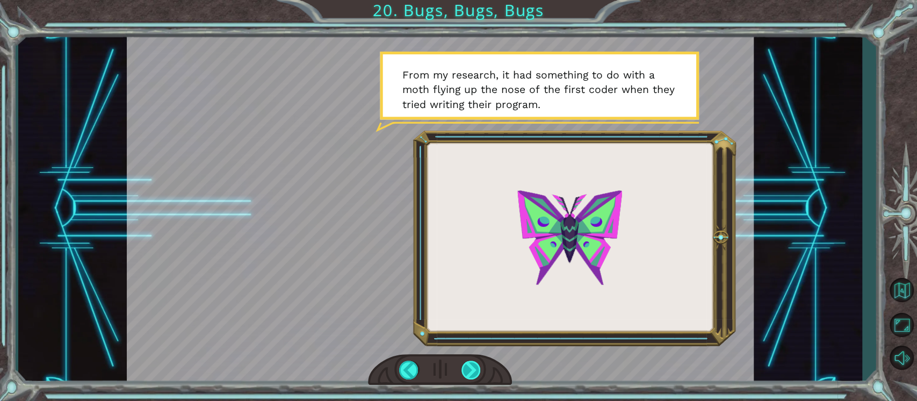
click at [472, 367] on div at bounding box center [471, 369] width 20 height 19
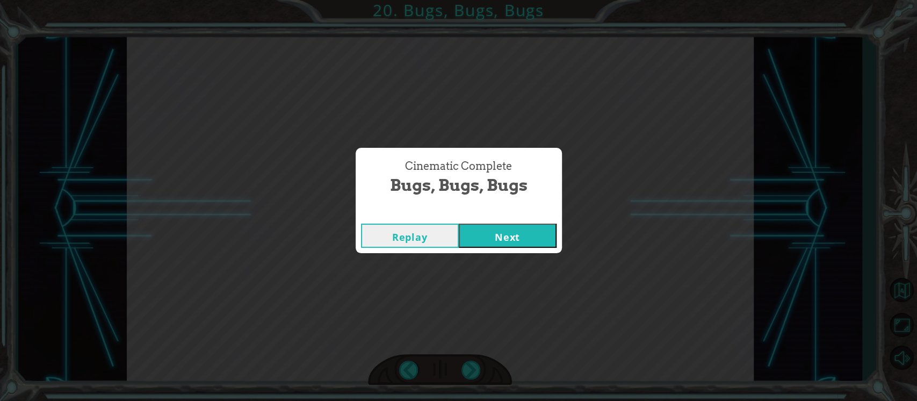
click at [512, 233] on button "Next" at bounding box center [508, 235] width 98 height 24
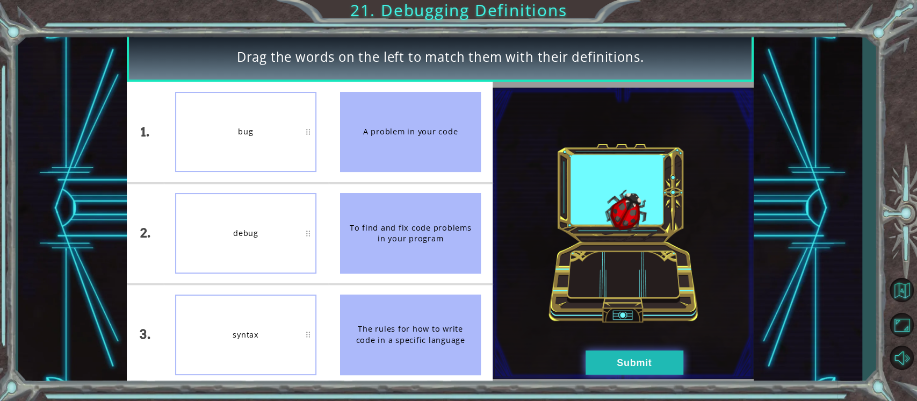
click at [629, 364] on button "Submit" at bounding box center [634, 362] width 98 height 24
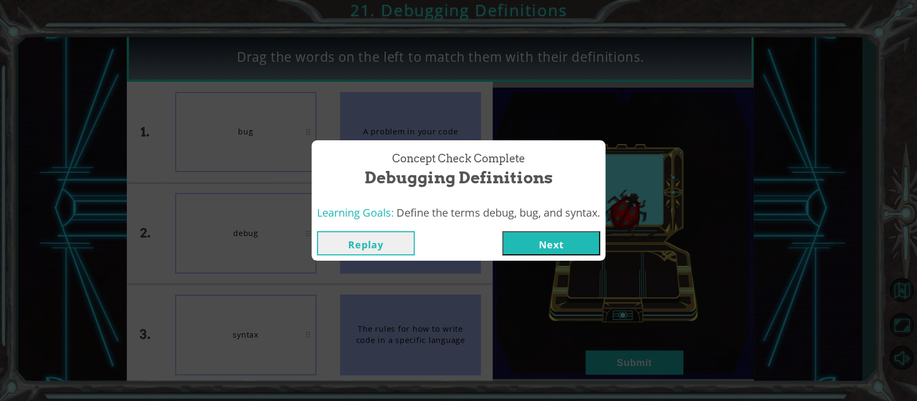
click at [559, 244] on button "Next" at bounding box center [551, 243] width 98 height 24
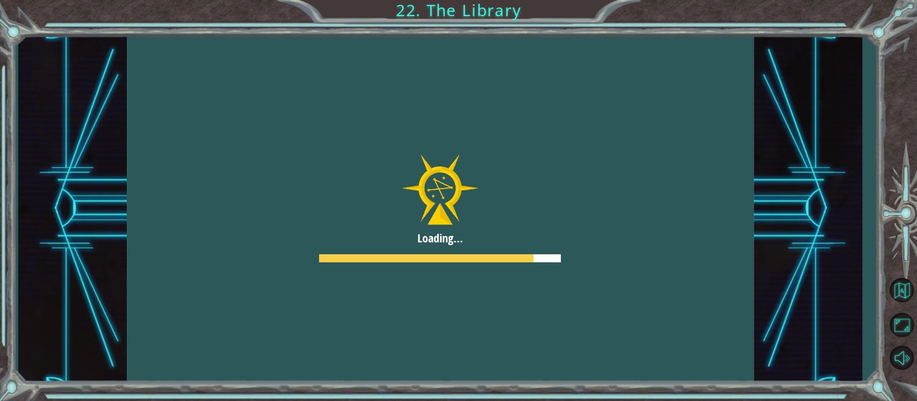
drag, startPoint x: 533, startPoint y: 258, endPoint x: 568, endPoint y: 257, distance: 34.9
click at [568, 257] on div at bounding box center [440, 208] width 627 height 352
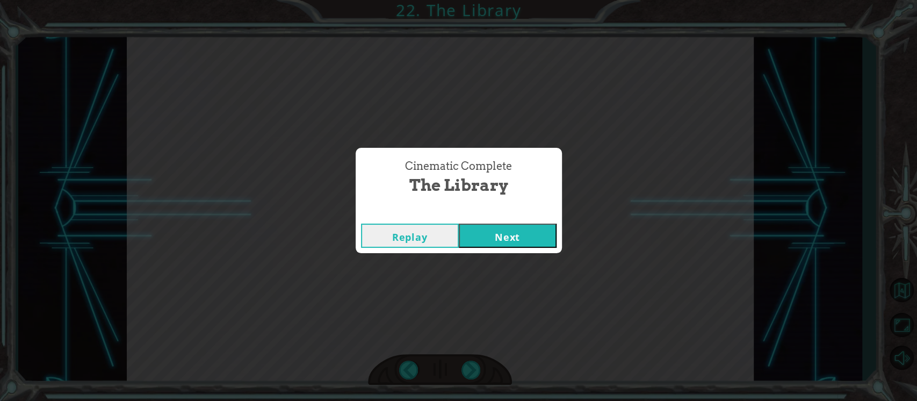
click at [492, 230] on button "Next" at bounding box center [508, 235] width 98 height 24
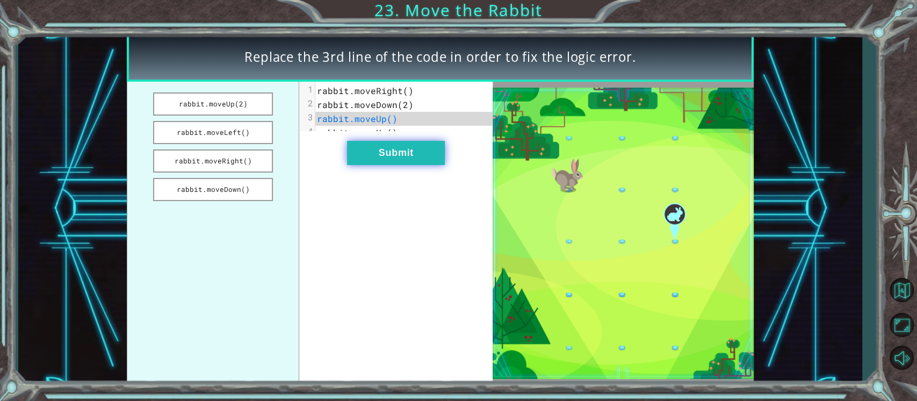
click at [425, 161] on button "Submit" at bounding box center [396, 153] width 98 height 24
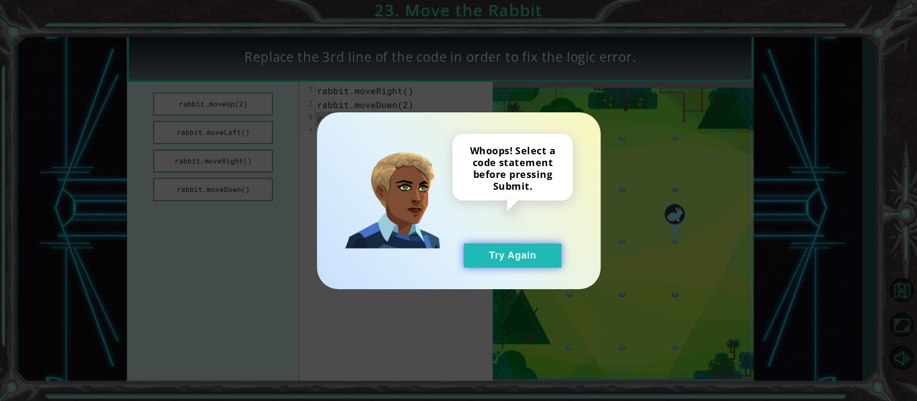
click at [498, 256] on button "Try Again" at bounding box center [512, 255] width 98 height 24
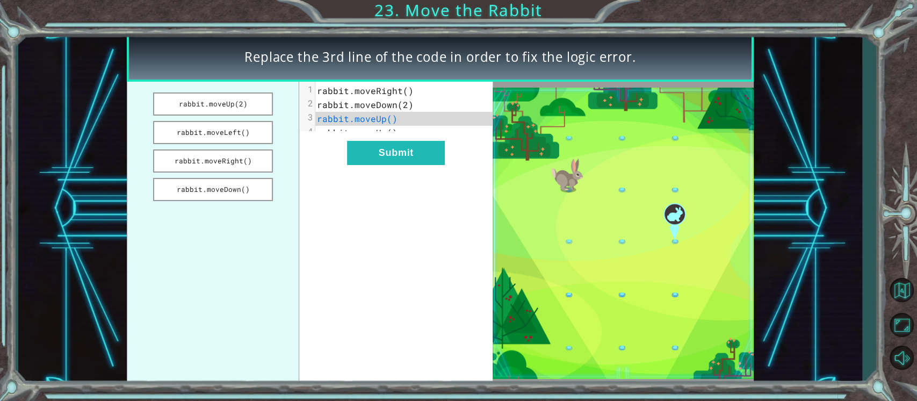
click at [420, 141] on div "xxxxxxxxxx 4 1 rabbit.moveRight() 2 rabbit.moveDown(2) 3 rabbit.moveUp() 4 rabb…" at bounding box center [409, 112] width 188 height 60
click at [233, 162] on button "rabbit.moveRight()" at bounding box center [213, 160] width 120 height 23
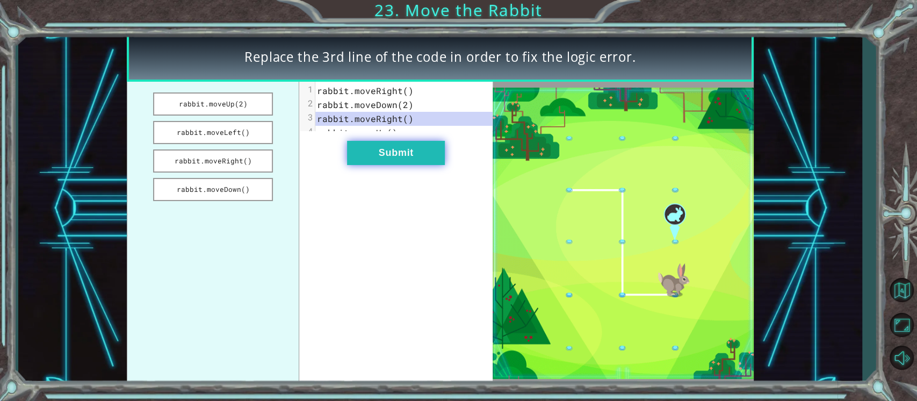
click at [379, 164] on button "Submit" at bounding box center [396, 153] width 98 height 24
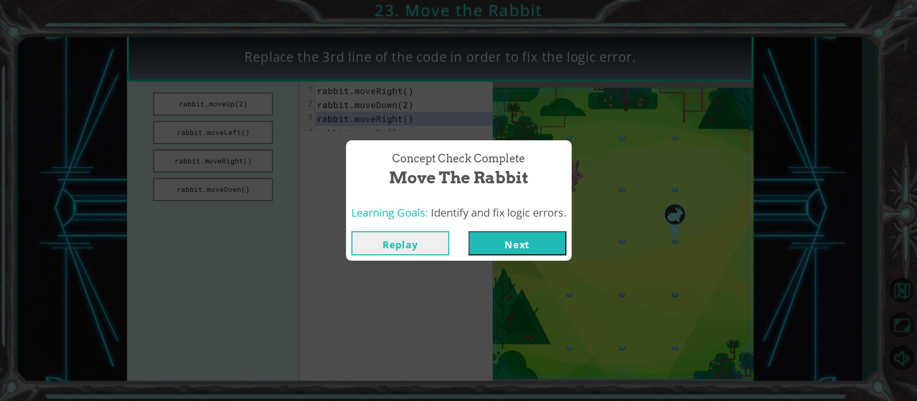
click at [510, 244] on button "Next" at bounding box center [517, 243] width 98 height 24
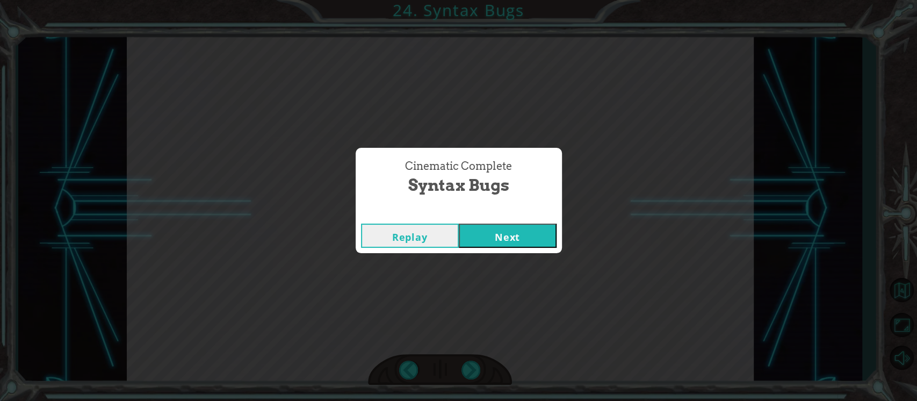
click at [494, 238] on button "Next" at bounding box center [508, 235] width 98 height 24
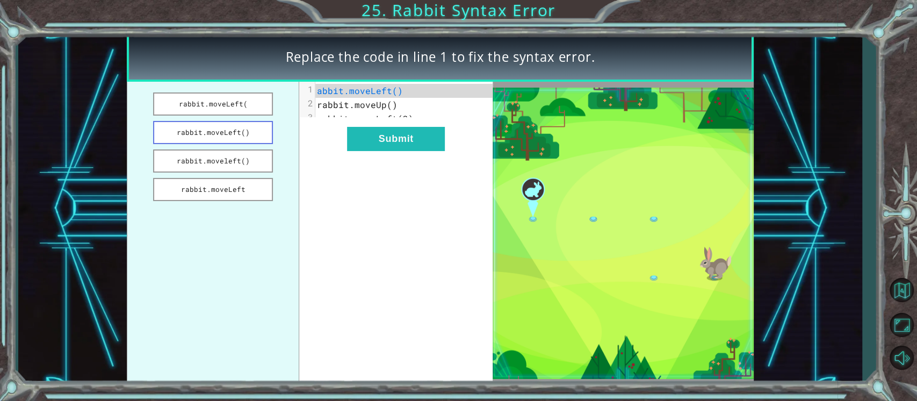
click at [258, 140] on button "rabbit.moveLeft()" at bounding box center [213, 132] width 120 height 23
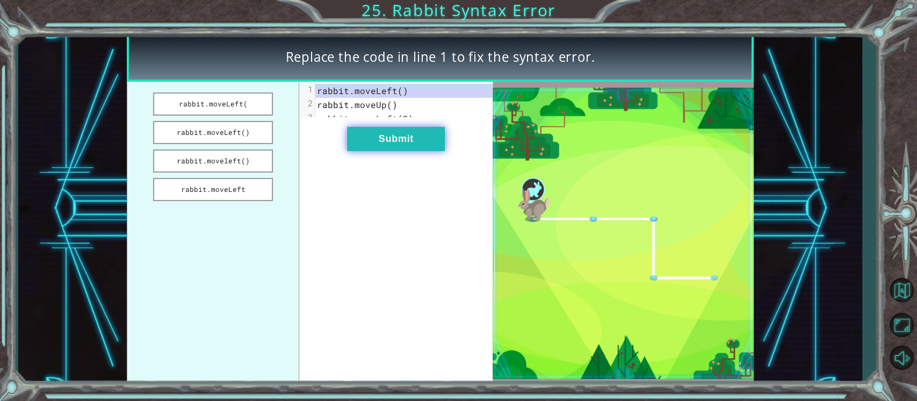
click at [359, 151] on button "Submit" at bounding box center [396, 139] width 98 height 24
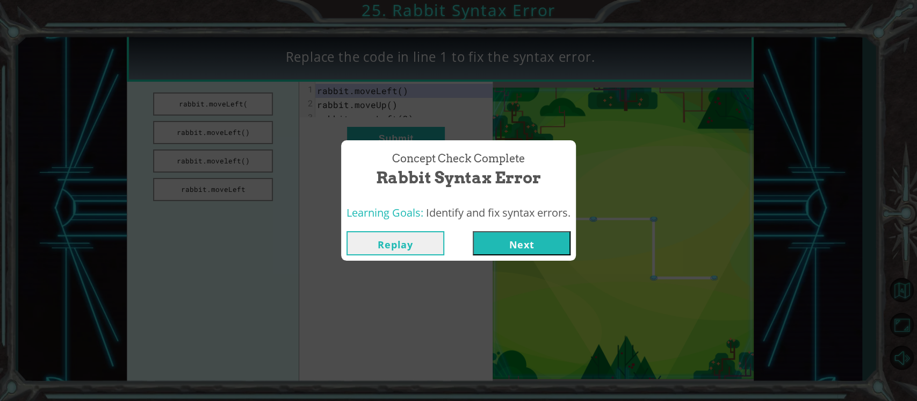
click at [495, 244] on button "Next" at bounding box center [522, 243] width 98 height 24
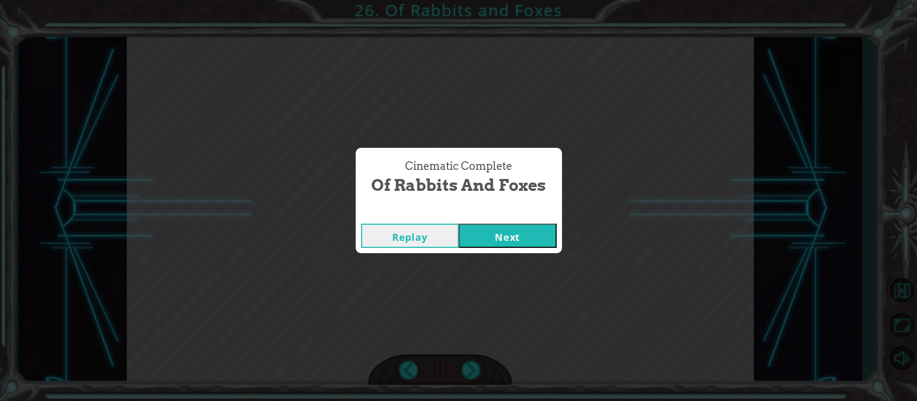
click at [516, 235] on button "Next" at bounding box center [508, 235] width 98 height 24
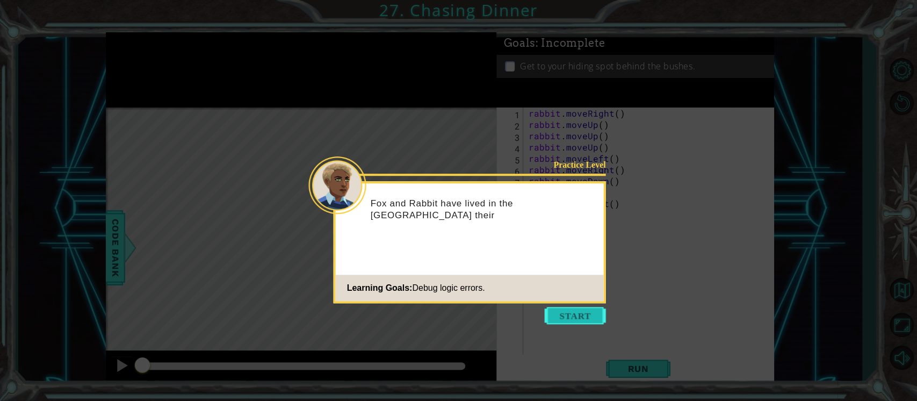
click at [577, 307] on button "Start" at bounding box center [575, 315] width 61 height 17
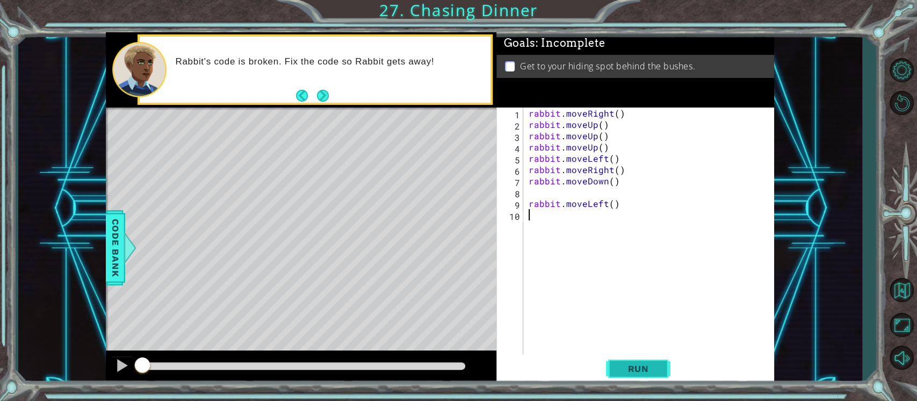
click at [621, 359] on button "Run" at bounding box center [638, 368] width 64 height 28
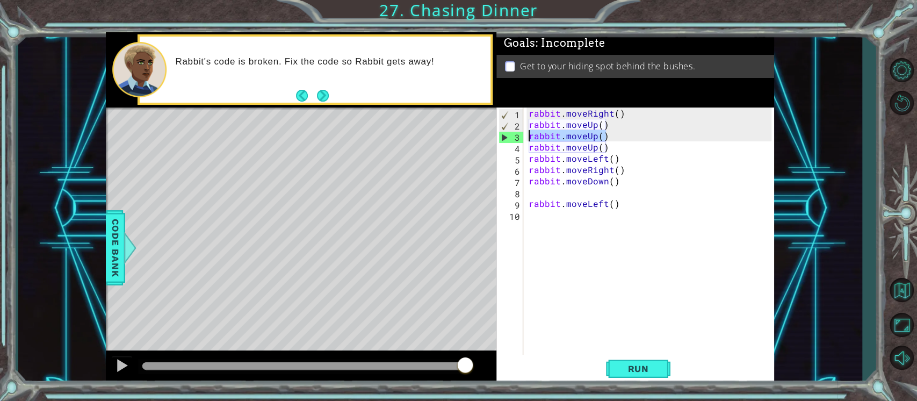
drag, startPoint x: 619, startPoint y: 136, endPoint x: 511, endPoint y: 140, distance: 107.5
click at [511, 140] on div "1 2 3 4 5 6 7 8 9 10 rabbit . moveRight ( ) rabbit . moveUp ( ) rabbit . moveUp…" at bounding box center [633, 231] width 275 height 248
type textarea "rabbit.moveUp()"
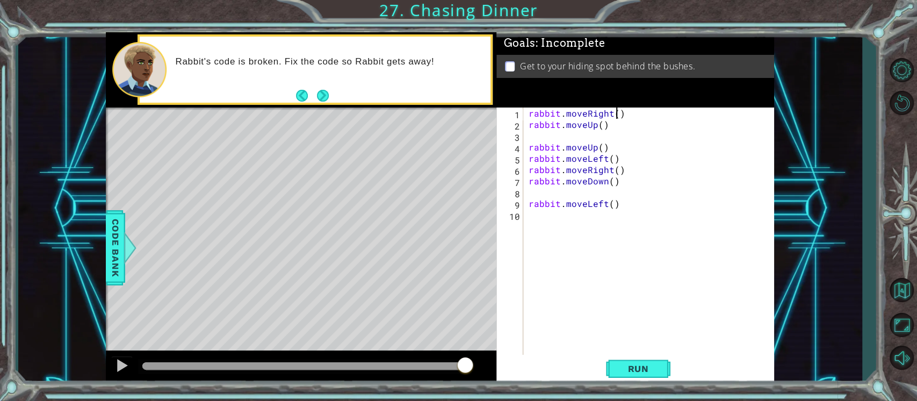
click at [614, 113] on div "rabbit . moveRight ( ) rabbit . moveUp ( ) rabbit . moveUp ( ) rabbit . moveLef…" at bounding box center [651, 242] width 250 height 271
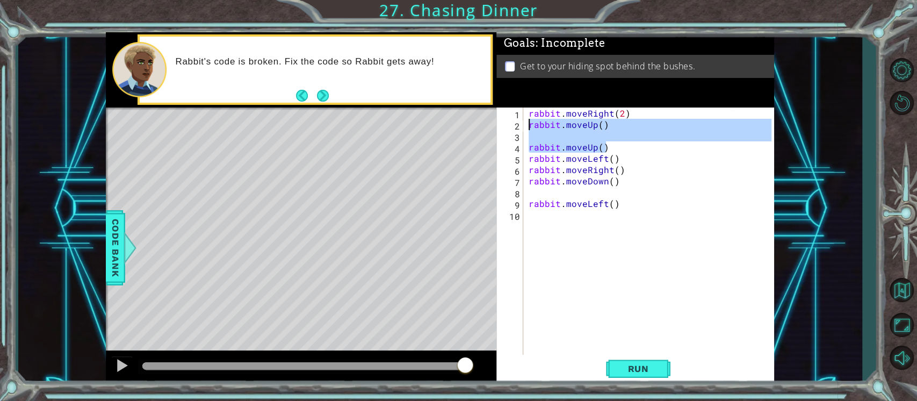
drag, startPoint x: 612, startPoint y: 148, endPoint x: 528, endPoint y: 122, distance: 87.7
click at [528, 122] on div "rabbit . moveRight ( 2 ) rabbit . moveUp ( ) rabbit . moveUp ( ) rabbit . moveL…" at bounding box center [651, 242] width 250 height 271
type textarea "rabbit.moveUp()"
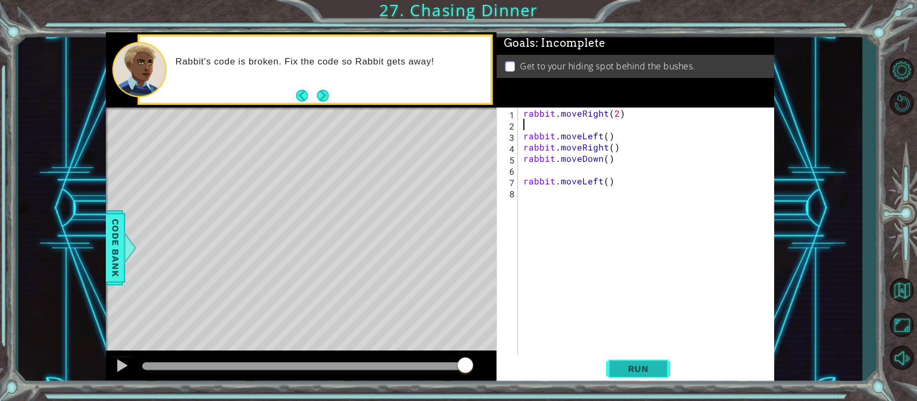
click at [633, 372] on span "Run" at bounding box center [638, 368] width 42 height 11
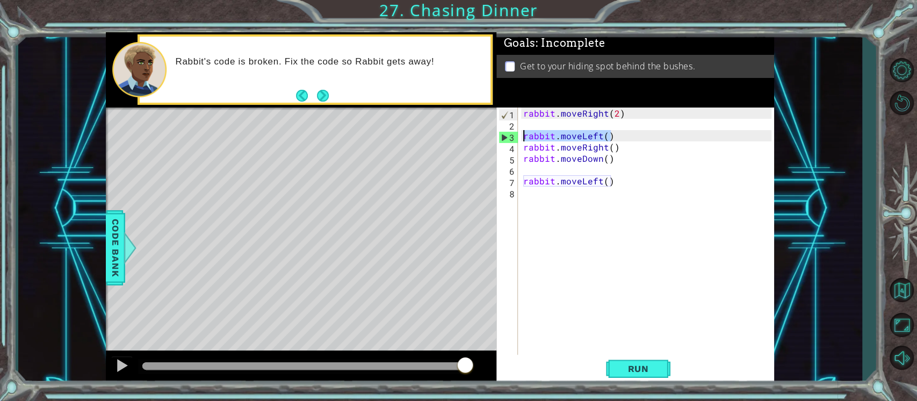
drag, startPoint x: 620, startPoint y: 135, endPoint x: 520, endPoint y: 131, distance: 100.0
click at [520, 131] on div "1 2 3 4 5 6 7 8 rabbit . moveRight ( 2 ) rabbit . moveLeft ( ) rabbit . moveRig…" at bounding box center [633, 231] width 275 height 248
type textarea "rabbit.moveLeft()"
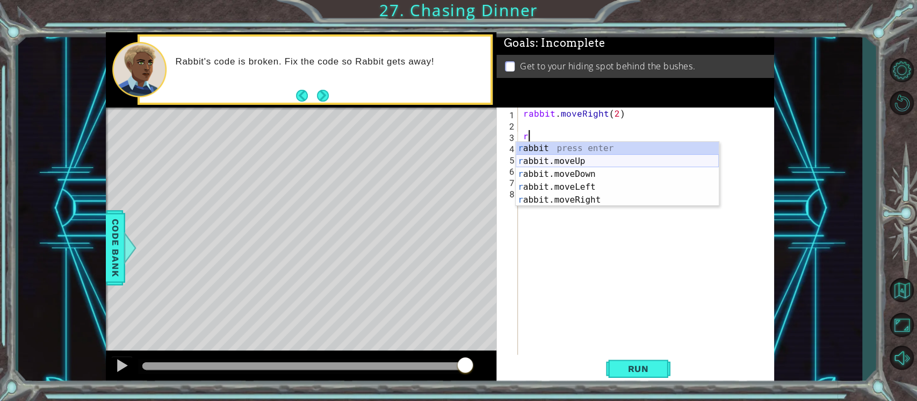
click at [568, 161] on div "r abbit press enter r abbit.moveUp press enter r abbit.moveDown press enter r a…" at bounding box center [617, 187] width 203 height 90
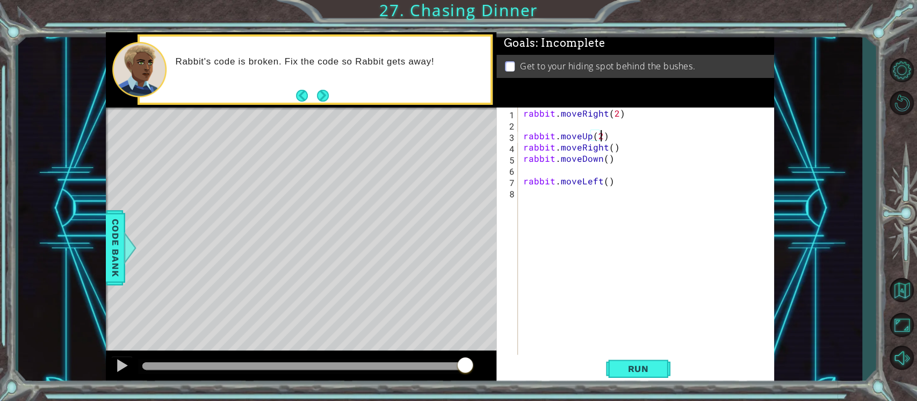
scroll to position [0, 4]
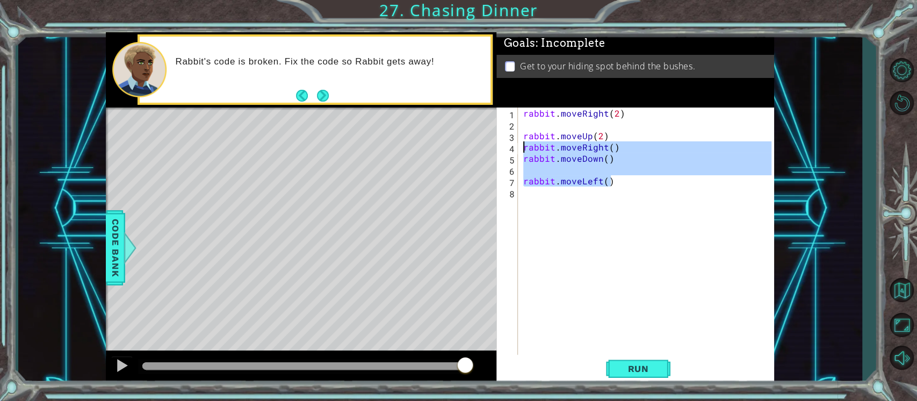
drag, startPoint x: 612, startPoint y: 179, endPoint x: 516, endPoint y: 143, distance: 102.6
click at [516, 143] on div "rabbit.moveUp(2) 1 2 3 4 5 6 7 8 rabbit . moveRight ( 2 ) rabbit . moveUp ( 2 )…" at bounding box center [633, 231] width 275 height 248
type textarea "rabbit.moveRight() rabbit.moveDown()"
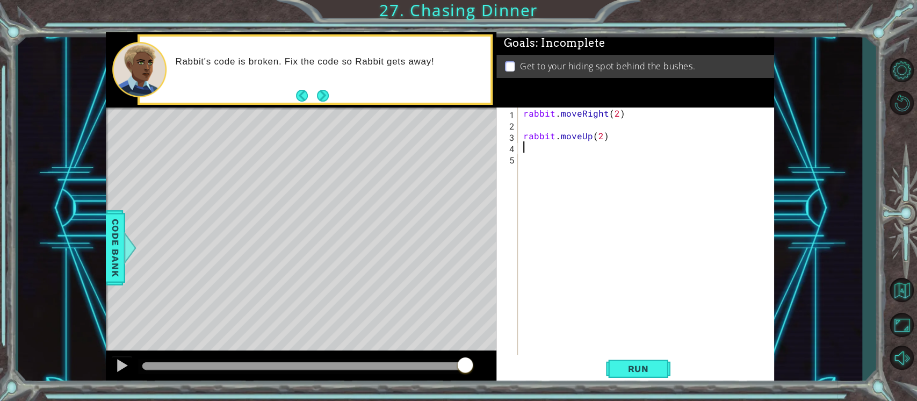
scroll to position [0, 0]
click at [641, 372] on span "Run" at bounding box center [638, 368] width 42 height 11
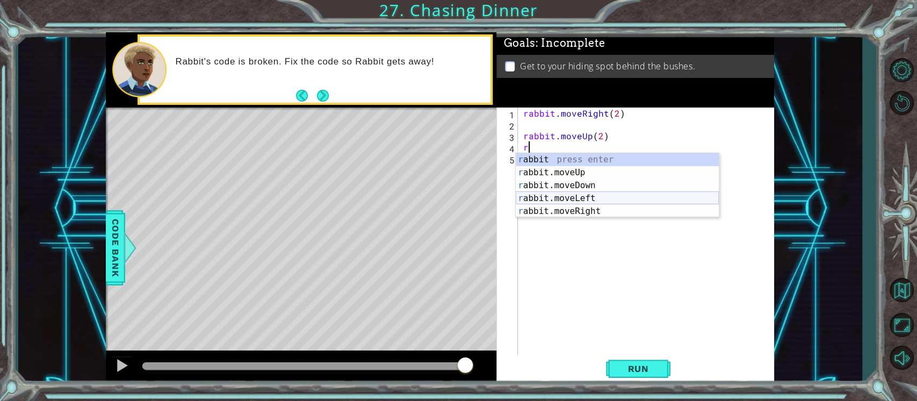
click at [581, 195] on div "r abbit press enter r abbit.moveUp press enter r abbit.moveDown press enter r a…" at bounding box center [617, 198] width 203 height 90
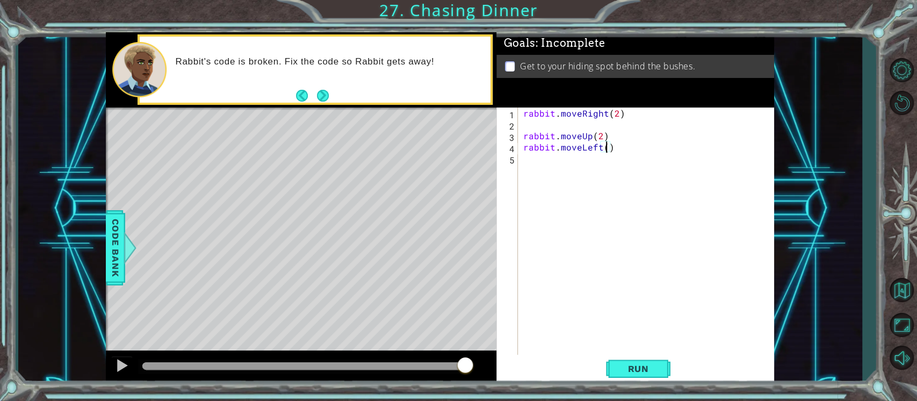
scroll to position [0, 4]
type textarea "rabbit.moveLeft(2)"
click at [635, 367] on span "Run" at bounding box center [638, 368] width 42 height 11
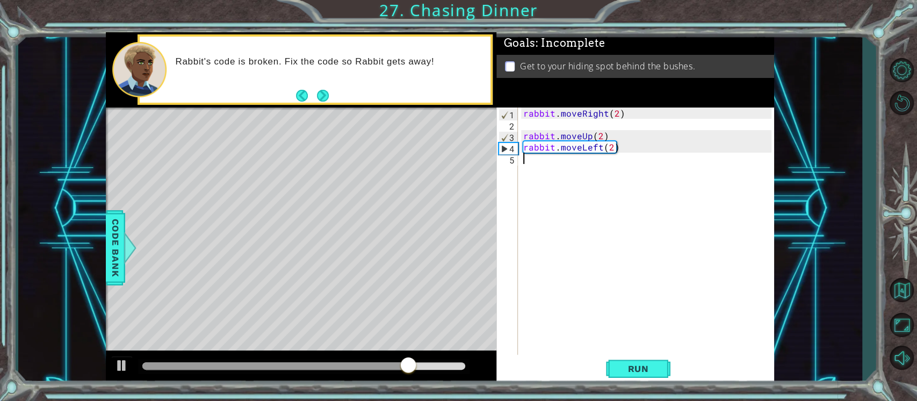
click at [526, 159] on div "rabbit . moveRight ( 2 ) rabbit . moveUp ( 2 ) rabbit . moveLeft ( 2 )" at bounding box center [649, 242] width 256 height 271
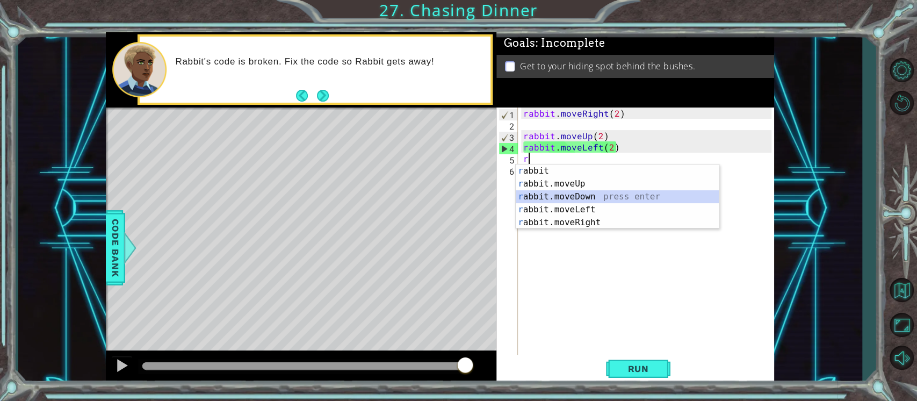
click at [572, 195] on div "r abbit press enter r abbit.moveUp press enter r abbit.moveDown press enter r a…" at bounding box center [617, 209] width 203 height 90
type textarea "rabbit.moveDown(1)"
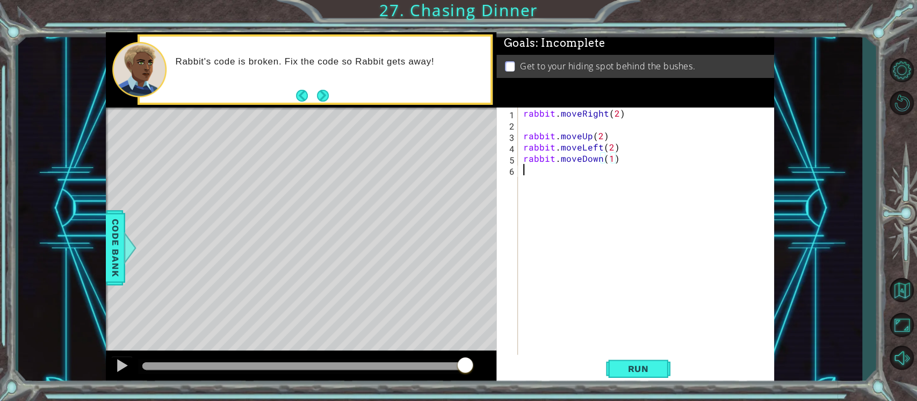
click at [530, 172] on div "rabbit . moveRight ( 2 ) rabbit . moveUp ( 2 ) rabbit . moveLeft ( 2 ) rabbit .…" at bounding box center [649, 242] width 256 height 271
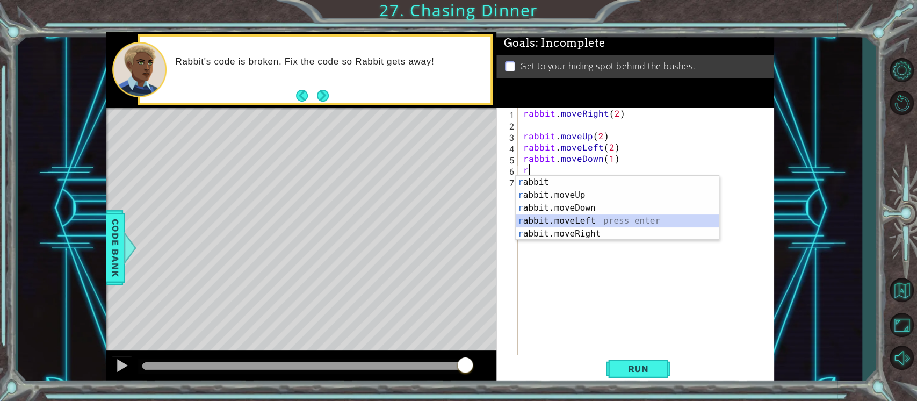
click at [559, 221] on div "r abbit press enter r abbit.moveUp press enter r abbit.moveDown press enter r a…" at bounding box center [617, 221] width 203 height 90
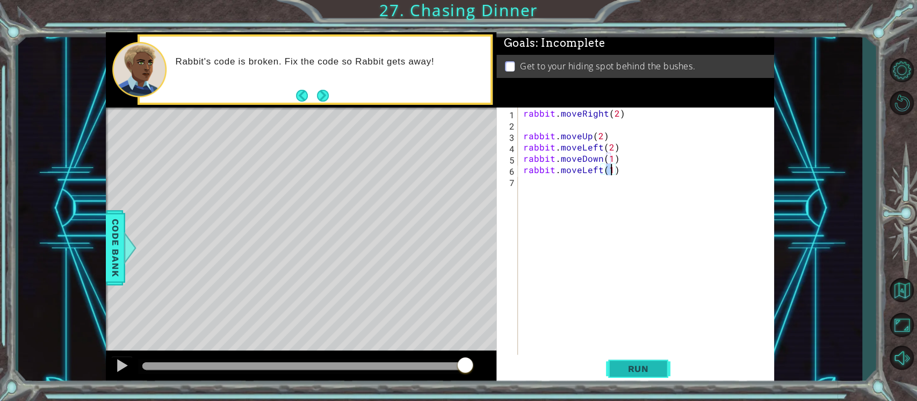
type textarea "rabbit.moveLeft(1)"
click at [630, 367] on span "Run" at bounding box center [638, 368] width 42 height 11
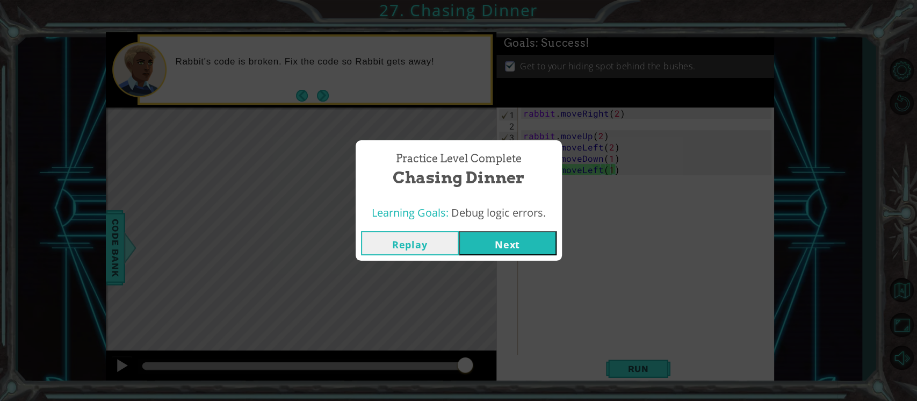
click at [494, 249] on button "Next" at bounding box center [508, 243] width 98 height 24
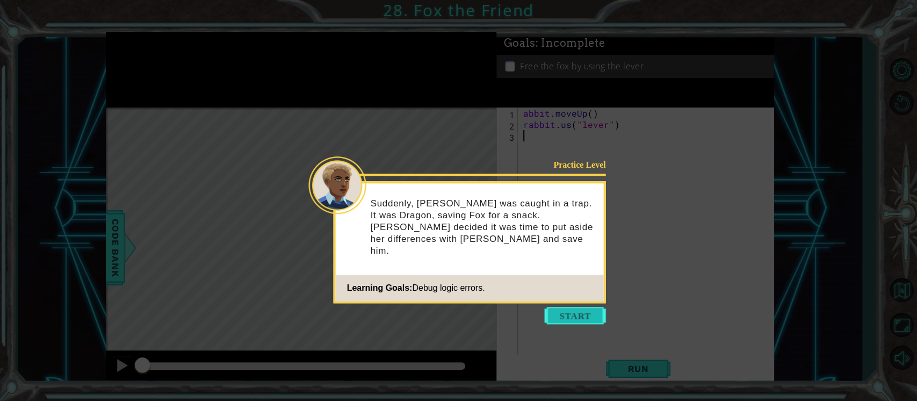
click at [562, 316] on button "Start" at bounding box center [575, 315] width 61 height 17
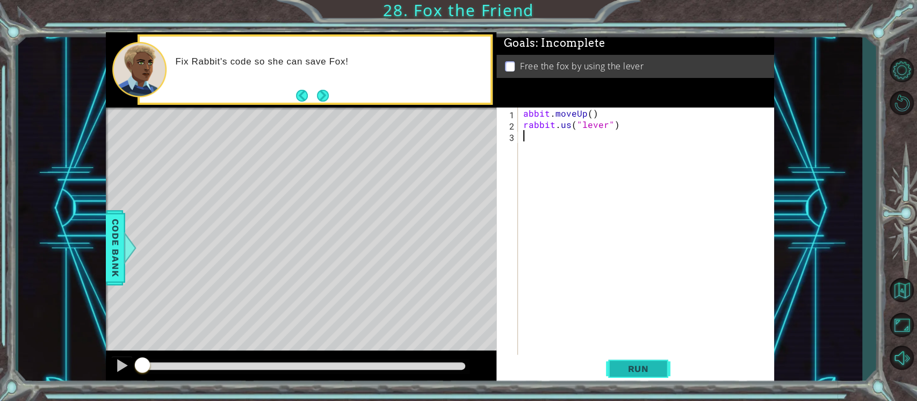
click at [632, 371] on span "Run" at bounding box center [638, 368] width 42 height 11
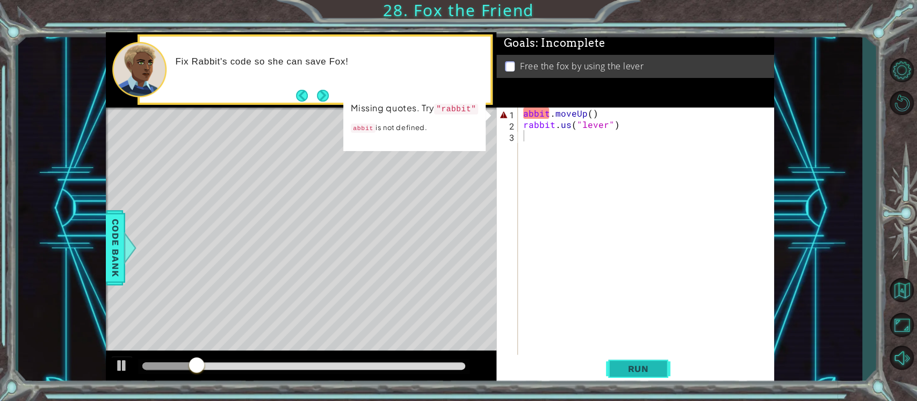
click at [644, 380] on button "Run" at bounding box center [638, 368] width 64 height 28
click at [620, 270] on div "abbit . moveUp ( ) rabbit . us ( "lever" )" at bounding box center [649, 242] width 256 height 271
click at [547, 111] on div "abbit . moveUp ( ) rabbit . us ( "lever" )" at bounding box center [649, 242] width 256 height 271
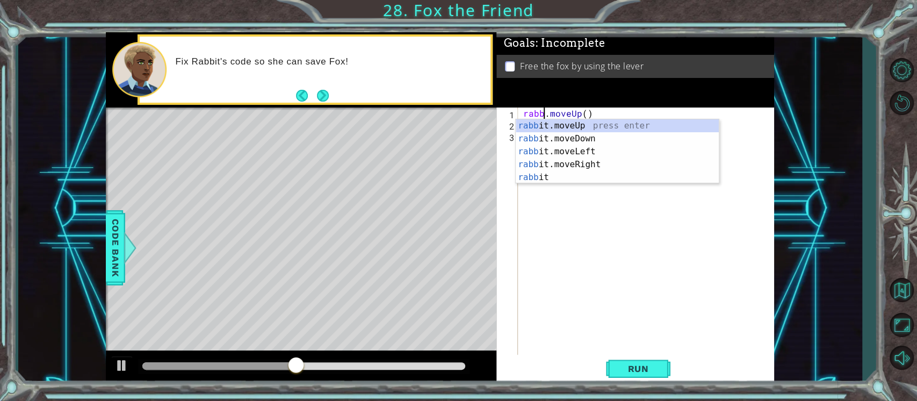
scroll to position [0, 2]
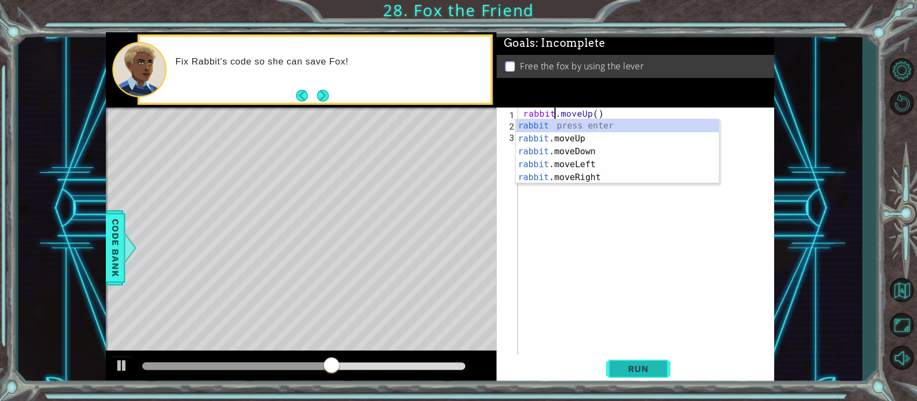
click at [627, 367] on span "Run" at bounding box center [638, 368] width 42 height 11
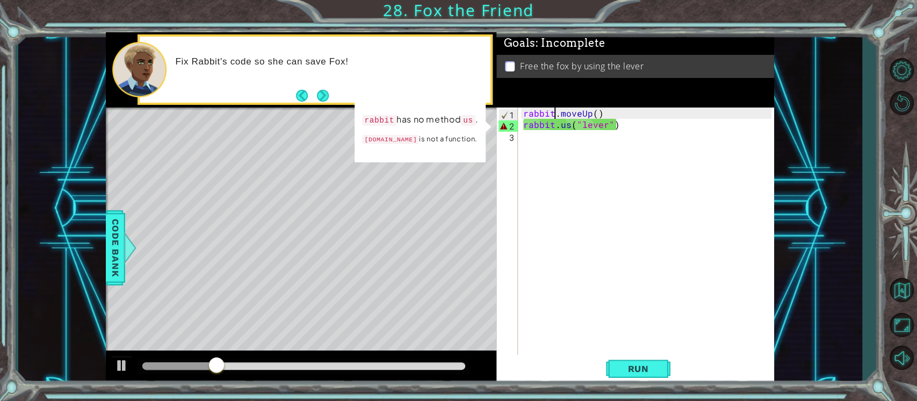
click at [568, 122] on div "rabbit . moveUp ( ) rabbit . us ( "lever" )" at bounding box center [649, 242] width 256 height 271
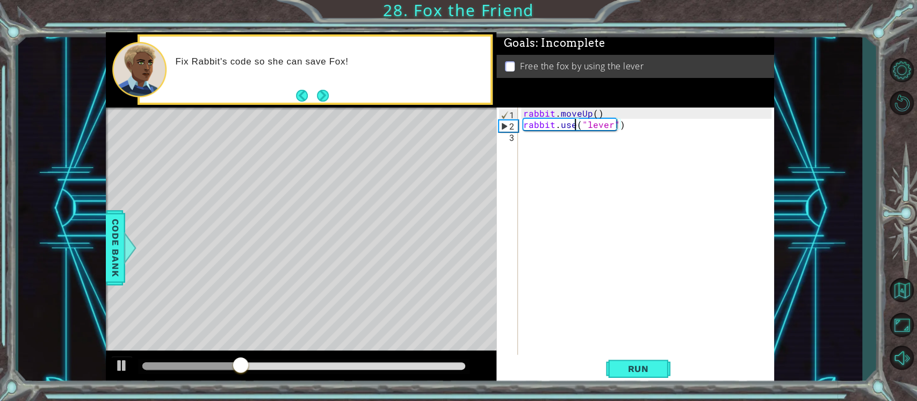
scroll to position [0, 3]
type textarea "rabbit.use("lever")"
click at [623, 363] on span "Run" at bounding box center [638, 368] width 42 height 11
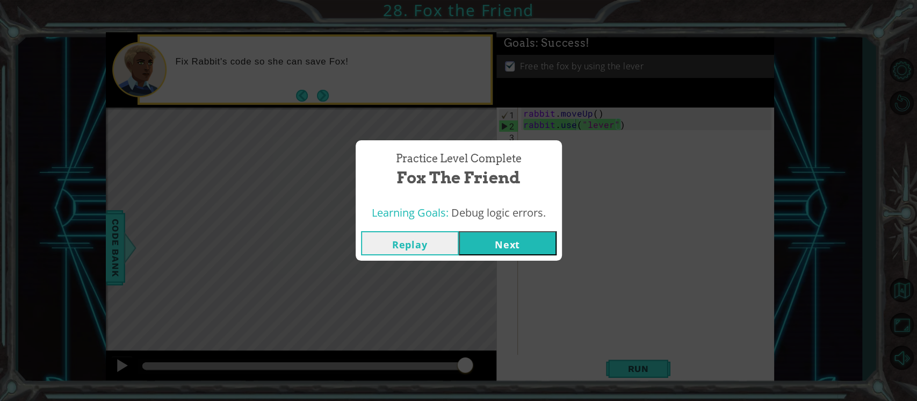
click at [497, 240] on button "Next" at bounding box center [508, 243] width 98 height 24
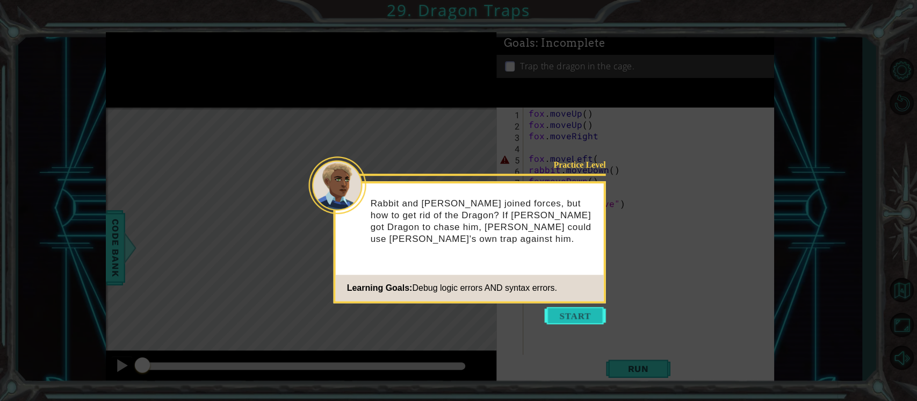
click at [563, 312] on button "Start" at bounding box center [575, 315] width 61 height 17
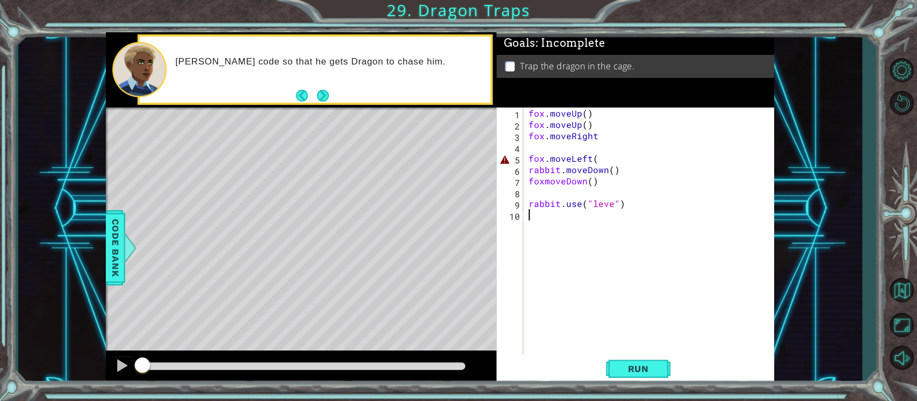
click at [549, 183] on div "fox . moveUp ( ) fox . moveUp ( ) fox . moveRight fox . moveLeft ( rabbit . mov…" at bounding box center [651, 242] width 250 height 271
type textarea "foxMoveDown()"
drag, startPoint x: 584, startPoint y: 220, endPoint x: 593, endPoint y: 234, distance: 16.4
drag, startPoint x: 593, startPoint y: 234, endPoint x: 569, endPoint y: 233, distance: 23.7
click at [569, 233] on div "fox . moveUp ( ) fox . moveUp ( ) fox . moveRight fox . moveLeft ( rabbit . mov…" at bounding box center [651, 242] width 250 height 271
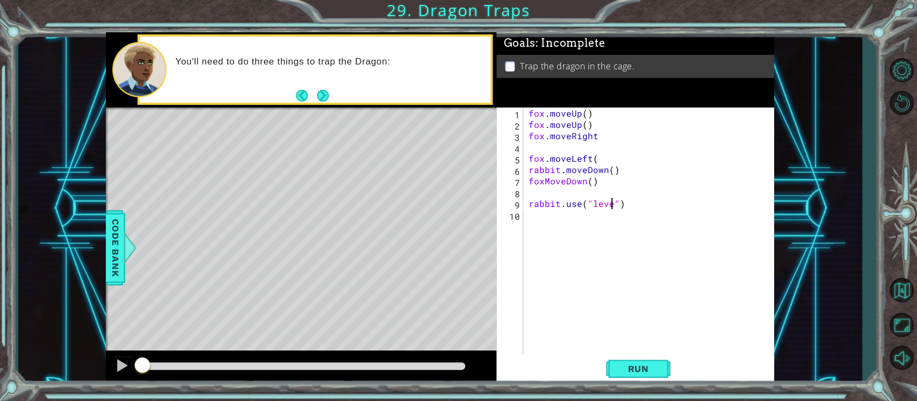
click at [609, 202] on div "fox . moveUp ( ) fox . moveUp ( ) fox . moveRight fox . moveLeft ( rabbit . mov…" at bounding box center [651, 242] width 250 height 271
click at [597, 133] on div "fox . moveUp ( ) fox . moveUp ( ) fox . moveRight fox . moveLeft ( rabbit . mov…" at bounding box center [651, 242] width 250 height 271
click at [598, 157] on div "fox . moveUp ( ) fox . moveUp ( ) fox . moveRight ( ) fox . moveLeft ( rabbit .…" at bounding box center [651, 242] width 250 height 271
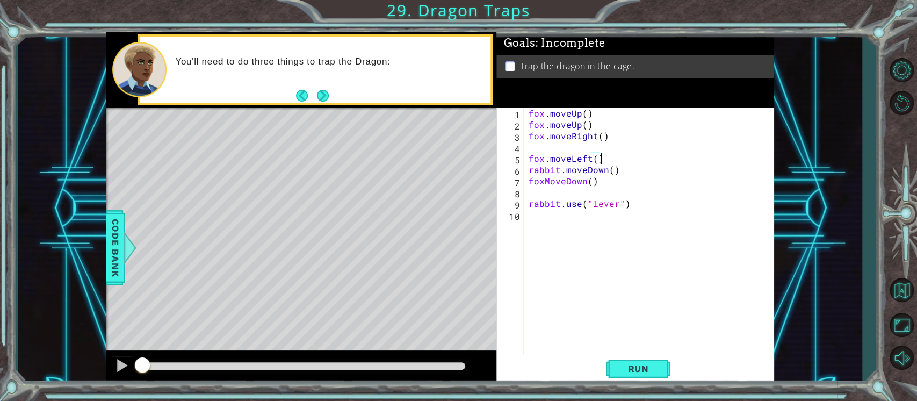
click at [627, 178] on div "fox . moveUp ( ) fox . moveUp ( ) fox . moveRight ( ) fox . moveLeft ( ) rabbit…" at bounding box center [651, 242] width 250 height 271
click at [632, 361] on button "Run" at bounding box center [638, 368] width 64 height 28
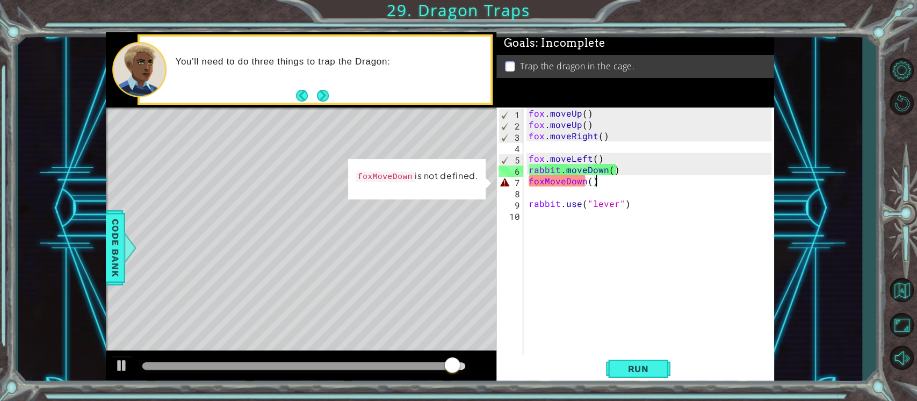
click at [559, 180] on div "fox . moveUp ( ) fox . moveUp ( ) fox . moveRight ( ) fox . moveLeft ( ) rabbit…" at bounding box center [651, 242] width 250 height 271
click at [548, 177] on div "fox . moveUp ( ) fox . moveUp ( ) fox . moveRight ( ) fox . moveLeft ( ) rabbit…" at bounding box center [651, 242] width 250 height 271
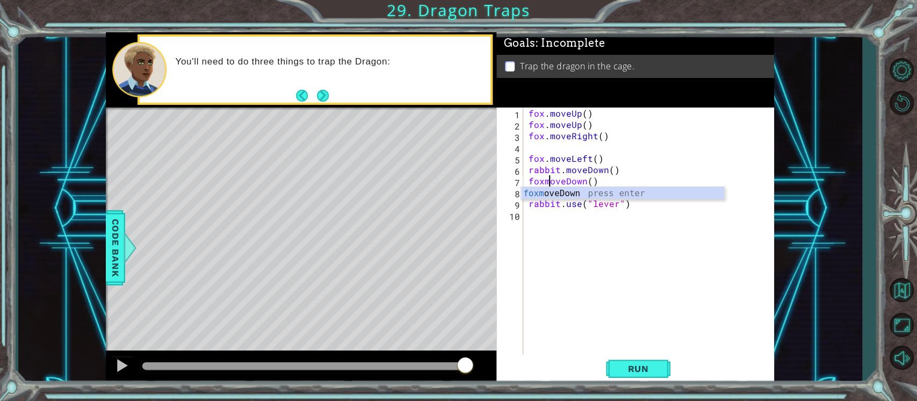
scroll to position [0, 1]
click at [643, 369] on span "Run" at bounding box center [638, 368] width 42 height 11
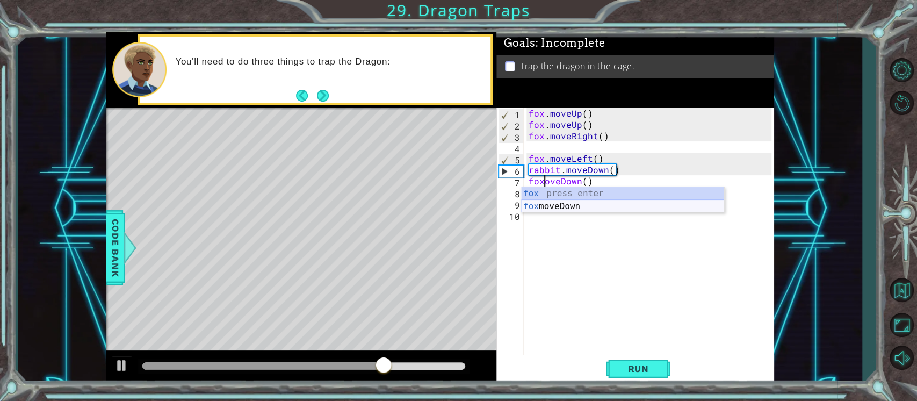
click at [568, 204] on div "fox press enter fox moveDown press enter" at bounding box center [622, 213] width 203 height 52
type textarea "foxmoveDown"
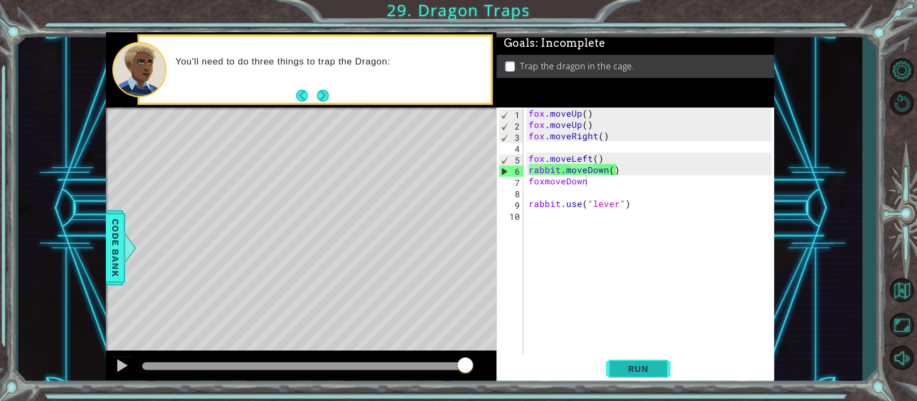
click at [642, 368] on span "Run" at bounding box center [638, 368] width 42 height 11
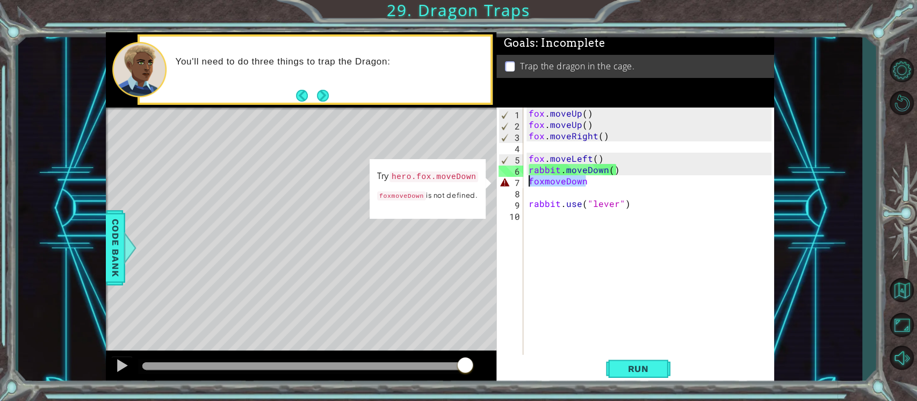
drag, startPoint x: 592, startPoint y: 183, endPoint x: 515, endPoint y: 182, distance: 76.8
click at [515, 182] on div "foxmoveDown 1 2 3 4 5 6 7 8 9 10 fox . moveUp ( ) fox . moveUp ( ) fox . moveRi…" at bounding box center [633, 231] width 275 height 248
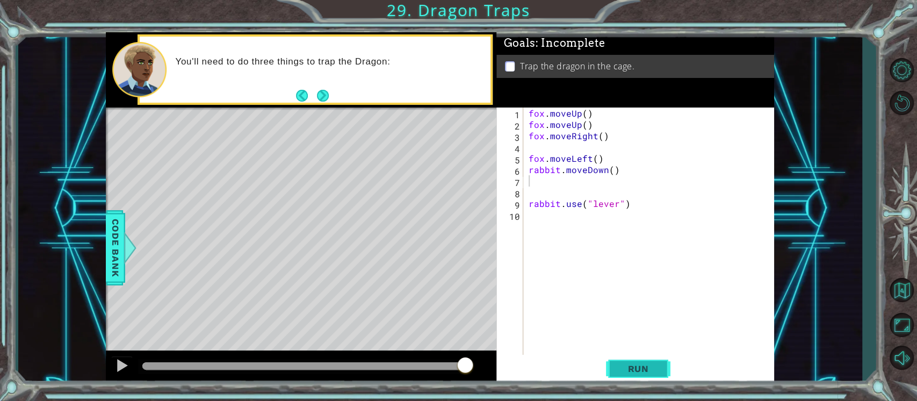
click at [623, 360] on button "Run" at bounding box center [638, 368] width 64 height 28
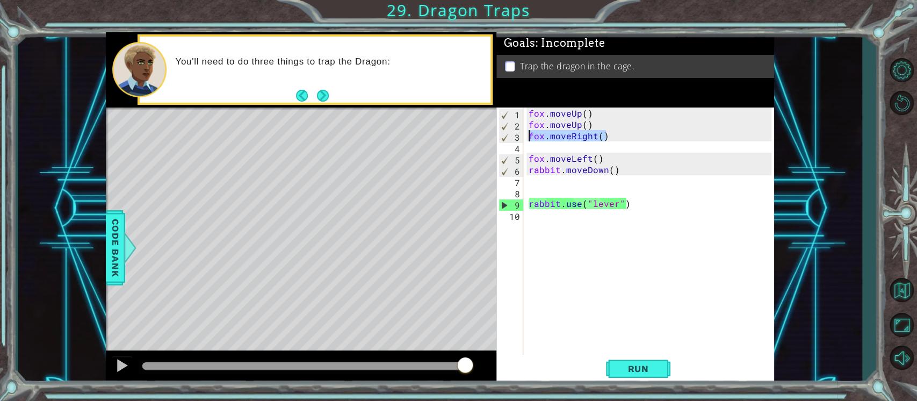
drag, startPoint x: 613, startPoint y: 135, endPoint x: 531, endPoint y: 135, distance: 81.6
click at [531, 135] on div "fox . moveUp ( ) fox . moveUp ( ) fox . moveRight ( ) fox . moveLeft ( ) rabbit…" at bounding box center [651, 242] width 250 height 271
type textarea "fox.moveRight()"
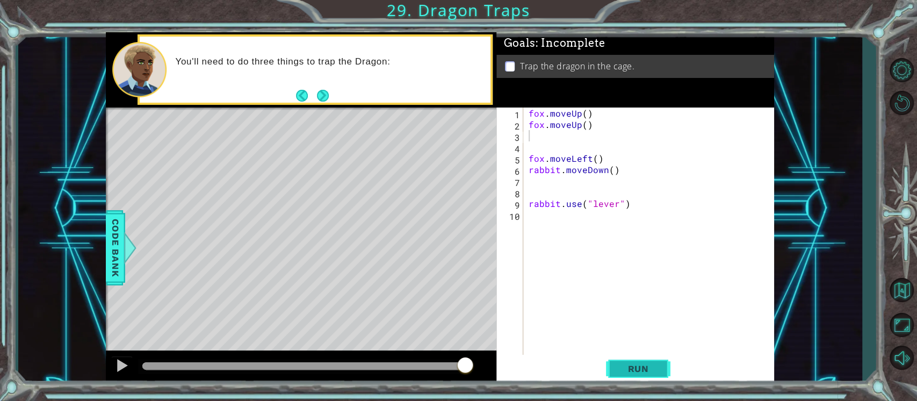
click at [621, 367] on span "Run" at bounding box center [638, 368] width 42 height 11
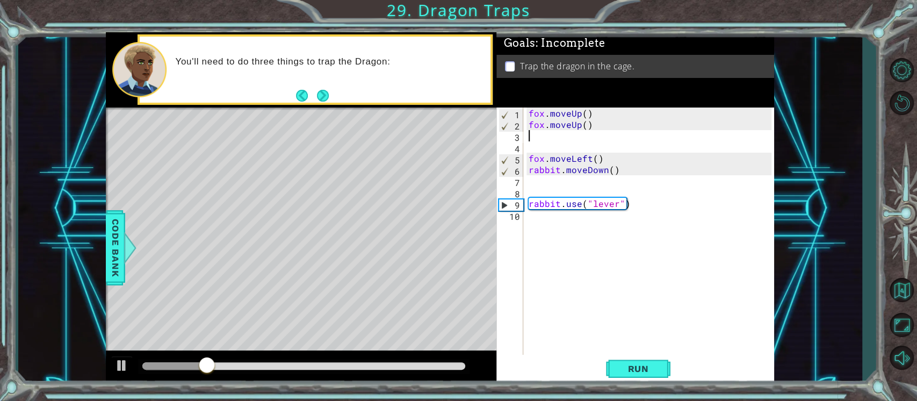
click at [537, 147] on div "fox . moveUp ( ) fox . moveUp ( ) fox . moveLeft ( ) rabbit . moveDown ( ) rabb…" at bounding box center [651, 242] width 250 height 271
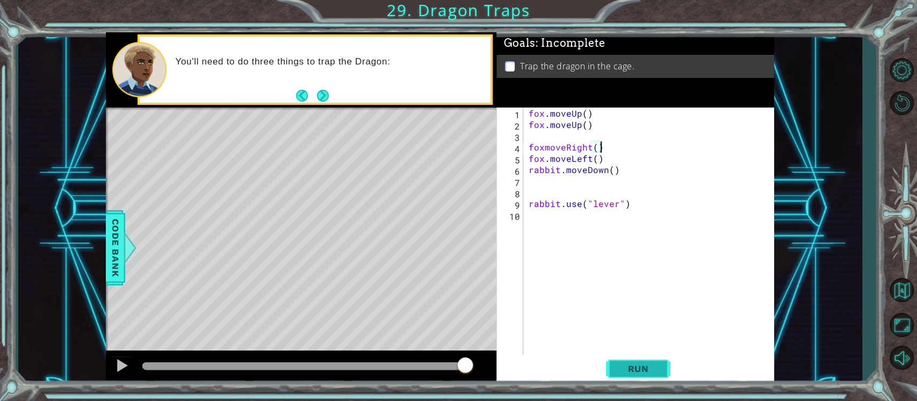
type textarea "foxmoveRight()"
click at [611, 372] on button "Run" at bounding box center [638, 368] width 64 height 28
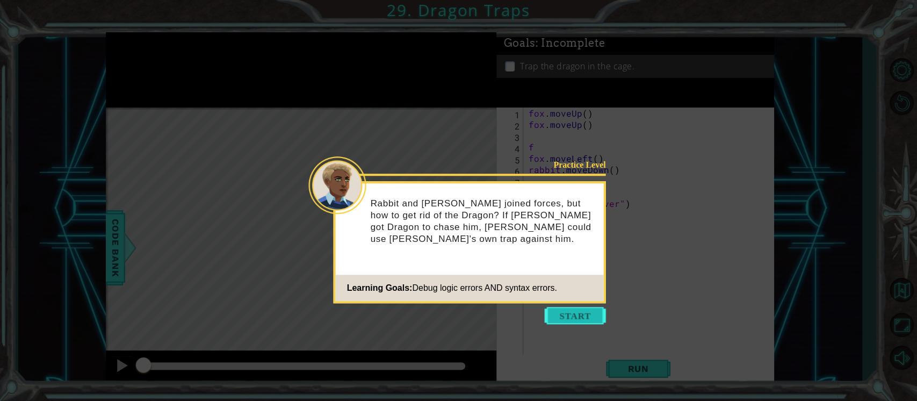
click at [571, 316] on button "Start" at bounding box center [575, 315] width 61 height 17
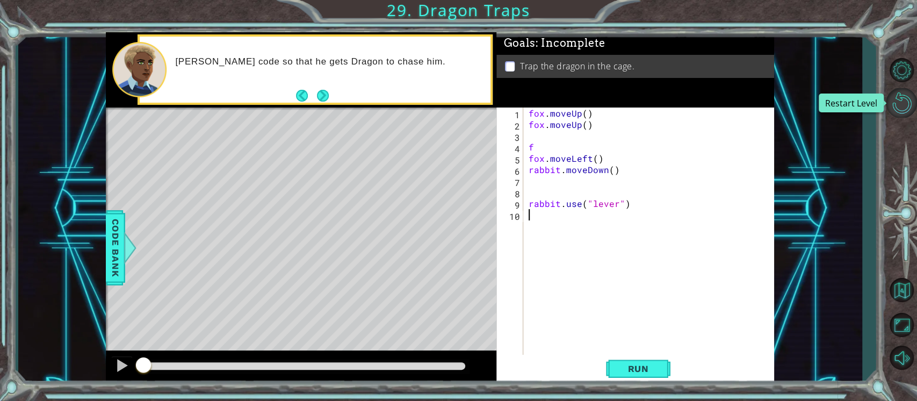
click at [898, 103] on button "Restart Level" at bounding box center [901, 103] width 31 height 30
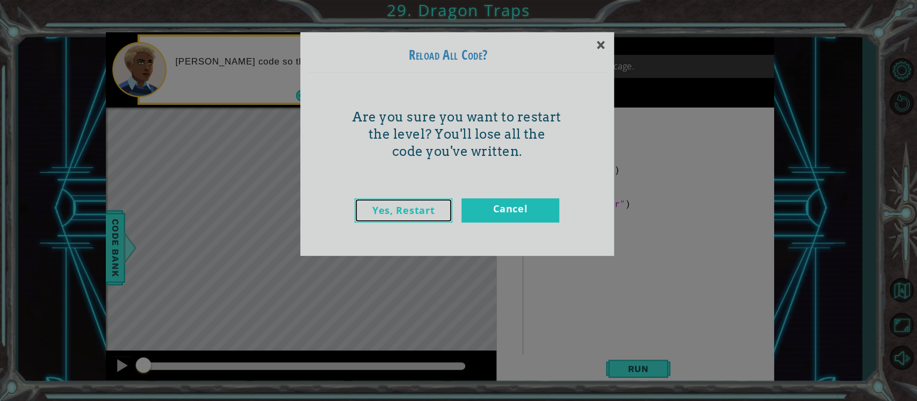
drag, startPoint x: 408, startPoint y: 209, endPoint x: 372, endPoint y: 208, distance: 36.0
click at [372, 208] on link "Yes, Restart" at bounding box center [403, 210] width 98 height 24
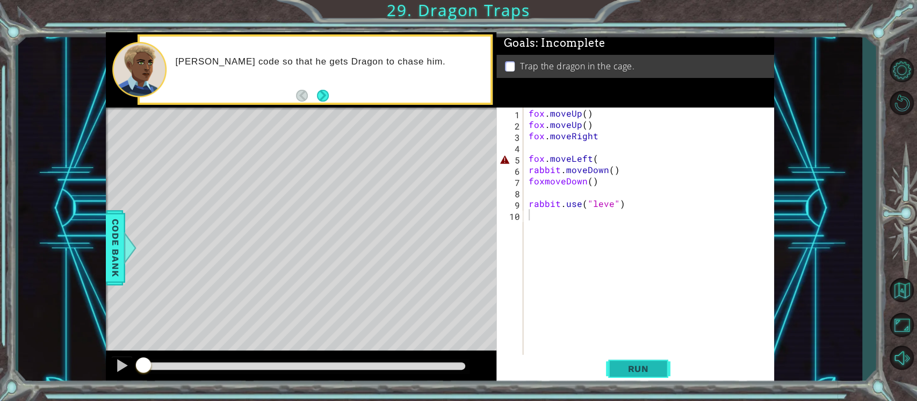
click at [629, 367] on span "Run" at bounding box center [638, 368] width 42 height 11
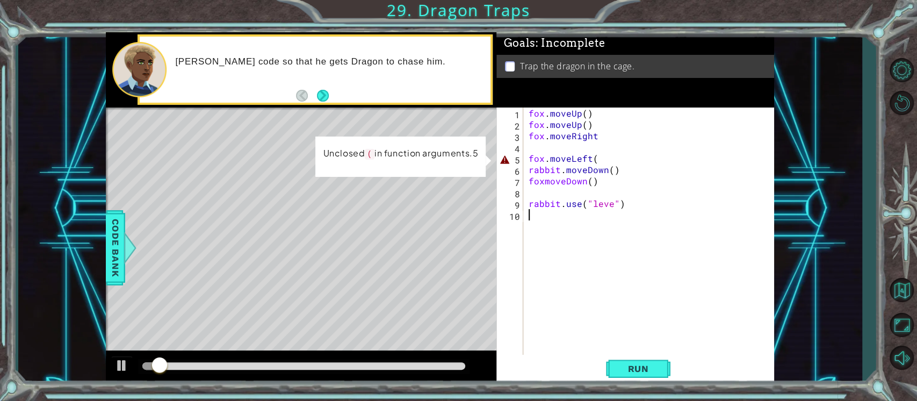
click at [600, 161] on div "fox . moveUp ( ) fox . moveUp ( ) fox . moveRight fox . moveLeft ( rabbit . mov…" at bounding box center [651, 242] width 250 height 271
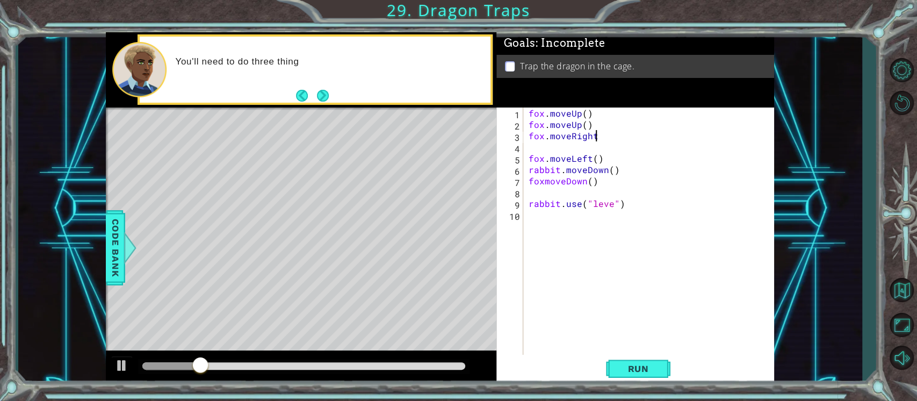
click at [598, 135] on div "fox . moveUp ( ) fox . moveUp ( ) fox . moveRight fox . moveLeft ( ) rabbit . m…" at bounding box center [651, 242] width 250 height 271
click at [610, 203] on div "fox . moveUp ( ) fox . moveUp ( ) fox . moveRight ( ) fox . moveLeft ( ) rabbit…" at bounding box center [651, 242] width 250 height 271
type textarea "rabbit.use("lever")"
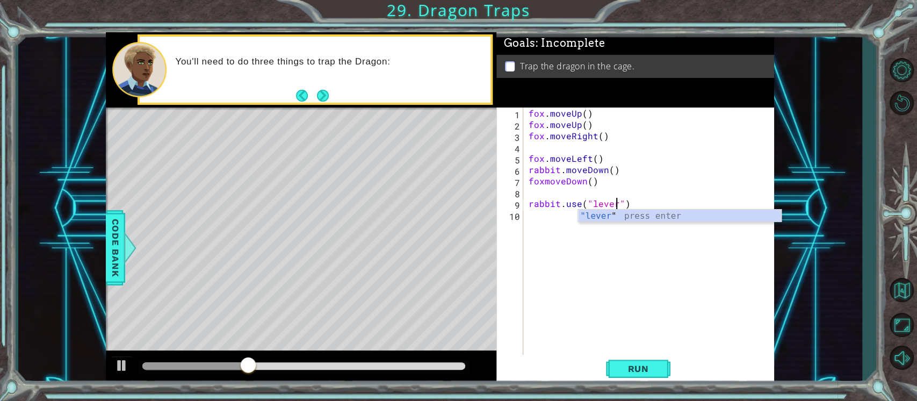
scroll to position [0, 5]
click at [619, 353] on div "fox . moveUp ( ) fox . moveUp ( ) fox . moveRight ( ) fox . moveLeft ( ) rabbit…" at bounding box center [651, 242] width 250 height 271
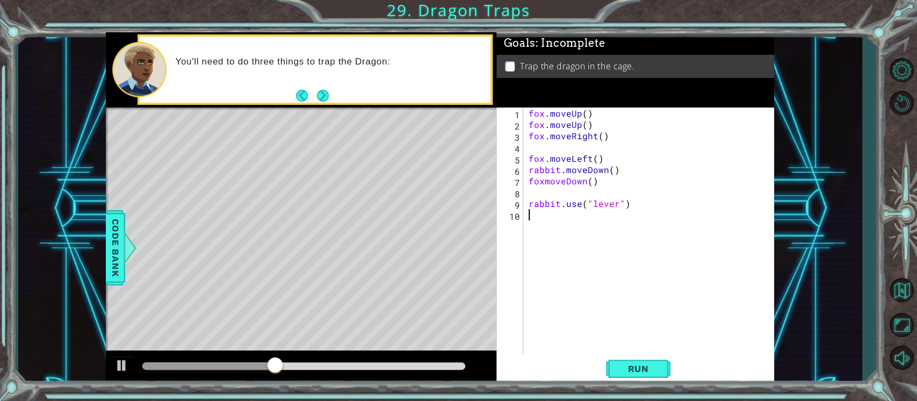
scroll to position [0, 0]
click at [619, 359] on button "Run" at bounding box center [638, 368] width 64 height 28
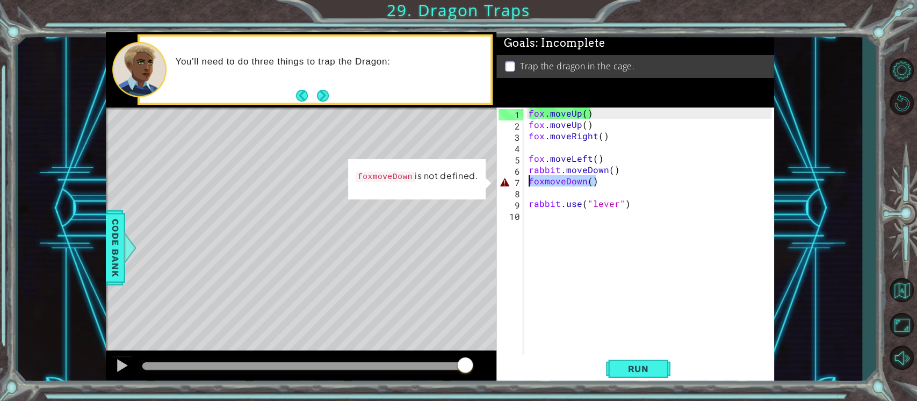
drag, startPoint x: 599, startPoint y: 179, endPoint x: 515, endPoint y: 177, distance: 83.8
click at [515, 177] on div "1 2 3 4 5 6 7 8 9 10 fox . moveUp ( ) fox . moveUp ( ) fox . moveRight ( ) fox …" at bounding box center [633, 231] width 275 height 248
type textarea "foxmoveDown()"
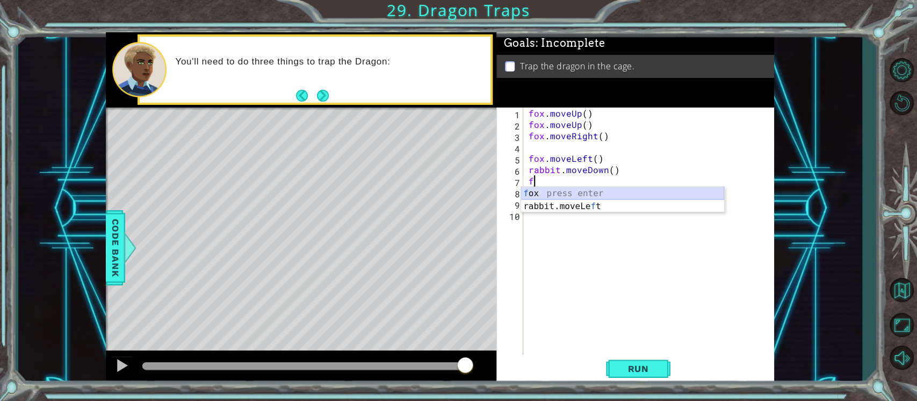
click at [556, 192] on div "f ox press enter rabbit.moveLe f t press enter" at bounding box center [622, 213] width 203 height 52
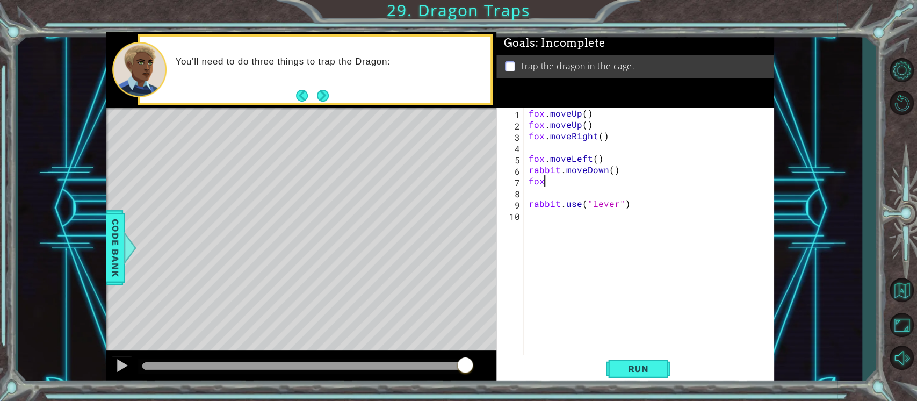
click at [559, 182] on div "fox . moveUp ( ) fox . moveUp ( ) fox . moveRight ( ) fox . moveLeft ( ) rabbit…" at bounding box center [651, 242] width 250 height 271
type textarea "f"
click at [628, 371] on span "Run" at bounding box center [638, 368] width 42 height 11
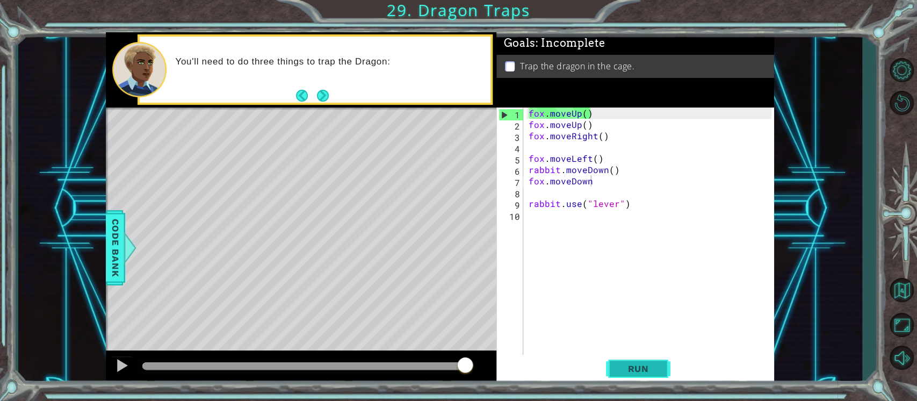
click at [646, 368] on span "Run" at bounding box center [638, 368] width 42 height 11
drag, startPoint x: 559, startPoint y: 169, endPoint x: 523, endPoint y: 168, distance: 36.0
click at [523, 168] on div "fox.moveDown 1 2 3 4 5 6 7 8 9 10 fox . moveUp ( ) fox . moveUp ( ) fox . moveR…" at bounding box center [633, 231] width 275 height 248
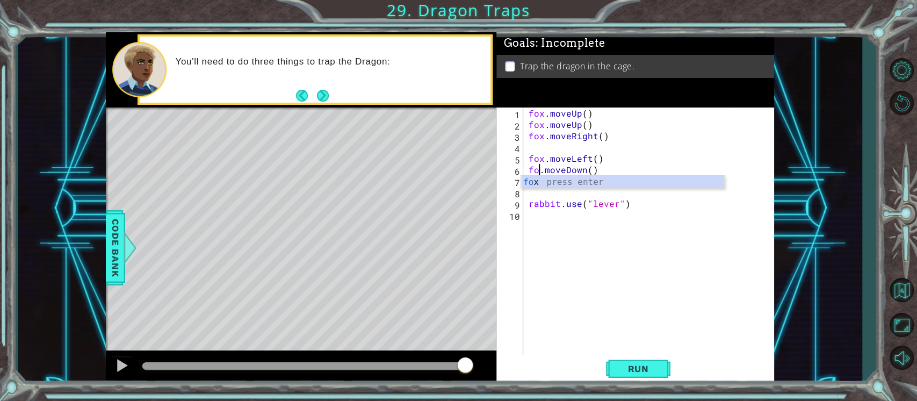
scroll to position [0, 1]
type textarea "fox.moveDown()"
click at [630, 365] on span "Run" at bounding box center [638, 368] width 42 height 11
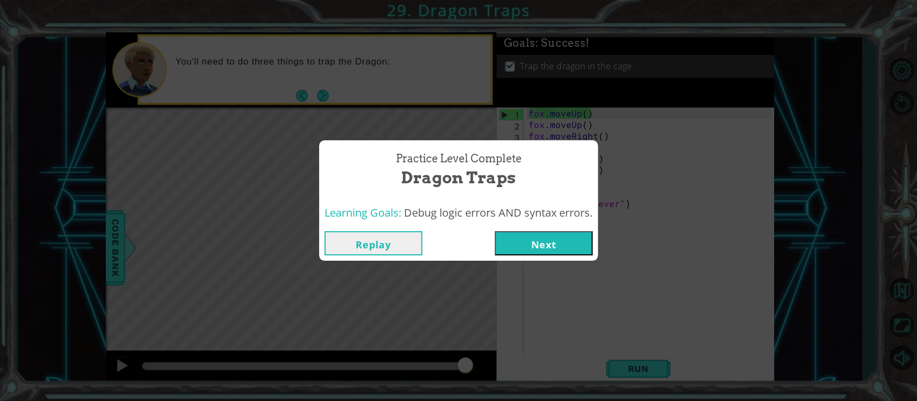
click at [559, 241] on button "Next" at bounding box center [544, 243] width 98 height 24
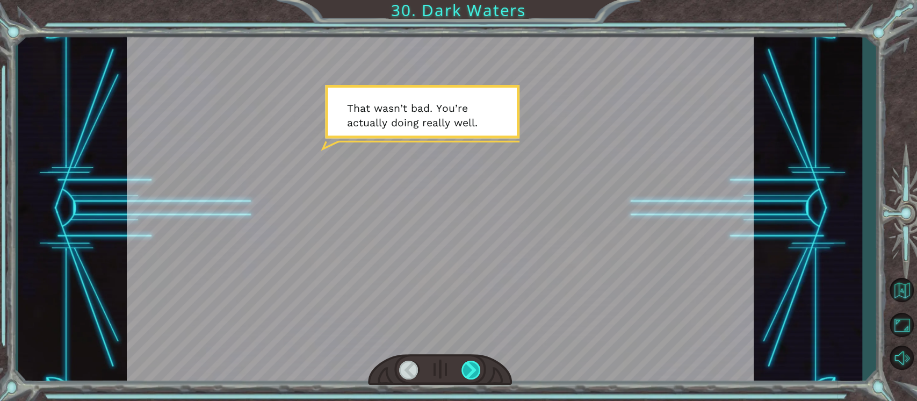
click at [466, 367] on div at bounding box center [471, 369] width 20 height 19
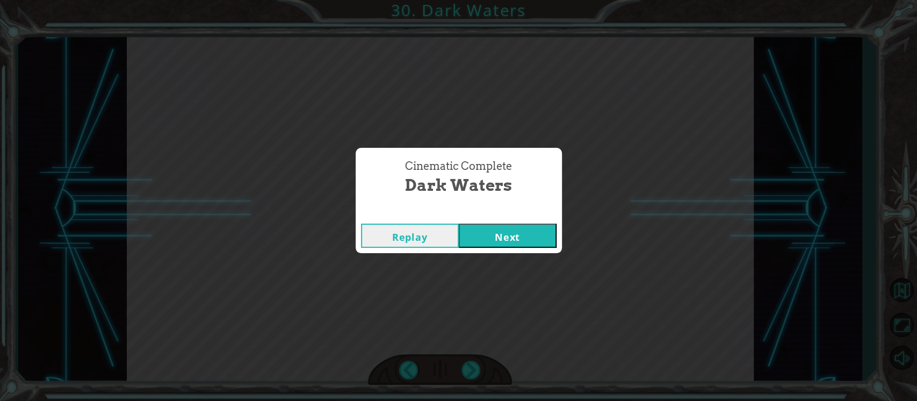
click at [508, 231] on button "Next" at bounding box center [508, 235] width 98 height 24
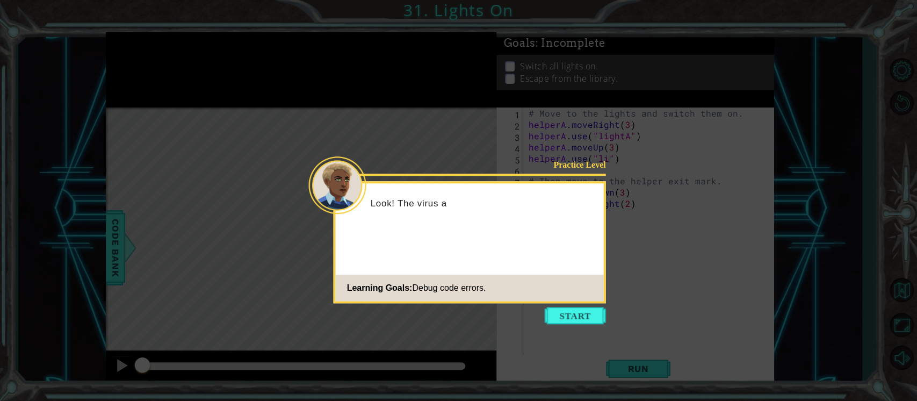
drag, startPoint x: 509, startPoint y: 231, endPoint x: 722, endPoint y: 74, distance: 265.4
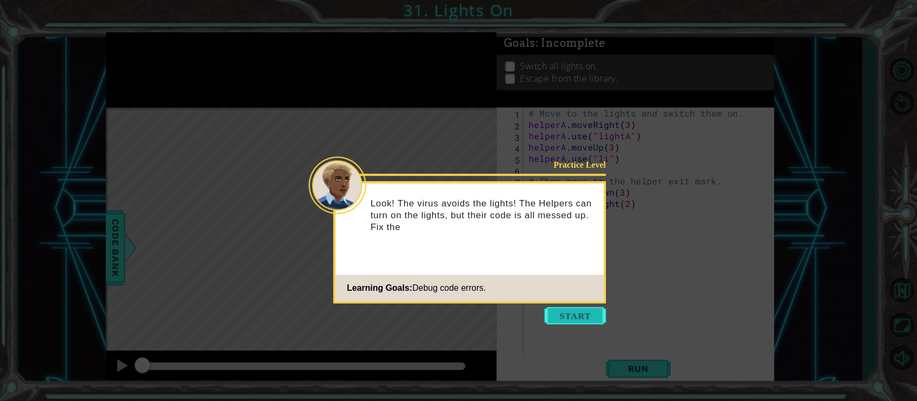
click at [569, 311] on button "Start" at bounding box center [575, 315] width 61 height 17
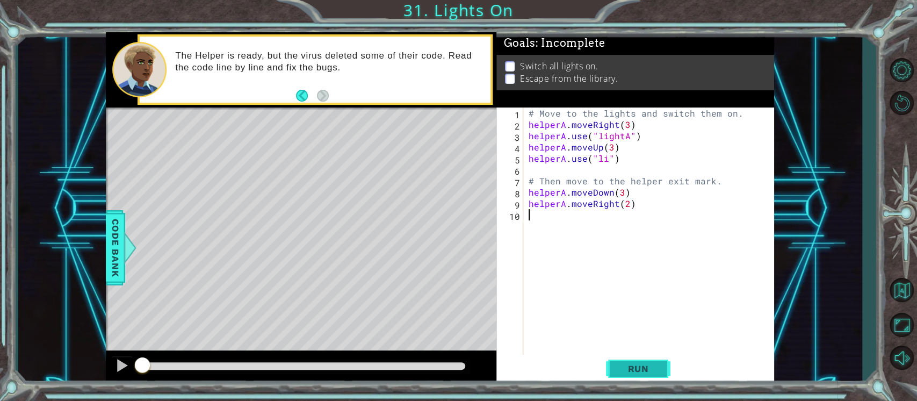
drag, startPoint x: 608, startPoint y: 253, endPoint x: 620, endPoint y: 367, distance: 114.9
click at [620, 367] on div "1 2 3 4 5 6 7 8 9 10 # Move to the lights and switch them on. helperA . moveRig…" at bounding box center [635, 246] width 278 height 278
click at [636, 363] on span "Run" at bounding box center [638, 368] width 42 height 11
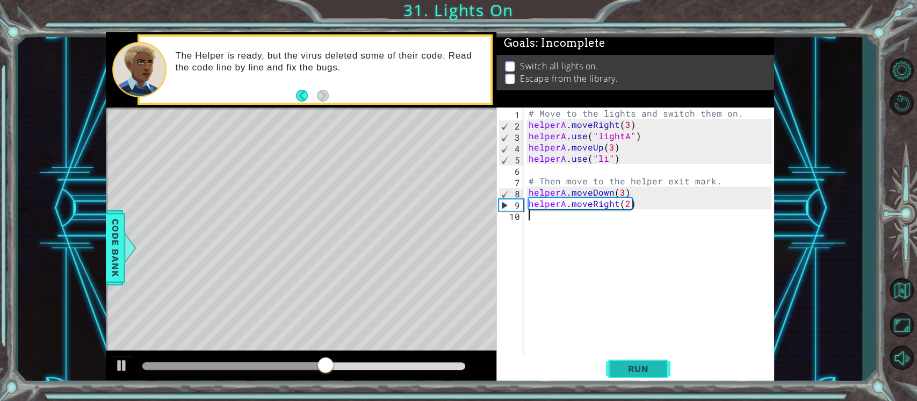
click at [649, 368] on span "Run" at bounding box center [638, 368] width 42 height 11
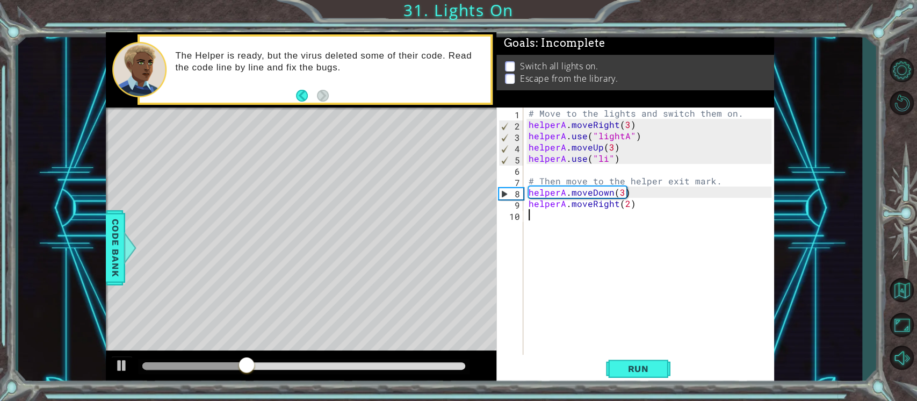
click at [605, 156] on div "# Move to the lights and switch them on. helperA . moveRight ( 3 ) helperA . us…" at bounding box center [651, 242] width 250 height 271
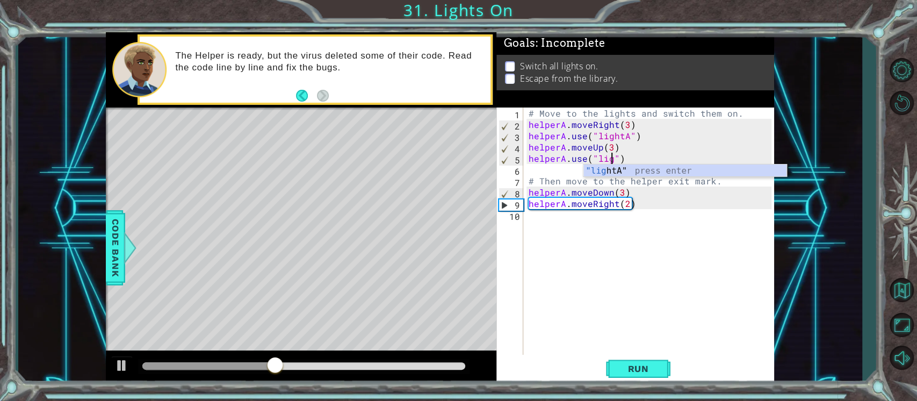
scroll to position [0, 5]
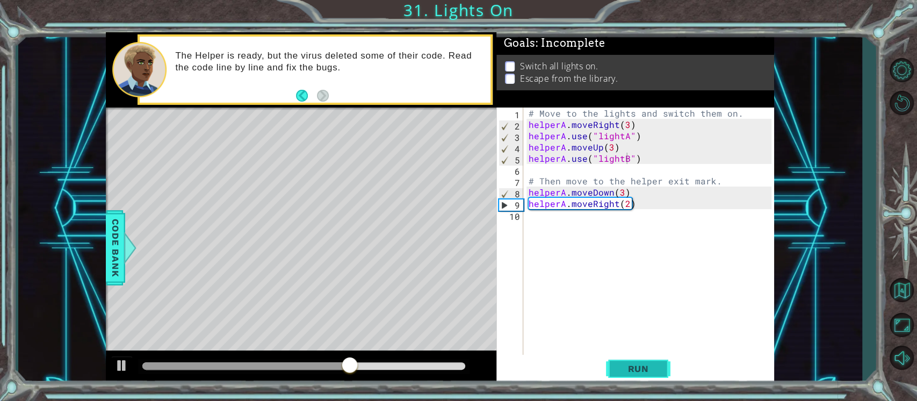
click at [623, 365] on span "Run" at bounding box center [638, 368] width 42 height 11
click at [619, 192] on div "# Move to the lights and switch them on. helperA . moveRight ( 3 ) helperA . us…" at bounding box center [651, 242] width 250 height 271
type textarea "helperA.moveDown(1)"
click at [636, 372] on span "Run" at bounding box center [638, 368] width 42 height 11
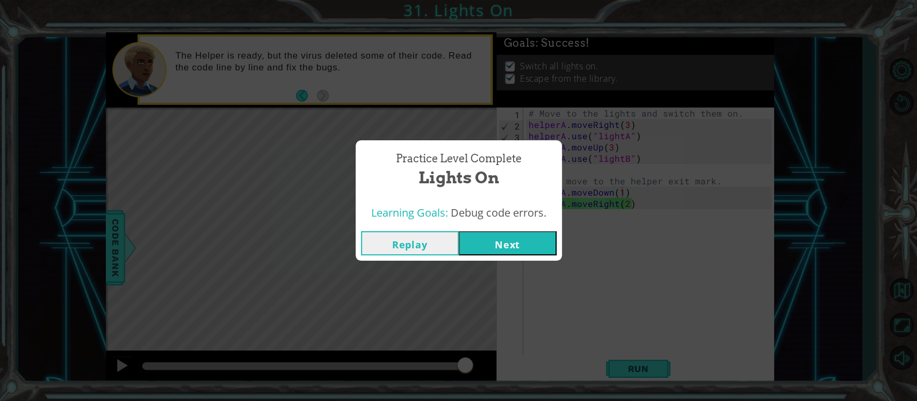
click at [467, 241] on button "Next" at bounding box center [508, 243] width 98 height 24
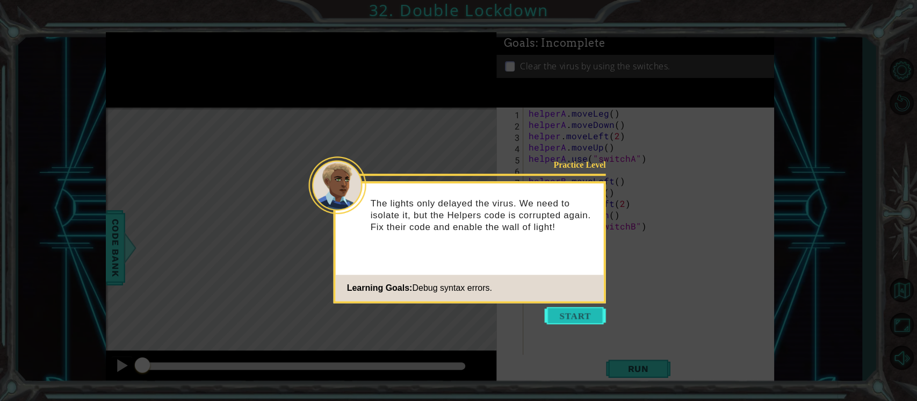
click at [548, 314] on button "Start" at bounding box center [575, 315] width 61 height 17
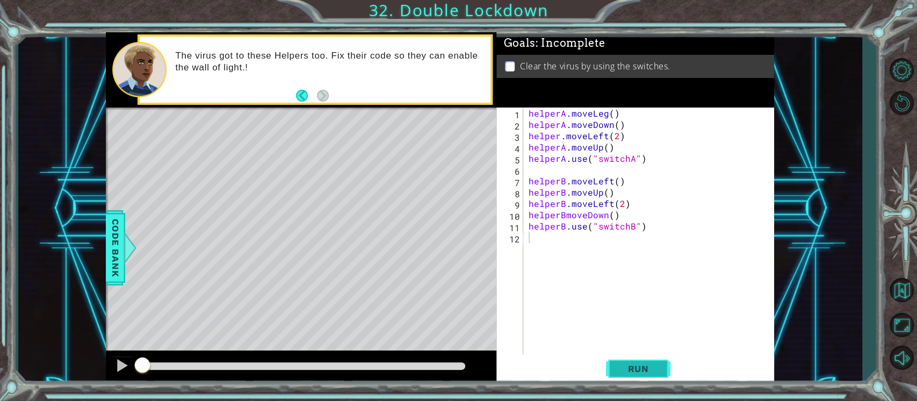
click at [632, 365] on span "Run" at bounding box center [638, 368] width 42 height 11
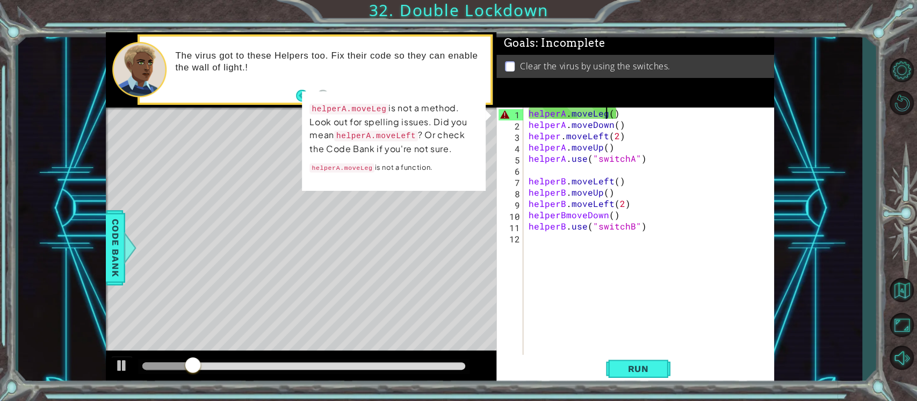
click at [607, 112] on div "helperA . moveLeg ( ) helperA . moveDown ( ) helper . moveLeft ( 2 ) helperA . …" at bounding box center [651, 242] width 250 height 271
type textarea "helperA.moveLeg()"
click at [655, 167] on div "helperA . moveLeg ( ) helperA . moveDown ( ) helper . moveLeft ( 2 ) helperA . …" at bounding box center [651, 242] width 250 height 271
click at [606, 111] on div "helperA . moveLeg ( ) helperA . moveDown ( ) helper . moveLeft ( 2 ) helperA . …" at bounding box center [651, 242] width 250 height 271
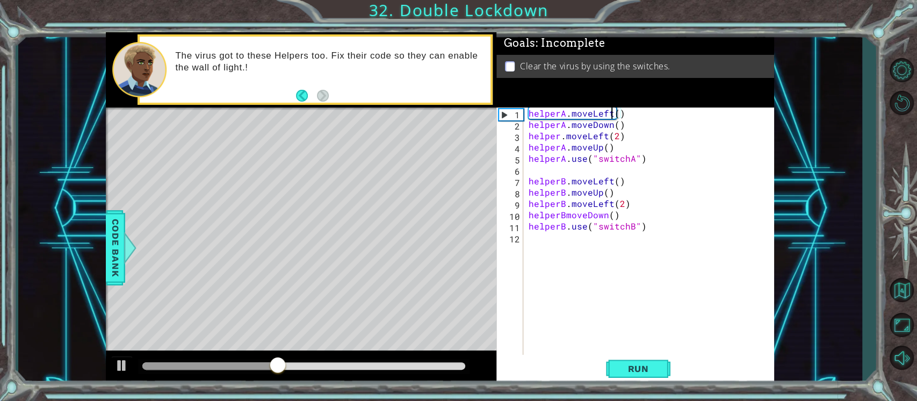
scroll to position [0, 5]
click at [640, 366] on span "Run" at bounding box center [638, 368] width 42 height 11
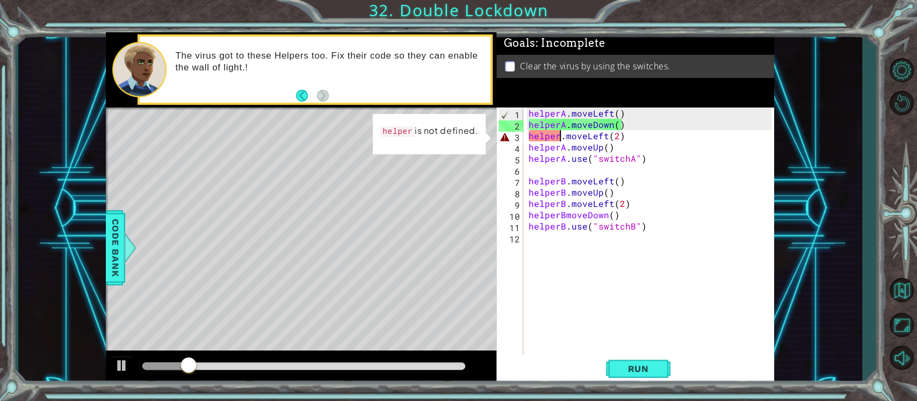
click at [559, 135] on div "helperA . moveLeft ( ) helperA . moveDown ( ) helper . moveLeft ( 2 ) helperA .…" at bounding box center [651, 242] width 250 height 271
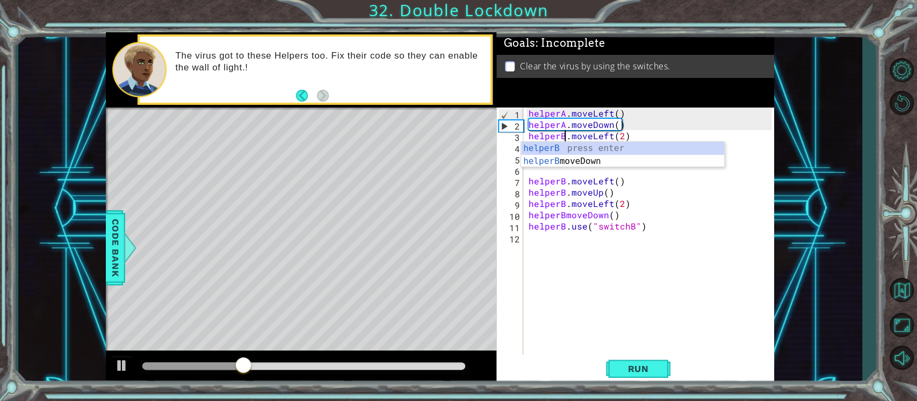
scroll to position [0, 2]
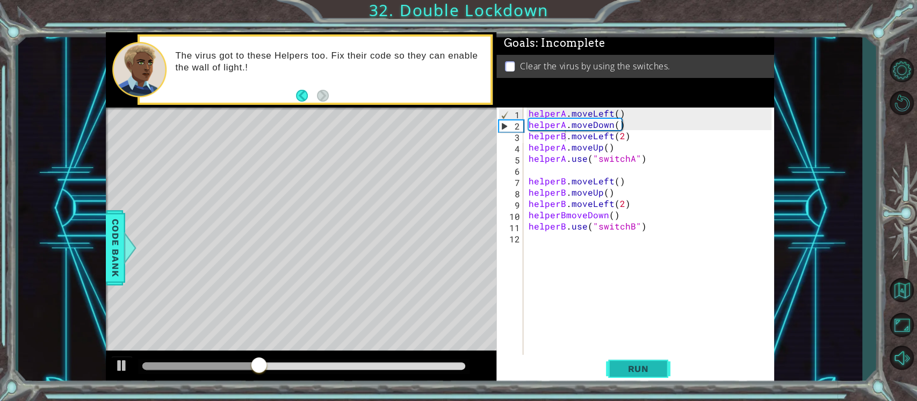
click at [626, 355] on button "Run" at bounding box center [638, 368] width 64 height 28
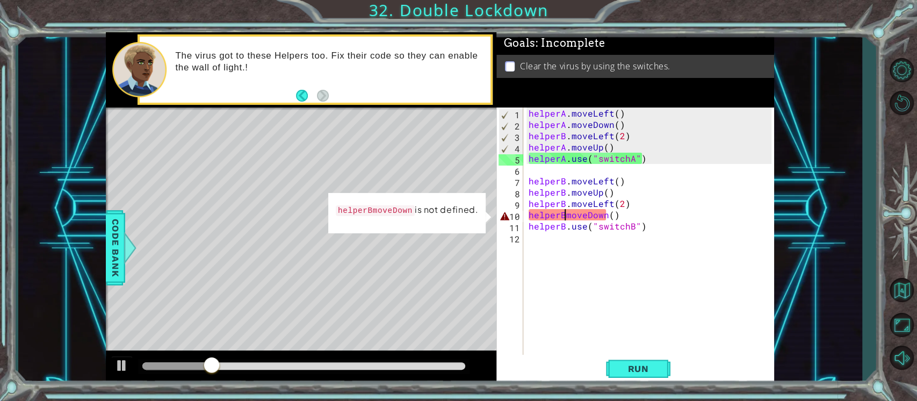
click at [563, 215] on div "helperA . moveLeft ( ) helperA . moveDown ( ) helperB . moveLeft ( 2 ) helperA …" at bounding box center [651, 242] width 250 height 271
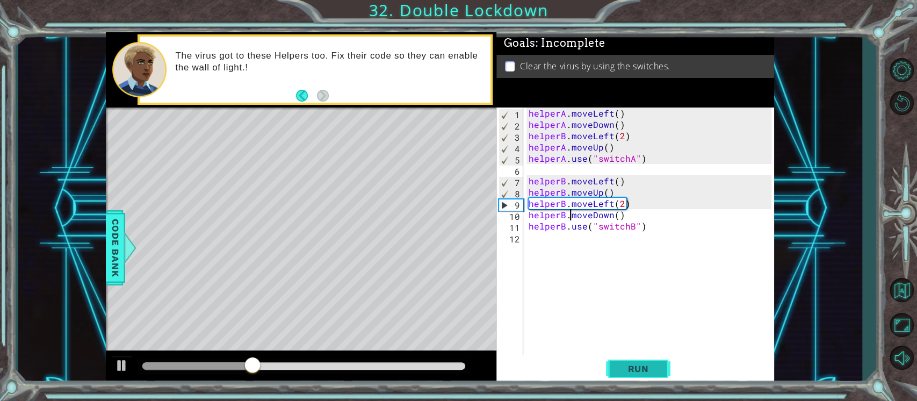
click at [614, 366] on button "Run" at bounding box center [638, 368] width 64 height 28
click at [563, 134] on div "helperA . moveLeft ( ) helperA . moveDown ( ) helperB . moveLeft ( 2 ) helperA …" at bounding box center [651, 242] width 250 height 271
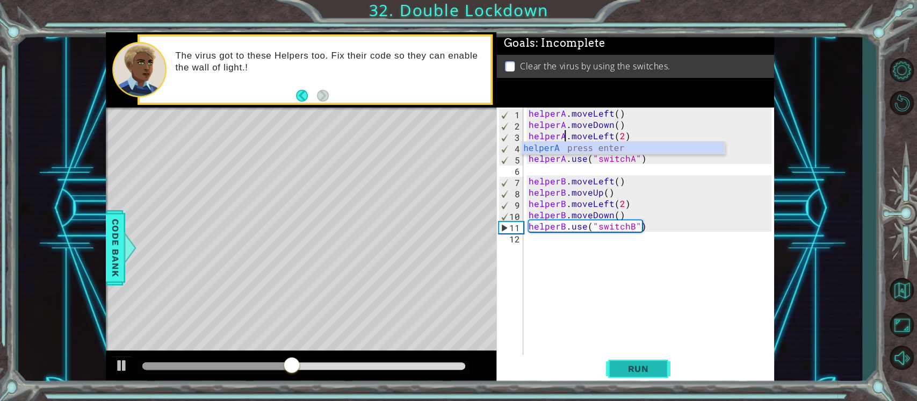
type textarea "helperA.moveLeft(2)"
click at [627, 367] on span "Run" at bounding box center [638, 368] width 42 height 11
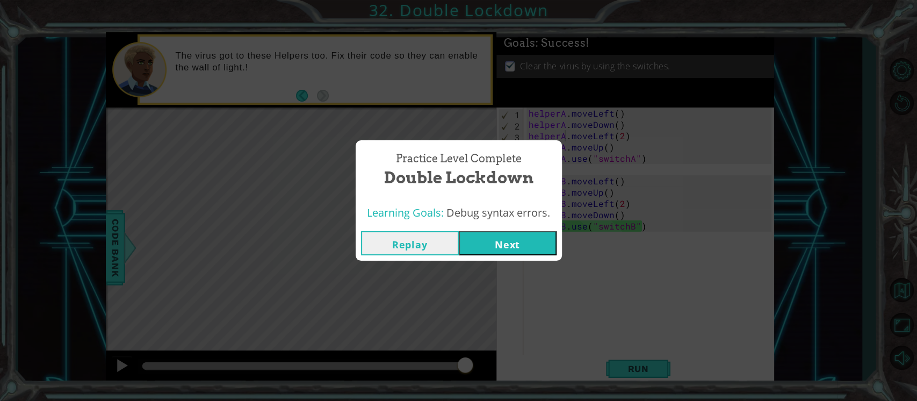
click at [524, 242] on button "Next" at bounding box center [508, 243] width 98 height 24
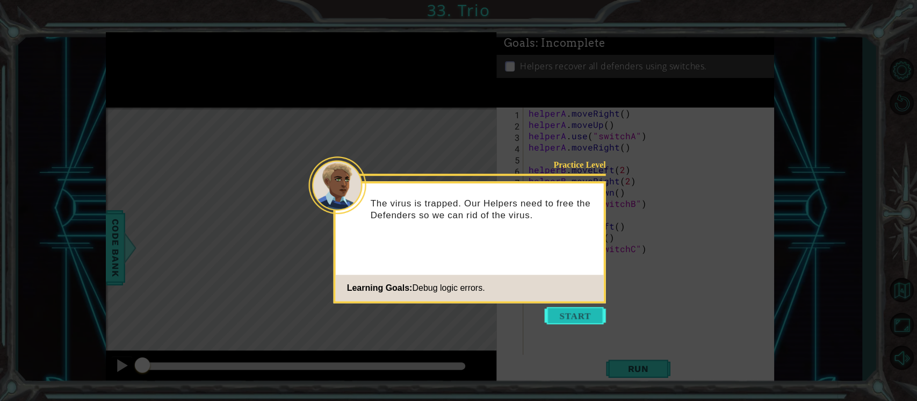
click at [571, 317] on button "Start" at bounding box center [575, 315] width 61 height 17
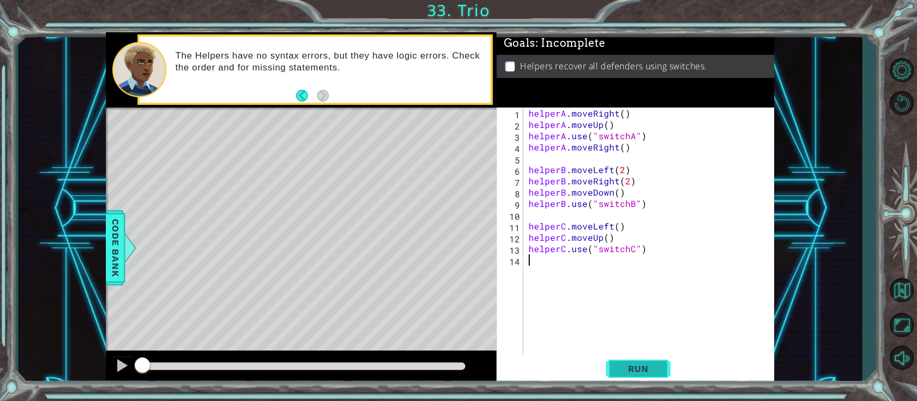
click at [648, 366] on span "Run" at bounding box center [638, 368] width 42 height 11
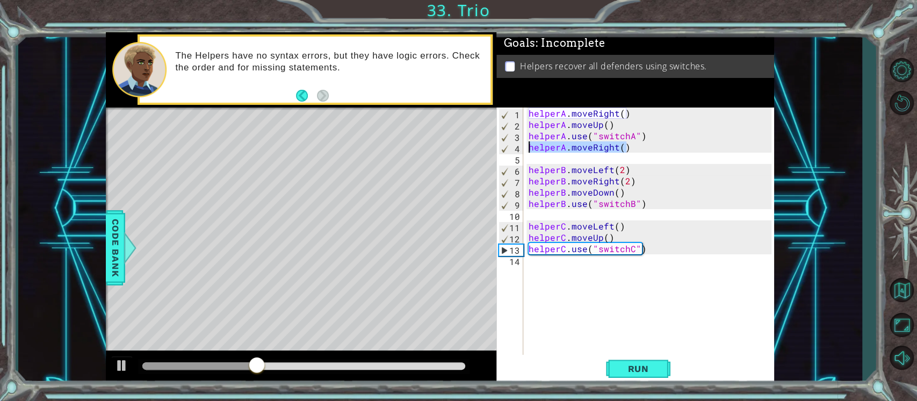
drag, startPoint x: 627, startPoint y: 146, endPoint x: 523, endPoint y: 146, distance: 104.7
click at [523, 146] on div "1 2 3 4 5 6 7 8 9 10 11 12 13 14 helperA . moveRight ( ) helperA . moveUp ( ) h…" at bounding box center [633, 231] width 275 height 248
type textarea "helperA.moveRight()"
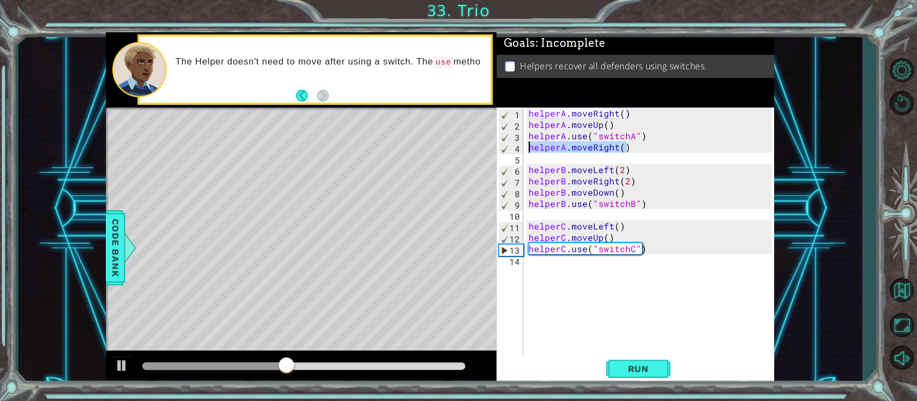
drag, startPoint x: 634, startPoint y: 150, endPoint x: 519, endPoint y: 144, distance: 115.1
click at [519, 144] on div "helperA.moveRight() 1 2 3 4 5 6 7 8 9 10 11 12 13 14 helperA . moveRight ( ) he…" at bounding box center [633, 231] width 275 height 248
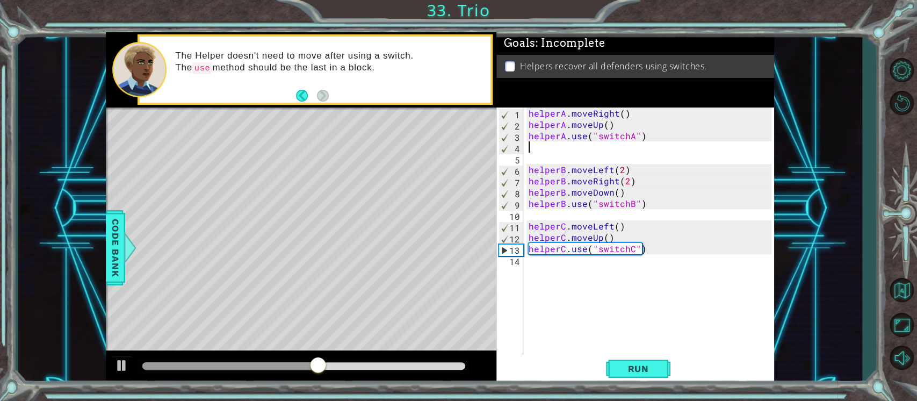
click at [525, 127] on div "1 2 3 4 5 6 7 8 9 10 11 12 13 14 helperA . moveRight ( ) helperA . moveUp ( ) h…" at bounding box center [633, 231] width 275 height 248
click at [625, 124] on div "helperA . moveRight ( ) helperA . moveUp ( ) helperA . use ( "switchA" ) helper…" at bounding box center [651, 242] width 250 height 271
type textarea "helperA.moveUp()"
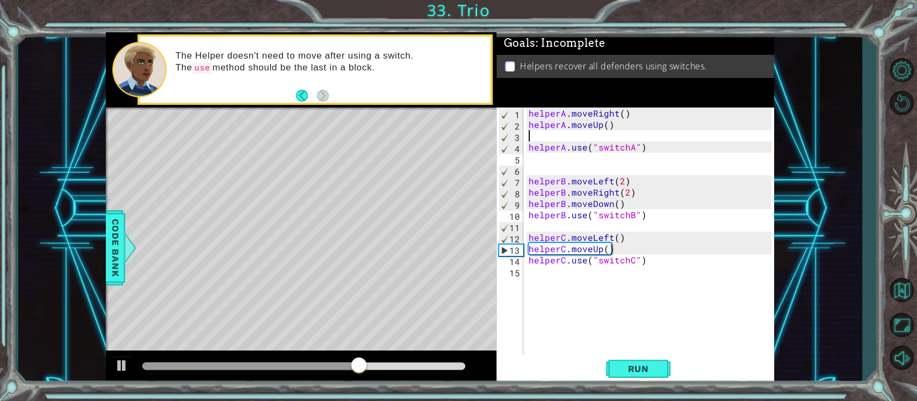
paste textarea "helperA.moveRight()"
click at [634, 362] on button "Run" at bounding box center [638, 368] width 64 height 28
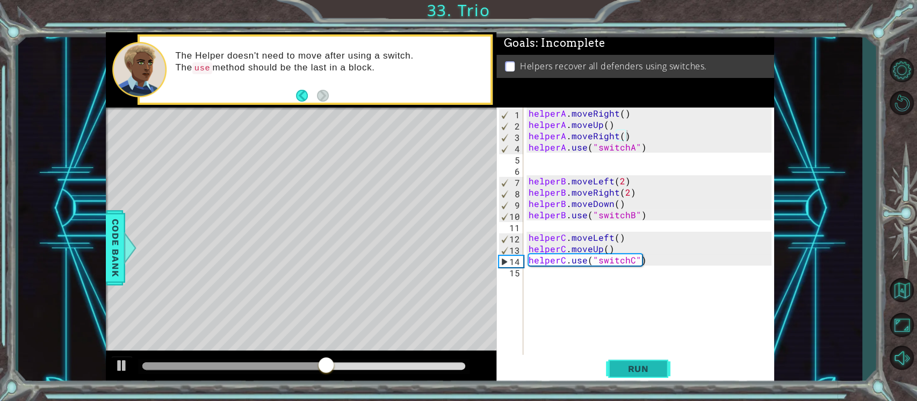
click at [634, 362] on button "Run" at bounding box center [638, 368] width 64 height 28
click at [627, 248] on div "helperA . moveRight ( ) helperA . moveUp ( ) helperA . moveRight ( ) helperA . …" at bounding box center [651, 242] width 250 height 271
type textarea "helperC.moveUp()"
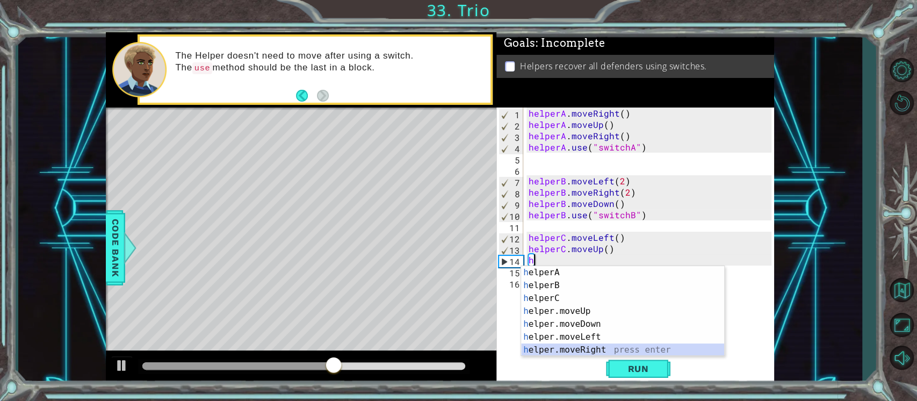
click at [592, 347] on div "h elperA press enter h elperB press enter h elperC press enter h elper.moveUp p…" at bounding box center [622, 324] width 203 height 116
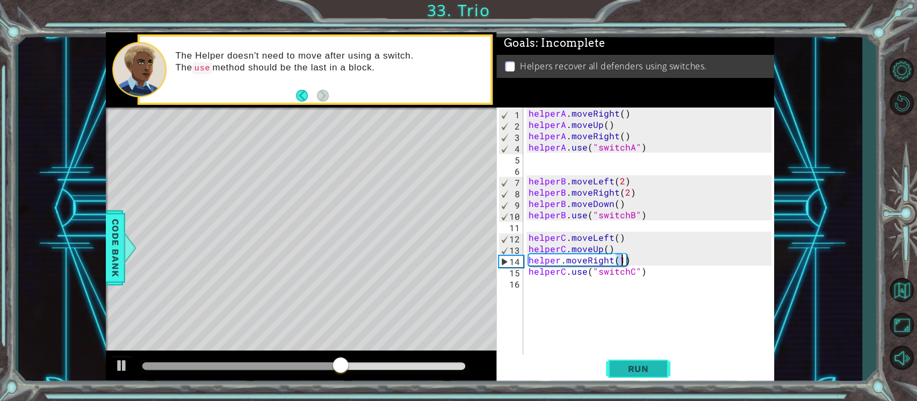
click at [642, 369] on span "Run" at bounding box center [638, 368] width 42 height 11
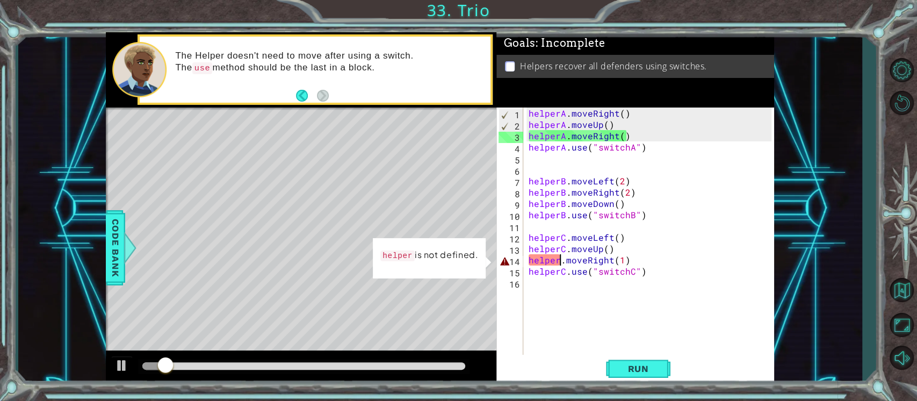
click at [562, 259] on div "helperA . moveRight ( ) helperA . moveUp ( ) helperA . moveRight ( ) helperA . …" at bounding box center [651, 242] width 250 height 271
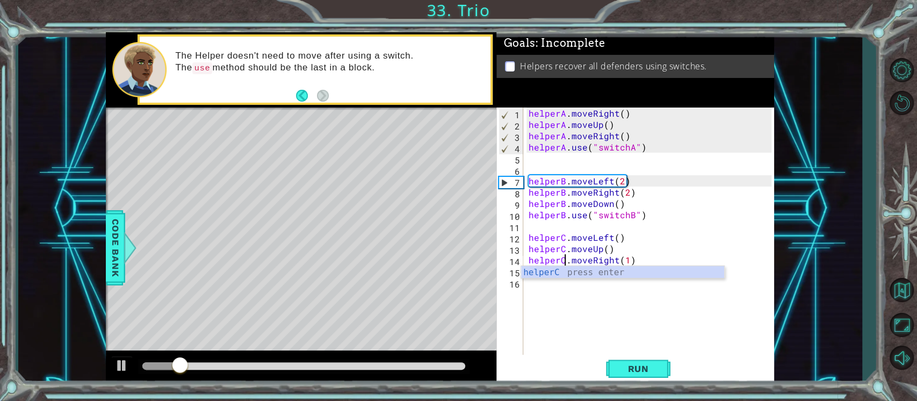
scroll to position [0, 2]
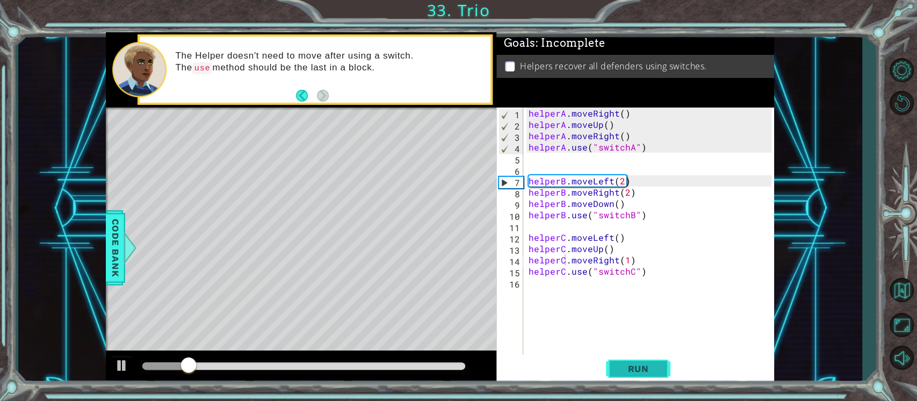
click at [635, 369] on span "Run" at bounding box center [638, 368] width 42 height 11
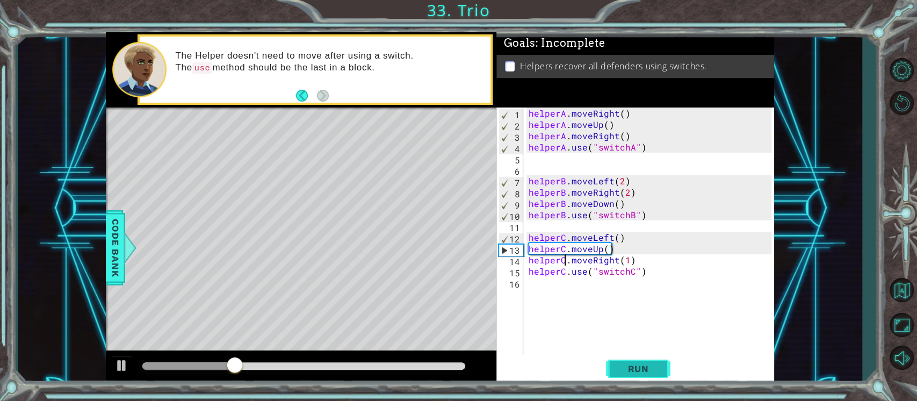
click at [640, 366] on span "Run" at bounding box center [638, 368] width 42 height 11
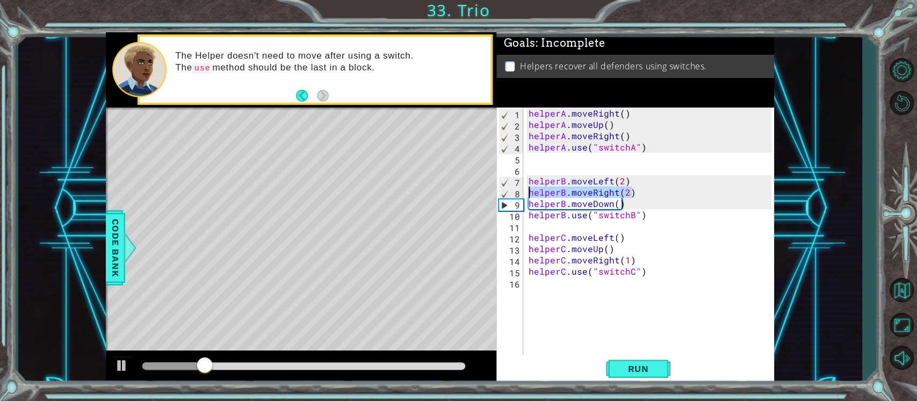
drag, startPoint x: 636, startPoint y: 193, endPoint x: 523, endPoint y: 192, distance: 113.3
click at [523, 192] on div "helperC.moveRight(1) 1 2 3 4 5 6 7 8 9 10 11 12 13 14 15 16 helperA . moveRight…" at bounding box center [633, 231] width 275 height 248
type textarea "helperB.moveRight(2)"
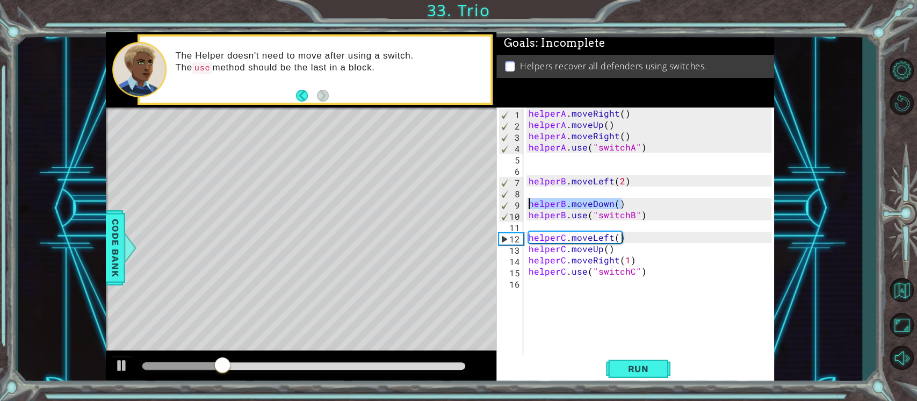
drag, startPoint x: 627, startPoint y: 204, endPoint x: 514, endPoint y: 202, distance: 113.3
click at [514, 202] on div "1 2 3 4 5 6 7 8 9 10 11 12 13 14 15 16 helperA . moveRight ( ) helperA . moveUp…" at bounding box center [633, 231] width 275 height 248
type textarea "helperB.moveDown()"
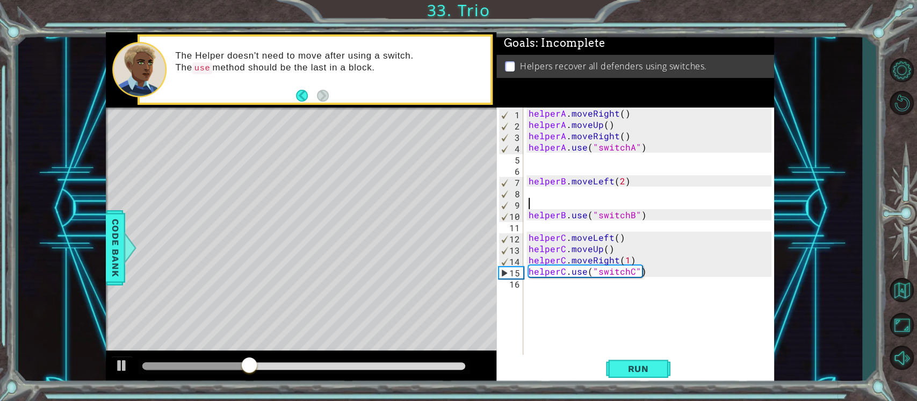
type textarea "helperB.moveLeft(2)"
drag, startPoint x: 527, startPoint y: 185, endPoint x: 839, endPoint y: 150, distance: 313.9
click at [839, 150] on div "1 ההההההההההההההההההההההההההההההההההההההההההההההההההההההההההההההההההההההההההההה…" at bounding box center [439, 208] width 843 height 353
click at [529, 189] on div "helperA . moveRight ( ) helperA . moveUp ( ) helperA . moveRight ( ) helperA . …" at bounding box center [651, 242] width 250 height 271
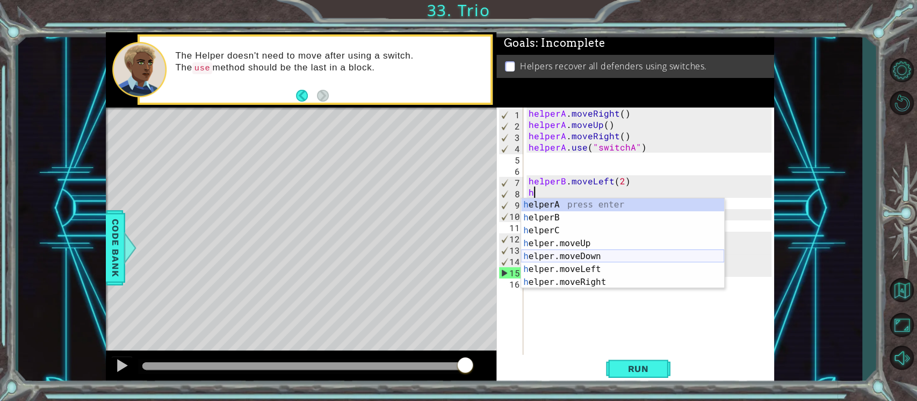
click at [592, 258] on div "h elperA press enter h elperB press enter h elperC press enter h elper.moveUp p…" at bounding box center [622, 256] width 203 height 116
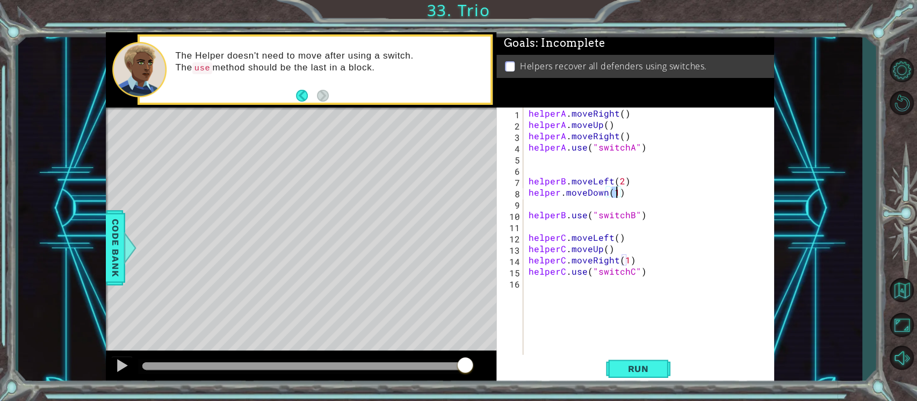
click at [558, 192] on div "helperA . moveRight ( ) helperA . moveUp ( ) helperA . moveRight ( ) helperA . …" at bounding box center [651, 242] width 250 height 271
type textarea "helperB.moveDown(1)"
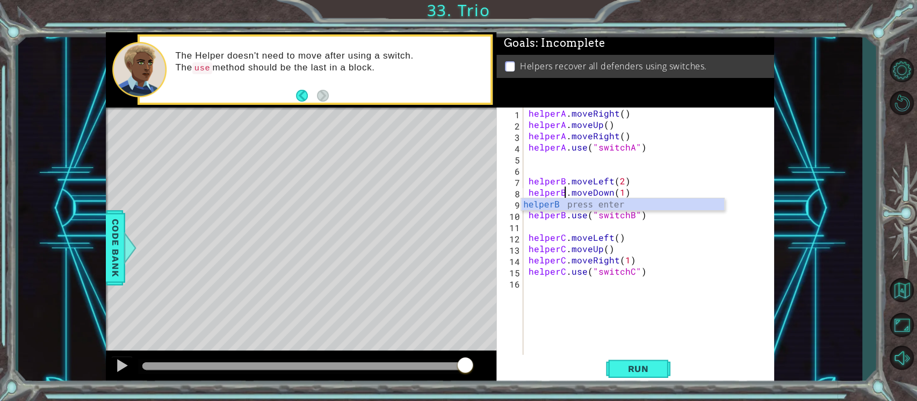
scroll to position [0, 2]
click at [703, 173] on div "helperA . moveRight ( ) helperA . moveUp ( ) helperA . moveRight ( ) helperA . …" at bounding box center [651, 242] width 250 height 271
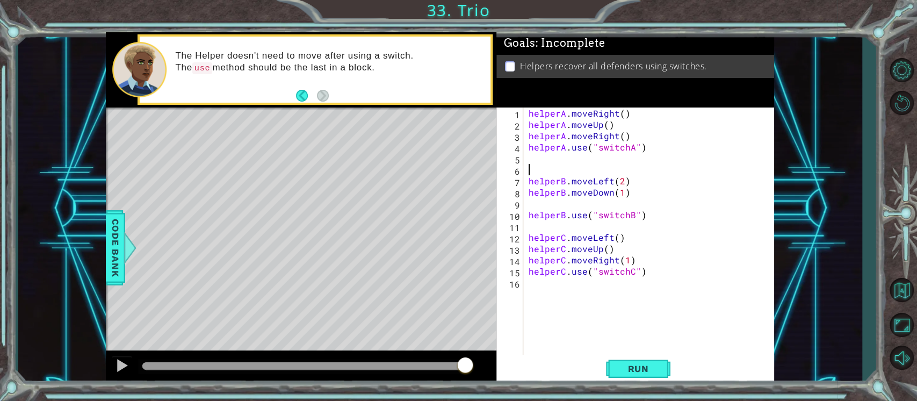
scroll to position [0, 0]
click at [528, 198] on div "helperA . moveRight ( ) helperA . moveUp ( ) helperA . moveRight ( ) helperA . …" at bounding box center [651, 242] width 250 height 271
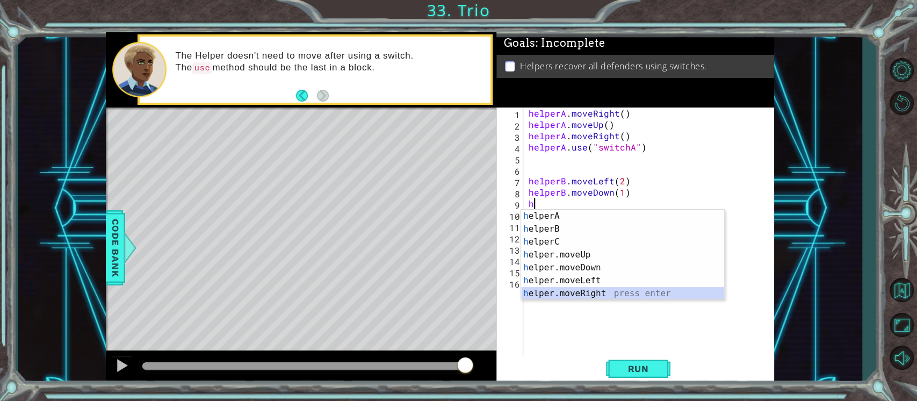
click at [592, 290] on div "h elperA press enter h elperB press enter h elperC press enter h elper.moveUp p…" at bounding box center [622, 267] width 203 height 116
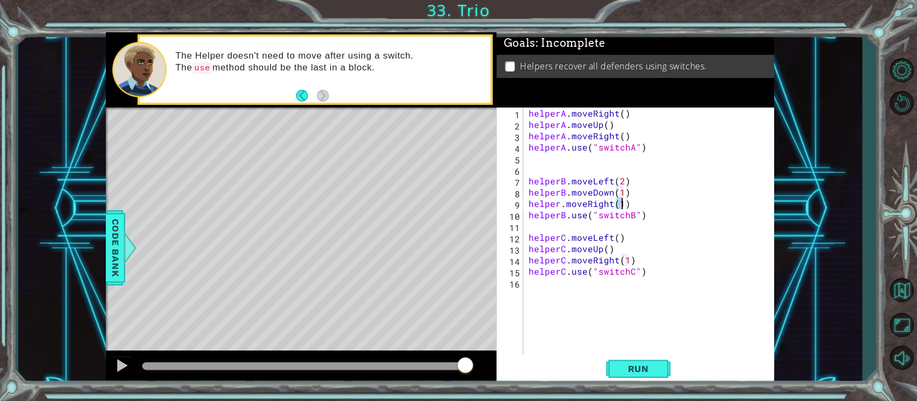
click at [559, 204] on div "helperA . moveRight ( ) helperA . moveUp ( ) helperA . moveRight ( ) helperA . …" at bounding box center [651, 242] width 250 height 271
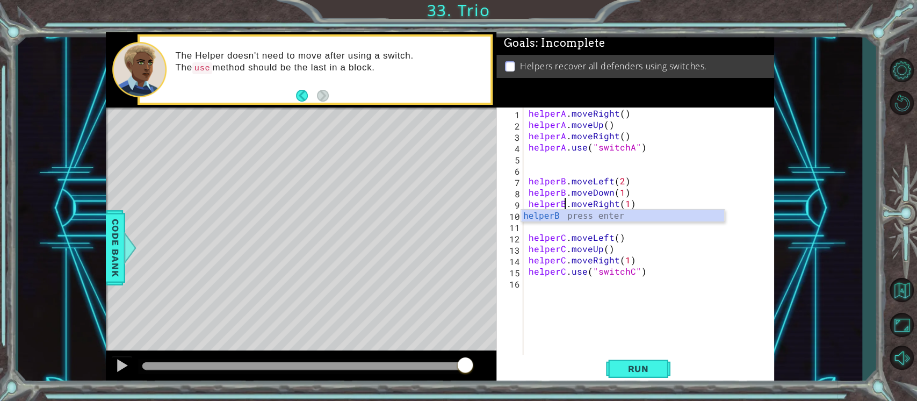
scroll to position [0, 2]
click at [625, 200] on div "helperA . moveRight ( ) helperA . moveUp ( ) helperA . moveRight ( ) helperA . …" at bounding box center [651, 242] width 250 height 271
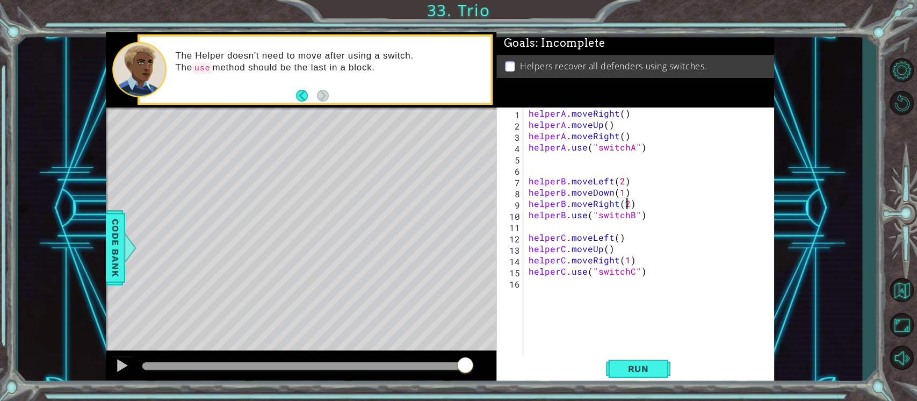
scroll to position [0, 5]
type textarea "helperB.moveRight(2)"
click at [654, 360] on button "Run" at bounding box center [638, 368] width 64 height 28
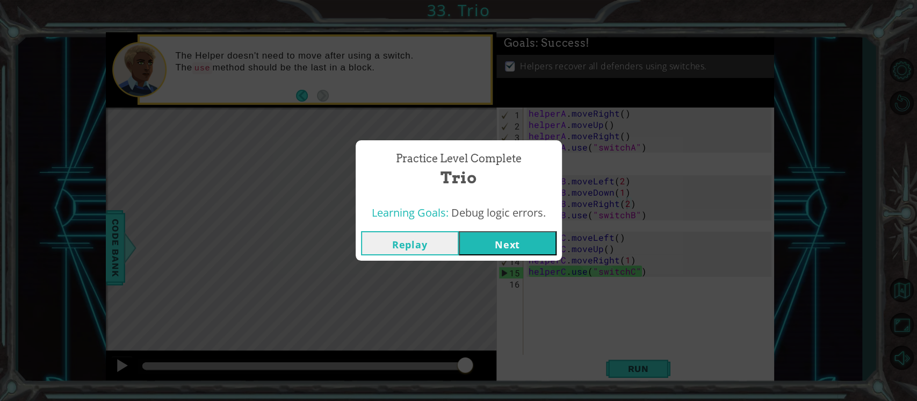
drag, startPoint x: 533, startPoint y: 241, endPoint x: 504, endPoint y: 240, distance: 29.0
click at [504, 240] on button "Next" at bounding box center [508, 243] width 98 height 24
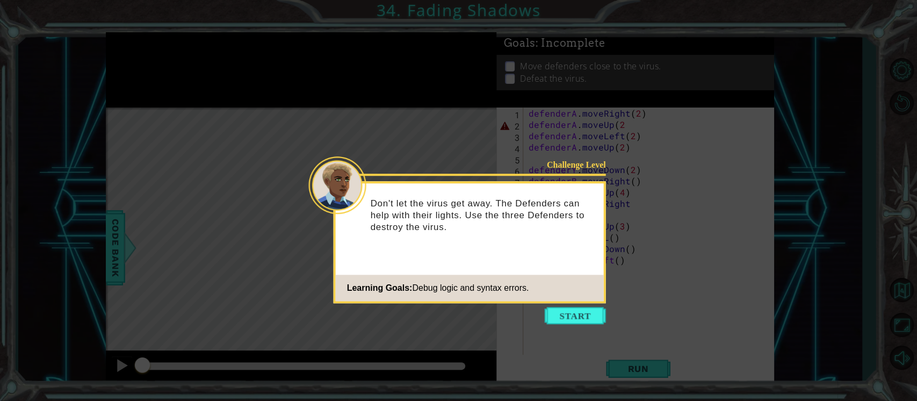
drag, startPoint x: 507, startPoint y: 240, endPoint x: 653, endPoint y: 244, distance: 146.2
click at [653, 244] on icon at bounding box center [458, 200] width 917 height 401
click at [559, 317] on button "Start" at bounding box center [575, 315] width 61 height 17
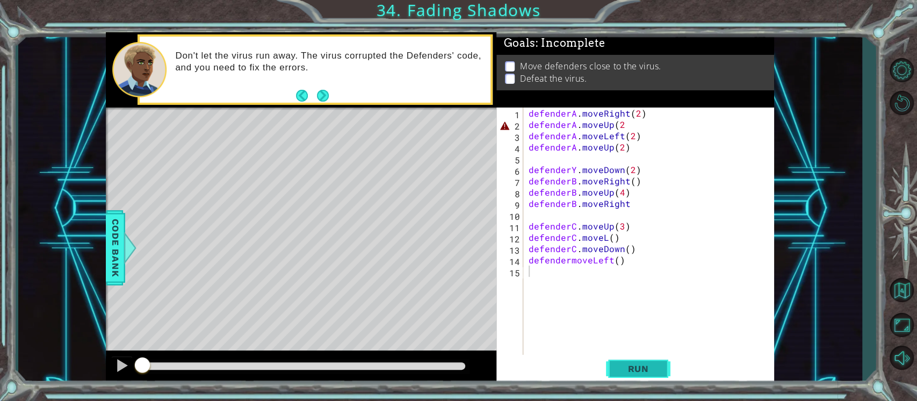
click at [633, 364] on span "Run" at bounding box center [638, 368] width 42 height 11
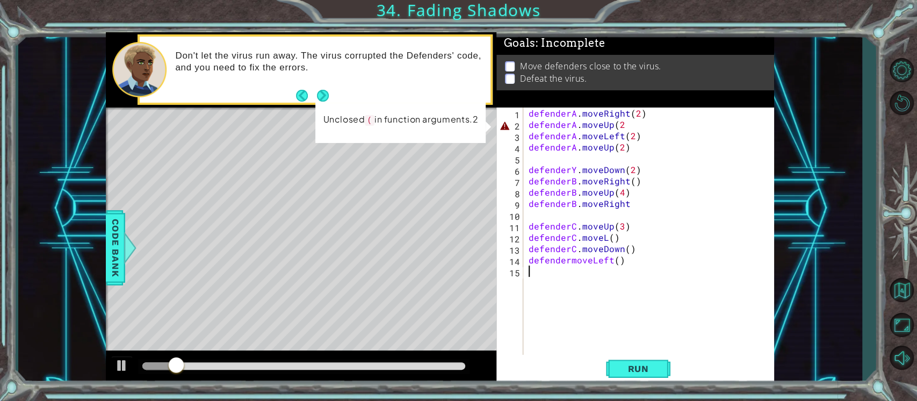
click at [622, 124] on div "defenderA . moveRight ( 2 ) defenderA . moveUp ( 2 defenderA . moveLeft ( 2 ) d…" at bounding box center [651, 242] width 250 height 271
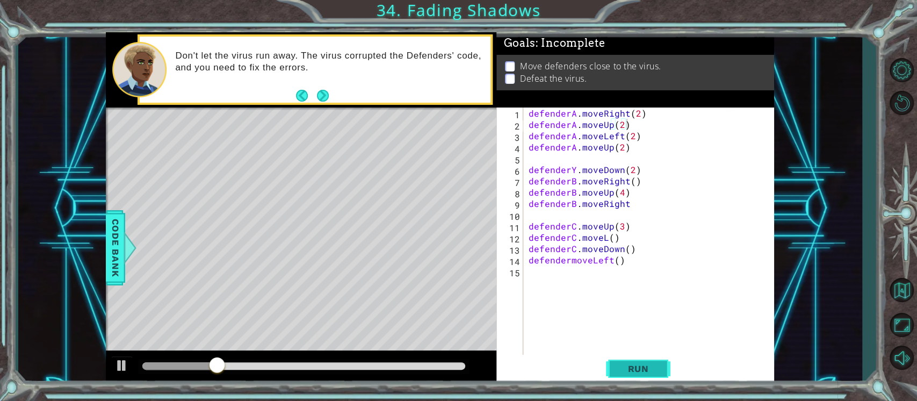
click at [633, 371] on span "Run" at bounding box center [638, 368] width 42 height 11
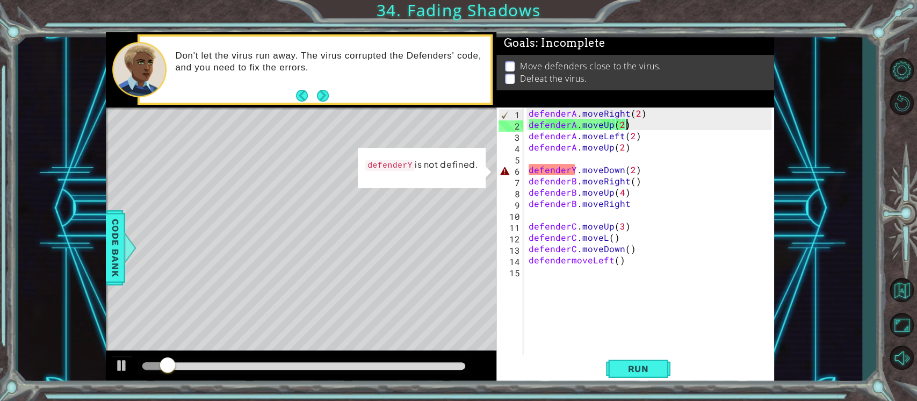
click at [573, 168] on div "defenderA . moveRight ( 2 ) defenderA . moveUp ( 2 ) defenderA . moveLeft ( 2 )…" at bounding box center [651, 242] width 250 height 271
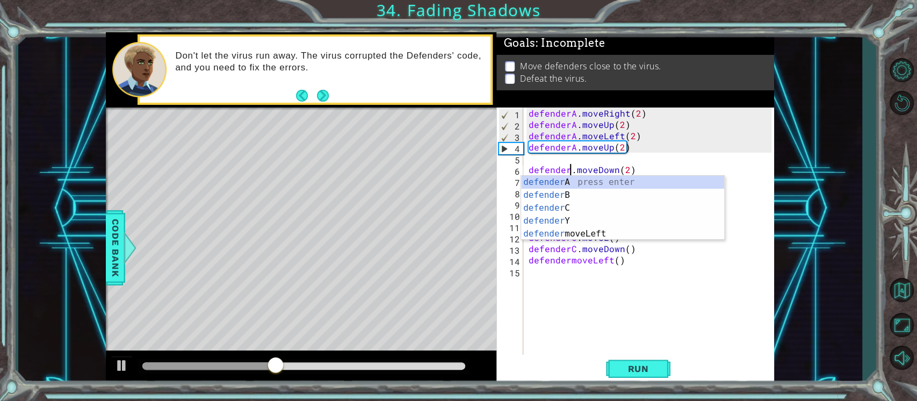
type textarea "defendermoveLeft()"
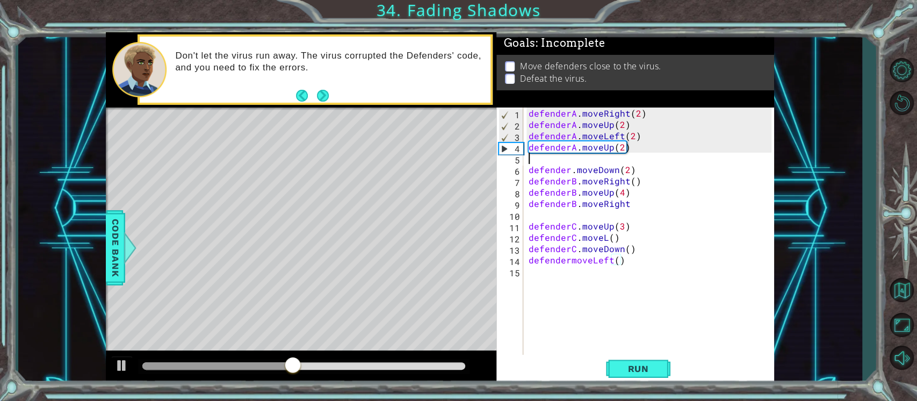
drag, startPoint x: 685, startPoint y: 263, endPoint x: 572, endPoint y: 163, distance: 149.9
click at [572, 163] on div "defenderA . moveRight ( 2 ) defenderA . moveUp ( 2 ) defenderA . moveLeft ( 2 )…" at bounding box center [651, 242] width 250 height 271
click at [570, 167] on div "defenderA . moveRight ( 2 ) defenderA . moveUp ( 2 ) defenderA . moveLeft ( 2 )…" at bounding box center [651, 242] width 250 height 271
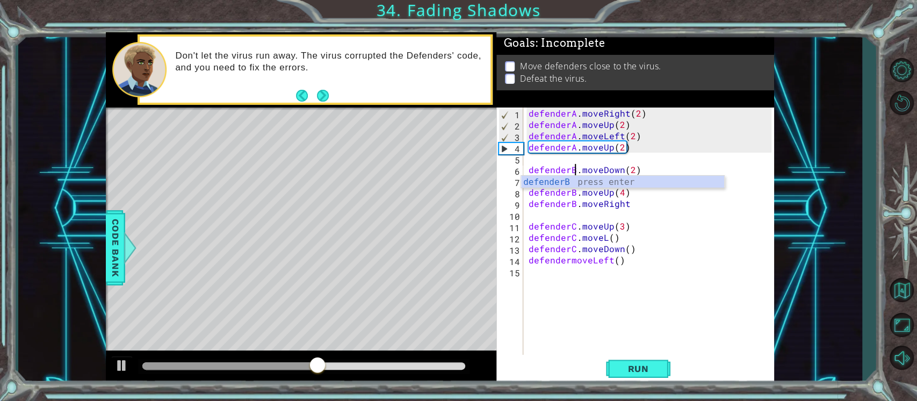
click at [661, 240] on div "defenderA . moveRight ( 2 ) defenderA . moveUp ( 2 ) defenderA . moveLeft ( 2 )…" at bounding box center [651, 242] width 250 height 271
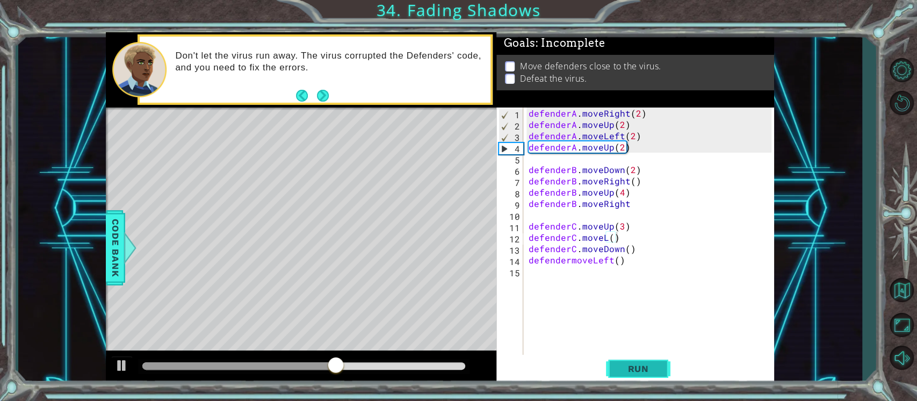
click at [621, 369] on span "Run" at bounding box center [638, 368] width 42 height 11
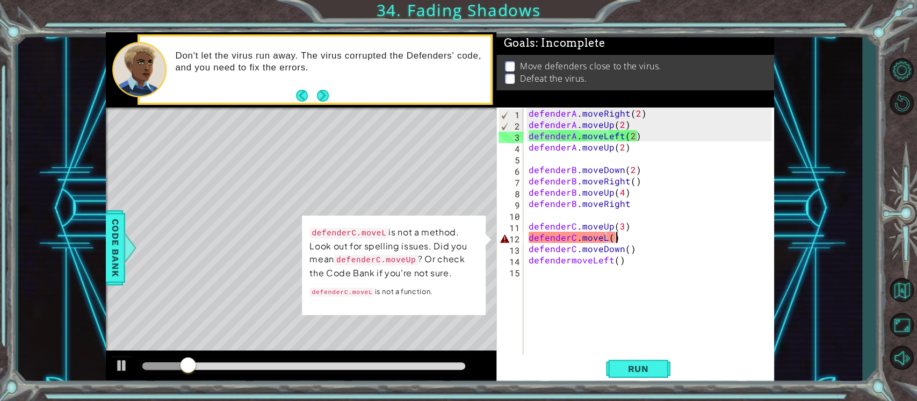
click at [604, 235] on div "defenderA . moveRight ( 2 ) defenderA . moveUp ( 2 ) defenderA . moveLeft ( 2 )…" at bounding box center [651, 242] width 250 height 271
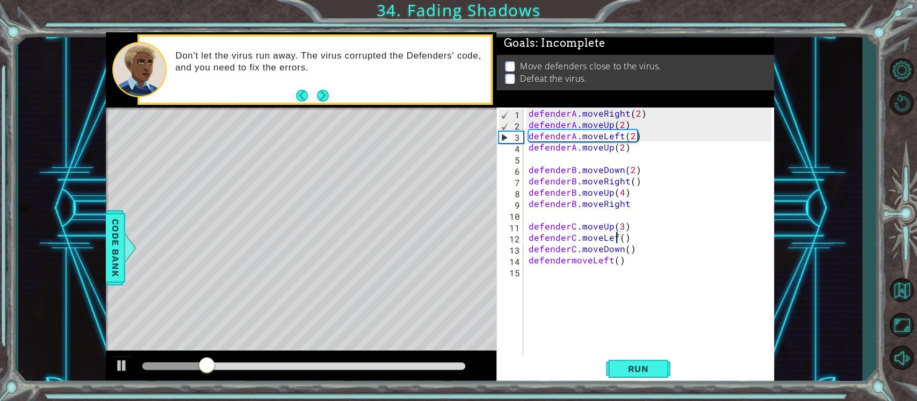
scroll to position [0, 5]
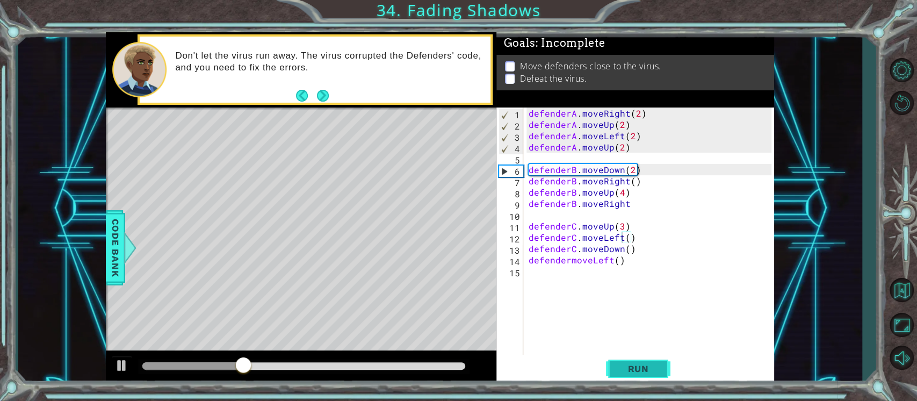
click at [627, 362] on button "Run" at bounding box center [638, 368] width 64 height 28
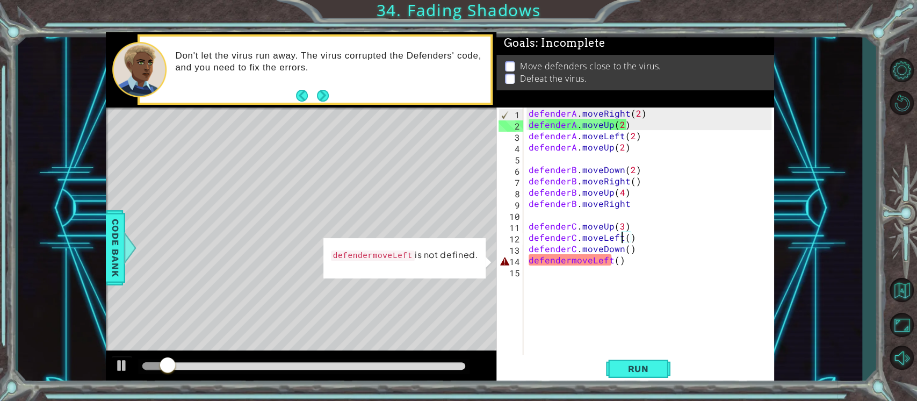
click at [569, 258] on div "defenderA . moveRight ( 2 ) defenderA . moveUp ( 2 ) defenderA . moveLeft ( 2 )…" at bounding box center [651, 242] width 250 height 271
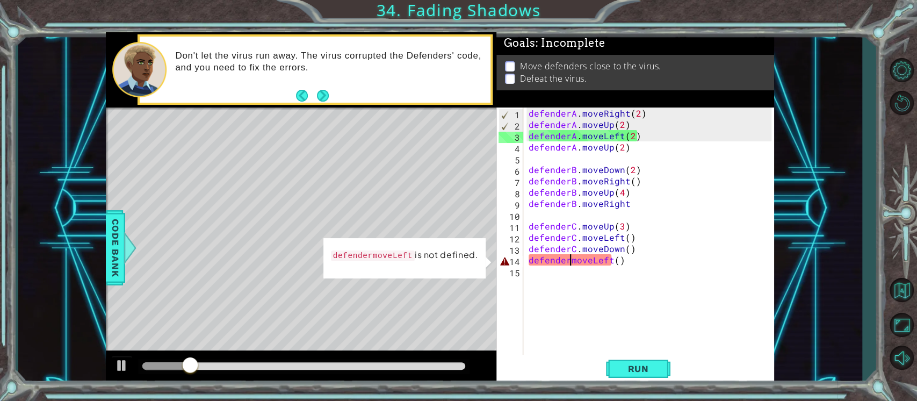
scroll to position [0, 3]
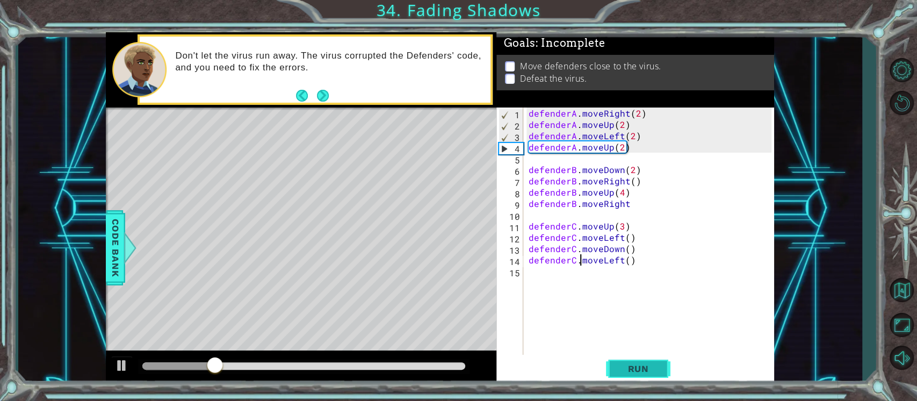
click at [630, 369] on span "Run" at bounding box center [638, 368] width 42 height 11
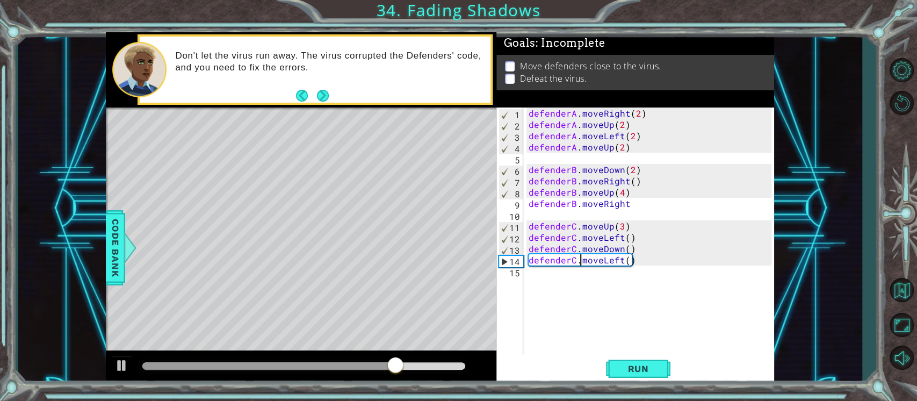
click at [628, 199] on div "defenderA . moveRight ( 2 ) defenderA . moveUp ( 2 ) defenderA . moveLeft ( 2 )…" at bounding box center [651, 242] width 250 height 271
type textarea "defenderB.moveRight()"
click at [628, 366] on span "Run" at bounding box center [638, 368] width 42 height 11
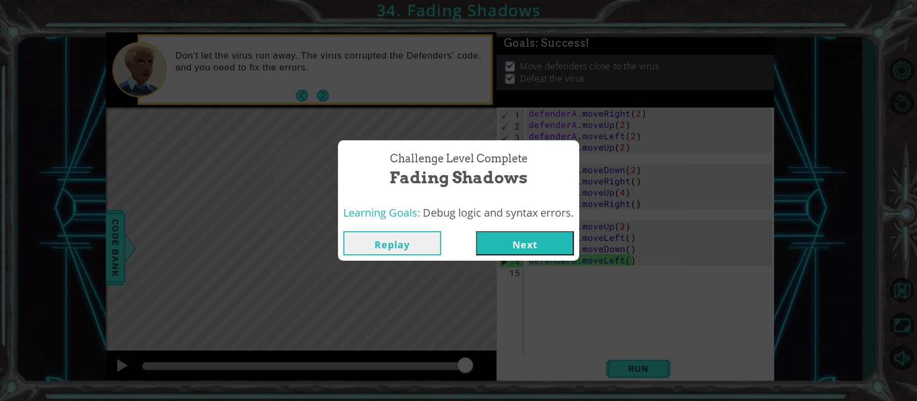
click at [518, 245] on button "Next" at bounding box center [525, 243] width 98 height 24
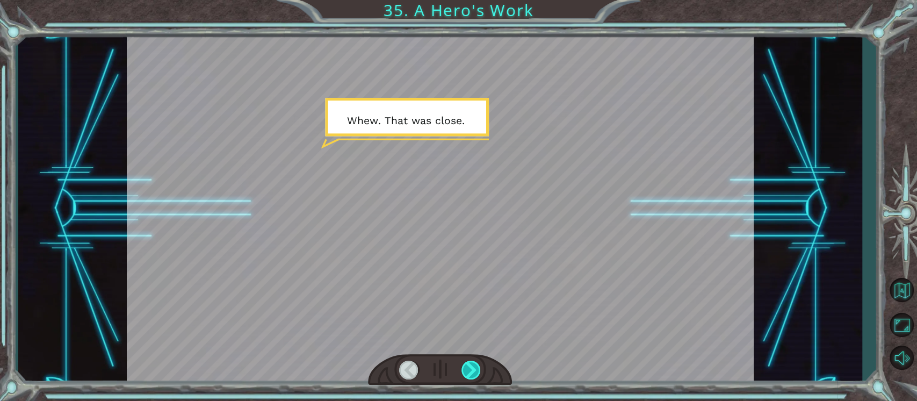
click at [476, 375] on div at bounding box center [471, 369] width 20 height 19
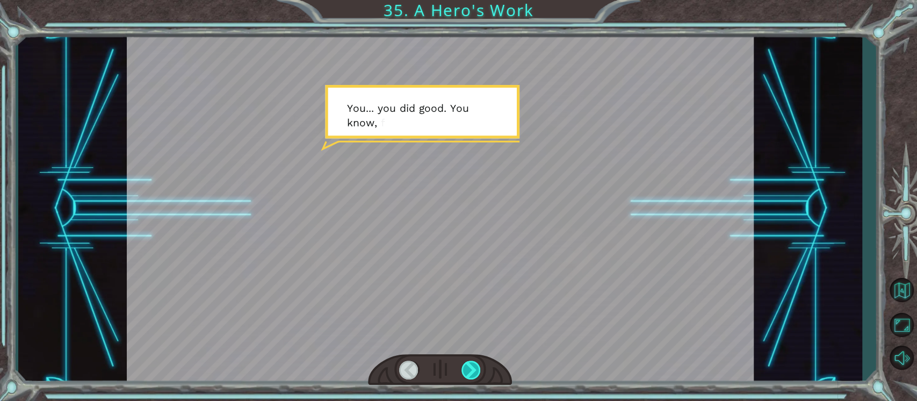
click at [474, 372] on div at bounding box center [471, 369] width 20 height 19
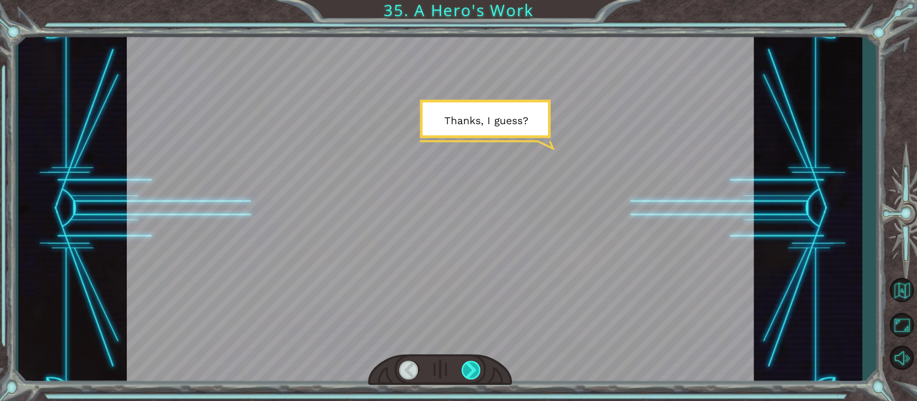
click at [474, 372] on div at bounding box center [471, 369] width 20 height 19
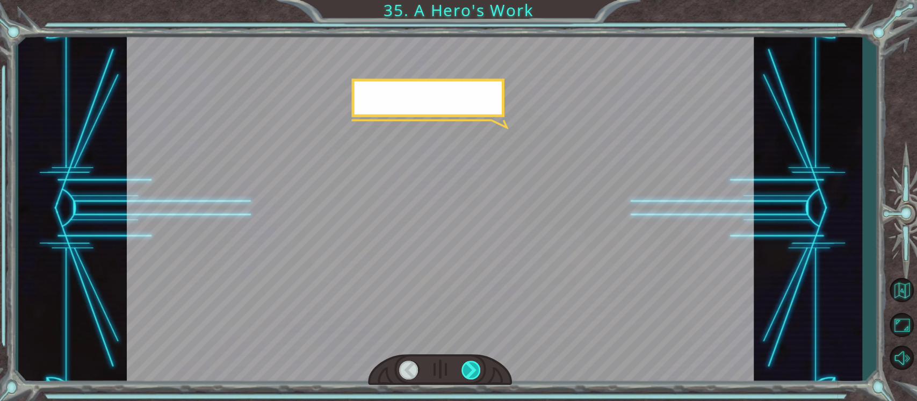
click at [474, 372] on div at bounding box center [471, 369] width 20 height 19
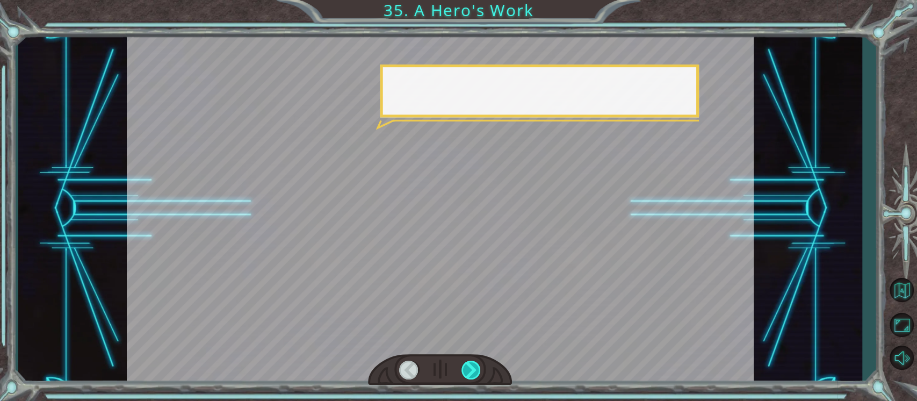
click at [474, 372] on div at bounding box center [471, 369] width 20 height 19
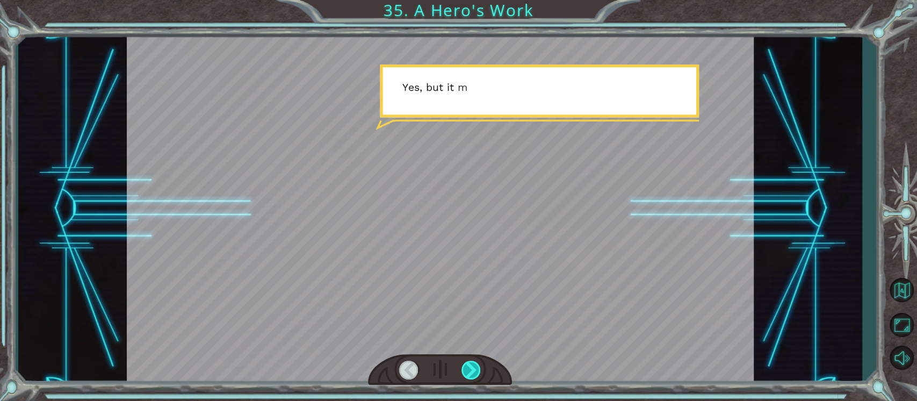
click at [474, 372] on div at bounding box center [471, 369] width 20 height 19
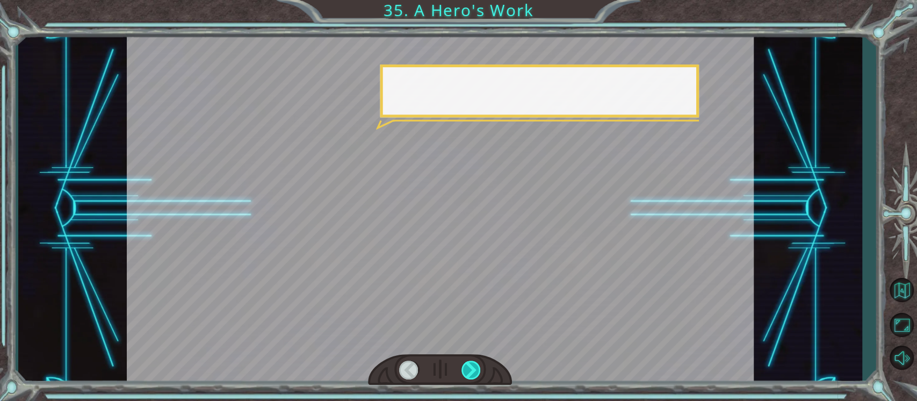
click at [474, 372] on div at bounding box center [471, 369] width 20 height 19
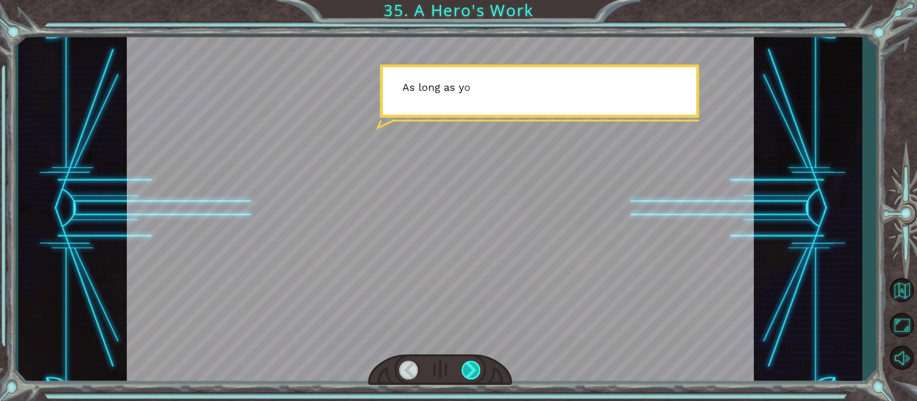
click at [474, 372] on div at bounding box center [471, 369] width 20 height 19
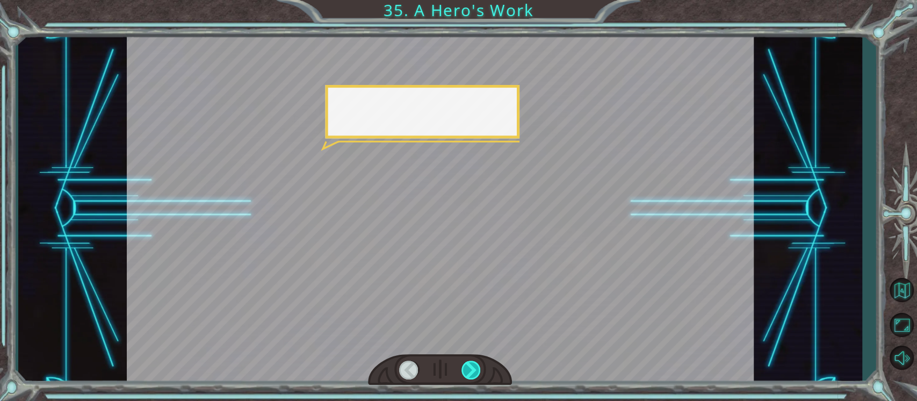
click at [474, 372] on div at bounding box center [471, 369] width 20 height 19
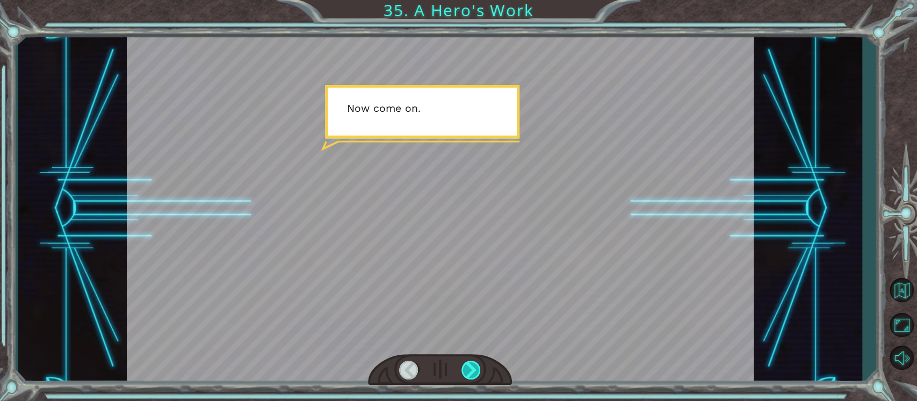
click at [474, 372] on div at bounding box center [471, 369] width 20 height 19
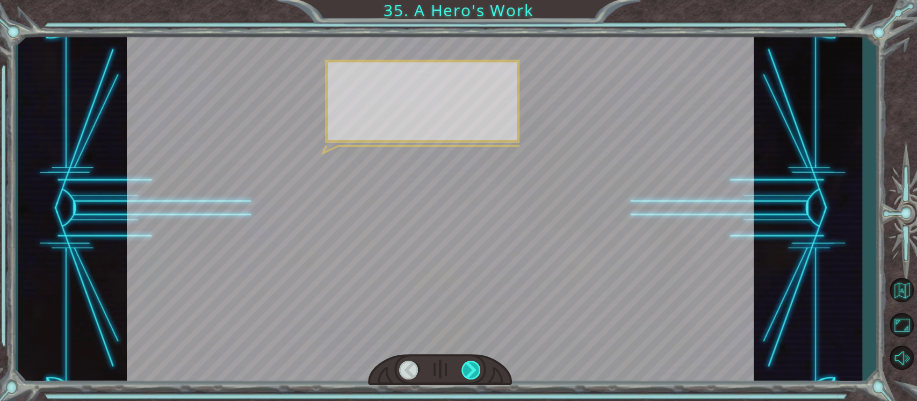
click at [474, 372] on div at bounding box center [471, 369] width 20 height 19
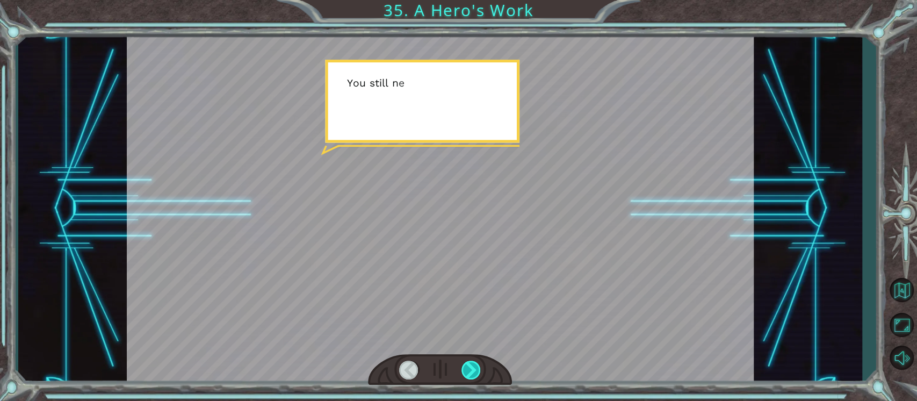
click at [474, 372] on div at bounding box center [471, 369] width 20 height 19
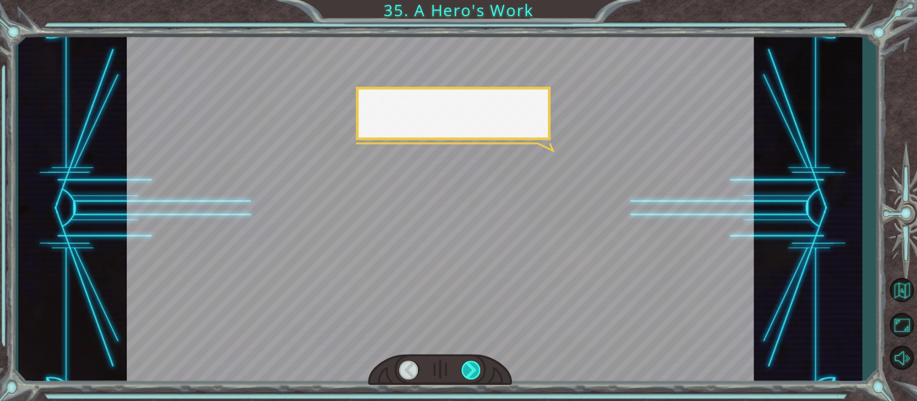
click at [474, 372] on div at bounding box center [471, 369] width 20 height 19
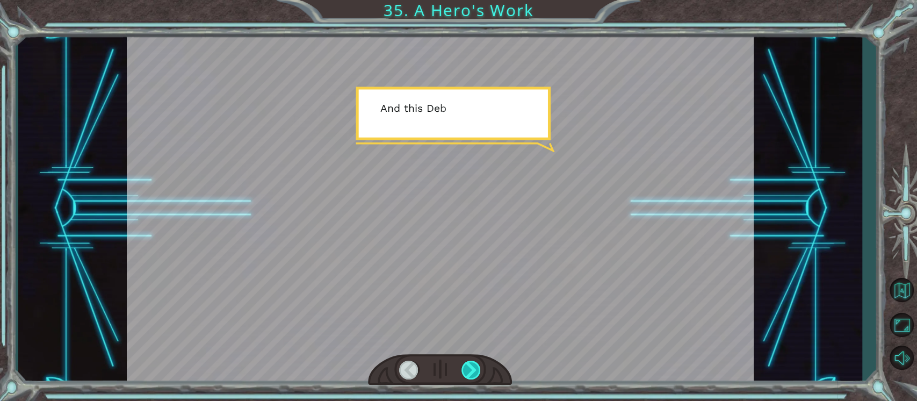
click at [474, 372] on div at bounding box center [471, 369] width 20 height 19
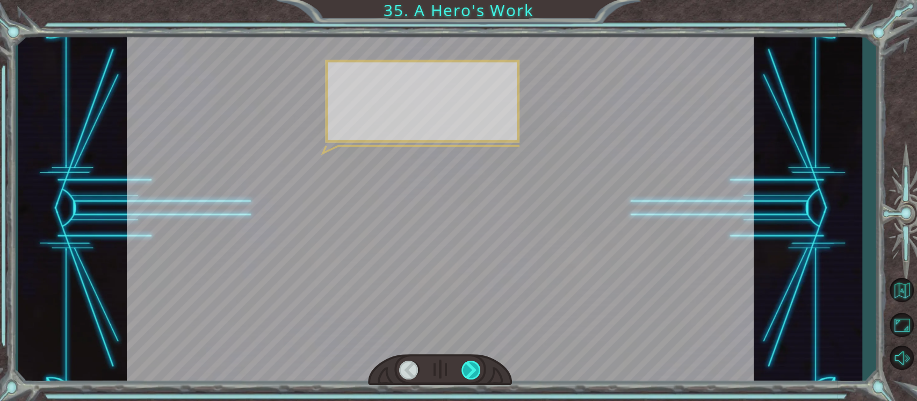
click at [474, 372] on div at bounding box center [471, 369] width 20 height 19
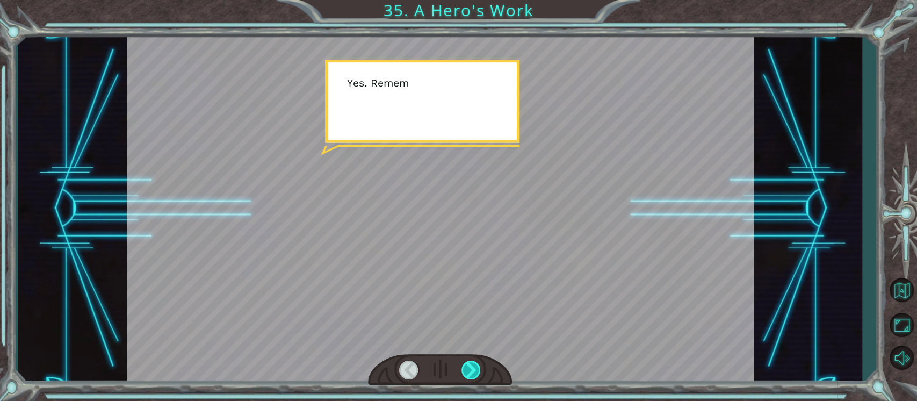
click at [474, 372] on div at bounding box center [471, 369] width 20 height 19
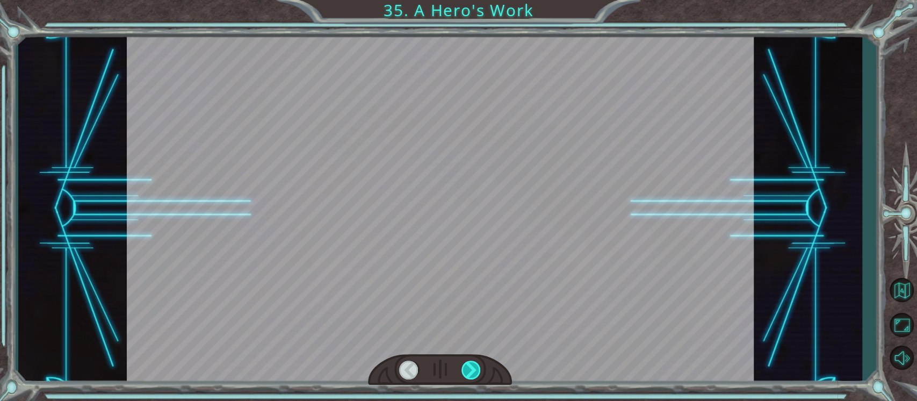
click at [474, 372] on div at bounding box center [471, 369] width 20 height 19
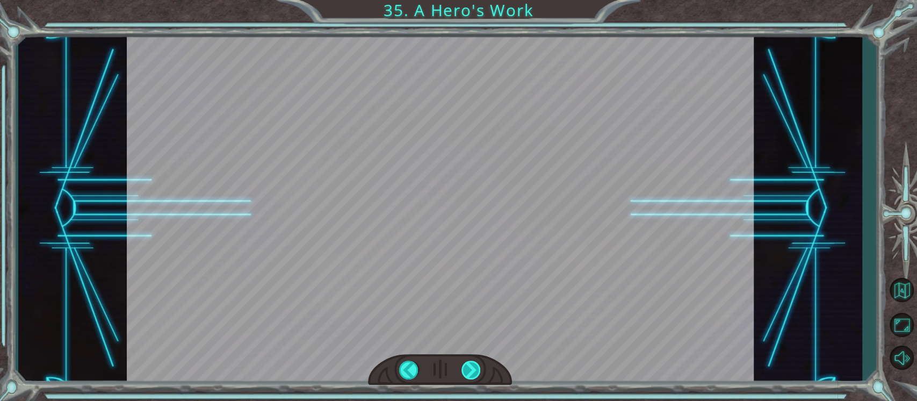
click at [474, 372] on div at bounding box center [471, 369] width 20 height 19
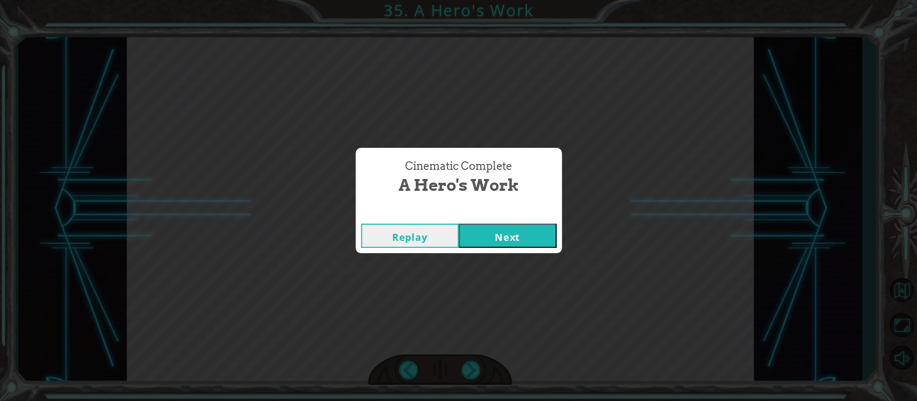
click at [485, 238] on button "Next" at bounding box center [508, 235] width 98 height 24
click at [492, 237] on button "Next" at bounding box center [508, 235] width 98 height 24
drag, startPoint x: 492, startPoint y: 237, endPoint x: 473, endPoint y: 237, distance: 19.9
click at [473, 237] on button "Next" at bounding box center [508, 235] width 98 height 24
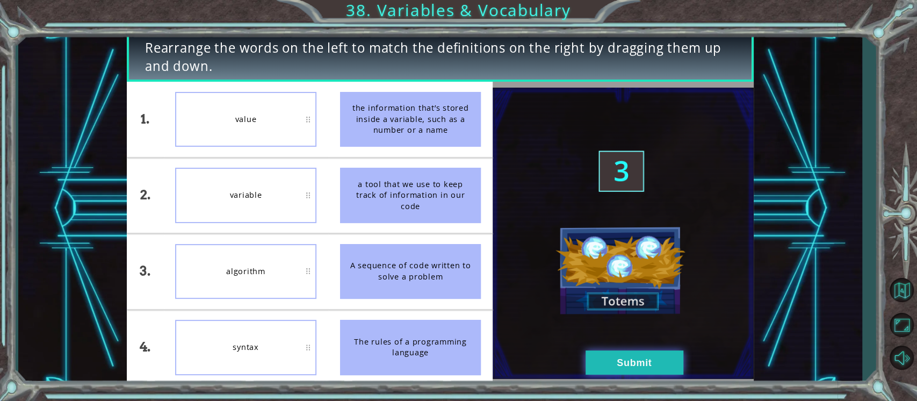
click at [590, 355] on button "Submit" at bounding box center [634, 362] width 98 height 24
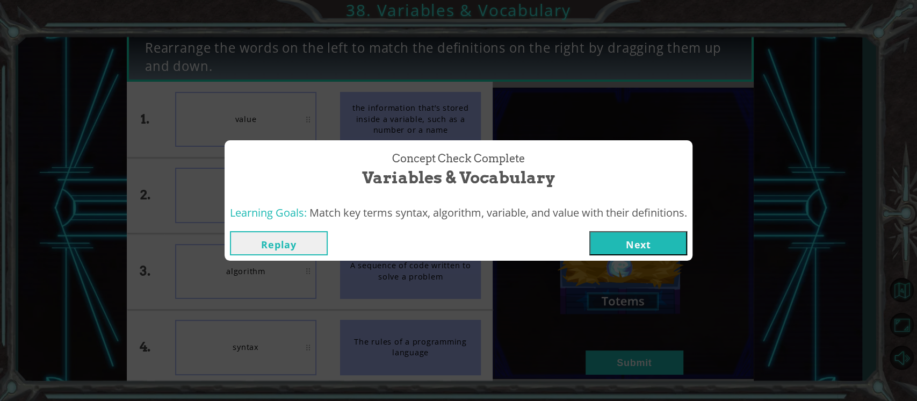
click at [611, 229] on div "Replay Next" at bounding box center [458, 243] width 468 height 35
click at [614, 243] on button "Next" at bounding box center [638, 243] width 98 height 24
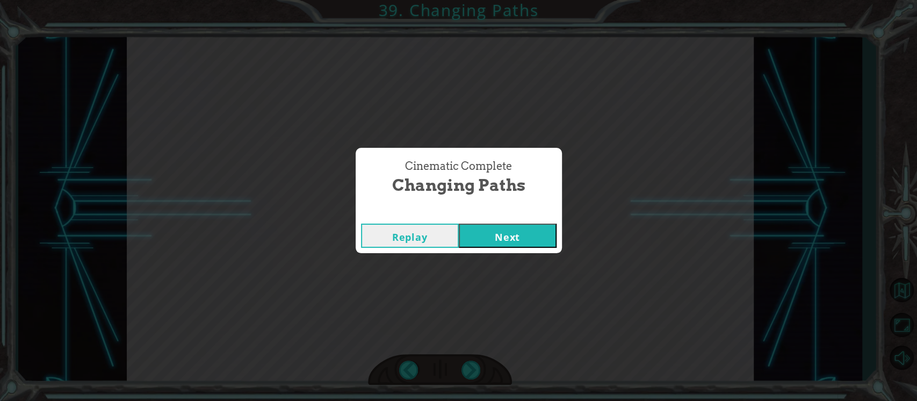
click at [508, 228] on button "Next" at bounding box center [508, 235] width 98 height 24
